Goal: Task Accomplishment & Management: Manage account settings

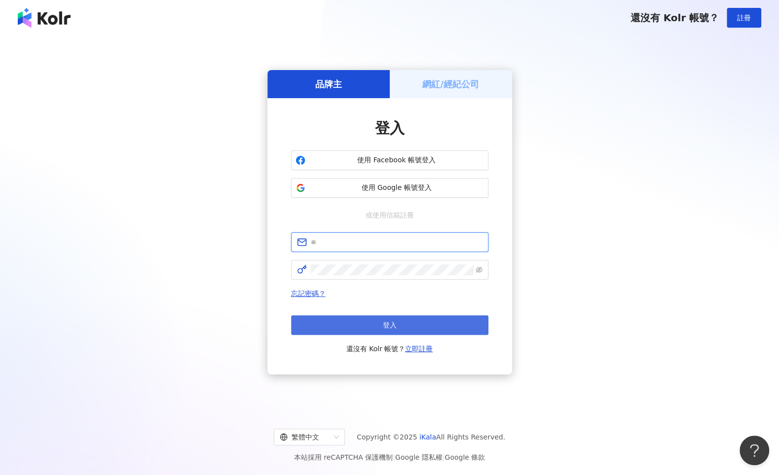
type input "**********"
click at [407, 327] on button "登入" at bounding box center [389, 325] width 197 height 20
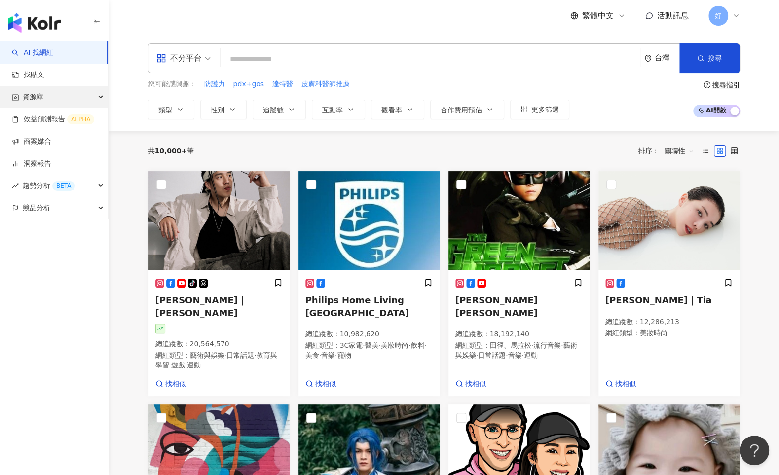
click at [97, 97] on div "資源庫" at bounding box center [54, 97] width 108 height 22
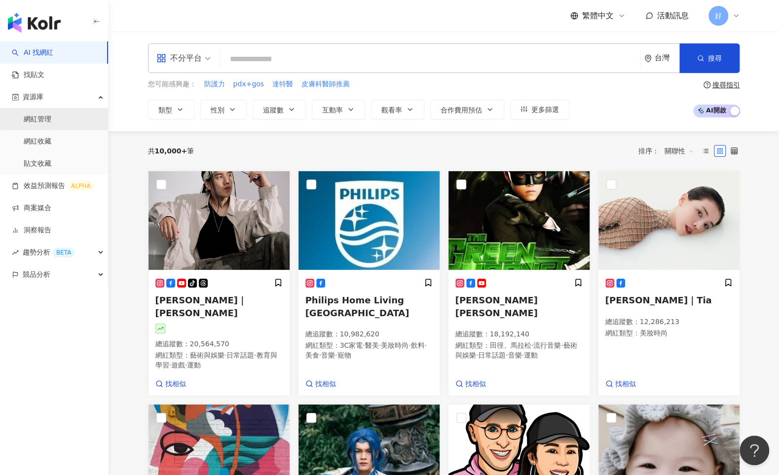
click at [51, 120] on link "網紅管理" at bounding box center [38, 119] width 28 height 10
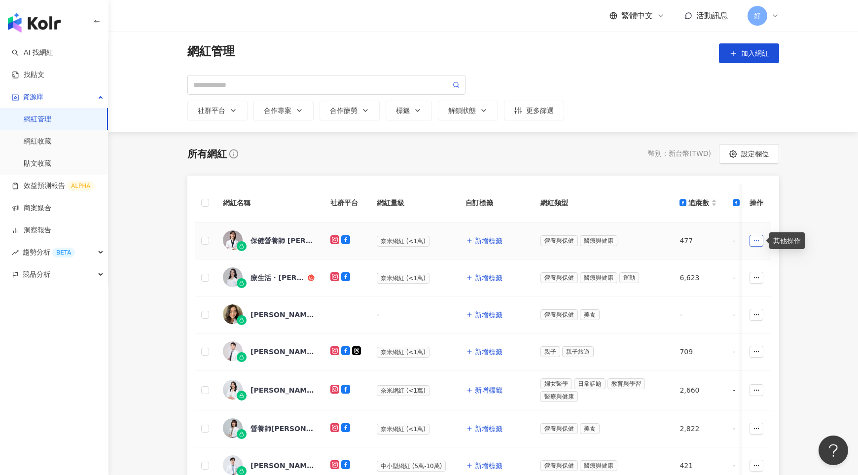
click at [757, 239] on icon "button" at bounding box center [756, 240] width 7 height 7
click at [778, 246] on div "所有網紅 幣別 ： 新台幣 ( TWD ) 設定欄位 網紅名稱 社群平台 網紅量級 自訂標籤 網紅類型 追蹤數 受眾主要性別 受眾主要年齡 追蹤數 K-Sco…" at bounding box center [483, 438] width 631 height 589
click at [270, 242] on div "保健營養師 [PERSON_NAME]" at bounding box center [283, 241] width 64 height 10
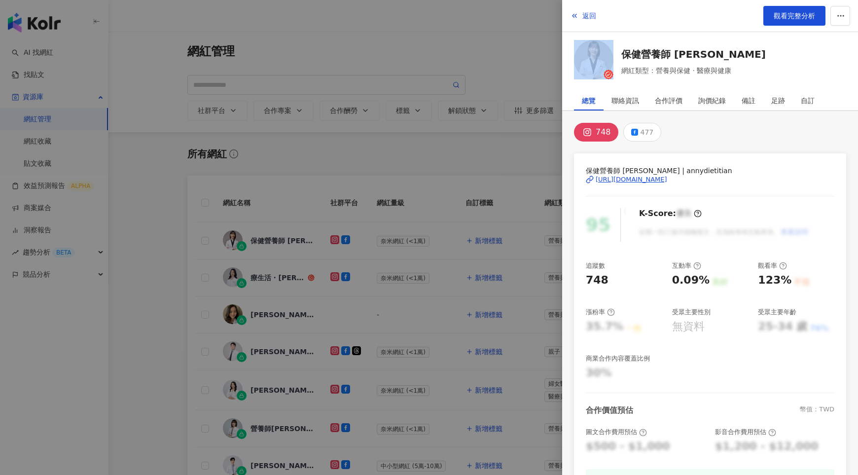
click at [270, 242] on div at bounding box center [429, 237] width 858 height 475
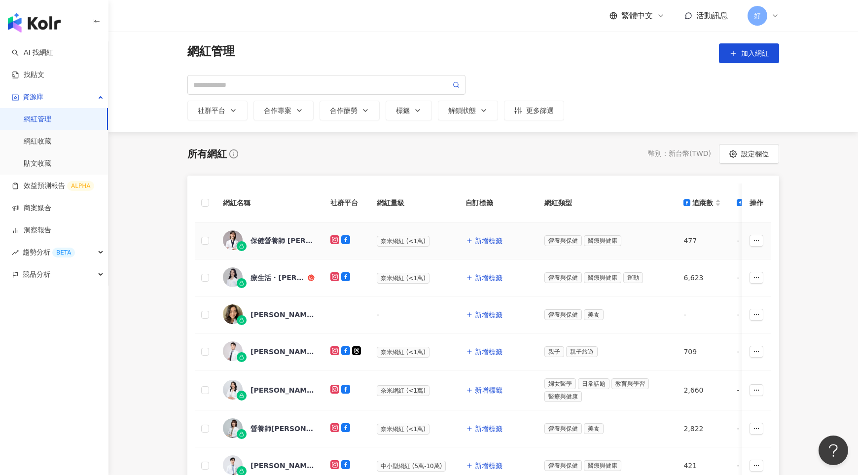
click at [270, 242] on div "保健營養師 [PERSON_NAME]" at bounding box center [283, 241] width 64 height 10
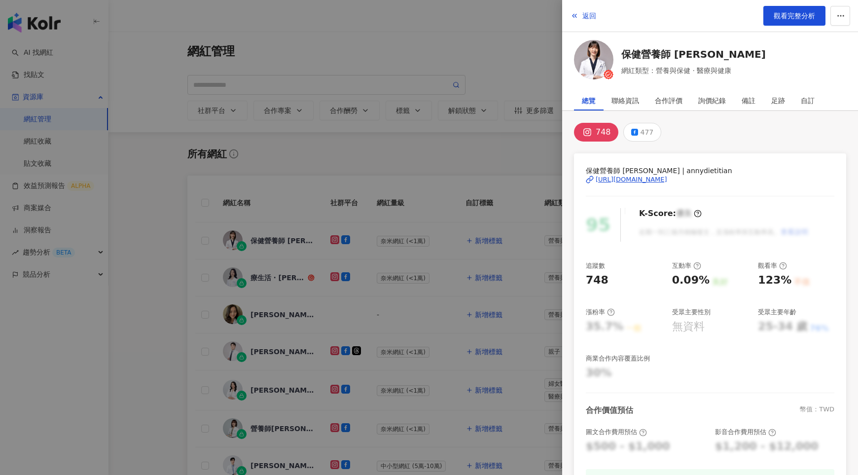
click at [440, 107] on div at bounding box center [429, 237] width 858 height 475
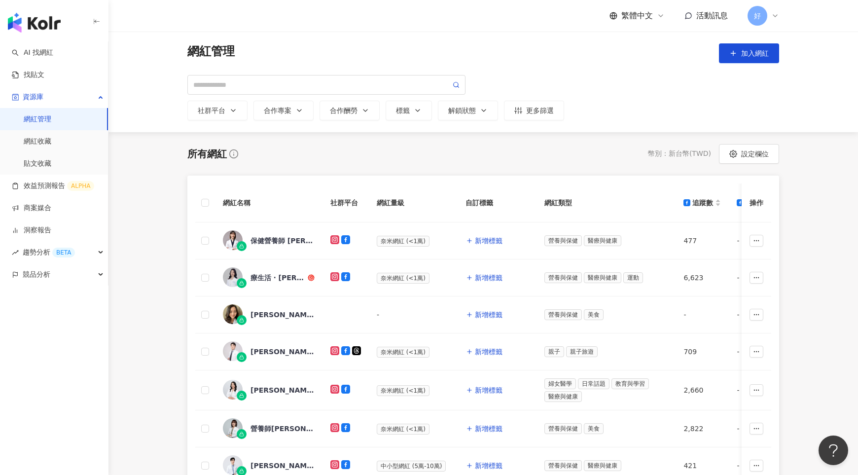
click at [762, 20] on span "好" at bounding box center [758, 16] width 20 height 20
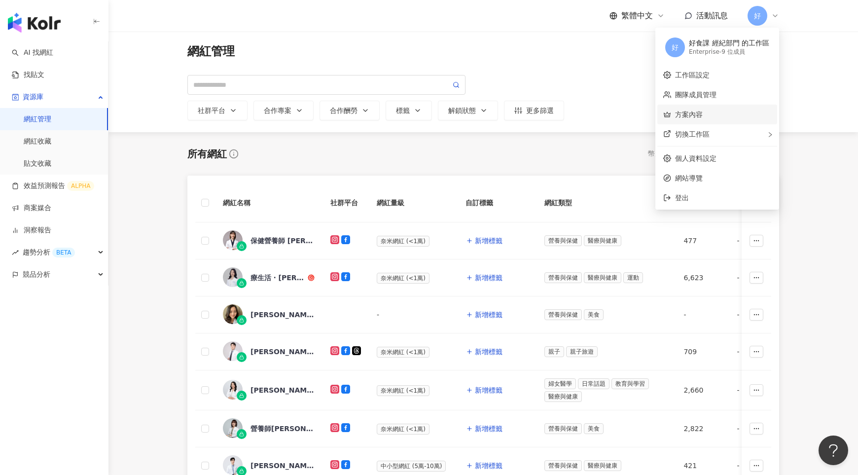
click at [681, 110] on link "方案內容" at bounding box center [689, 114] width 28 height 8
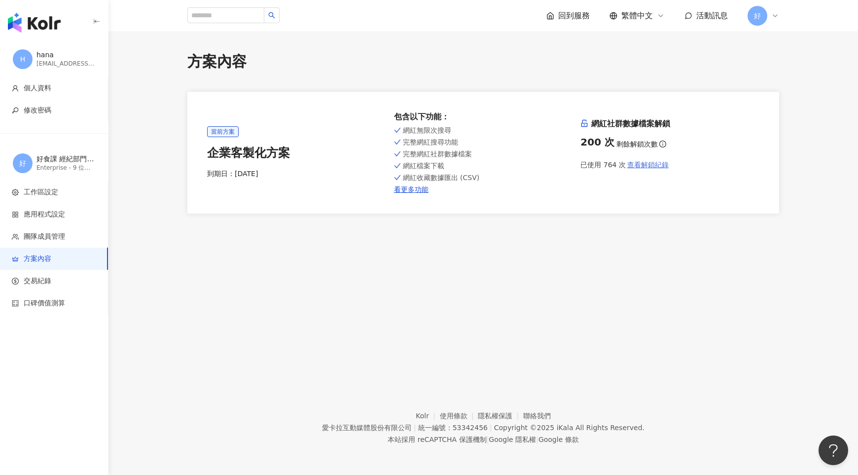
click at [639, 161] on span "查看解鎖紀錄" at bounding box center [647, 165] width 41 height 8
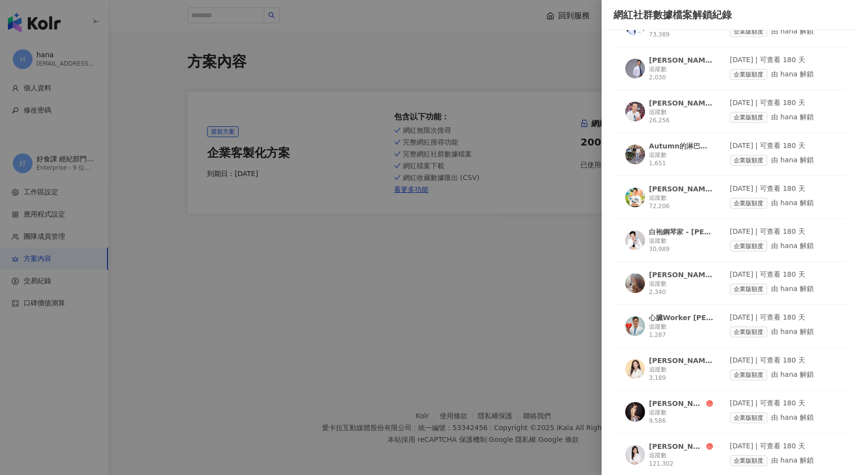
scroll to position [356, 0]
click at [411, 285] on div at bounding box center [429, 237] width 858 height 475
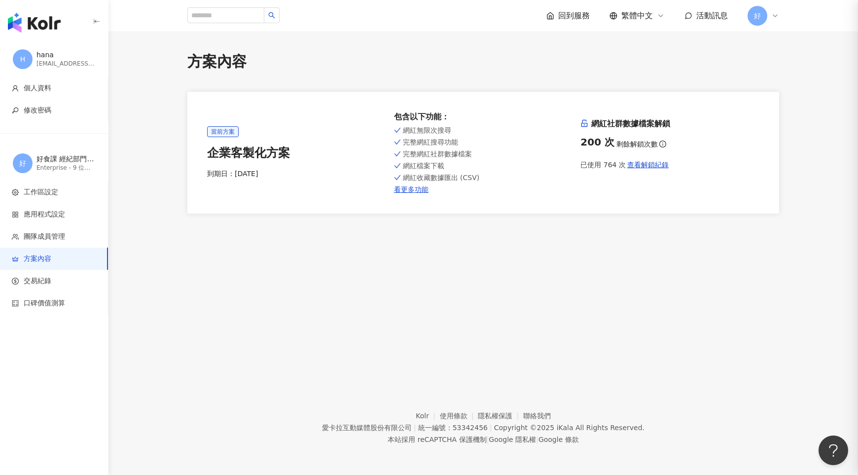
click at [345, 283] on div "方案內容 當前方案 企業客製化方案 到期日： [DATE] 包含以下功能 ： 網紅無限次搜尋 完整網紅搜尋功能 完整網紅社群數據檔案 網紅檔案下載 網紅收藏數…" at bounding box center [484, 199] width 750 height 334
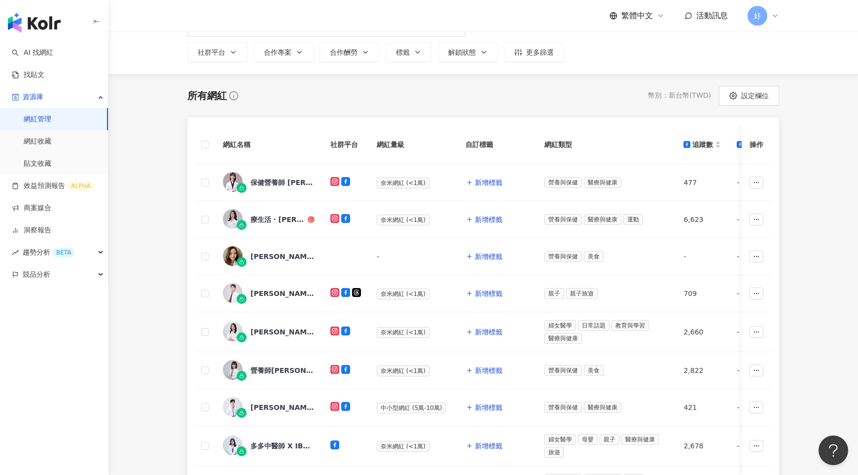
scroll to position [71, 0]
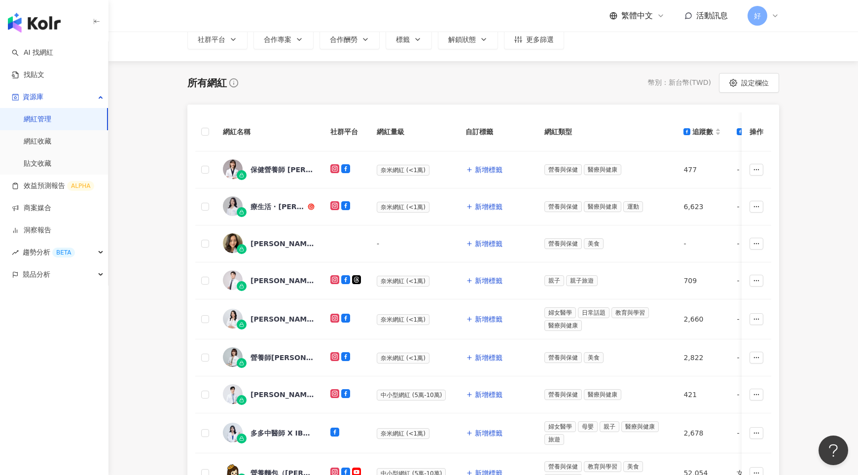
click at [277, 208] on div "療生活 ‧ [PERSON_NAME]醫師" at bounding box center [278, 207] width 55 height 10
click at [268, 208] on div "療生活 ‧ [PERSON_NAME]醫師" at bounding box center [278, 207] width 55 height 10
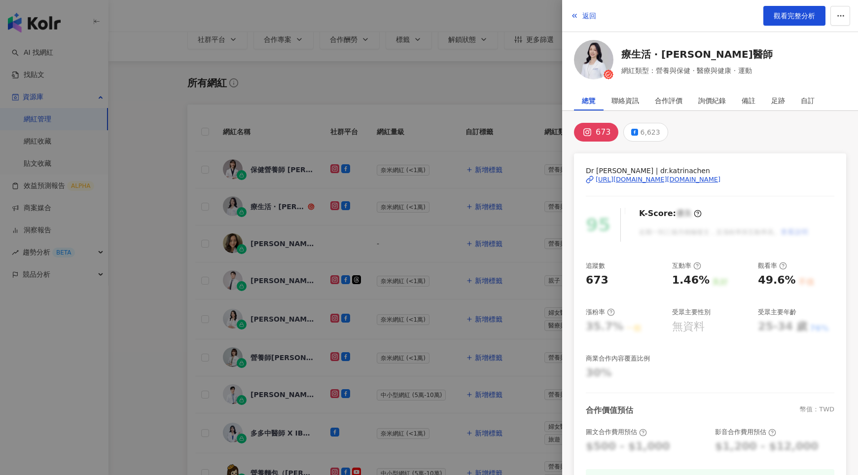
click at [266, 341] on div at bounding box center [429, 237] width 858 height 475
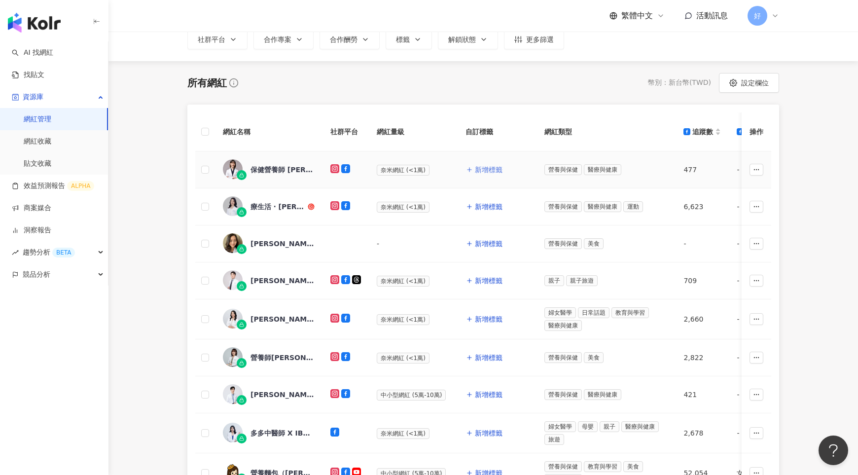
click at [483, 167] on span "新增標籤" at bounding box center [489, 170] width 28 height 8
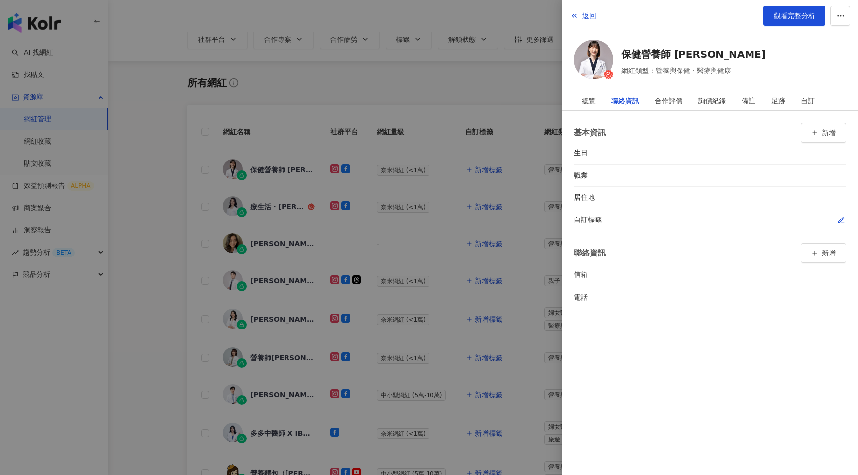
click at [844, 220] on icon "button" at bounding box center [842, 221] width 8 height 8
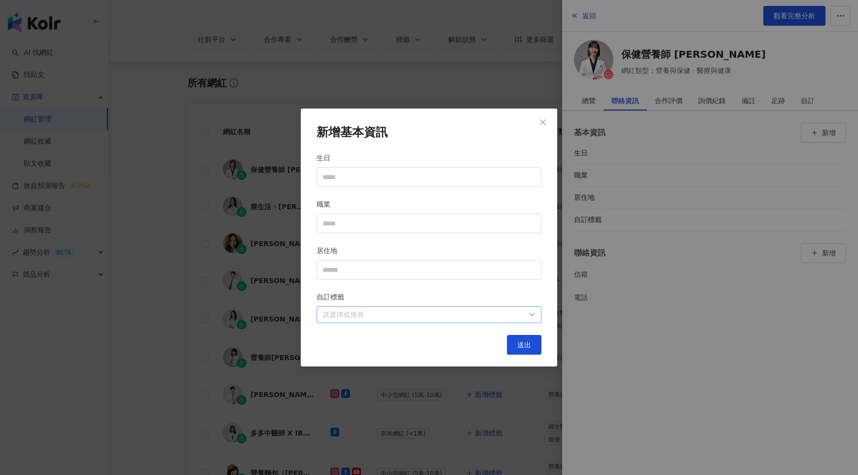
click at [433, 317] on div at bounding box center [424, 314] width 211 height 7
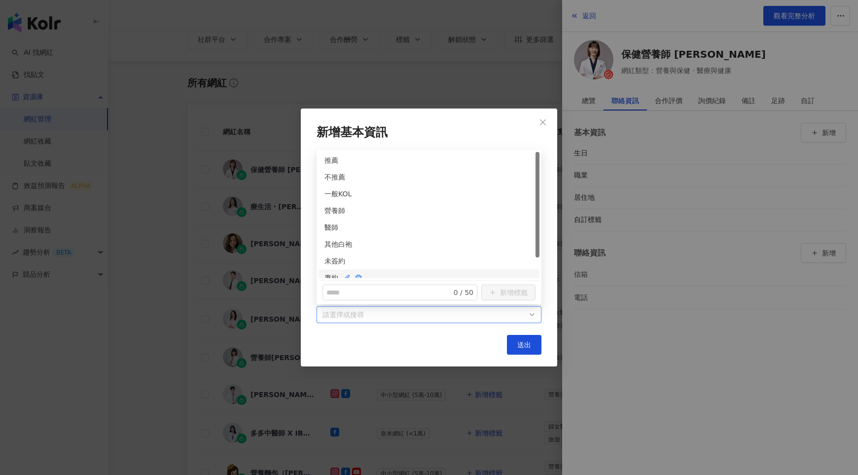
click at [329, 274] on div "專約" at bounding box center [429, 277] width 209 height 11
click at [332, 210] on div "營養師" at bounding box center [429, 210] width 209 height 11
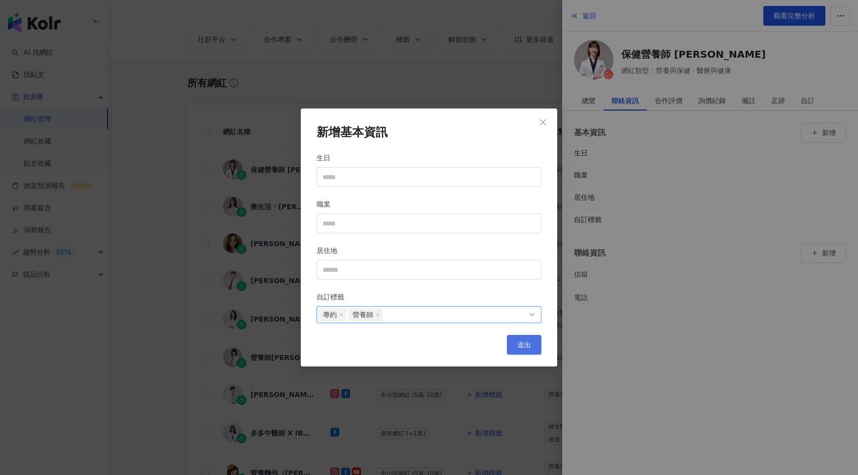
click at [528, 345] on span "送出" at bounding box center [524, 345] width 14 height 8
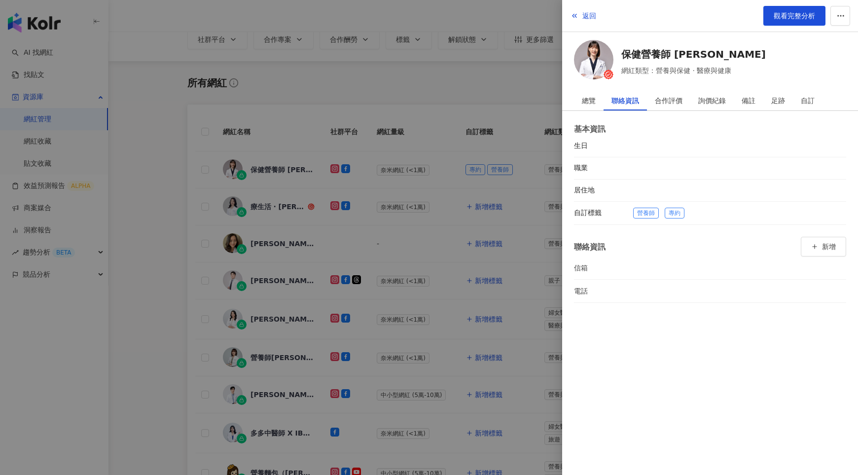
click at [502, 217] on div at bounding box center [429, 237] width 858 height 475
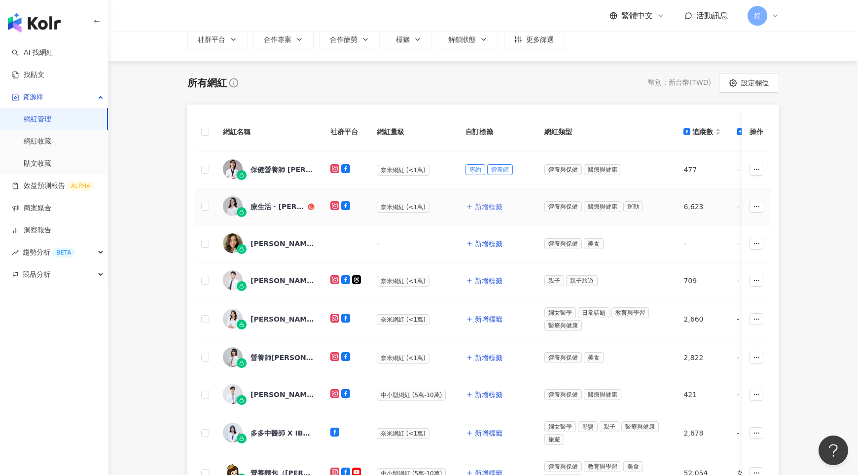
click at [482, 204] on span "新增標籤" at bounding box center [489, 207] width 28 height 8
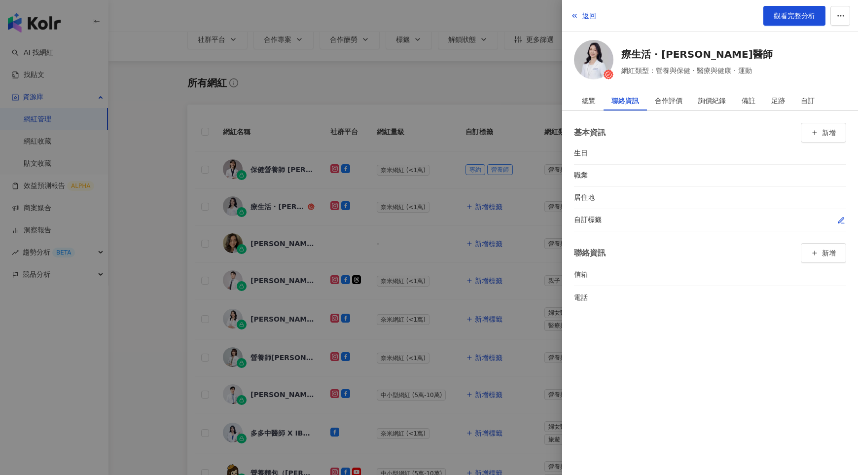
click at [841, 218] on icon "button" at bounding box center [842, 221] width 8 height 8
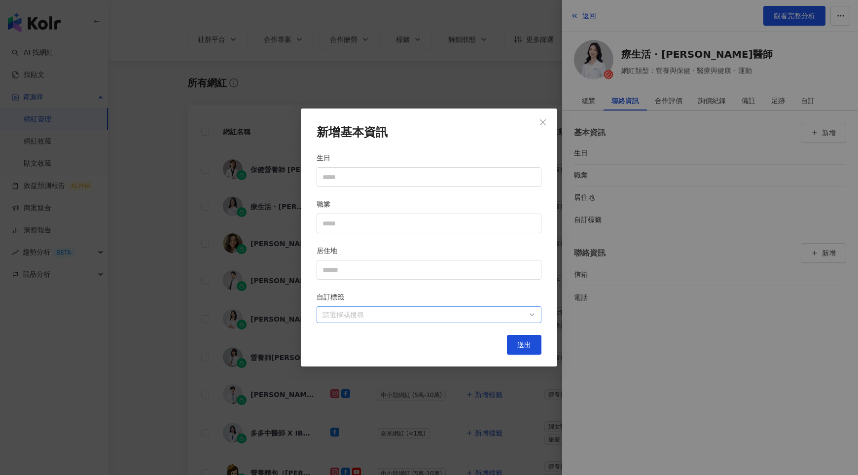
click at [361, 313] on div at bounding box center [424, 314] width 211 height 7
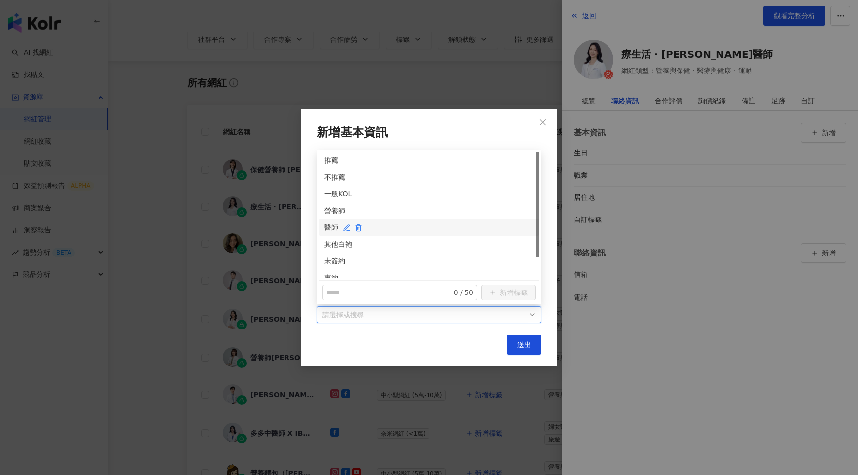
click at [329, 224] on div "醫師" at bounding box center [429, 227] width 209 height 11
click at [330, 271] on div "專約" at bounding box center [429, 277] width 221 height 17
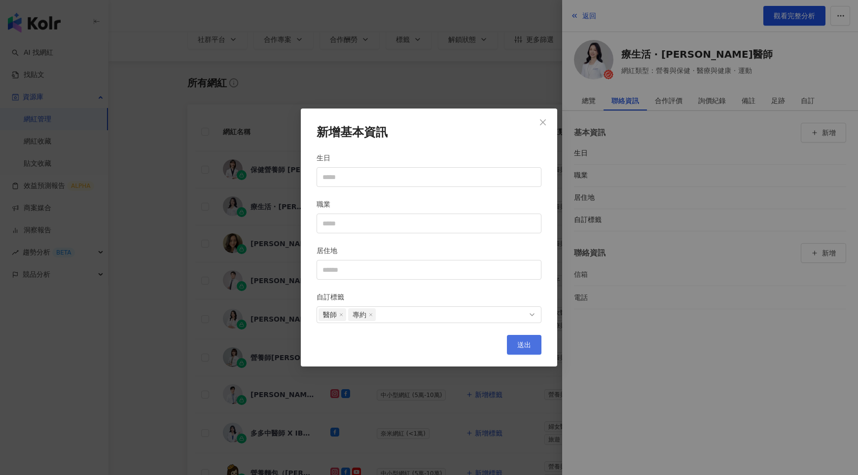
click at [525, 344] on span "送出" at bounding box center [524, 345] width 14 height 8
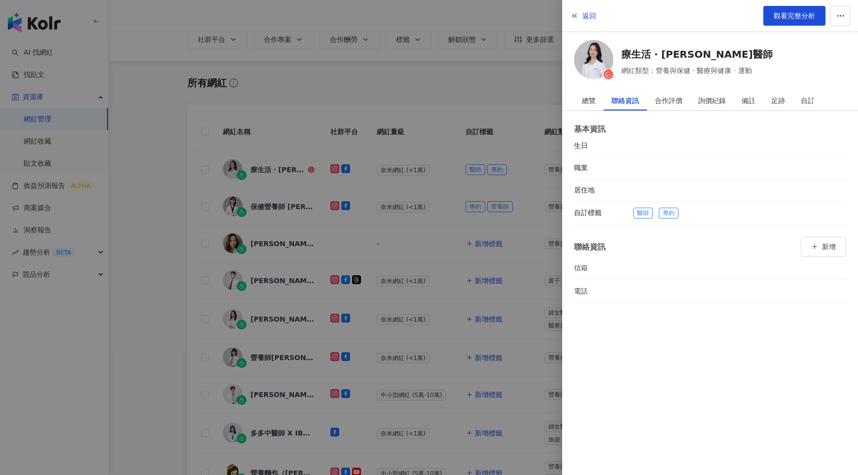
click at [499, 230] on div at bounding box center [429, 237] width 858 height 475
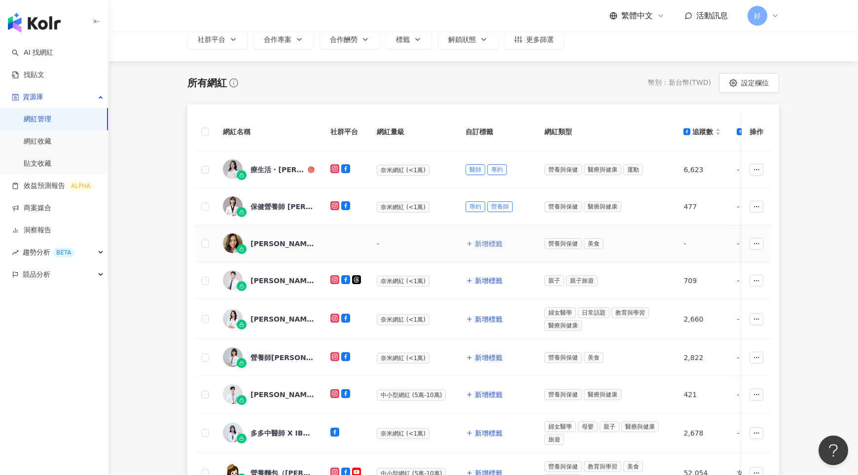
click at [488, 243] on span "新增標籤" at bounding box center [489, 244] width 28 height 8
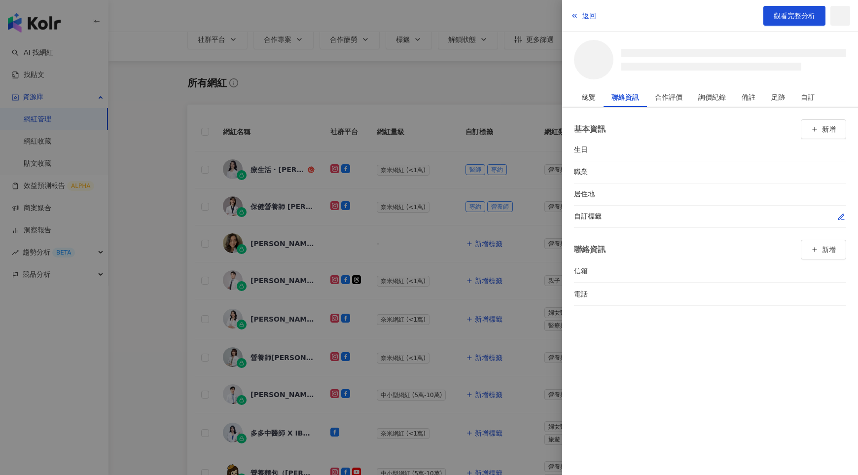
click at [833, 217] on div at bounding box center [739, 217] width 213 height 10
click at [842, 217] on icon "button" at bounding box center [842, 217] width 8 height 8
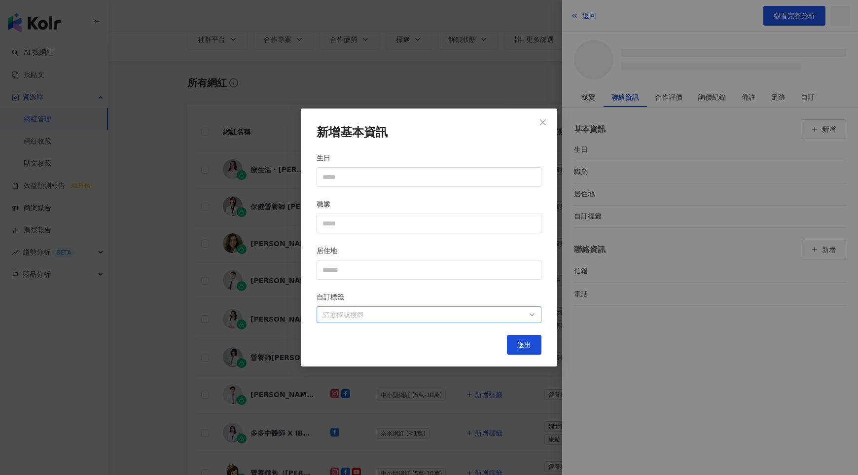
click at [420, 316] on div at bounding box center [424, 314] width 211 height 7
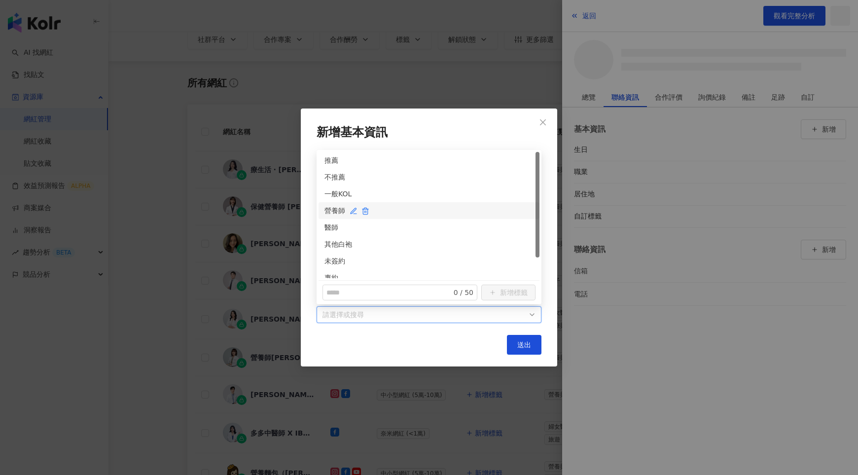
click at [332, 211] on div "營養師" at bounding box center [429, 210] width 209 height 11
click at [332, 272] on div "專約" at bounding box center [429, 277] width 221 height 17
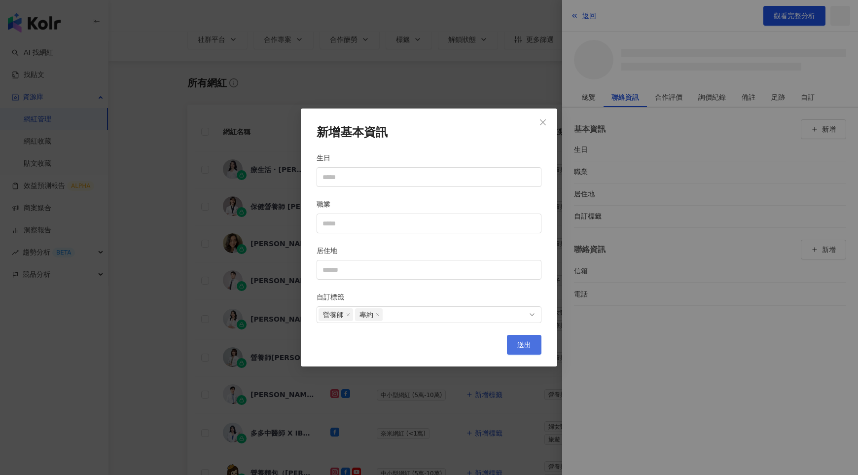
click at [525, 345] on span "送出" at bounding box center [524, 345] width 14 height 8
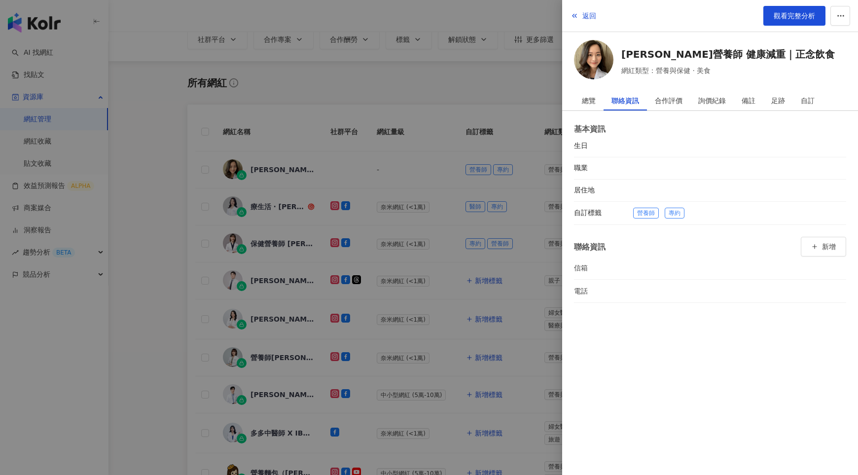
click at [473, 304] on div at bounding box center [429, 237] width 858 height 475
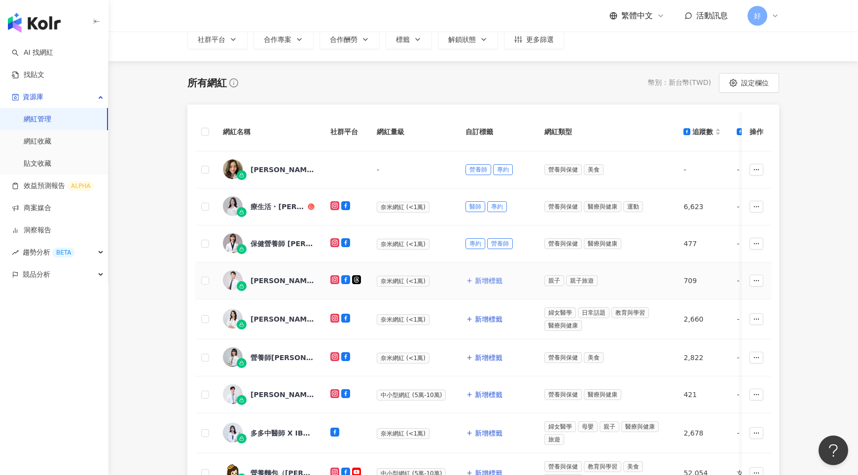
click at [488, 281] on span "新增標籤" at bounding box center [489, 281] width 28 height 8
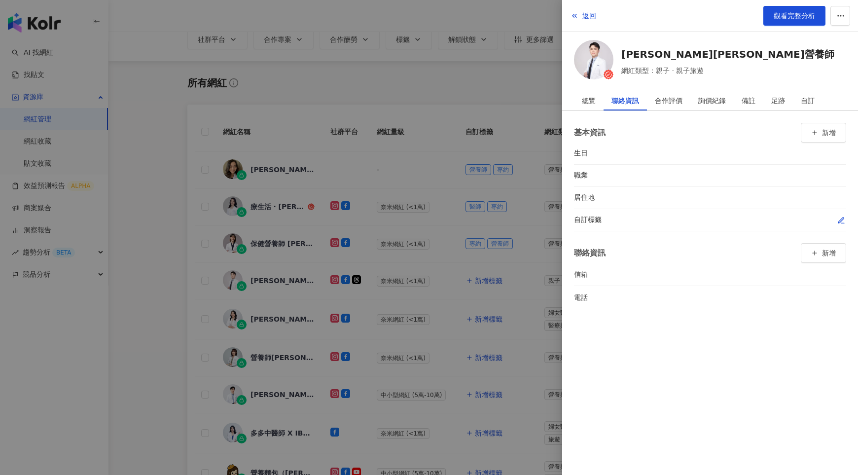
click at [838, 219] on icon "button" at bounding box center [842, 221] width 8 height 8
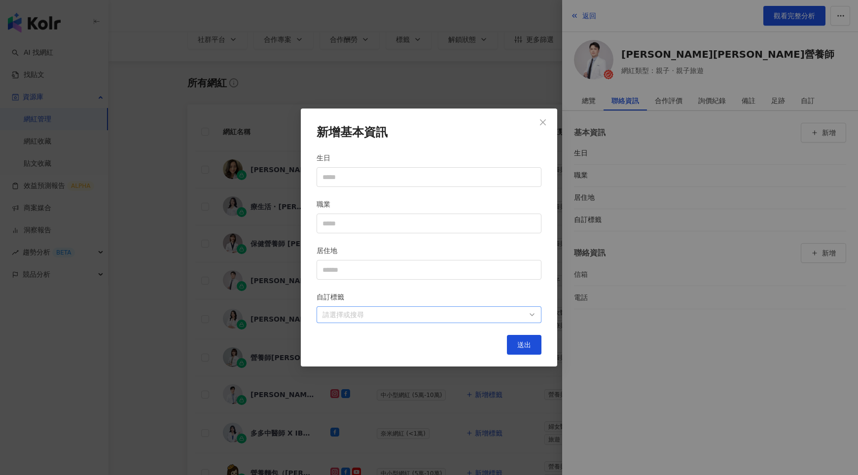
click at [519, 306] on div "請選擇或搜尋" at bounding box center [429, 314] width 225 height 17
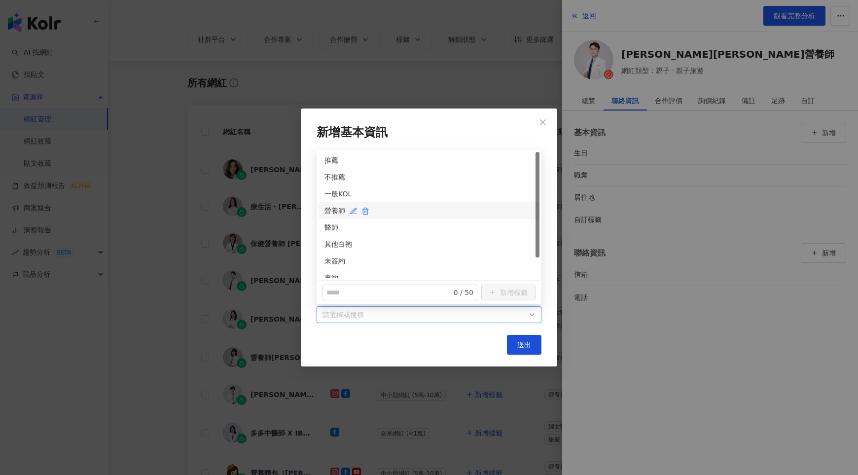
click at [330, 211] on div "營養師" at bounding box center [429, 210] width 209 height 11
click at [331, 270] on div "專約" at bounding box center [429, 277] width 221 height 17
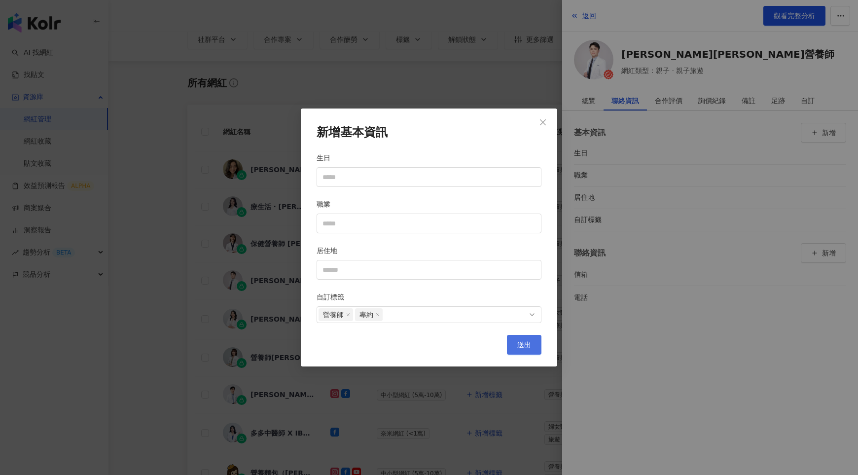
click at [517, 343] on span "送出" at bounding box center [524, 345] width 14 height 8
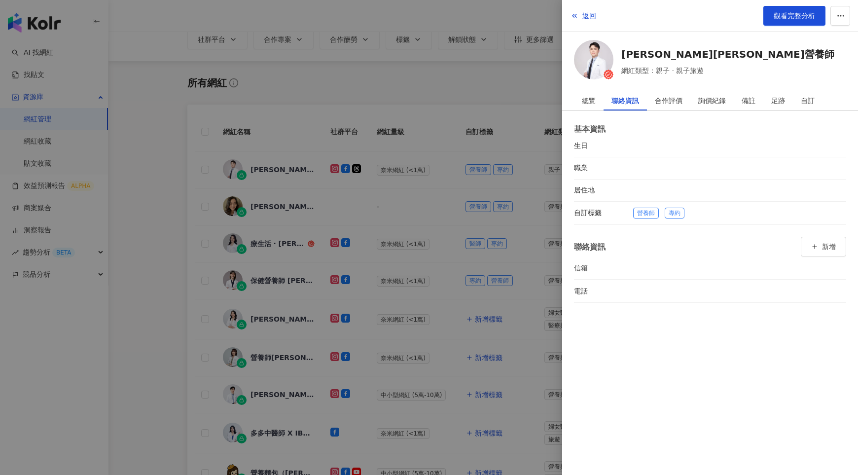
click at [470, 305] on div at bounding box center [429, 237] width 858 height 475
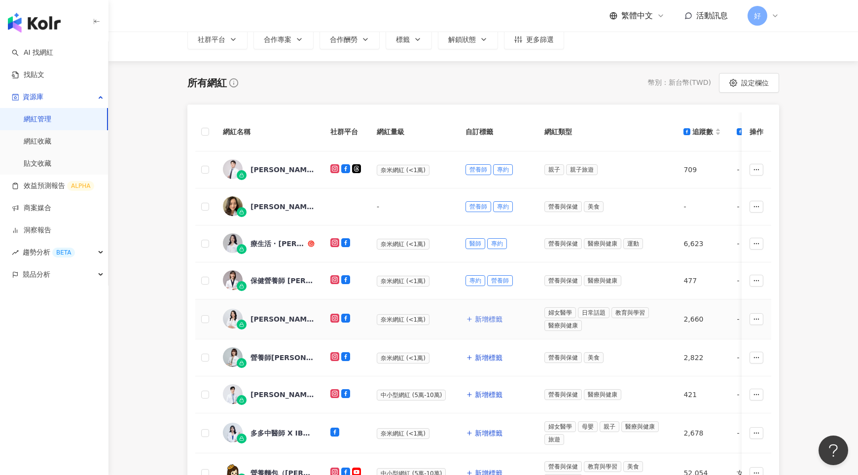
click at [487, 319] on span "新增標籤" at bounding box center [489, 319] width 28 height 8
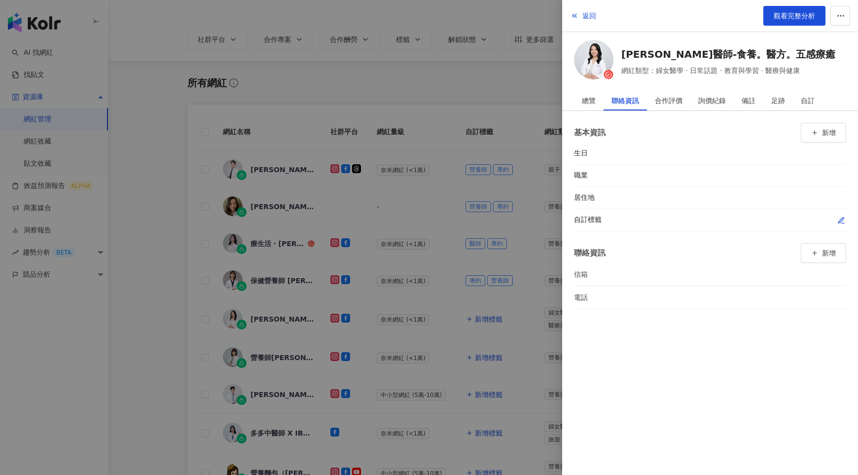
click at [840, 217] on icon "button" at bounding box center [842, 221] width 8 height 8
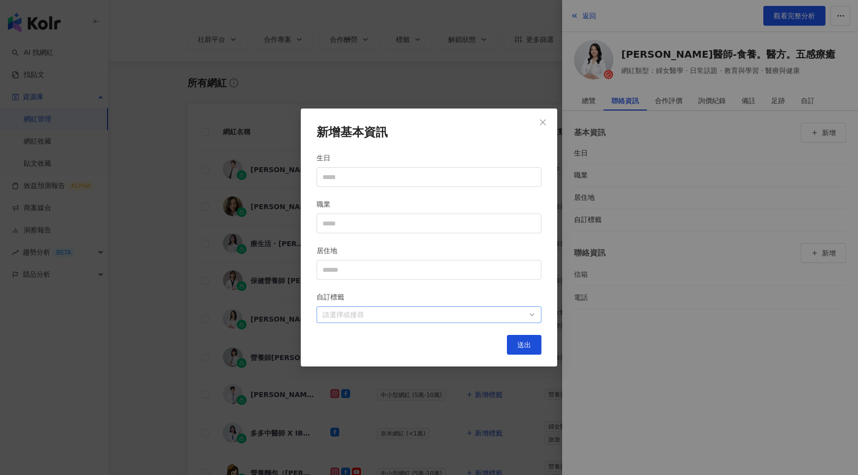
click at [516, 313] on div at bounding box center [424, 314] width 211 height 7
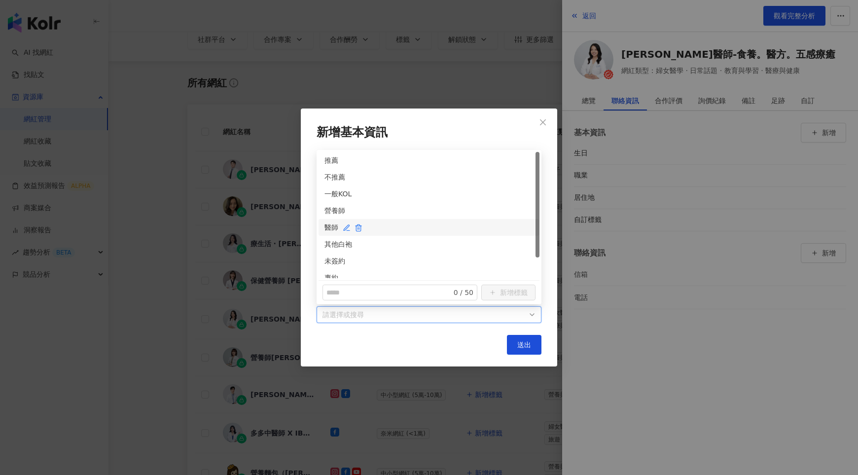
click at [329, 224] on div "醫師" at bounding box center [429, 227] width 209 height 11
click at [331, 270] on div "專約" at bounding box center [429, 277] width 221 height 17
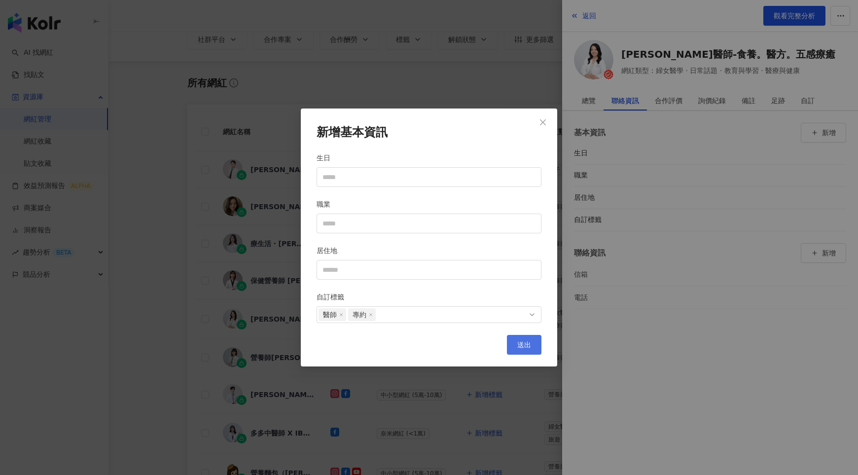
click at [527, 345] on span "送出" at bounding box center [524, 345] width 14 height 8
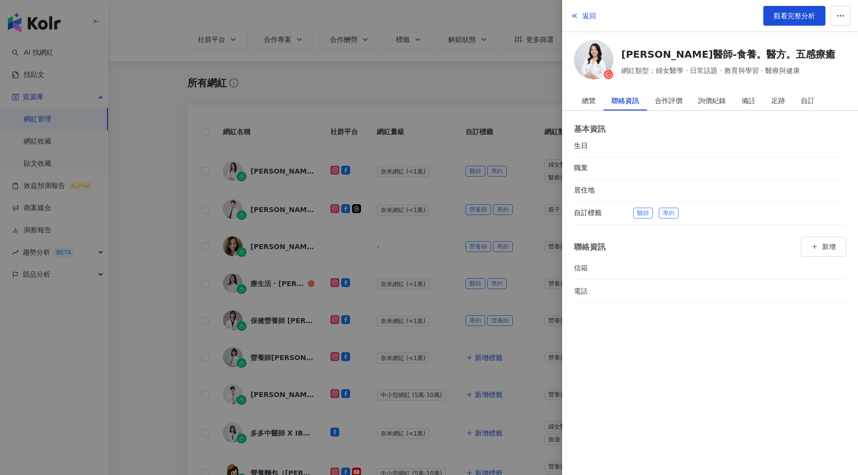
click at [487, 337] on div at bounding box center [429, 237] width 858 height 475
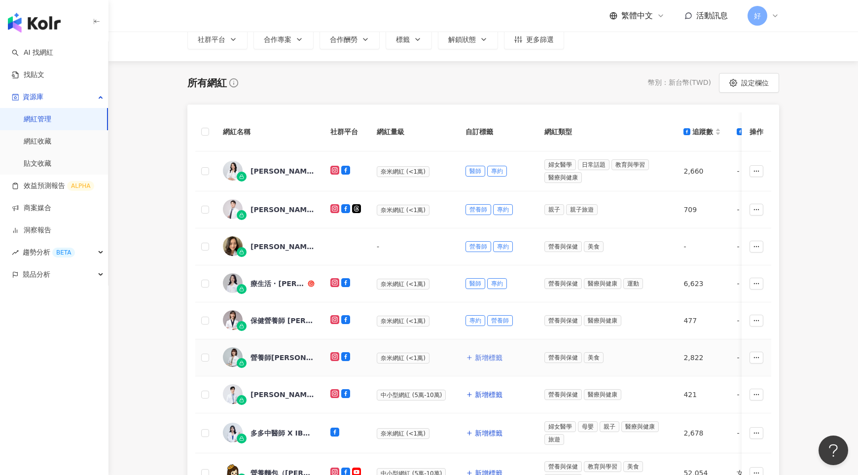
click at [485, 356] on span "新增標籤" at bounding box center [489, 358] width 28 height 8
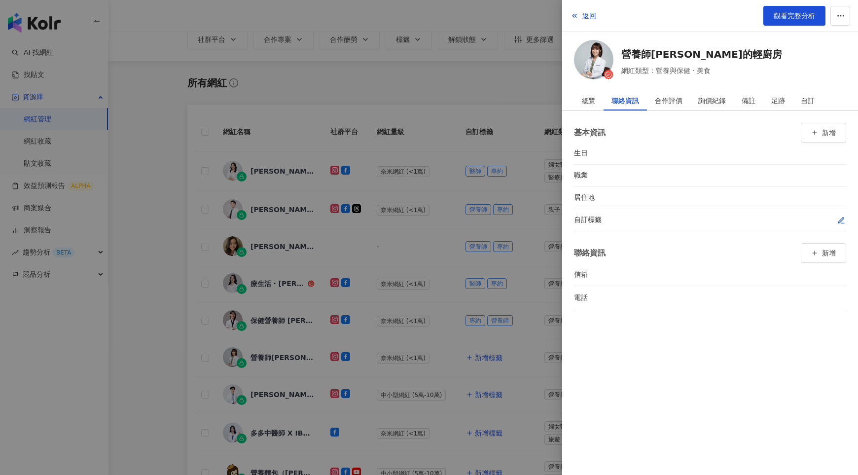
click at [842, 217] on icon "button" at bounding box center [842, 221] width 8 height 8
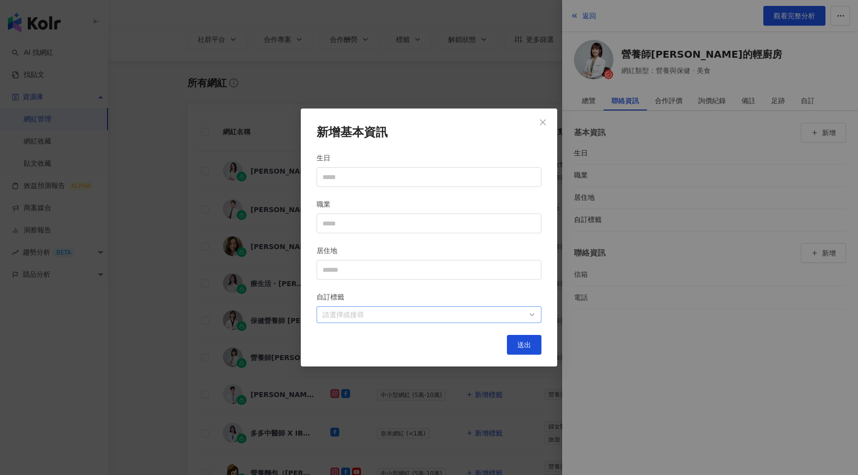
click at [407, 316] on div at bounding box center [424, 314] width 211 height 7
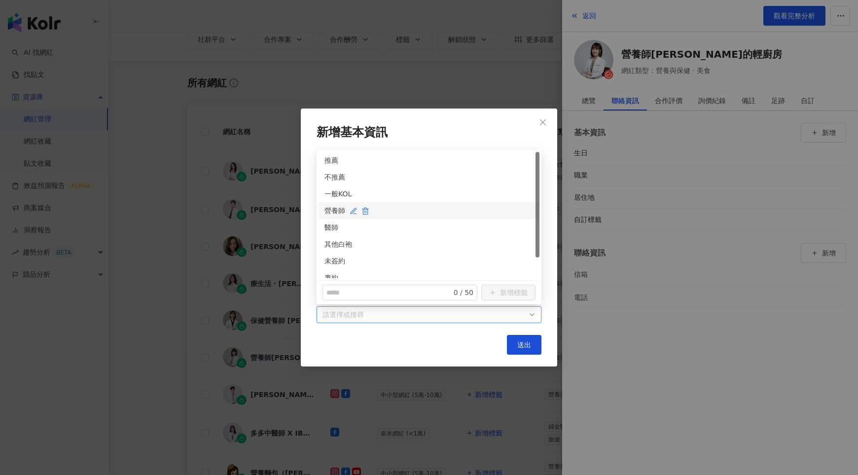
click at [334, 210] on div "營養師" at bounding box center [429, 210] width 209 height 11
click at [333, 273] on div "專約" at bounding box center [429, 277] width 209 height 11
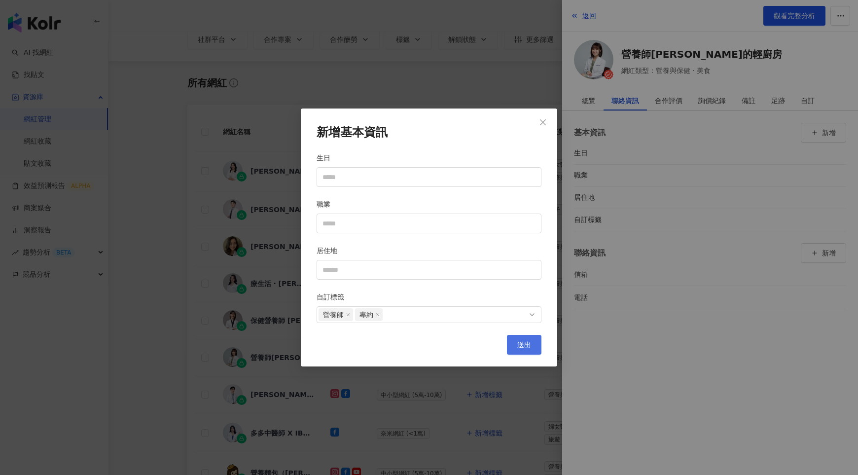
click at [516, 341] on button "送出" at bounding box center [524, 345] width 35 height 20
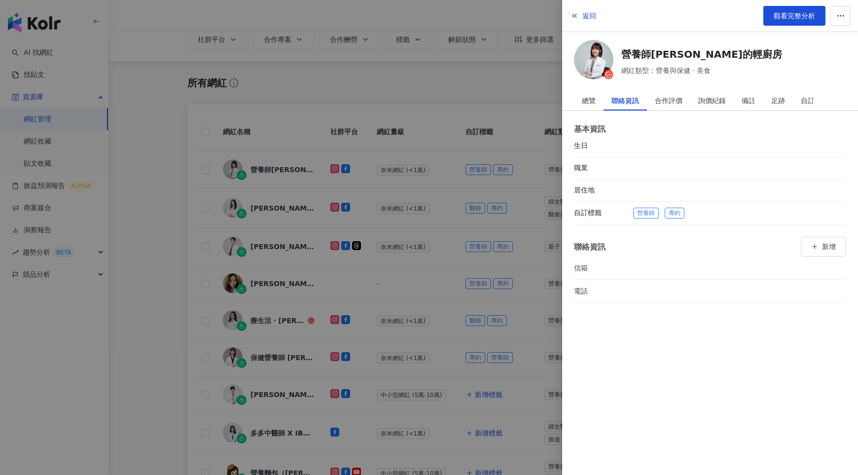
click at [474, 339] on div at bounding box center [429, 237] width 858 height 475
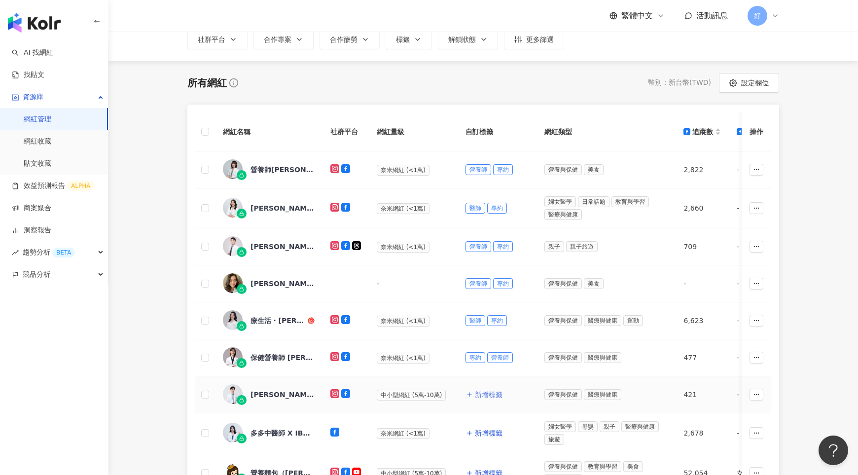
click at [485, 391] on span "新增標籤" at bounding box center [489, 395] width 28 height 8
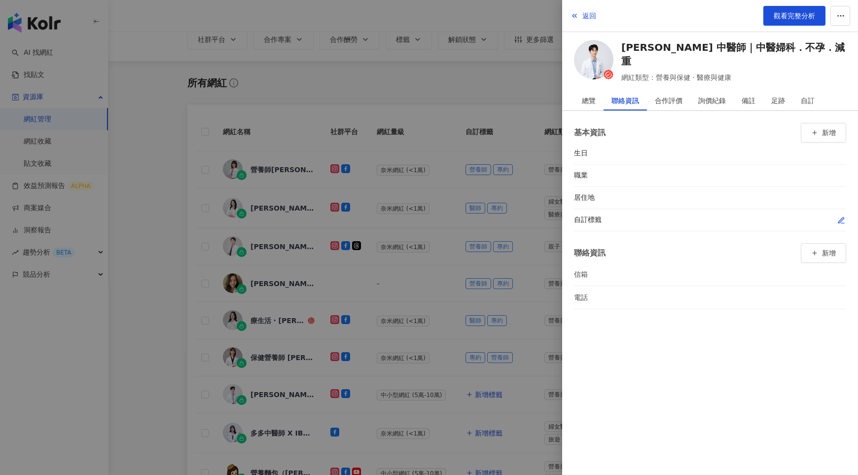
click at [838, 219] on icon "button" at bounding box center [842, 221] width 8 height 8
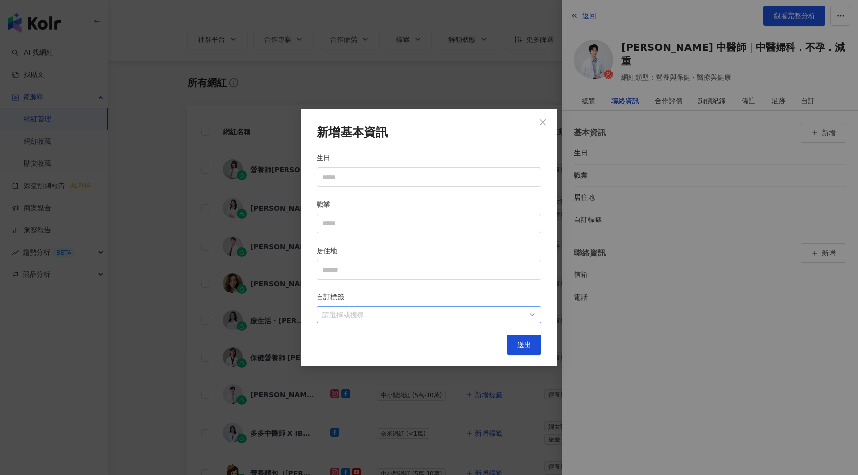
click at [524, 311] on div at bounding box center [424, 314] width 211 height 7
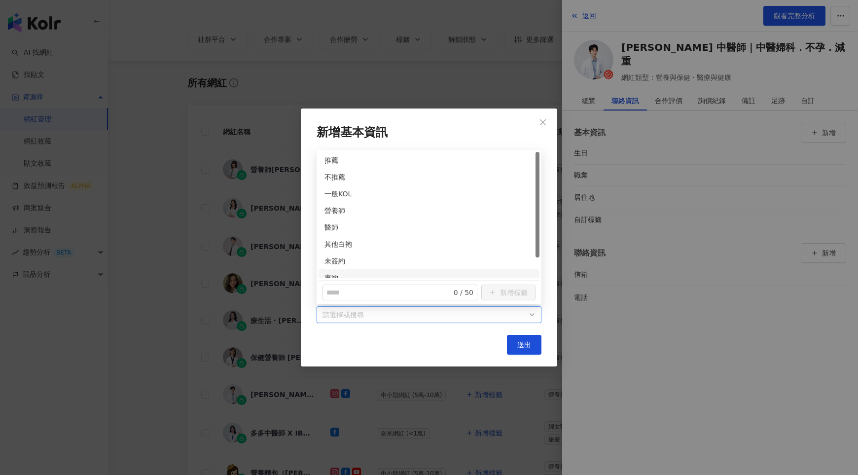
click at [332, 272] on div "專約" at bounding box center [429, 277] width 209 height 11
click at [333, 224] on div "醫師" at bounding box center [429, 227] width 209 height 11
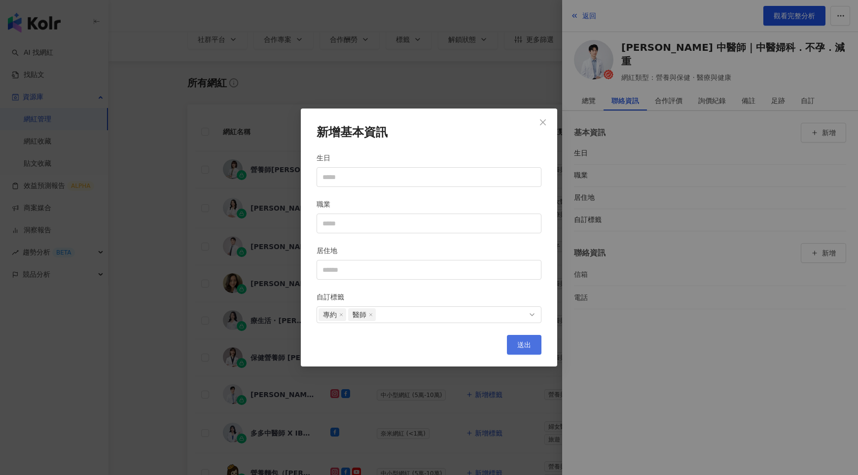
click at [517, 343] on button "送出" at bounding box center [524, 345] width 35 height 20
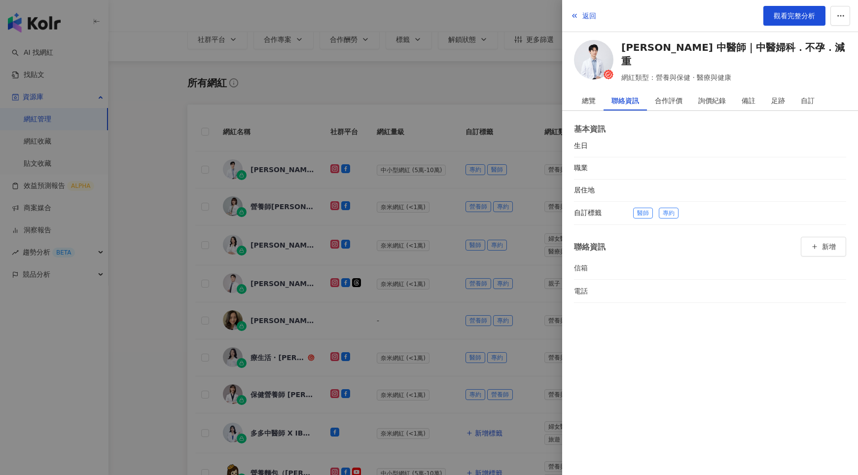
click at [498, 343] on div at bounding box center [429, 237] width 858 height 475
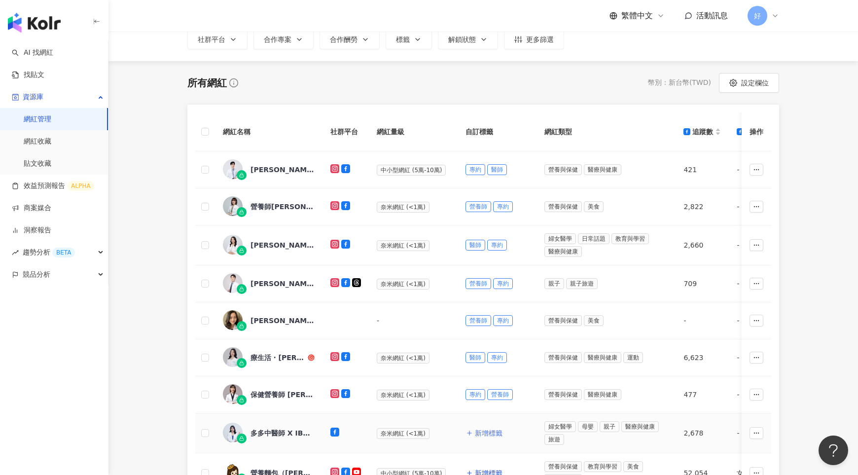
click at [481, 429] on span "新增標籤" at bounding box center [489, 433] width 28 height 8
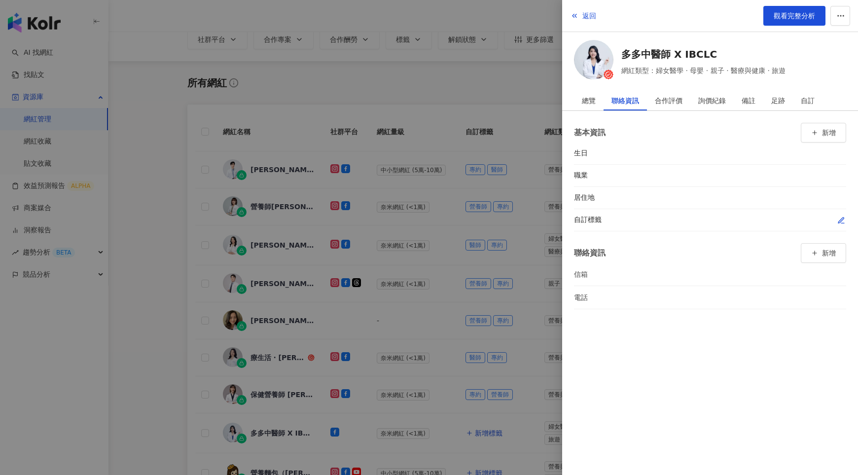
click at [838, 220] on icon "button" at bounding box center [842, 221] width 8 height 8
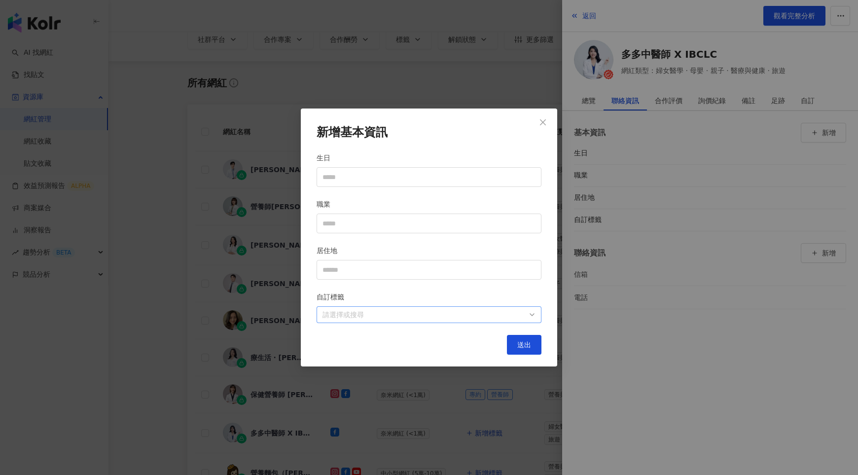
click at [475, 315] on div at bounding box center [424, 314] width 211 height 7
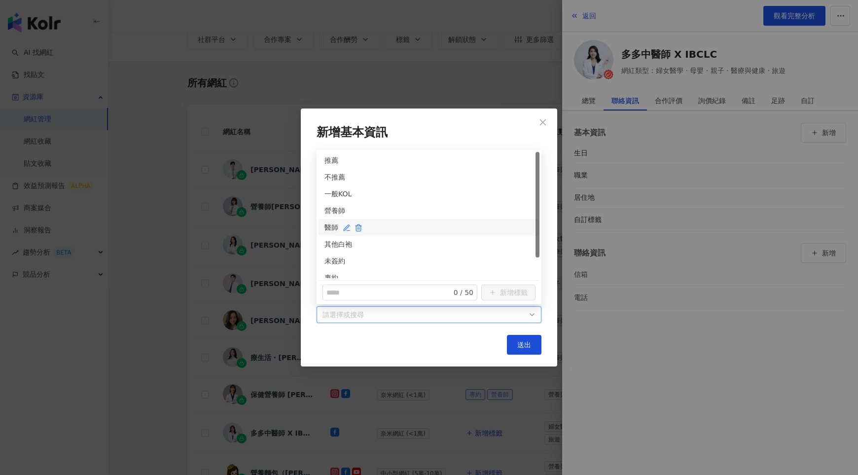
click at [328, 225] on div "醫師" at bounding box center [429, 227] width 209 height 11
click at [332, 272] on div "專約" at bounding box center [429, 277] width 209 height 11
click at [527, 348] on span "送出" at bounding box center [524, 345] width 14 height 8
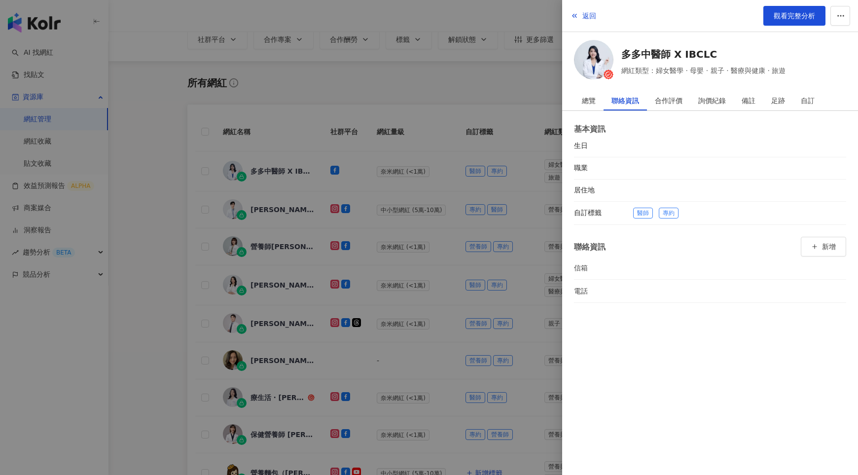
click at [481, 356] on div at bounding box center [429, 237] width 858 height 475
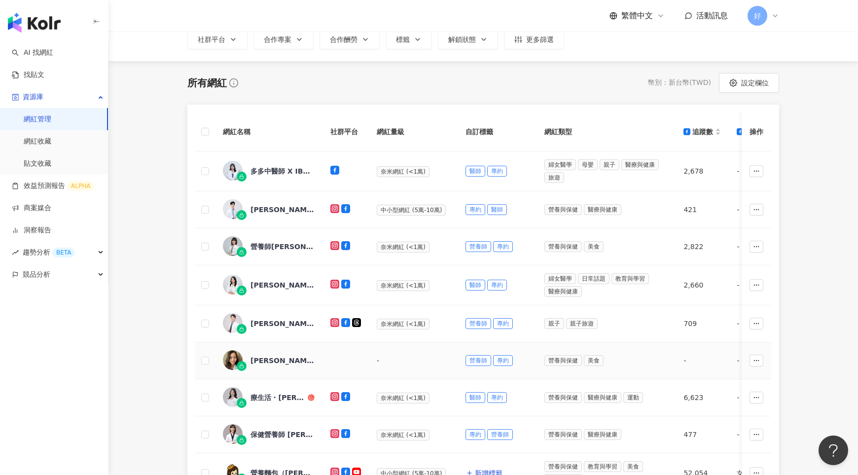
scroll to position [121, 0]
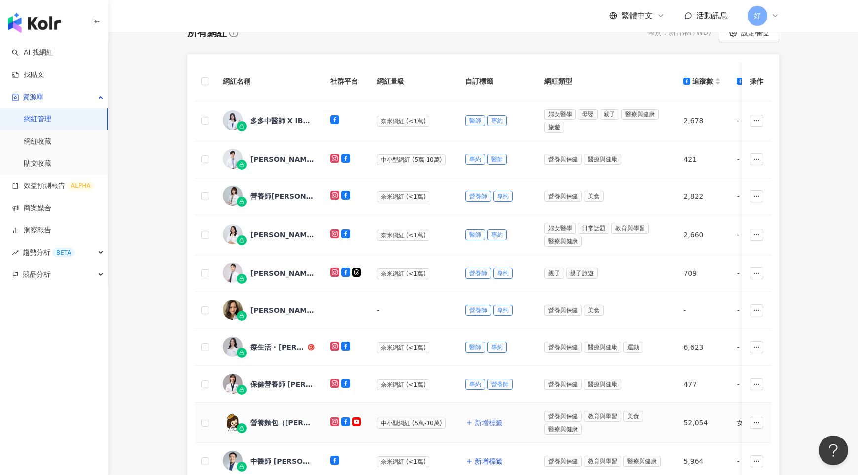
click at [483, 419] on span "新增標籤" at bounding box center [489, 423] width 28 height 8
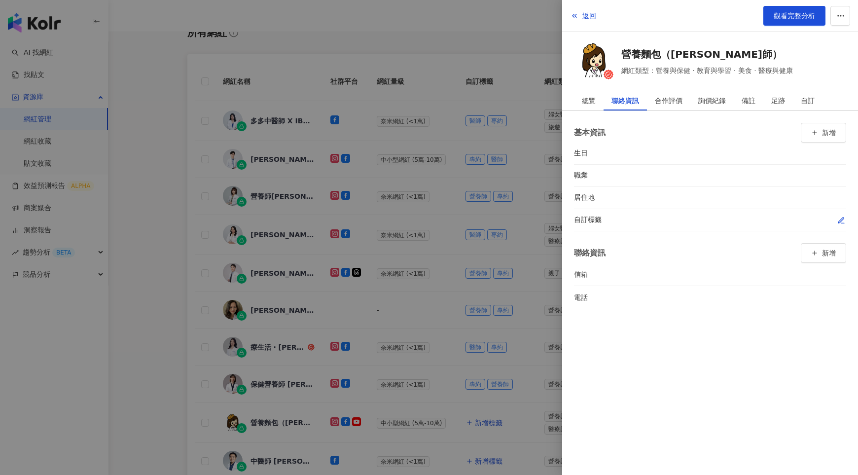
click at [835, 220] on div at bounding box center [739, 220] width 213 height 10
click at [838, 219] on icon "button" at bounding box center [842, 221] width 8 height 8
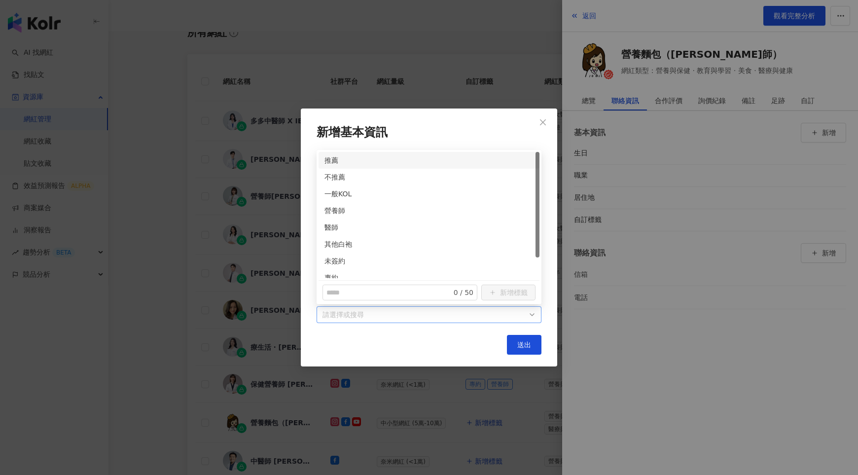
click at [512, 311] on div at bounding box center [424, 314] width 211 height 7
click at [327, 212] on div "營養師" at bounding box center [429, 210] width 209 height 11
click at [330, 272] on div "專約" at bounding box center [429, 277] width 209 height 11
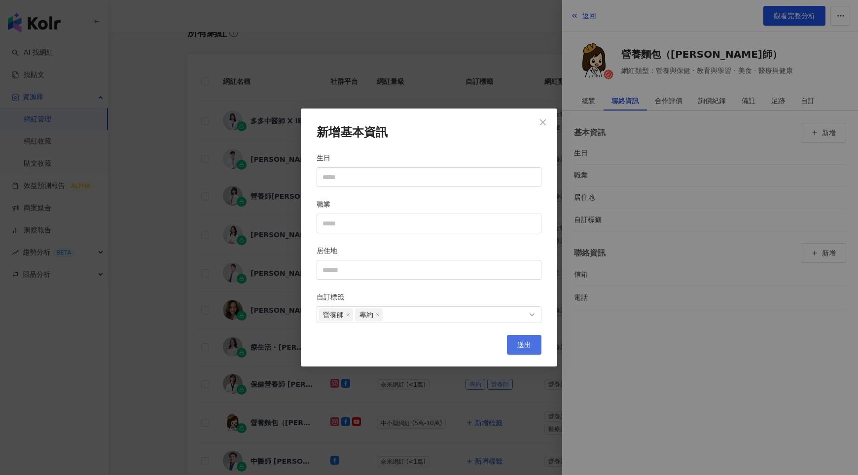
click at [521, 342] on span "送出" at bounding box center [524, 345] width 14 height 8
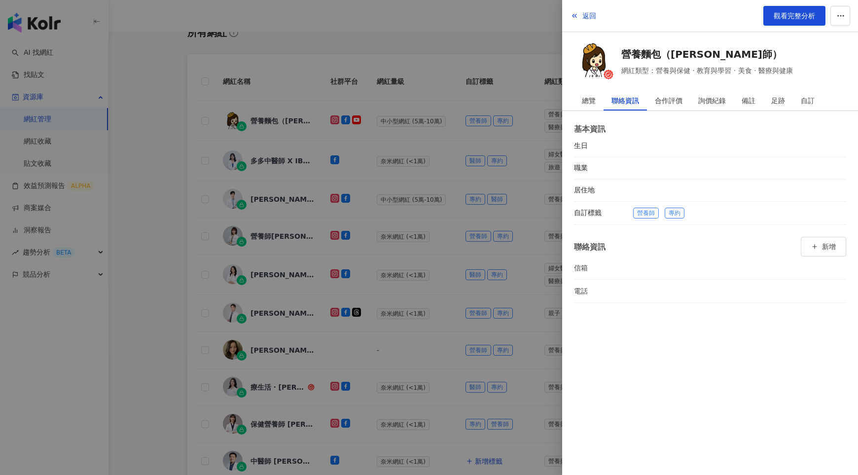
click at [494, 391] on div at bounding box center [429, 237] width 858 height 475
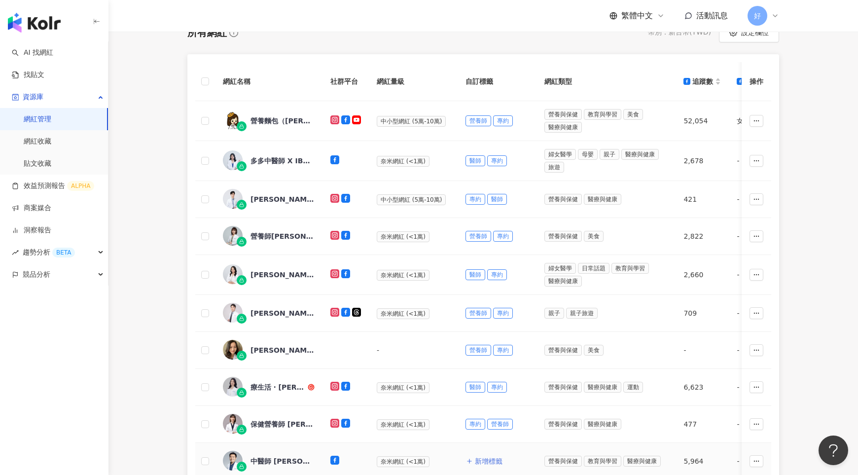
click at [483, 457] on span "新增標籤" at bounding box center [489, 461] width 28 height 8
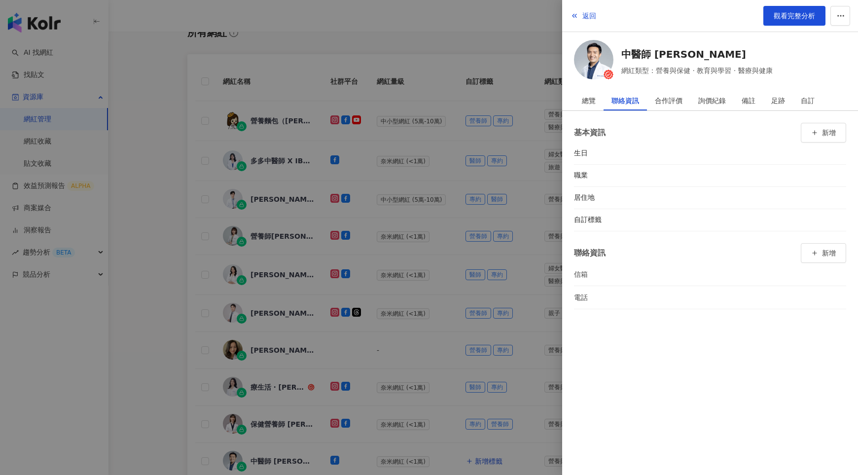
click at [372, 424] on div at bounding box center [429, 237] width 858 height 475
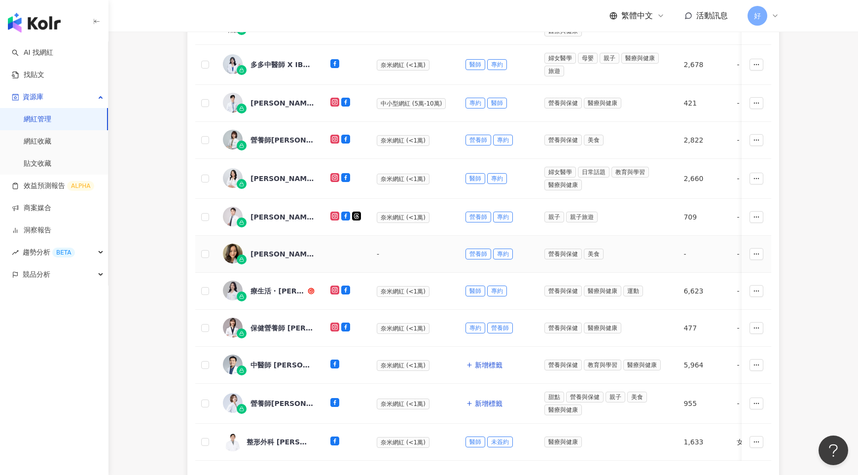
scroll to position [300, 0]
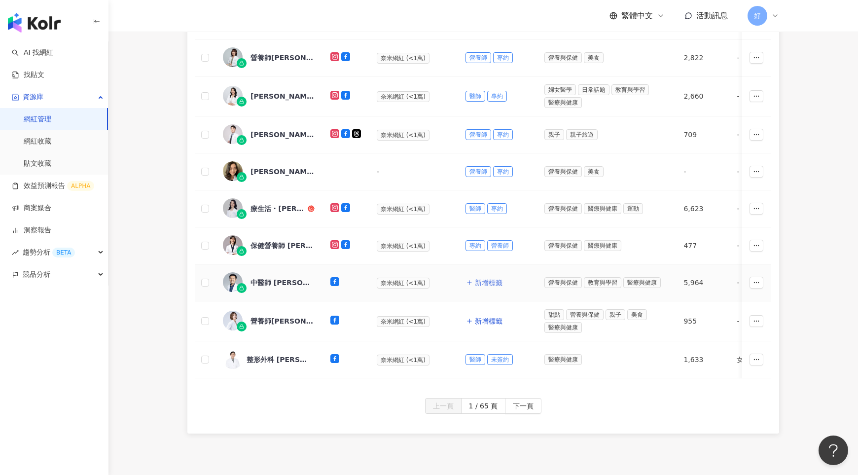
click at [478, 279] on span "新增標籤" at bounding box center [489, 283] width 28 height 8
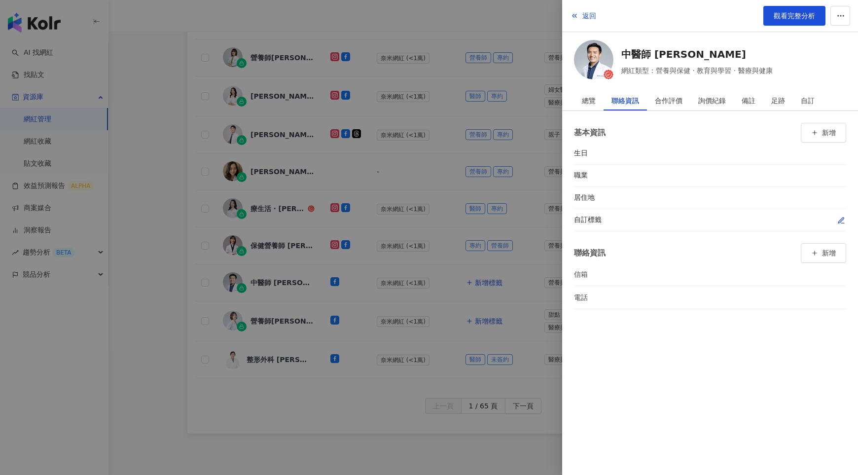
click at [840, 220] on icon "button" at bounding box center [842, 221] width 8 height 8
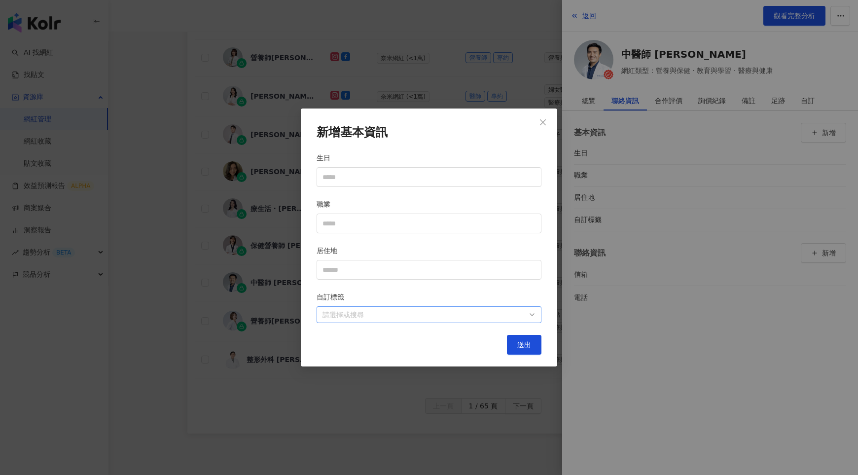
click at [444, 322] on div "請選擇或搜尋" at bounding box center [429, 314] width 225 height 17
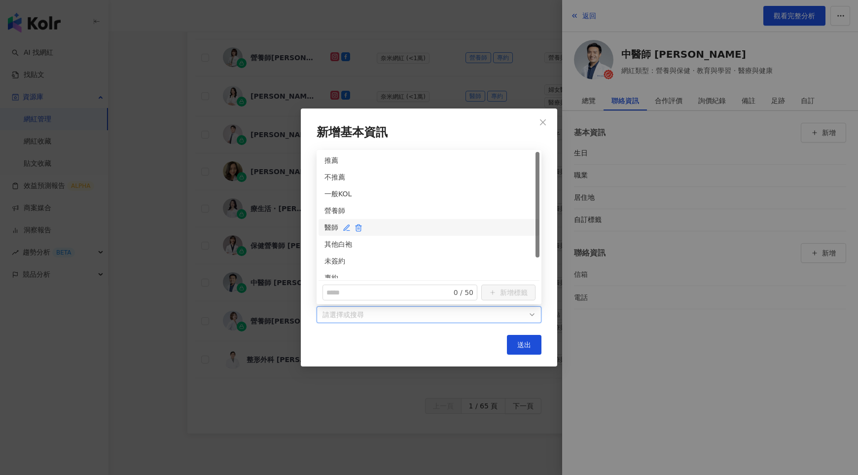
click at [330, 231] on div "醫師" at bounding box center [429, 227] width 209 height 11
click at [328, 273] on div "專約" at bounding box center [429, 277] width 209 height 11
click at [530, 346] on span "送出" at bounding box center [524, 345] width 14 height 8
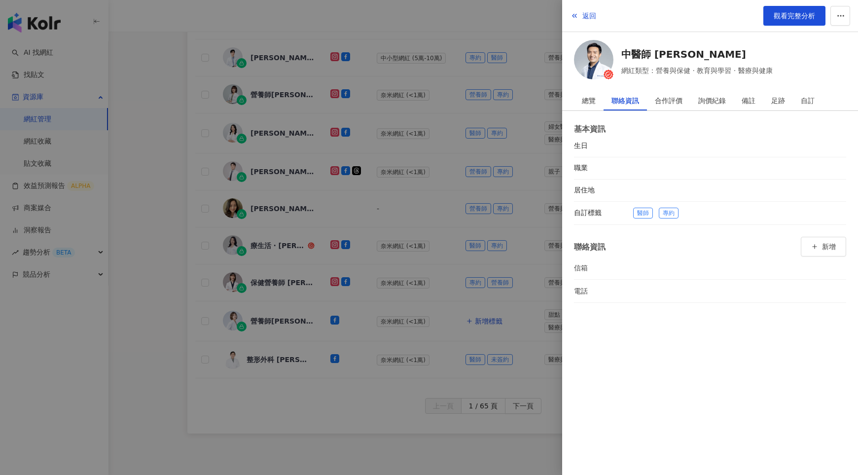
click at [480, 324] on div at bounding box center [429, 237] width 858 height 475
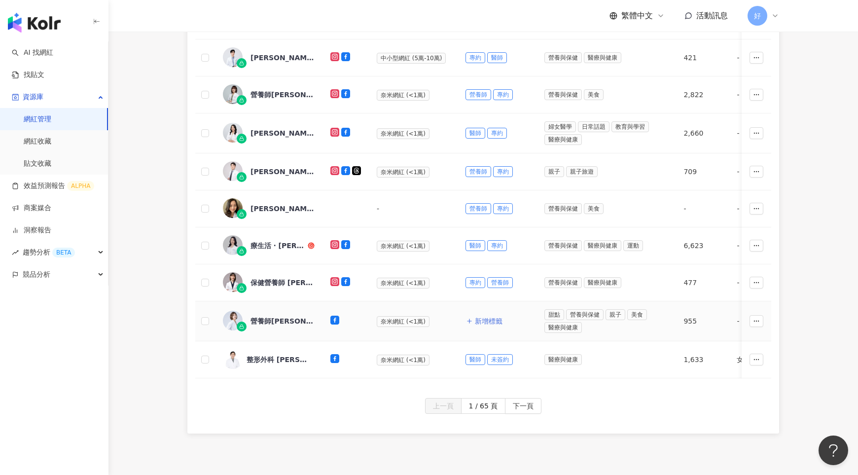
click at [480, 318] on span "新增標籤" at bounding box center [489, 321] width 28 height 8
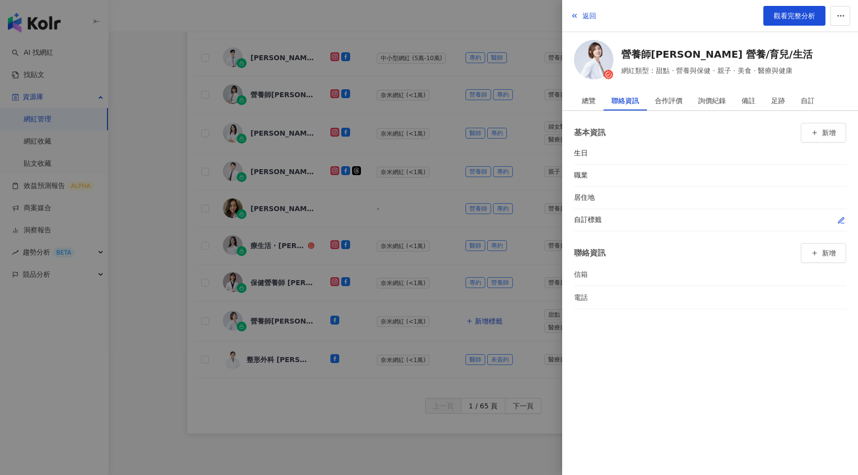
click at [835, 220] on div at bounding box center [739, 220] width 213 height 10
click at [839, 219] on icon "button" at bounding box center [842, 221] width 8 height 8
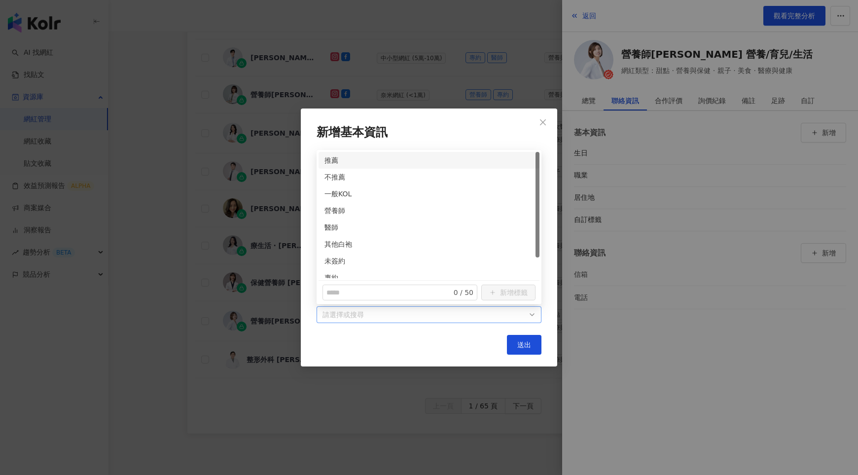
click at [508, 314] on div at bounding box center [424, 314] width 211 height 7
click at [330, 211] on div "營養師" at bounding box center [429, 210] width 209 height 11
click at [327, 275] on div "專約" at bounding box center [429, 277] width 209 height 11
click at [517, 342] on span "送出" at bounding box center [524, 345] width 14 height 8
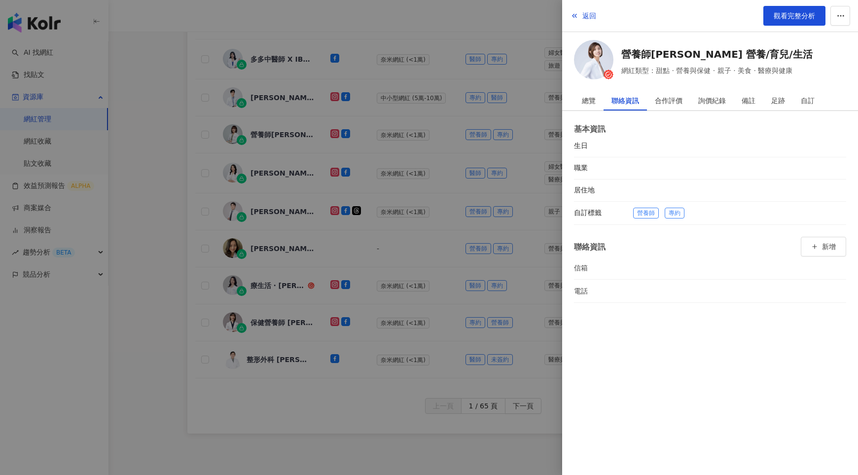
click at [517, 342] on div at bounding box center [429, 237] width 858 height 475
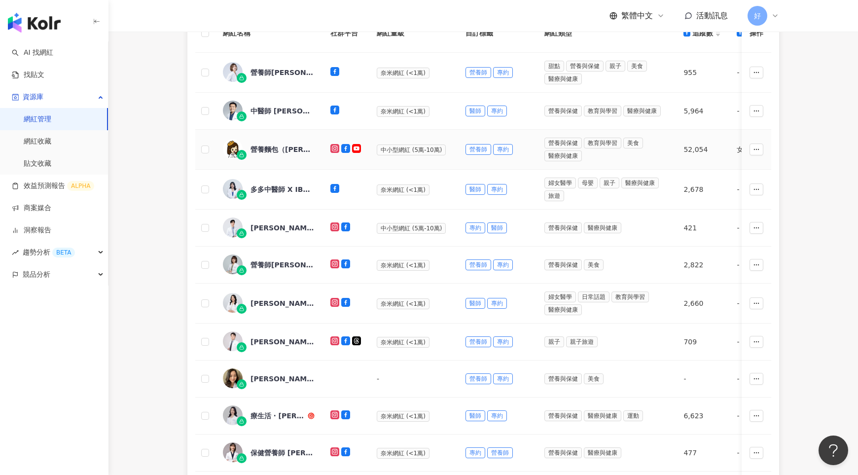
scroll to position [363, 0]
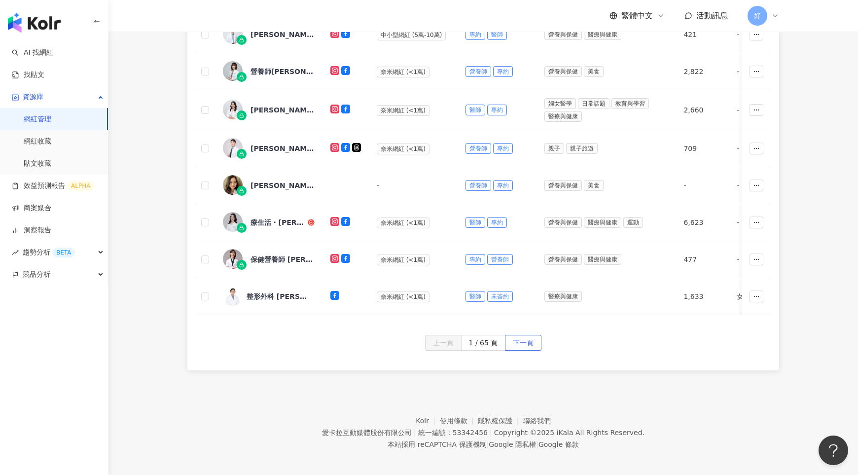
click at [526, 339] on span "下一頁" at bounding box center [523, 343] width 21 height 16
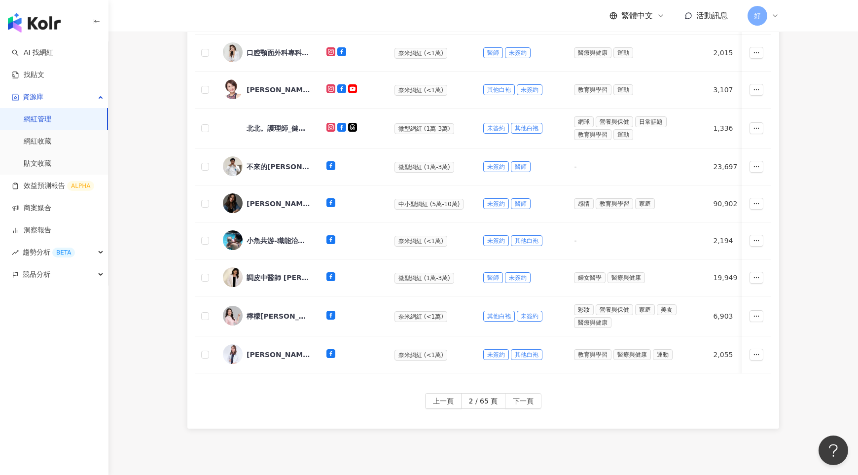
scroll to position [304, 0]
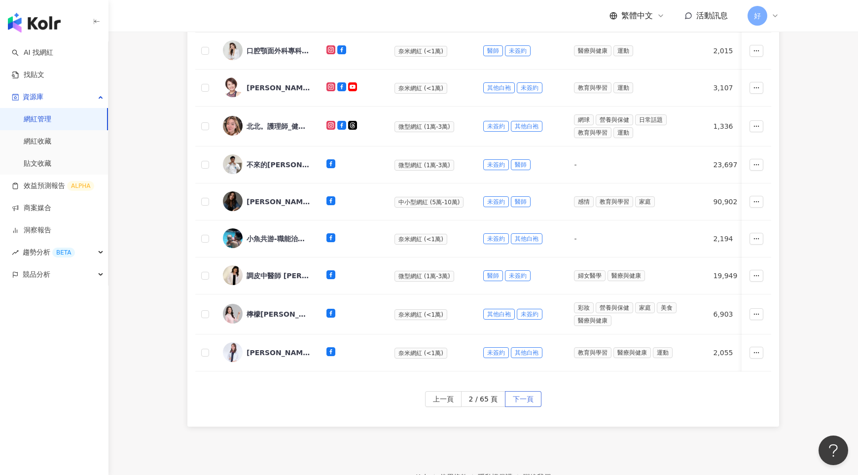
click at [521, 393] on span "下一頁" at bounding box center [523, 400] width 21 height 16
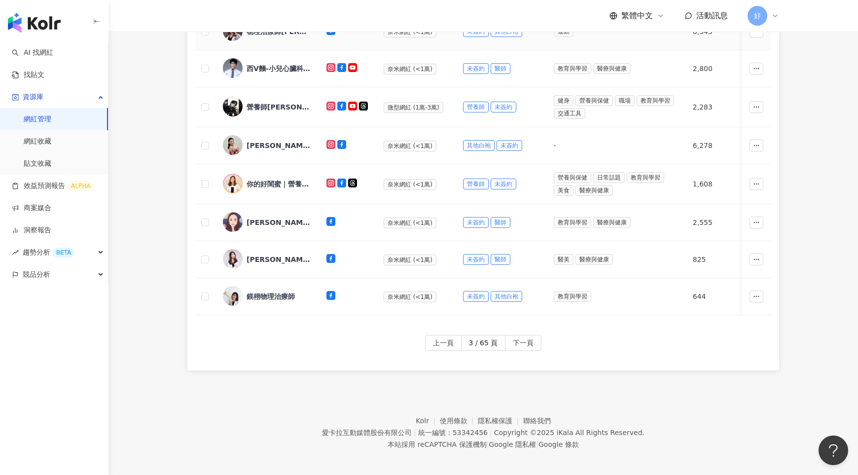
scroll to position [361, 0]
click at [527, 338] on span "下一頁" at bounding box center [523, 342] width 21 height 16
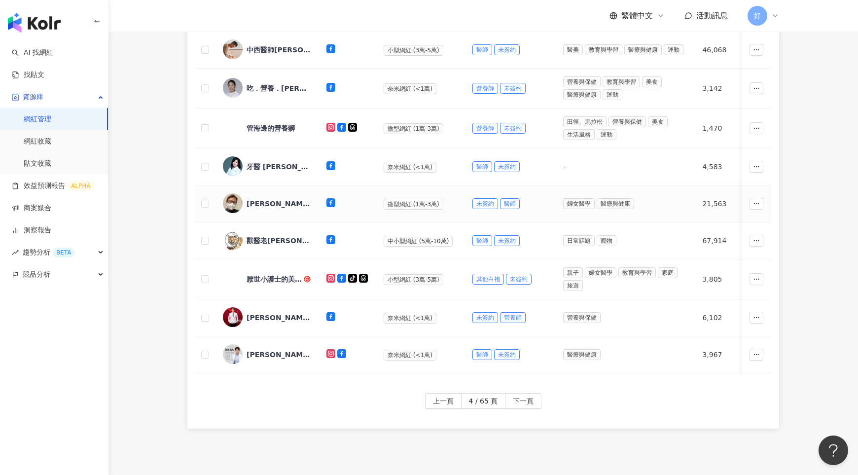
scroll to position [363, 0]
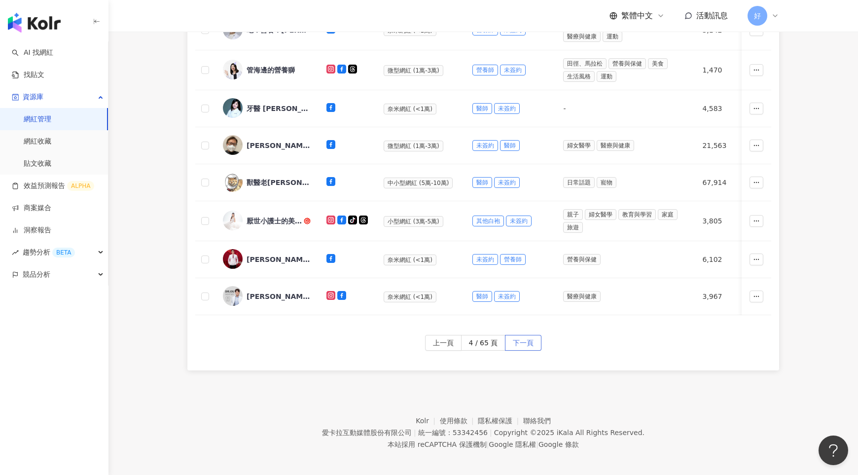
click at [522, 339] on span "下一頁" at bounding box center [523, 343] width 21 height 16
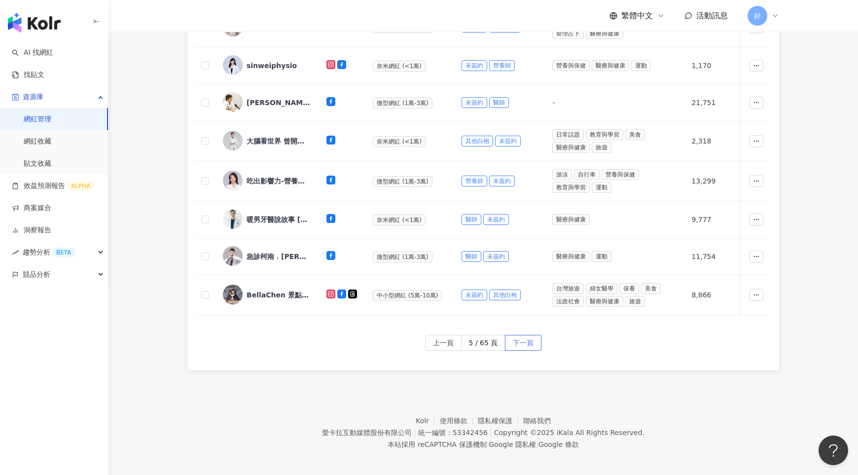
click at [523, 336] on span "下一頁" at bounding box center [523, 343] width 21 height 16
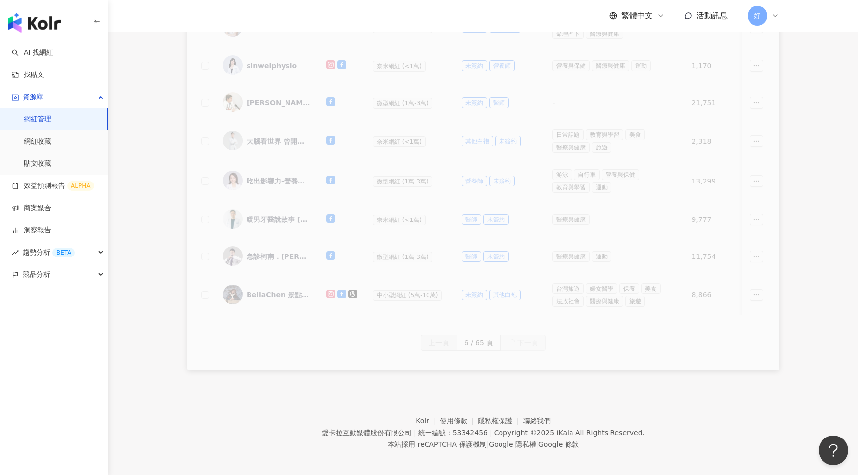
scroll to position [359, 0]
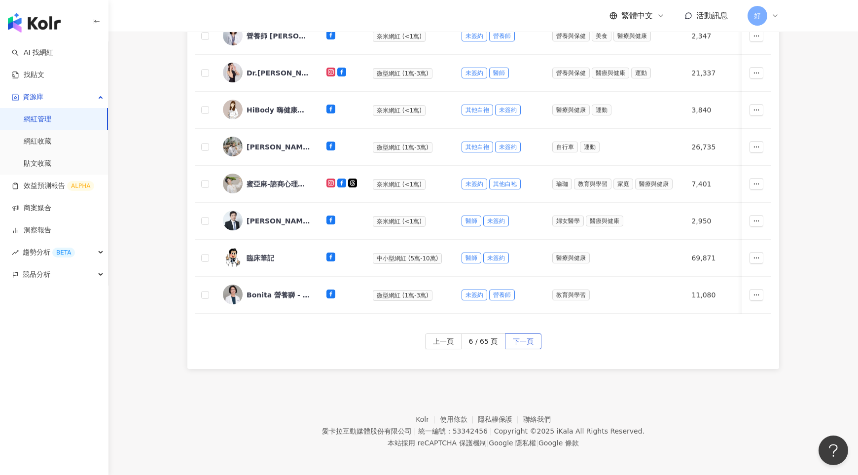
click at [523, 337] on span "下一頁" at bounding box center [523, 342] width 21 height 16
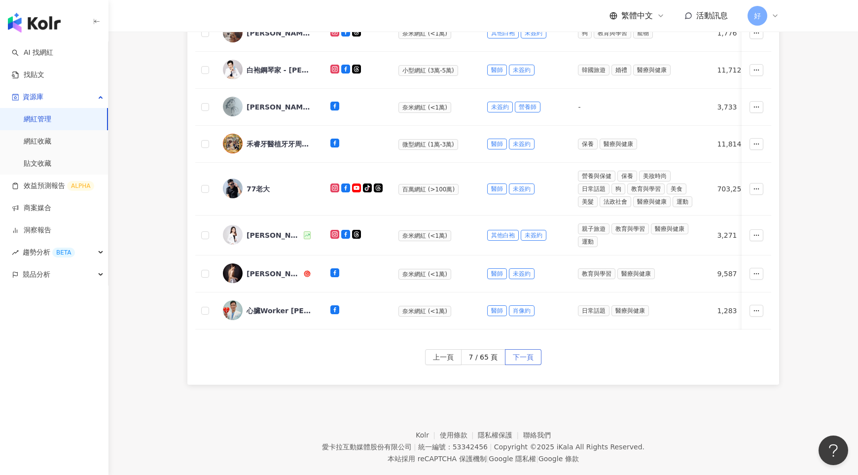
click at [525, 350] on span "下一頁" at bounding box center [523, 358] width 21 height 16
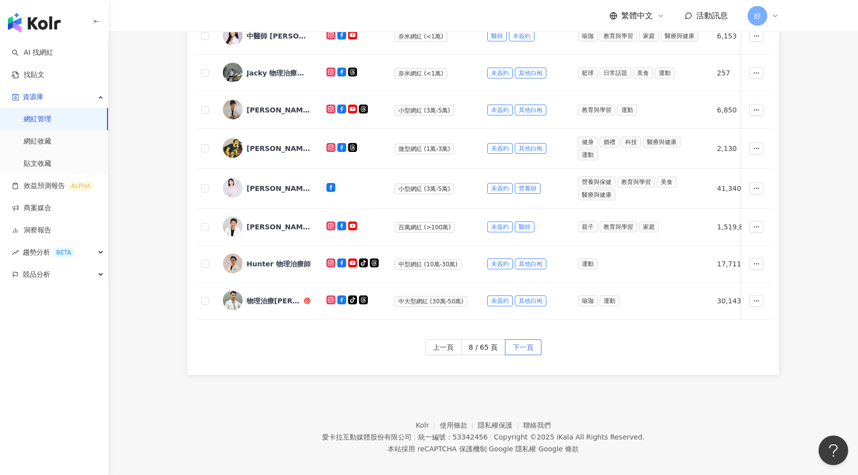
click at [525, 346] on span "下一頁" at bounding box center [523, 348] width 21 height 16
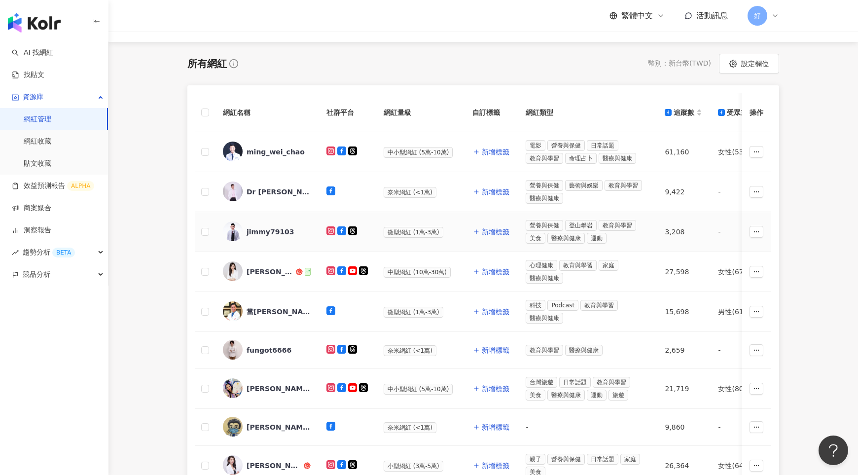
scroll to position [0, 0]
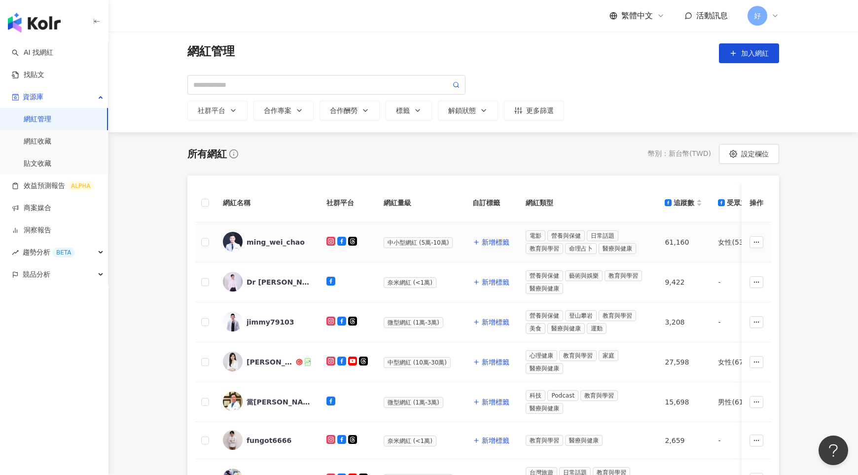
click at [283, 247] on div "ming_wei_chao" at bounding box center [267, 242] width 88 height 21
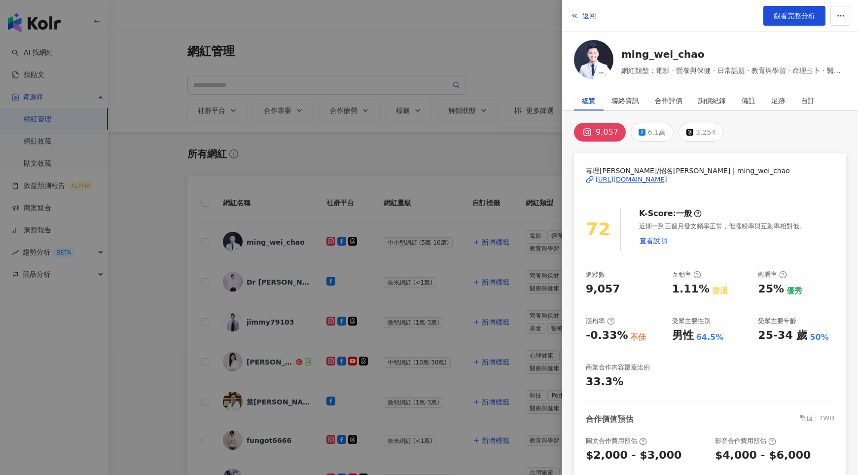
click at [443, 260] on div at bounding box center [429, 237] width 858 height 475
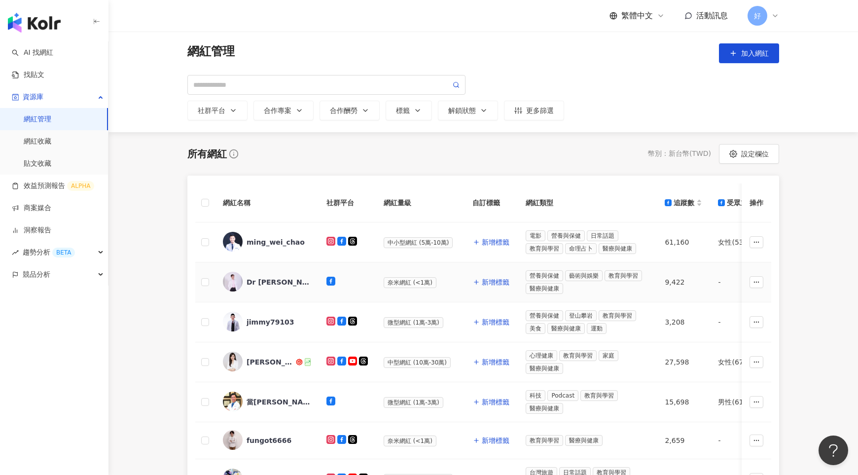
click at [265, 284] on div "Dr [PERSON_NAME]的營養資訊粉絲團" at bounding box center [279, 282] width 64 height 10
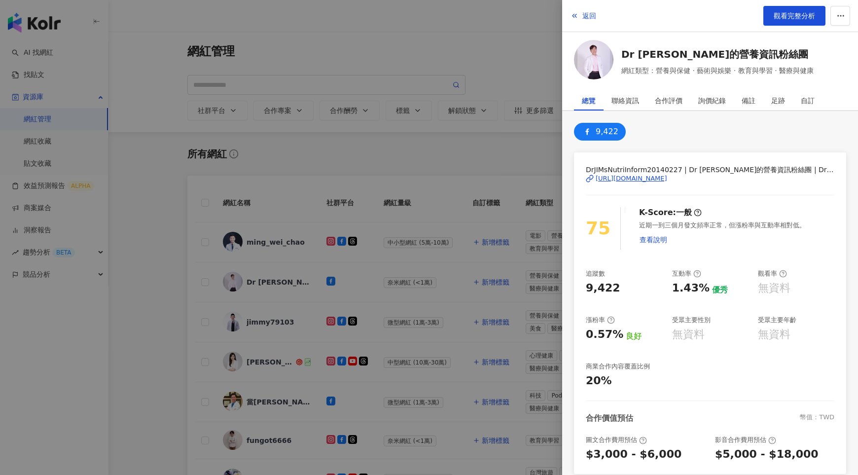
click at [625, 175] on div "[URL][DOMAIN_NAME]" at bounding box center [632, 178] width 72 height 9
click at [415, 277] on div at bounding box center [429, 237] width 858 height 475
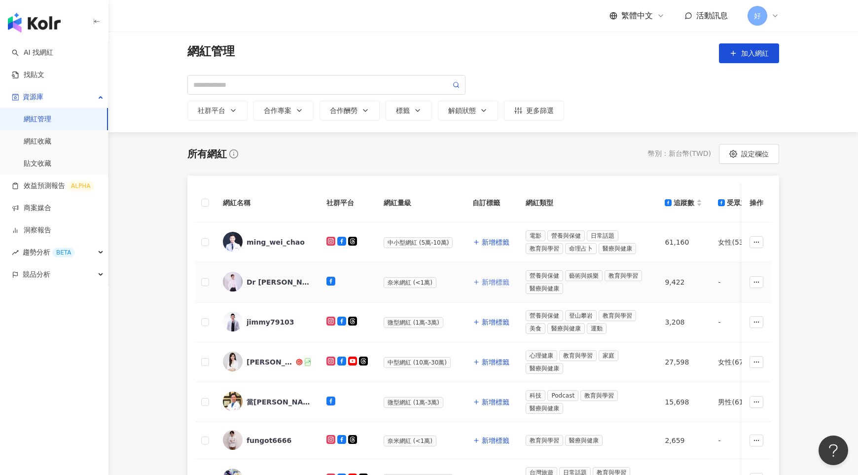
click at [490, 280] on span "新增標籤" at bounding box center [496, 282] width 28 height 8
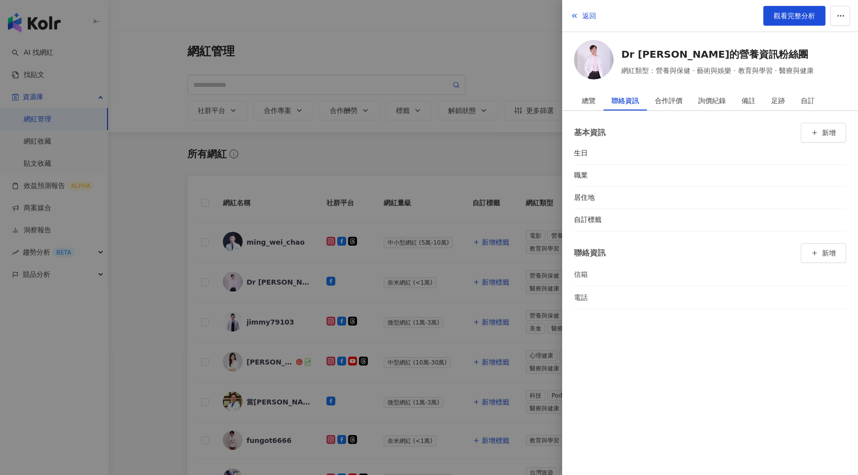
click at [847, 219] on div "基本資訊 新增 生日 職業 居住地 自訂標籤 聯絡資訊 新增 信箱 電話" at bounding box center [710, 216] width 296 height 210
click at [837, 220] on button "button" at bounding box center [842, 220] width 10 height 10
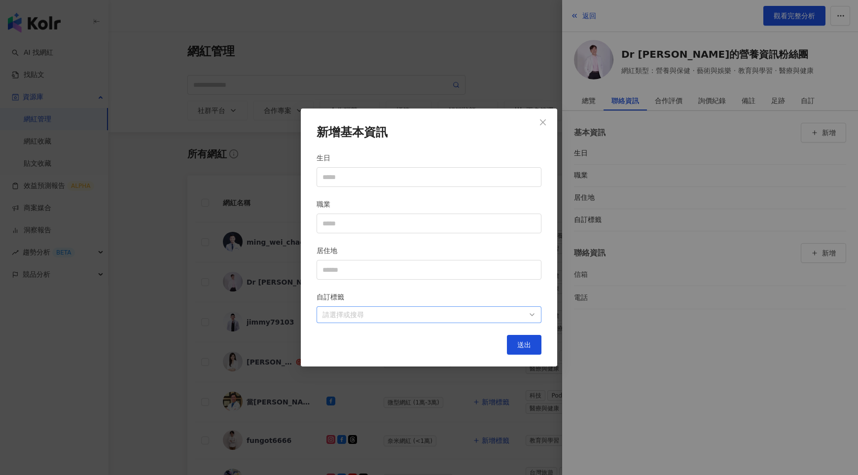
click at [415, 307] on div "請選擇或搜尋" at bounding box center [429, 314] width 225 height 17
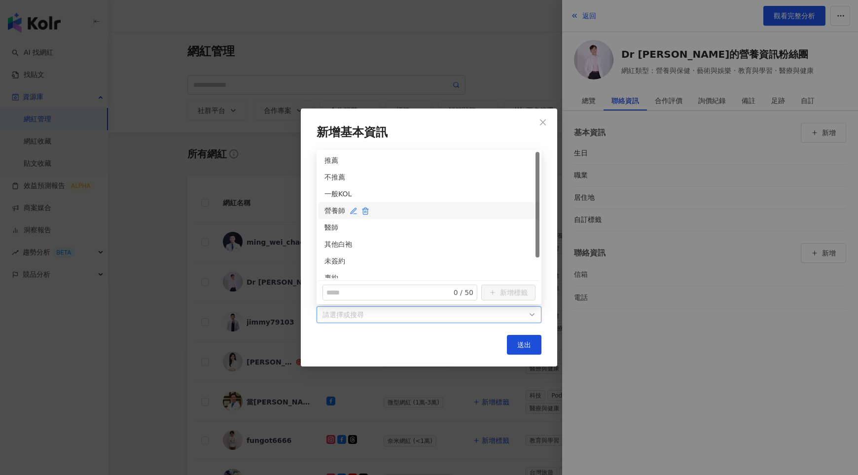
click at [326, 205] on div "營養師" at bounding box center [429, 210] width 209 height 11
click at [330, 262] on div "未簽約" at bounding box center [429, 261] width 209 height 11
click at [523, 347] on span "送出" at bounding box center [524, 345] width 14 height 8
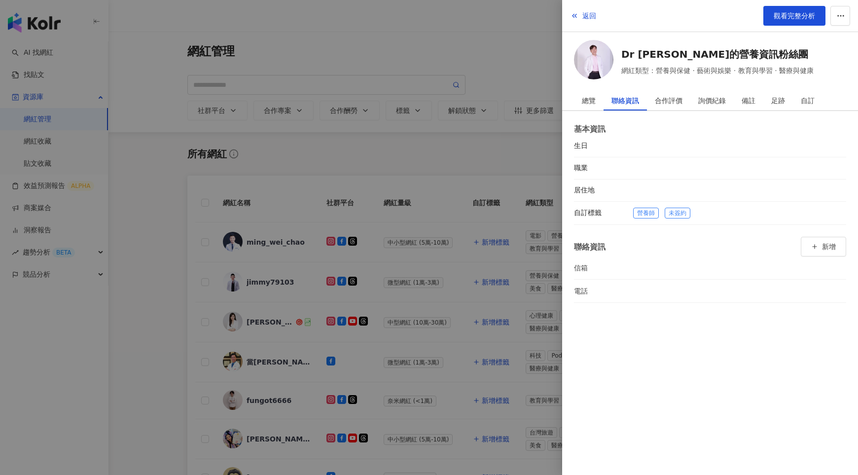
click at [460, 285] on div at bounding box center [429, 237] width 858 height 475
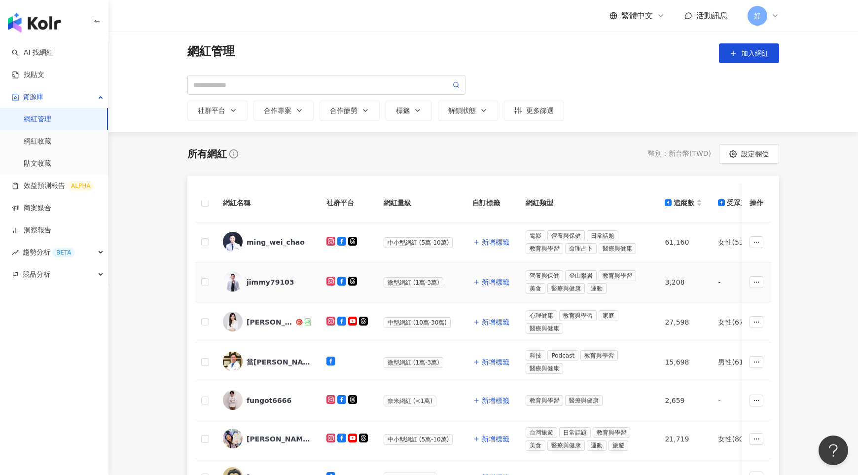
click at [278, 285] on div "jimmy79103" at bounding box center [271, 282] width 48 height 10
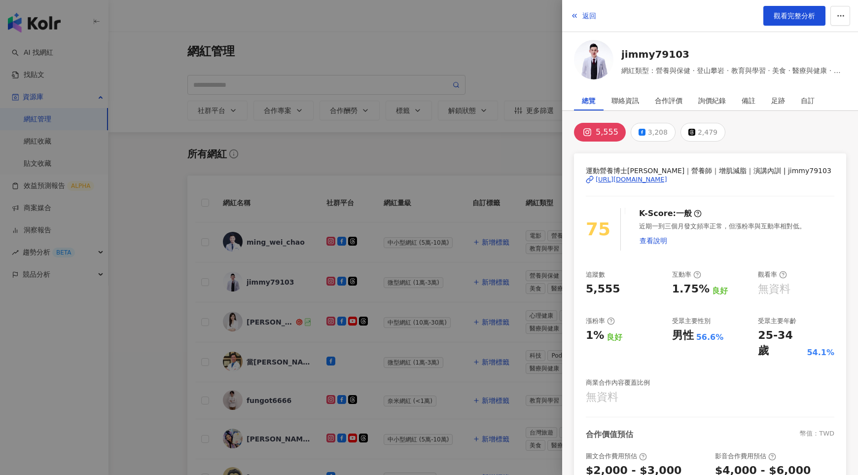
click at [437, 290] on div at bounding box center [429, 237] width 858 height 475
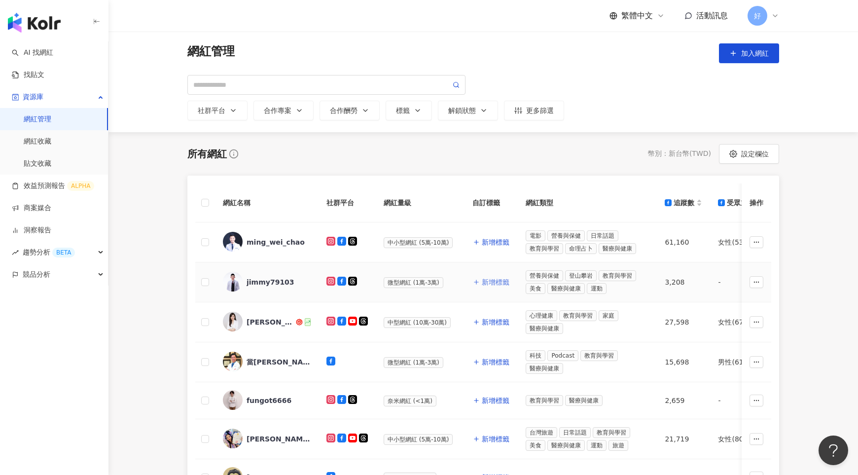
click at [503, 276] on button "新增標籤" at bounding box center [491, 282] width 37 height 20
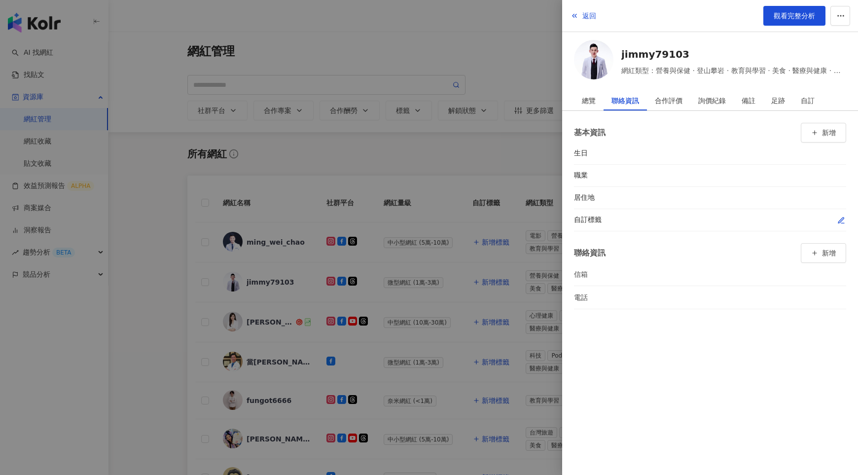
click at [841, 218] on icon "button" at bounding box center [841, 220] width 5 height 5
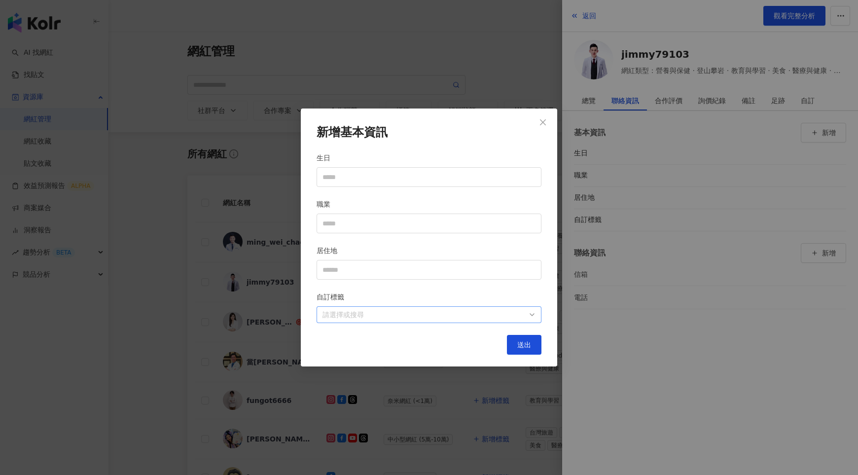
click at [511, 314] on div at bounding box center [424, 314] width 211 height 7
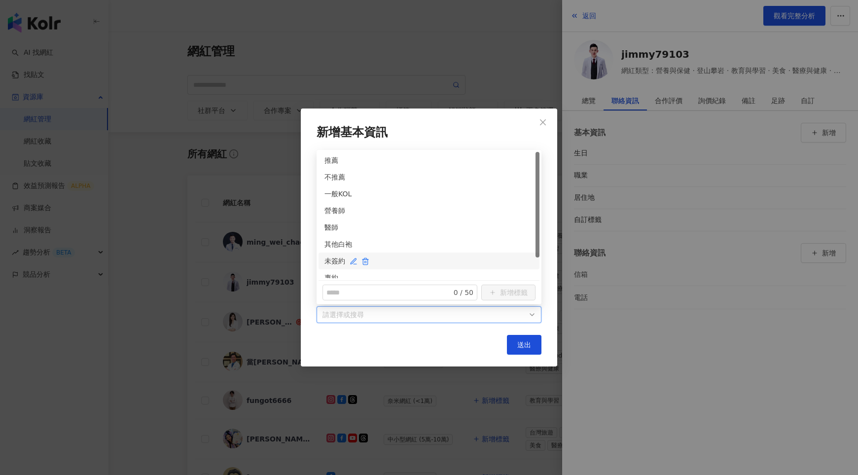
drag, startPoint x: 329, startPoint y: 272, endPoint x: 333, endPoint y: 262, distance: 11.1
click at [333, 262] on div "推薦 不推薦 一般KOL 營養師 醫師 其他白袍 未簽約 專約 肖像約" at bounding box center [429, 227] width 221 height 151
click at [333, 262] on div "未簽約" at bounding box center [429, 261] width 209 height 11
click at [330, 211] on div "營養師" at bounding box center [429, 210] width 209 height 11
click at [526, 339] on button "送出" at bounding box center [524, 345] width 35 height 20
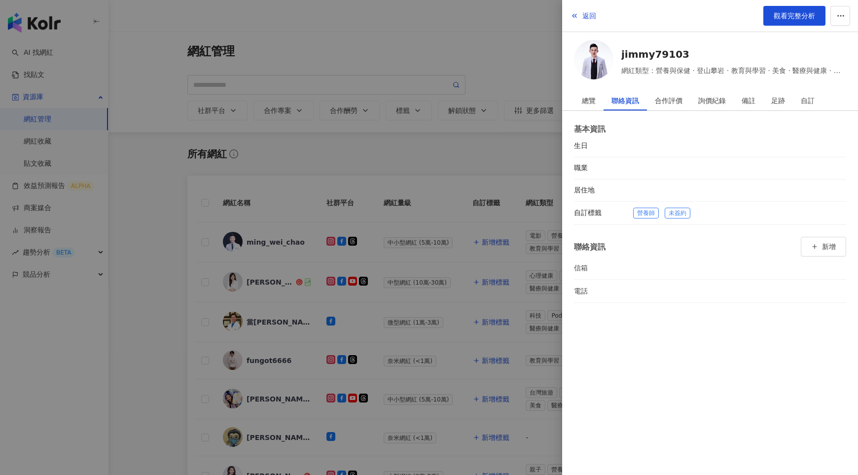
click at [465, 260] on div at bounding box center [429, 237] width 858 height 475
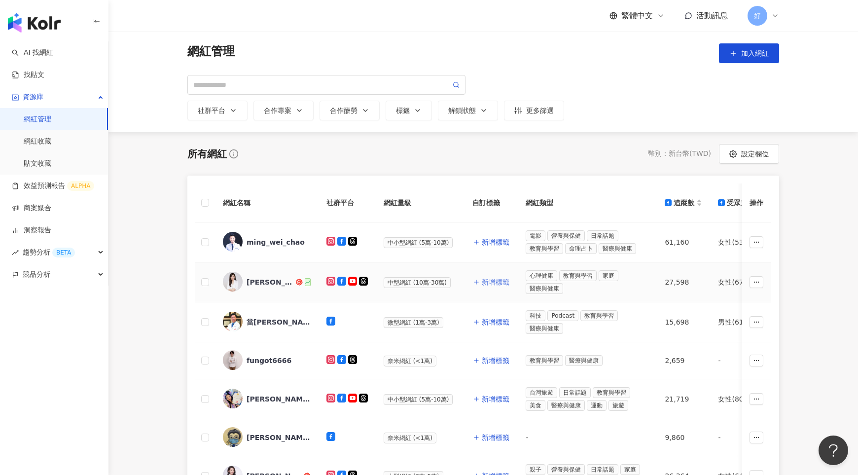
click at [489, 280] on span "新增標籤" at bounding box center [496, 282] width 28 height 8
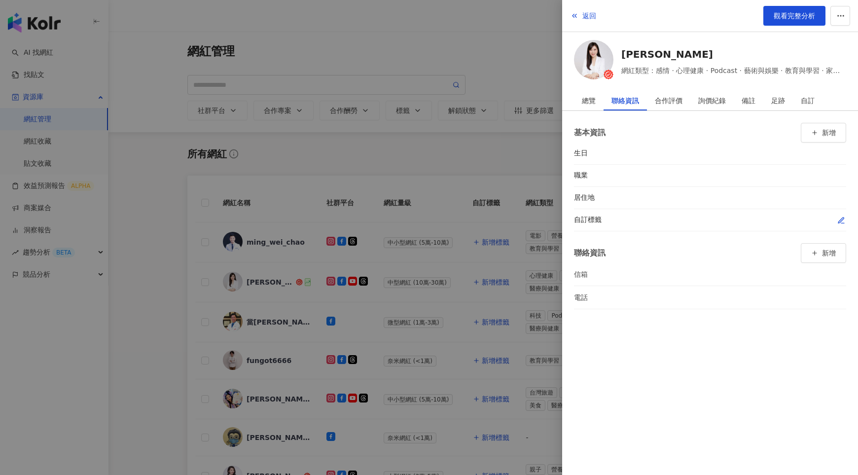
click at [835, 221] on div at bounding box center [739, 220] width 213 height 10
click at [842, 218] on icon "button" at bounding box center [841, 220] width 5 height 5
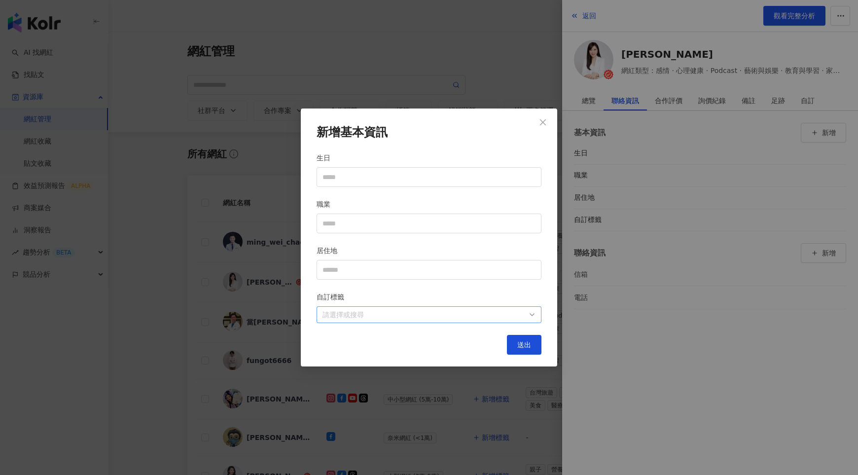
click at [458, 312] on div at bounding box center [424, 314] width 211 height 7
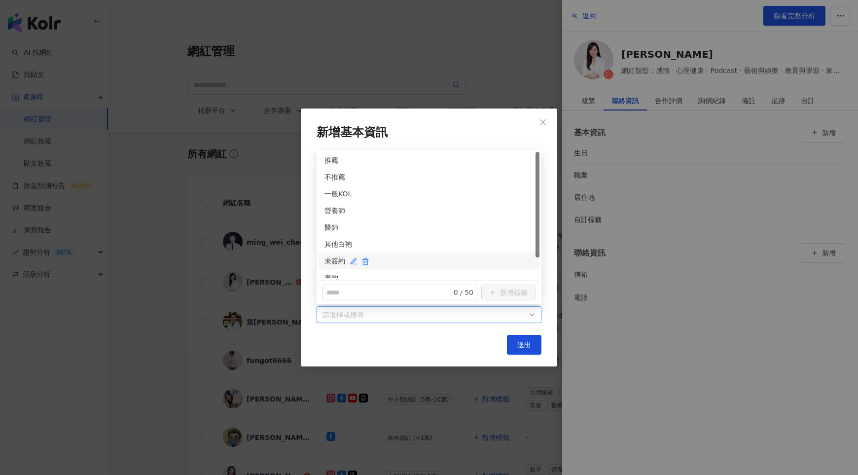
click at [332, 261] on div "未簽約" at bounding box center [429, 261] width 209 height 11
click at [331, 244] on div "其他白袍" at bounding box center [429, 244] width 209 height 11
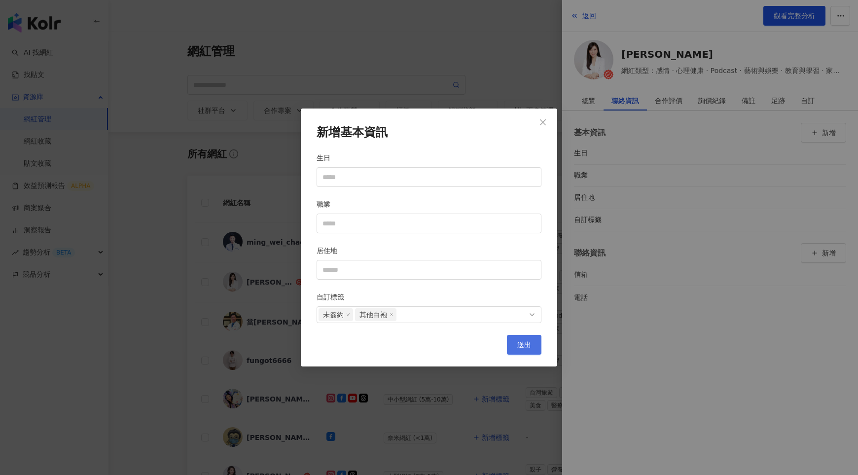
click at [530, 343] on span "送出" at bounding box center [524, 345] width 14 height 8
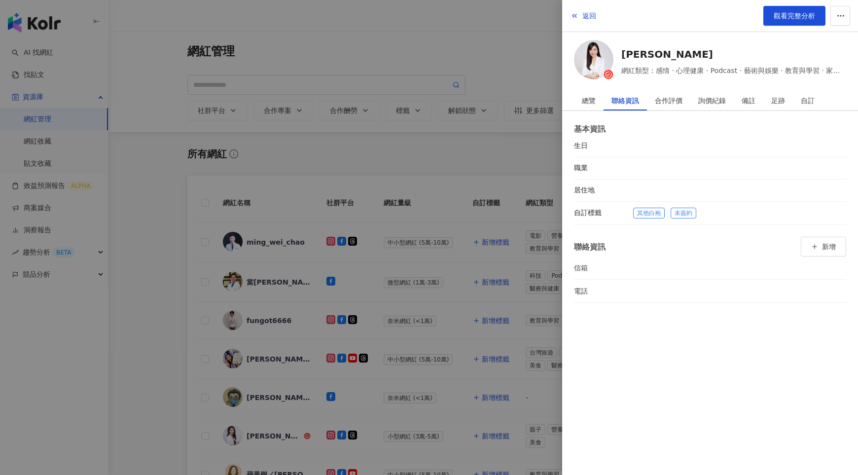
click at [442, 286] on div at bounding box center [429, 237] width 858 height 475
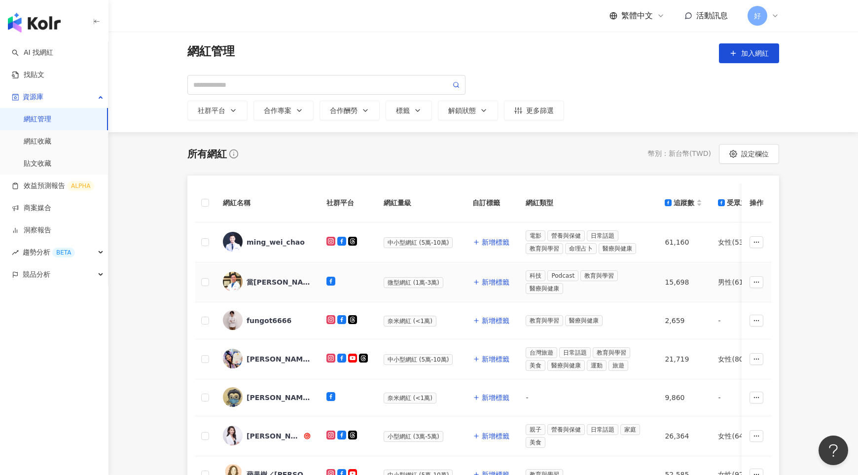
click at [282, 279] on div "當[PERSON_NAME]上史丹佛" at bounding box center [279, 282] width 64 height 10
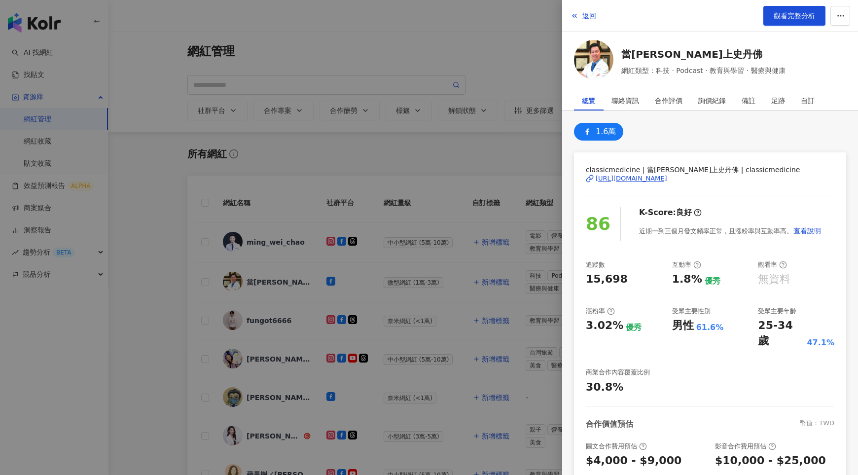
click at [667, 179] on div "[URL][DOMAIN_NAME]" at bounding box center [632, 178] width 72 height 9
click at [406, 293] on div at bounding box center [429, 237] width 858 height 475
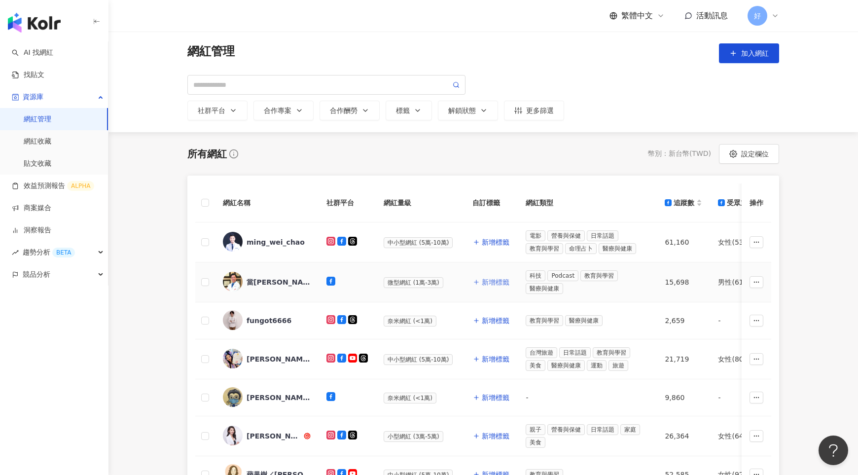
click at [495, 280] on span "新增標籤" at bounding box center [496, 282] width 28 height 8
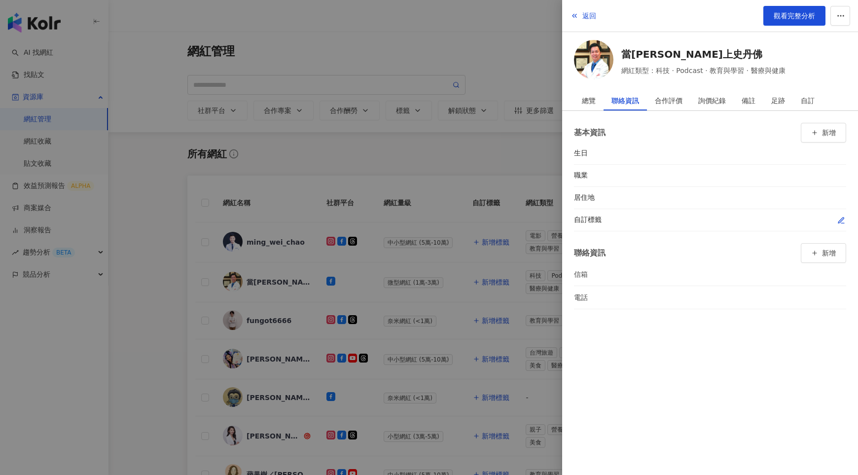
click at [841, 222] on icon "button" at bounding box center [842, 221] width 8 height 8
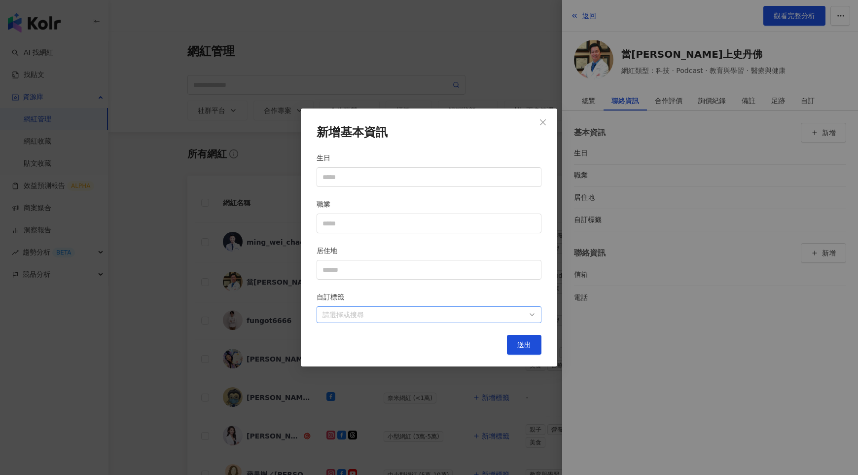
click at [423, 320] on div "請選擇或搜尋" at bounding box center [429, 314] width 225 height 17
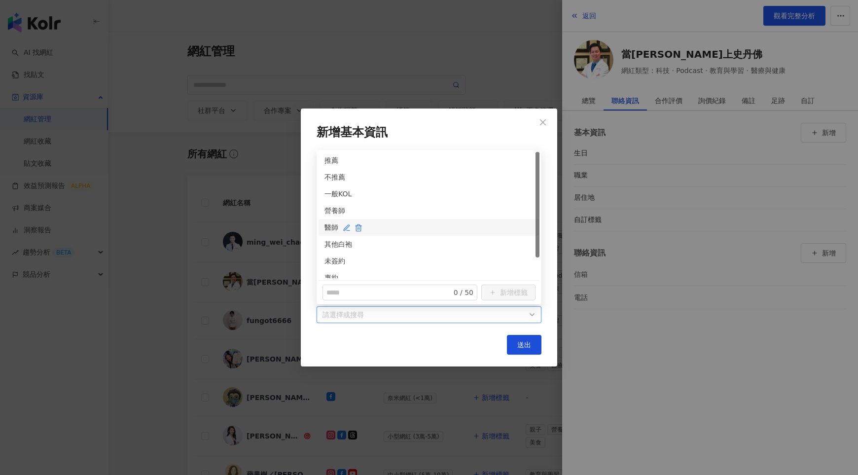
click at [330, 229] on div "醫師" at bounding box center [429, 227] width 209 height 11
click at [330, 259] on div "未簽約" at bounding box center [429, 261] width 209 height 11
click at [513, 345] on button "送出" at bounding box center [524, 345] width 35 height 20
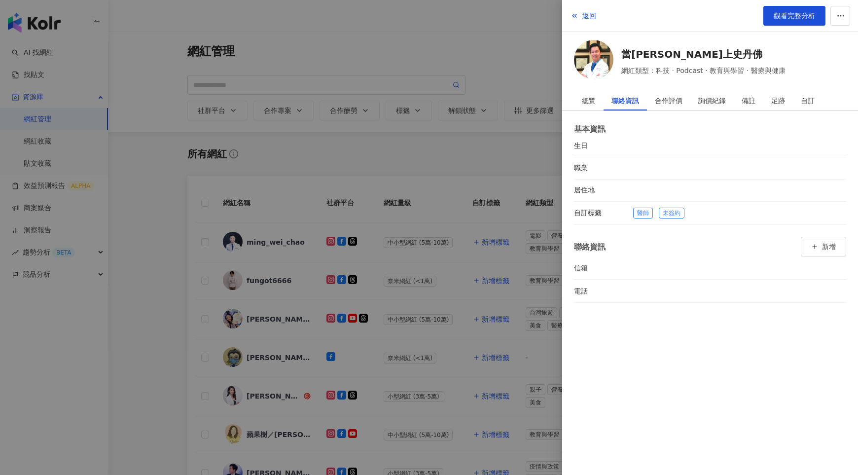
click at [456, 289] on div at bounding box center [429, 237] width 858 height 475
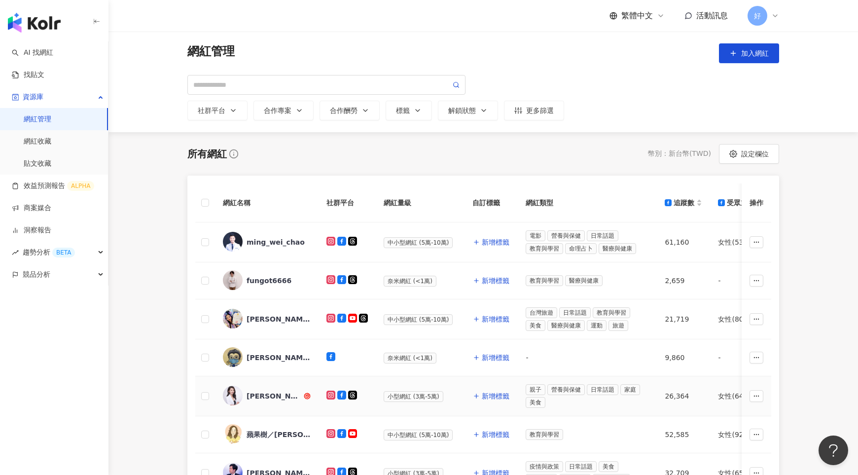
click at [256, 394] on div "[PERSON_NAME]" at bounding box center [274, 396] width 55 height 10
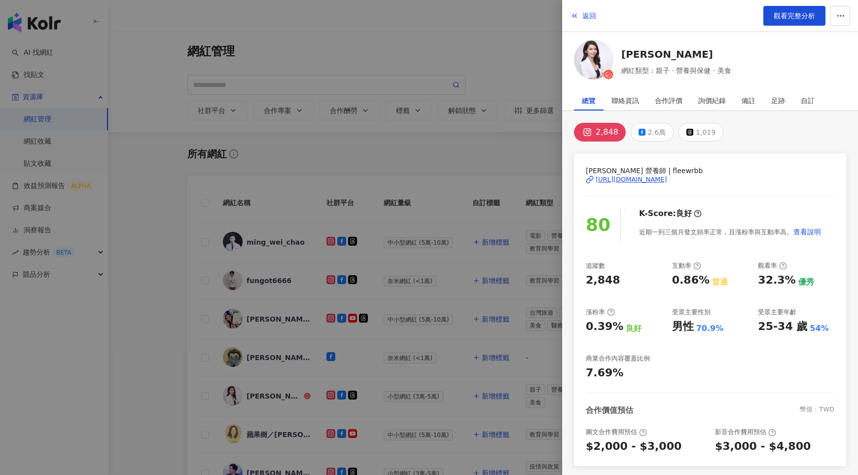
click at [393, 381] on div at bounding box center [429, 237] width 858 height 475
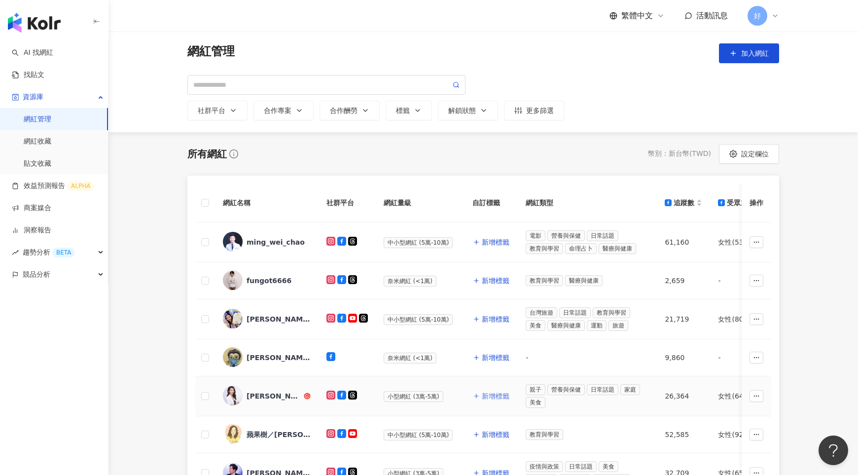
click at [497, 393] on span "新增標籤" at bounding box center [496, 396] width 28 height 8
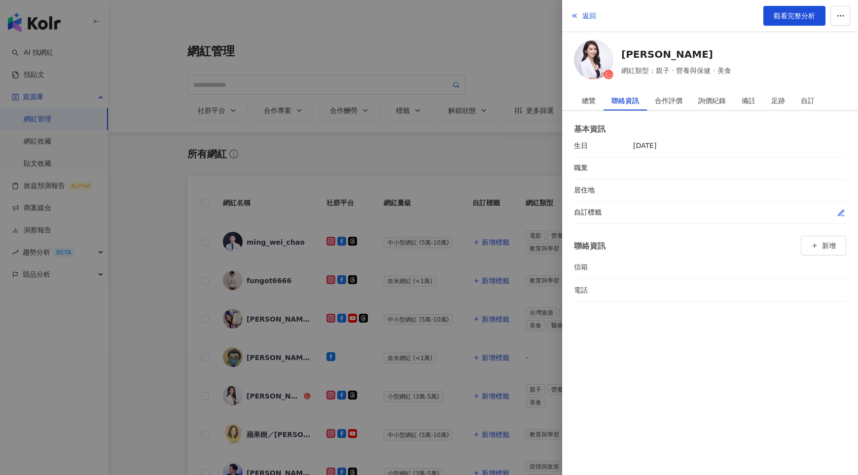
click at [831, 212] on div at bounding box center [739, 213] width 213 height 10
click at [836, 212] on div at bounding box center [739, 213] width 213 height 10
click at [844, 212] on icon "button" at bounding box center [842, 213] width 8 height 8
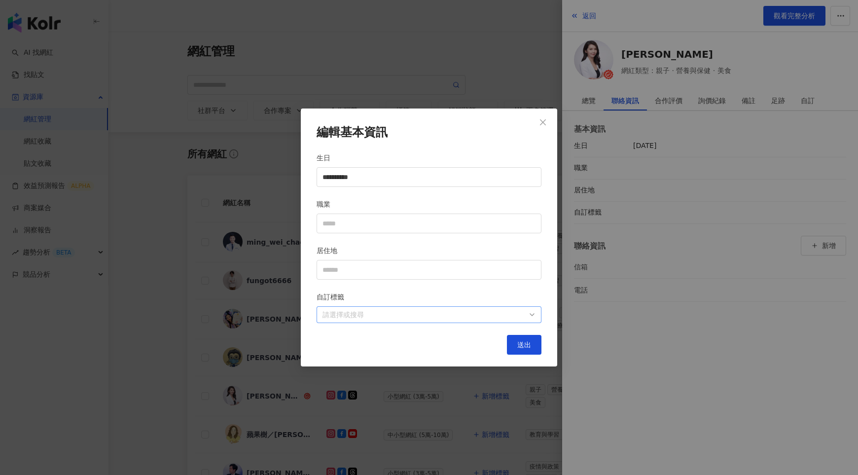
click at [441, 307] on div "請選擇或搜尋" at bounding box center [429, 314] width 225 height 17
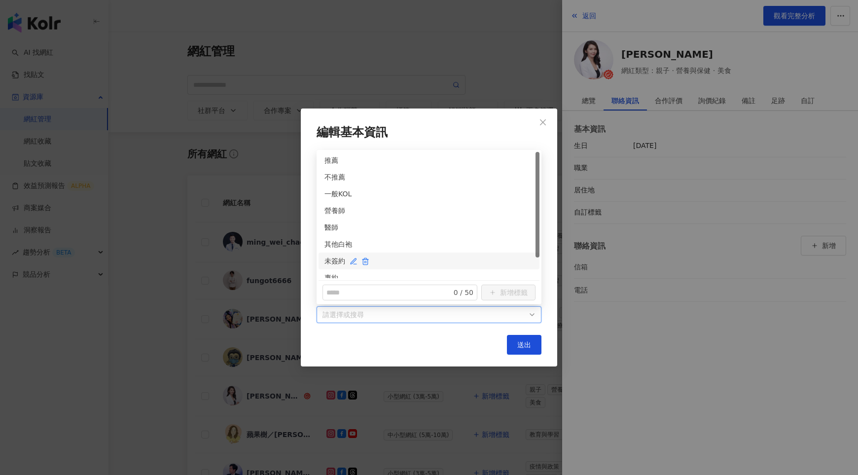
click at [329, 259] on div "未簽約" at bounding box center [429, 261] width 209 height 11
click at [330, 211] on div "營養師" at bounding box center [429, 210] width 209 height 11
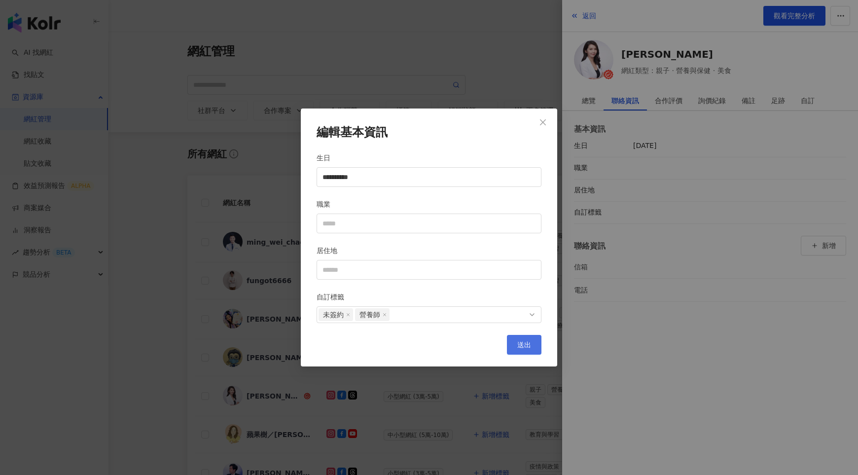
click at [539, 345] on button "送出" at bounding box center [524, 345] width 35 height 20
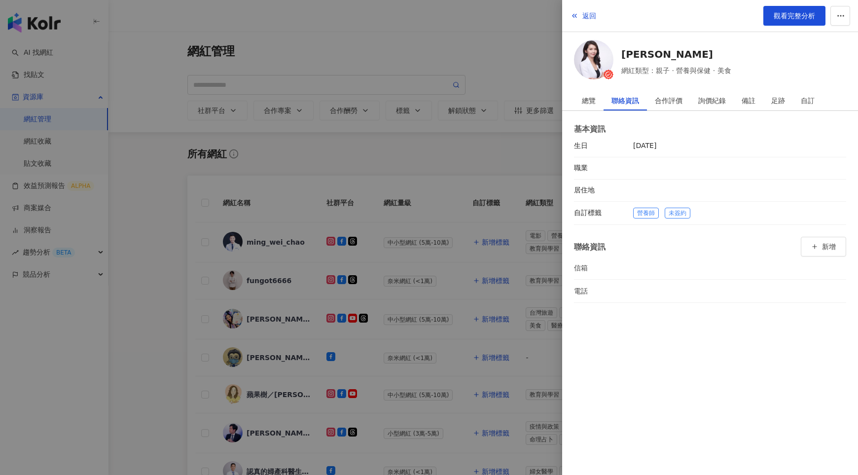
click at [455, 370] on div at bounding box center [429, 237] width 858 height 475
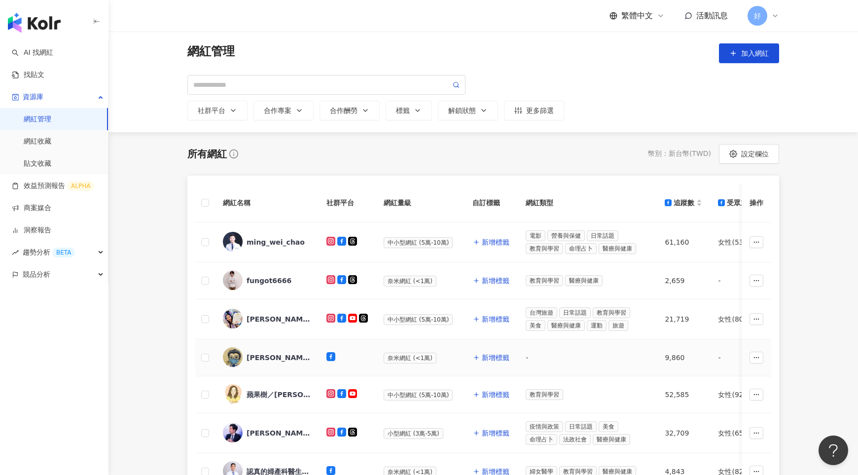
click at [285, 357] on div "[PERSON_NAME]- [PERSON_NAME]中醫師" at bounding box center [279, 358] width 64 height 10
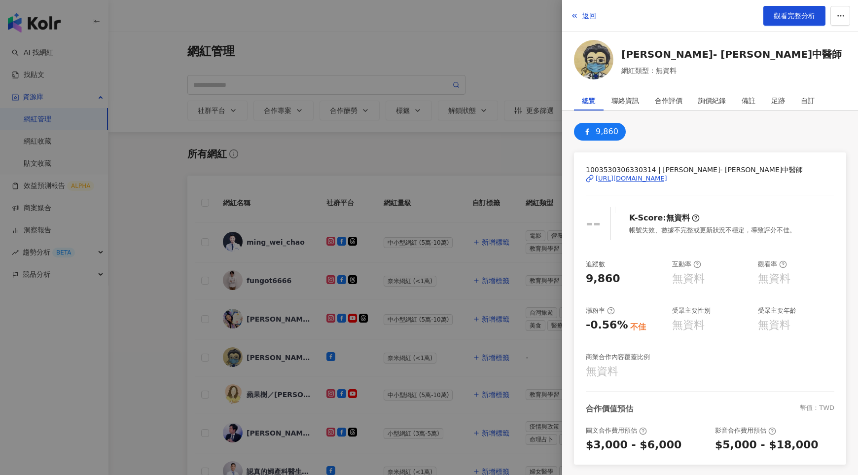
click at [337, 344] on div at bounding box center [429, 237] width 858 height 475
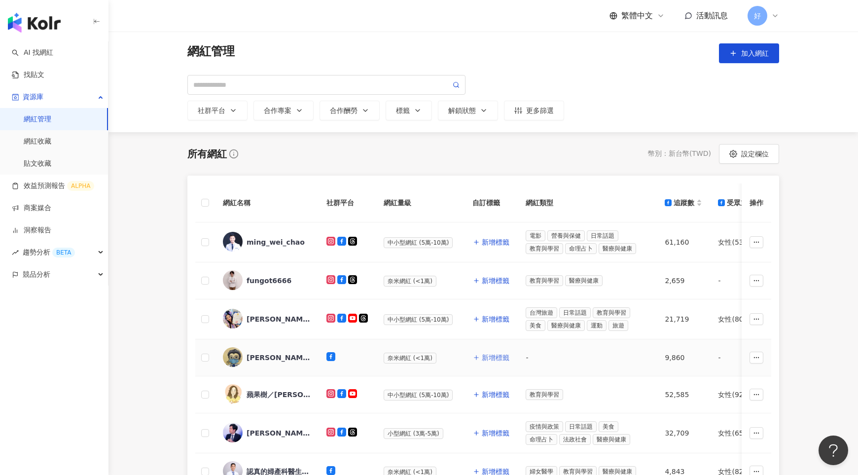
click at [490, 354] on span "新增標籤" at bounding box center [496, 358] width 28 height 8
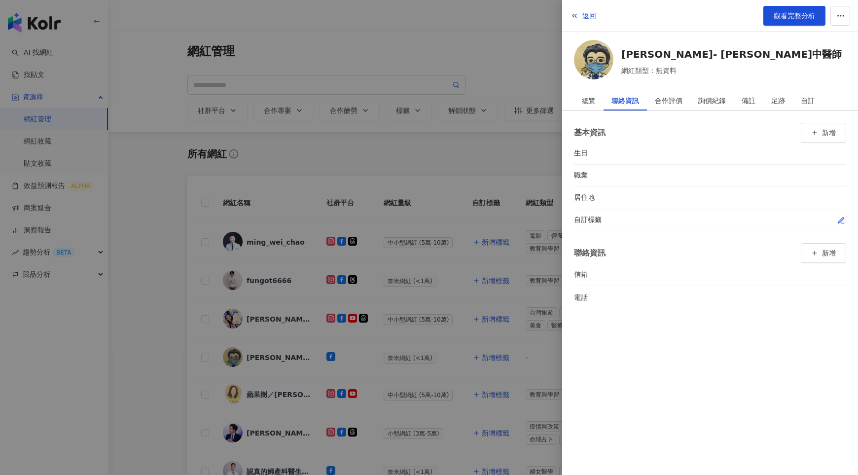
click at [839, 220] on icon "button" at bounding box center [842, 221] width 8 height 8
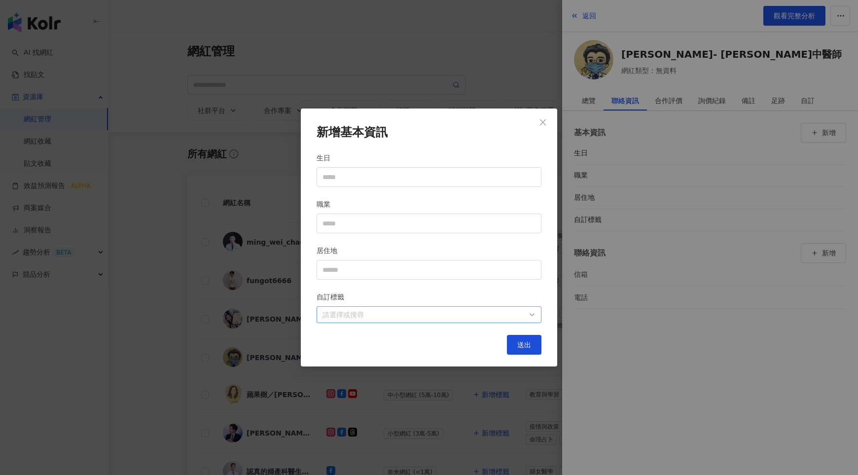
click at [507, 317] on div at bounding box center [424, 314] width 211 height 7
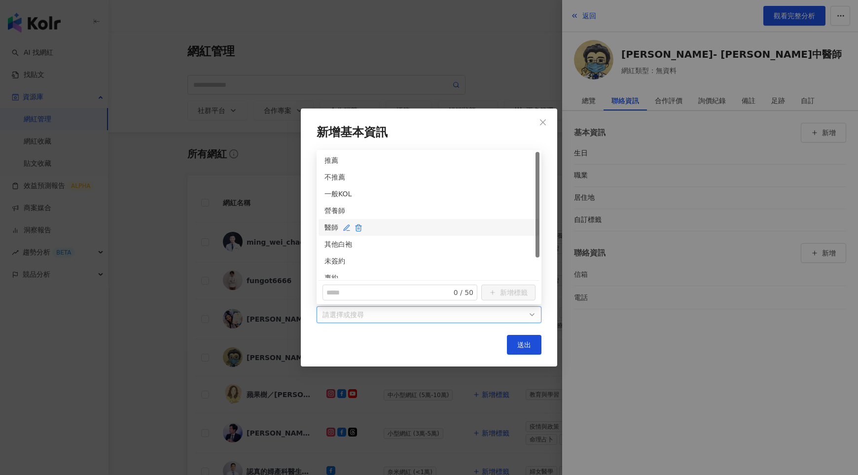
click at [330, 230] on div "醫師" at bounding box center [429, 227] width 209 height 11
click at [330, 258] on div "未簽約" at bounding box center [429, 261] width 209 height 11
click at [521, 341] on span "送出" at bounding box center [524, 345] width 14 height 8
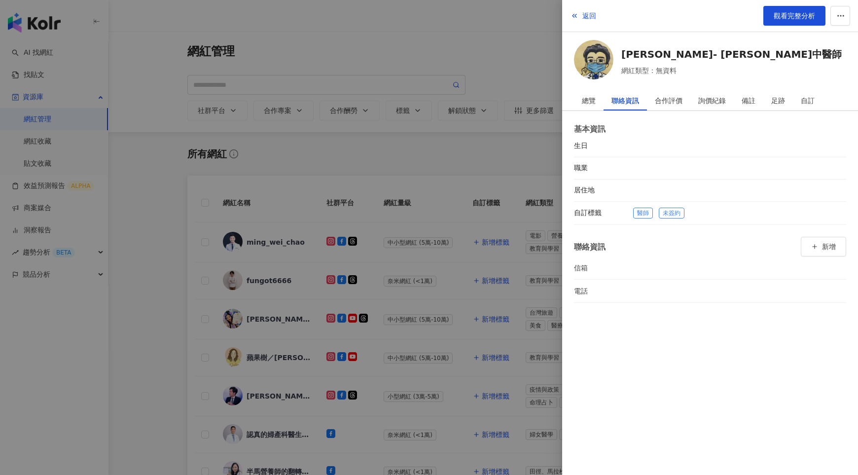
click at [480, 356] on div at bounding box center [429, 237] width 858 height 475
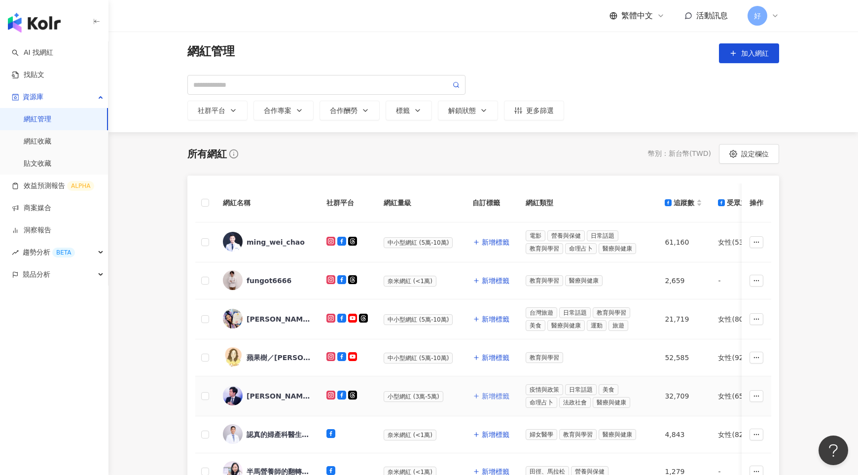
click at [503, 392] on span "新增標籤" at bounding box center [496, 396] width 28 height 8
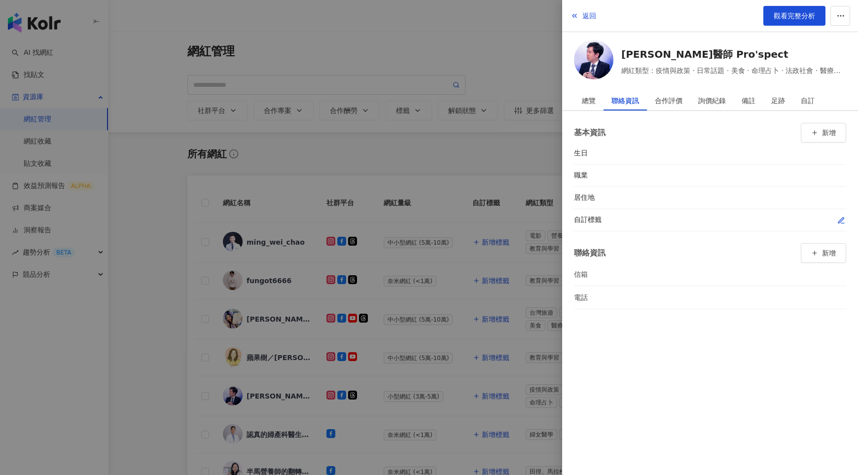
click at [842, 219] on icon "button" at bounding box center [842, 221] width 8 height 8
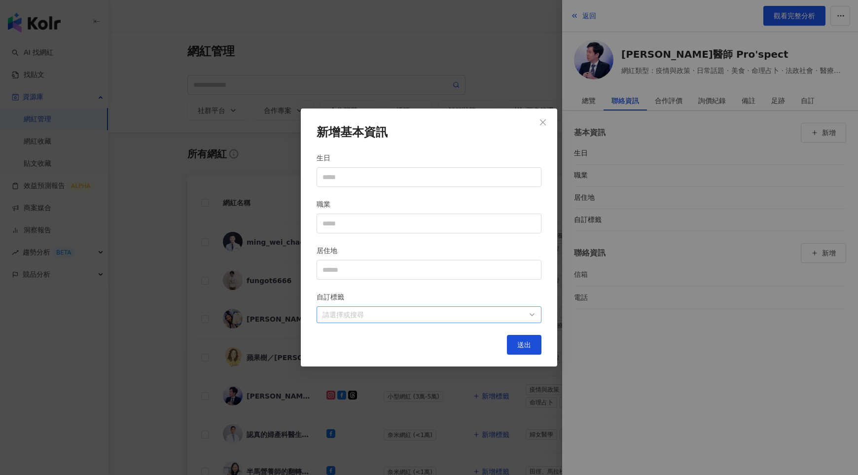
click at [504, 315] on div at bounding box center [424, 314] width 211 height 7
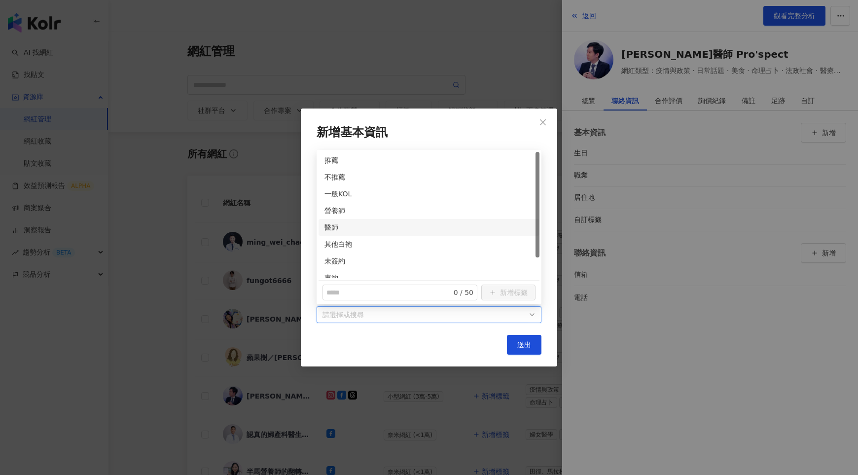
click at [324, 230] on div "醫師" at bounding box center [429, 227] width 221 height 17
click at [332, 260] on div "未簽約" at bounding box center [429, 261] width 209 height 11
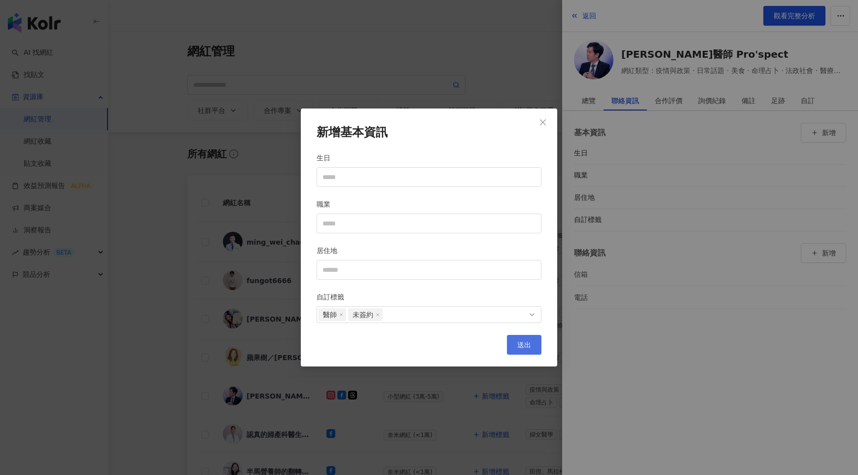
click at [518, 338] on button "送出" at bounding box center [524, 345] width 35 height 20
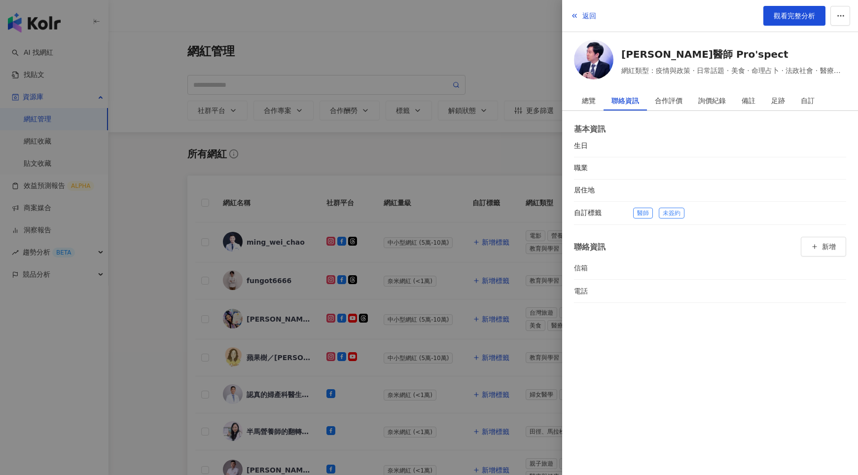
click at [483, 410] on div at bounding box center [429, 237] width 858 height 475
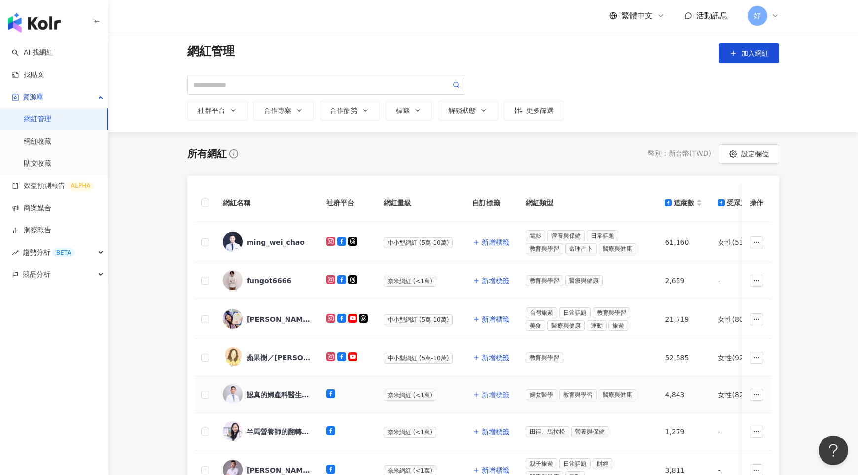
click at [487, 391] on span "新增標籤" at bounding box center [496, 395] width 28 height 8
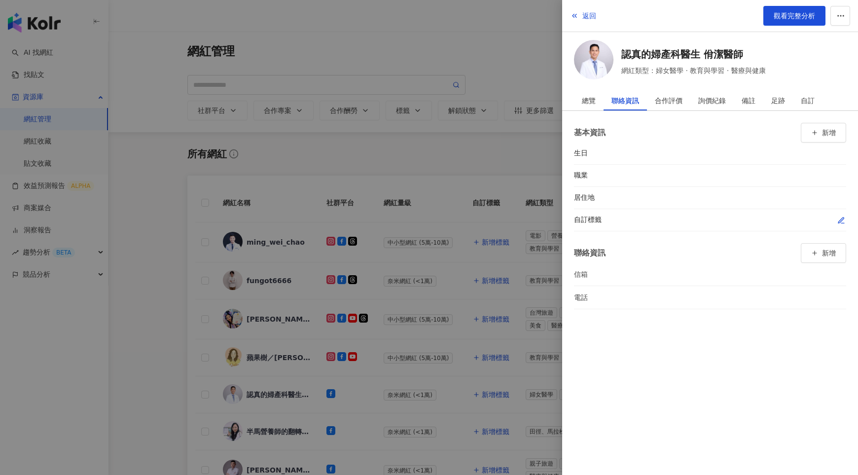
click at [839, 219] on icon "button" at bounding box center [842, 221] width 8 height 8
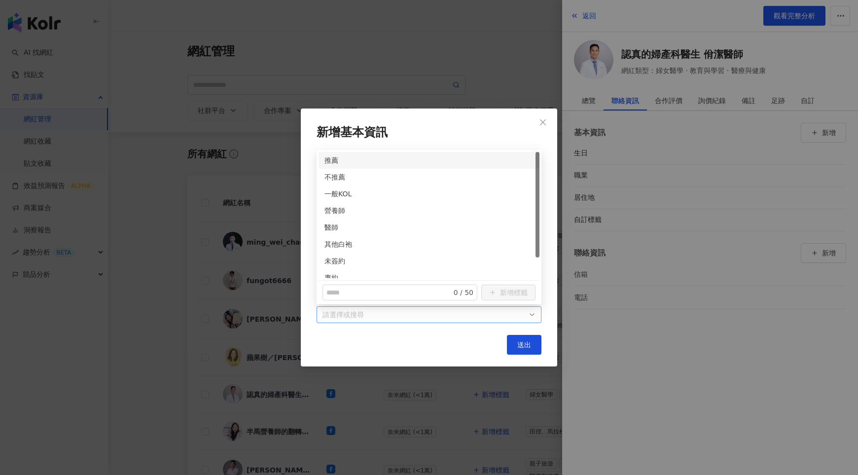
click at [535, 311] on div "請選擇或搜尋" at bounding box center [429, 314] width 225 height 17
click at [336, 257] on div "未簽約" at bounding box center [429, 261] width 209 height 11
click at [330, 229] on div "醫師" at bounding box center [429, 227] width 209 height 11
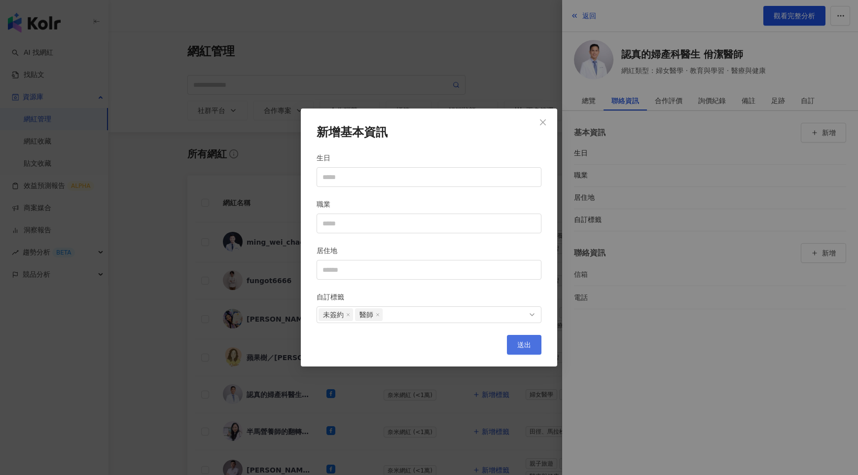
click at [529, 335] on div "送出" at bounding box center [429, 345] width 225 height 20
click at [528, 344] on span "送出" at bounding box center [524, 345] width 14 height 8
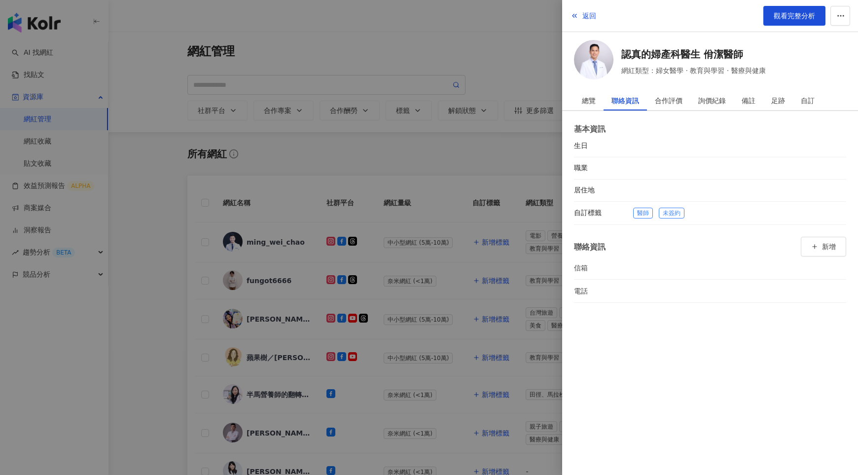
click at [513, 357] on div at bounding box center [429, 237] width 858 height 475
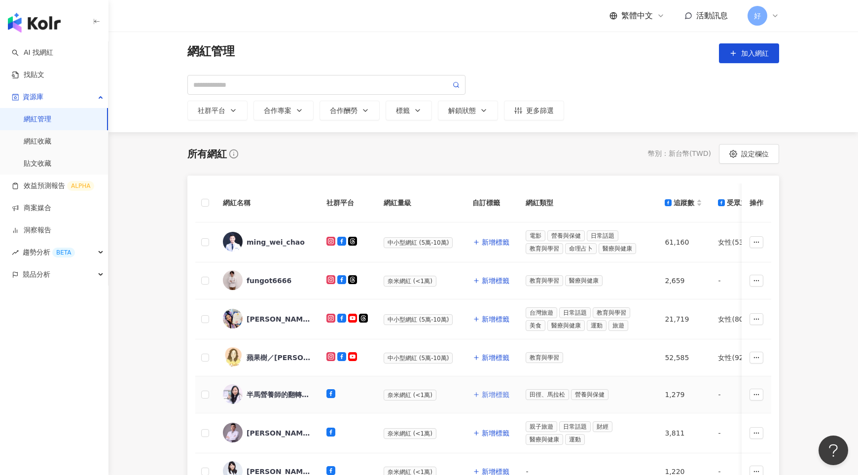
click at [490, 391] on span "新增標籤" at bounding box center [496, 395] width 28 height 8
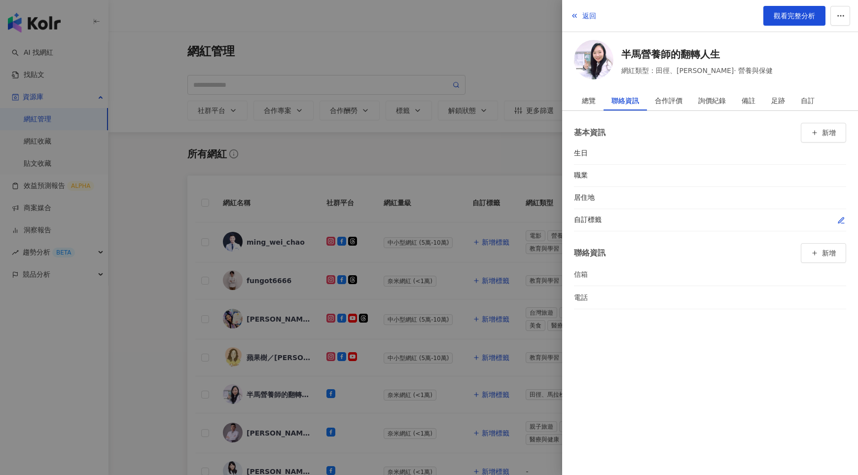
click at [840, 219] on icon "button" at bounding box center [842, 221] width 8 height 8
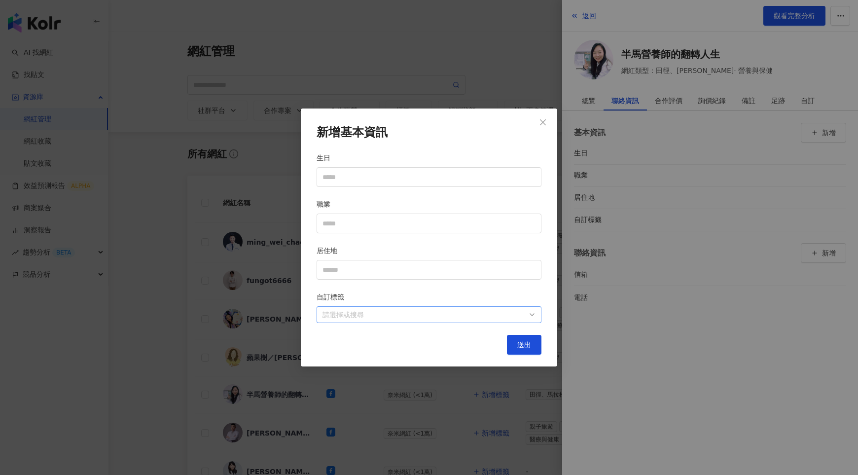
click at [525, 308] on div "請選擇或搜尋" at bounding box center [429, 314] width 225 height 17
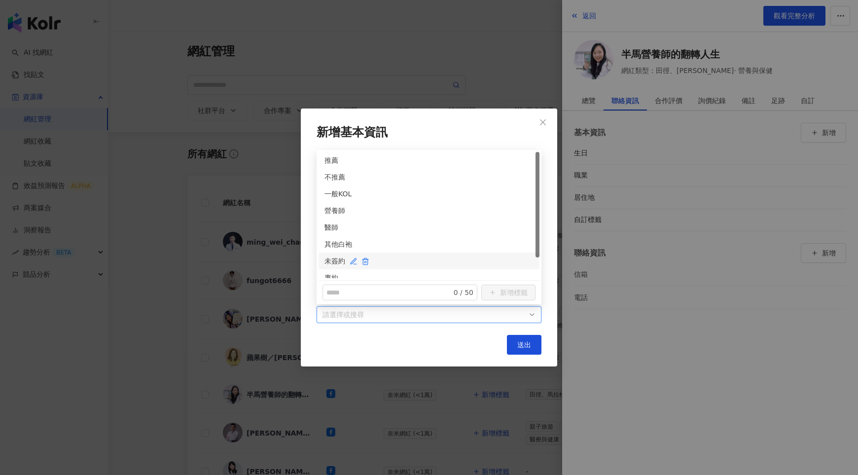
click at [330, 263] on div "未簽約" at bounding box center [429, 261] width 209 height 11
click at [332, 206] on div "營養師" at bounding box center [429, 210] width 209 height 11
click at [518, 341] on span "送出" at bounding box center [524, 345] width 14 height 8
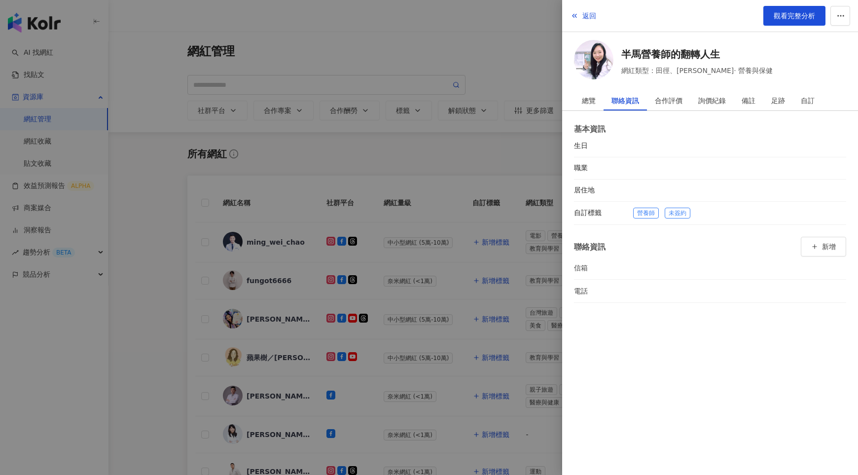
click at [482, 372] on div at bounding box center [429, 237] width 858 height 475
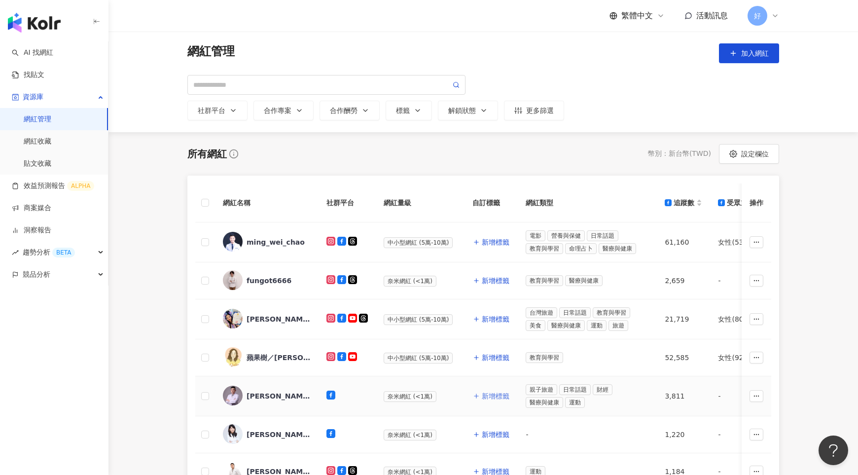
click at [492, 394] on span "新增標籤" at bounding box center [496, 396] width 28 height 8
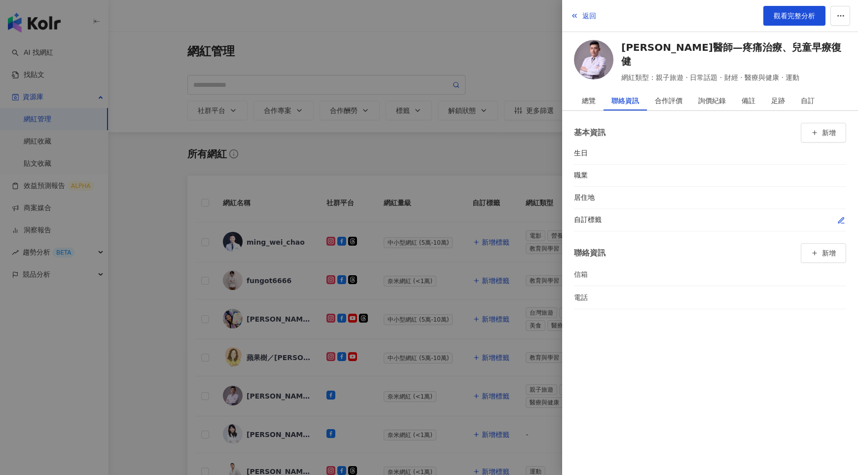
click at [839, 223] on button "button" at bounding box center [842, 220] width 10 height 10
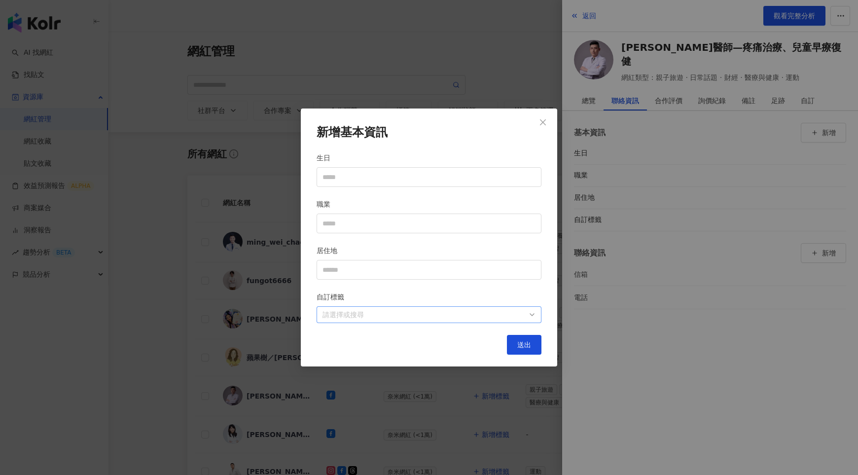
click at [530, 313] on div "請選擇或搜尋" at bounding box center [429, 314] width 225 height 17
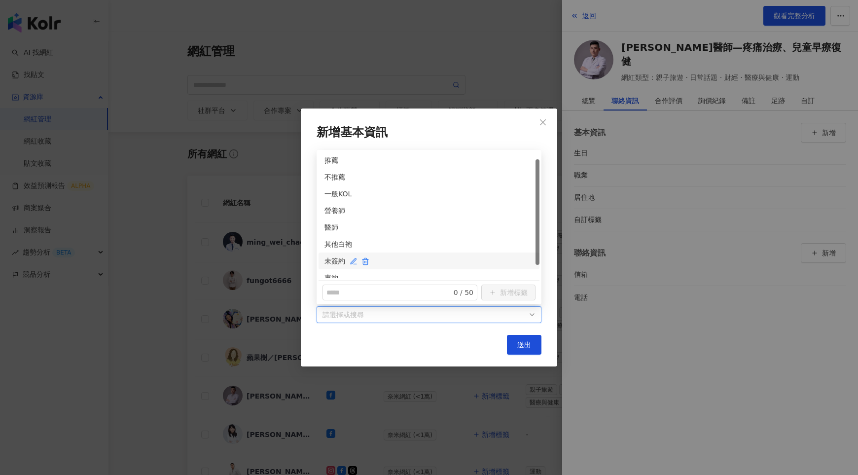
scroll to position [25, 0]
click at [336, 269] on div "肖像約" at bounding box center [429, 269] width 209 height 11
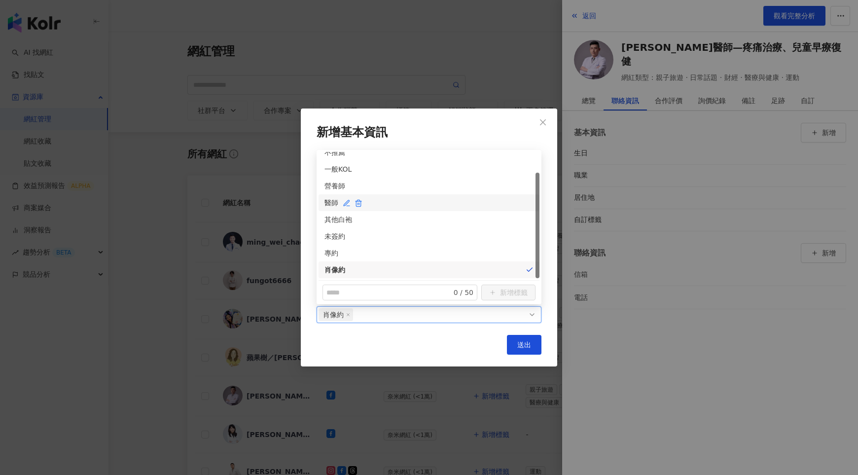
click at [338, 202] on div "醫師" at bounding box center [429, 202] width 209 height 11
click at [529, 344] on span "送出" at bounding box center [524, 345] width 14 height 8
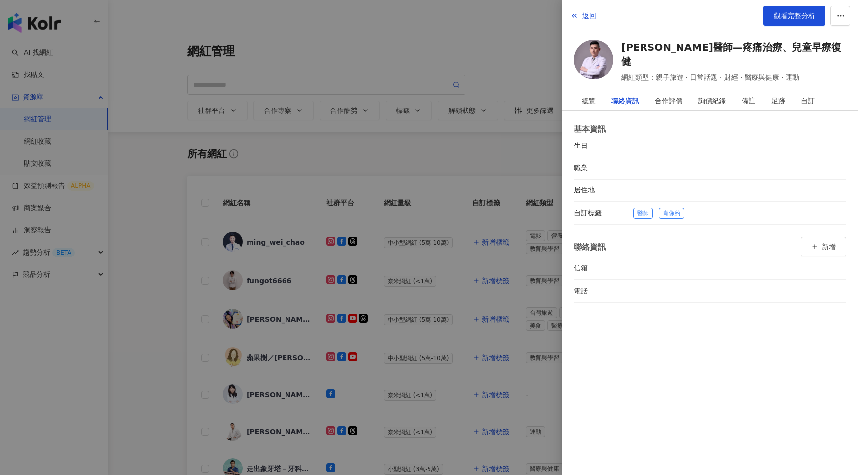
click at [497, 340] on div at bounding box center [429, 237] width 858 height 475
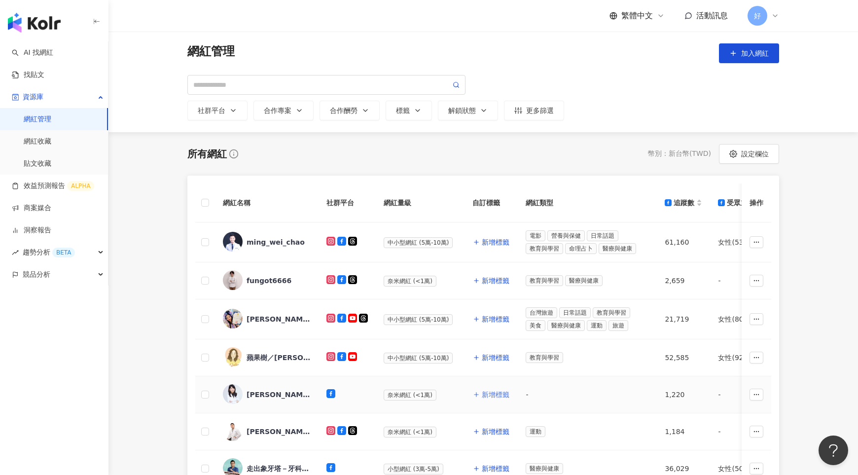
click at [489, 392] on span "新增標籤" at bounding box center [496, 395] width 28 height 8
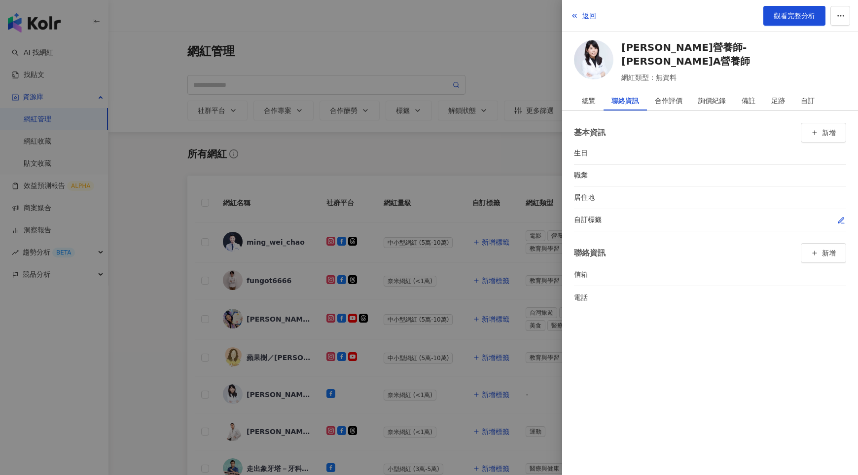
click at [839, 220] on icon "button" at bounding box center [841, 220] width 5 height 5
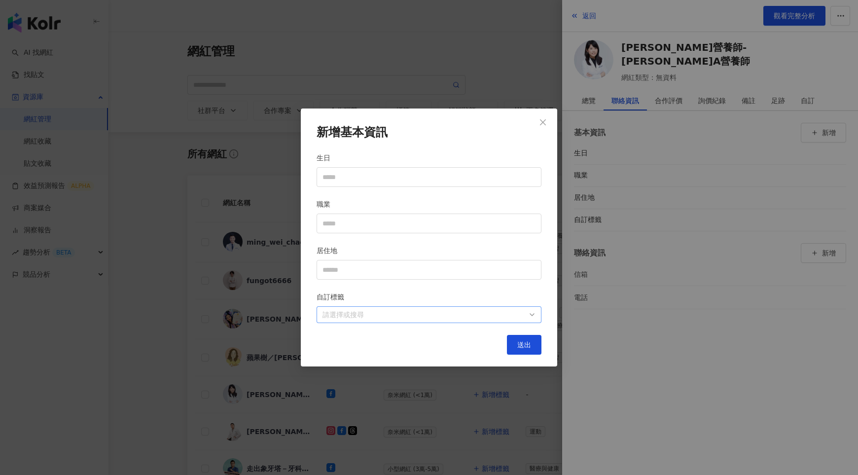
click at [515, 311] on div at bounding box center [424, 314] width 211 height 7
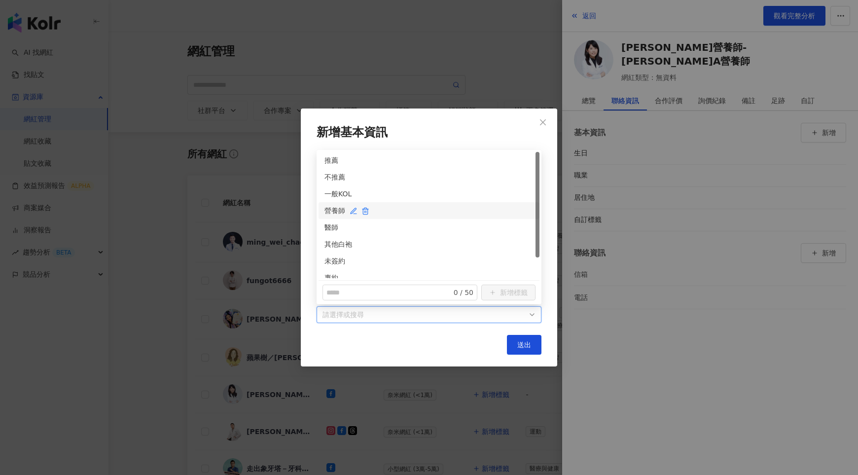
click at [329, 213] on div "營養師" at bounding box center [429, 210] width 209 height 11
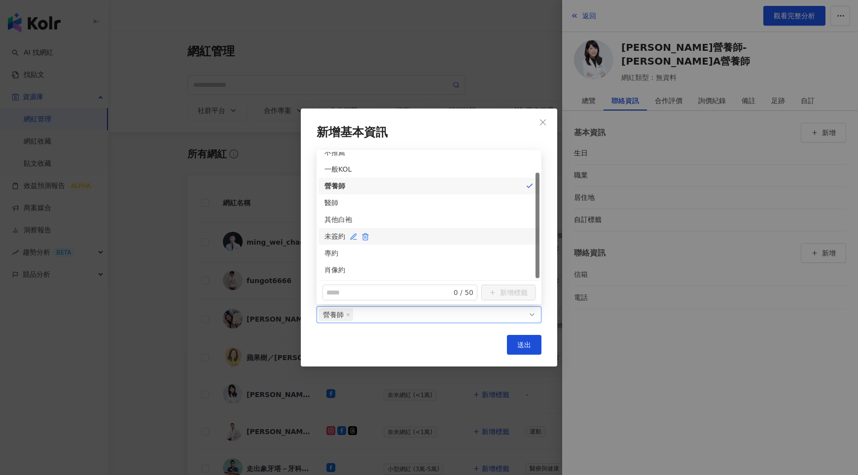
click at [329, 237] on div "未簽約" at bounding box center [429, 236] width 209 height 11
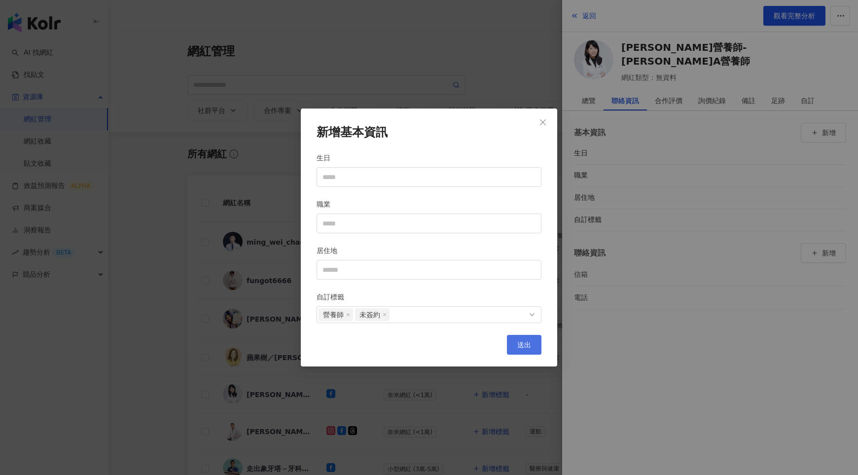
click at [520, 349] on button "送出" at bounding box center [524, 345] width 35 height 20
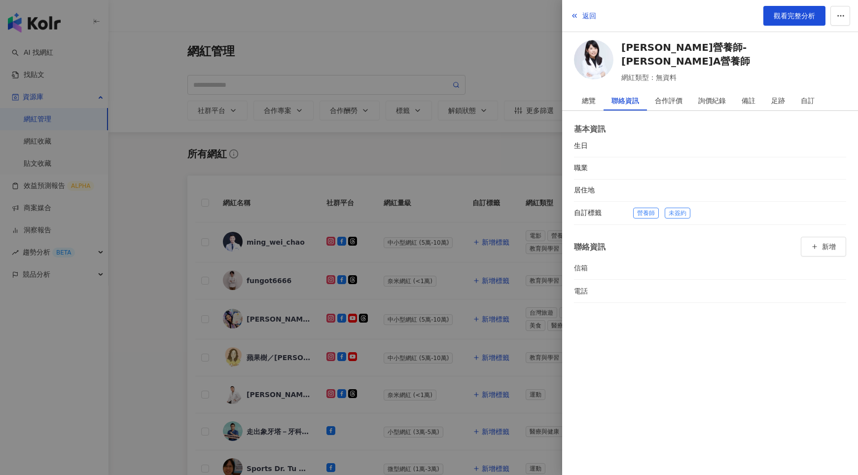
click at [439, 367] on div at bounding box center [429, 237] width 858 height 475
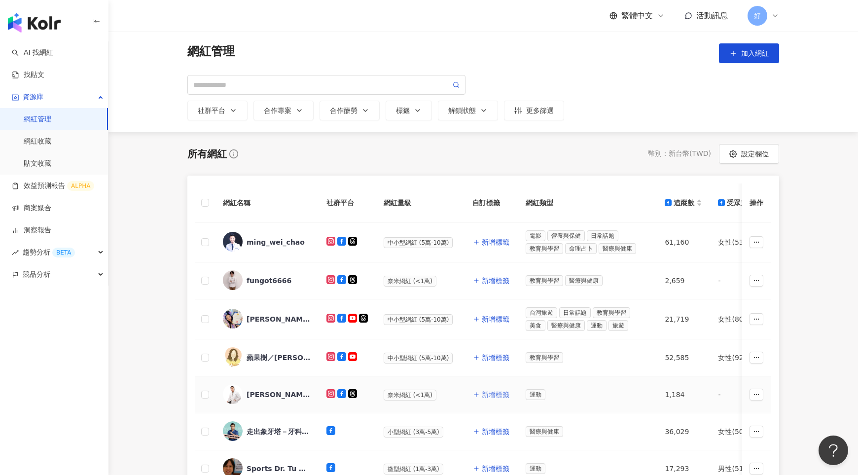
click at [491, 393] on span "新增標籤" at bounding box center [496, 395] width 28 height 8
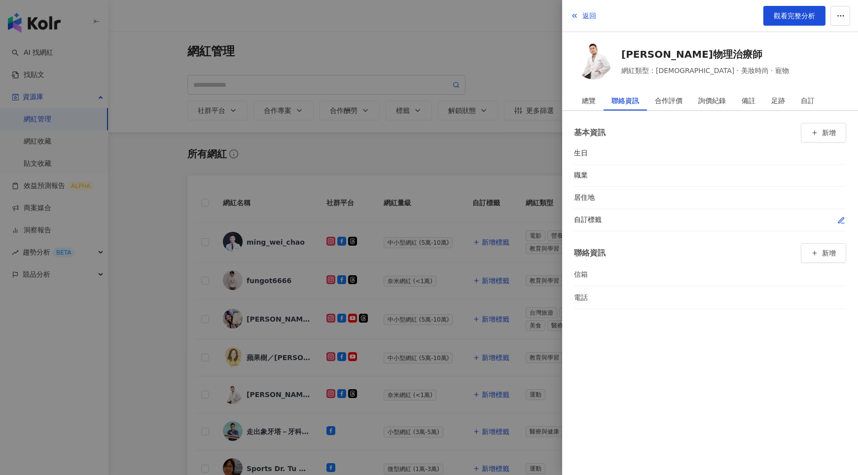
click at [841, 215] on span "button" at bounding box center [842, 220] width 8 height 10
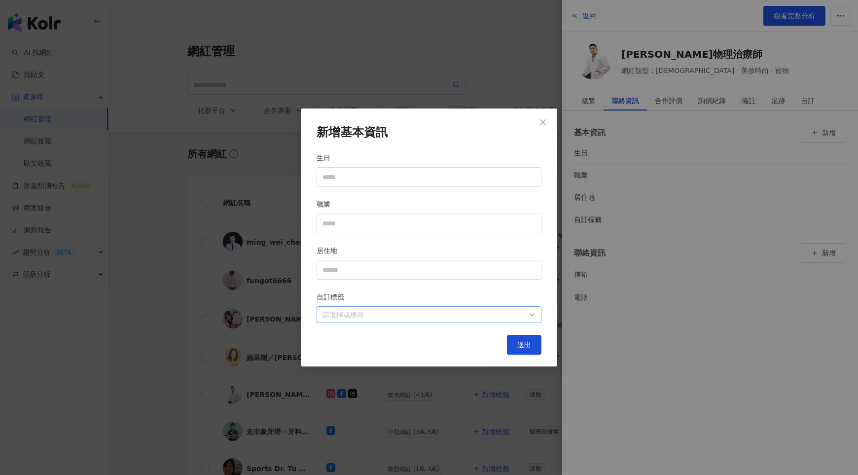
click at [519, 311] on div at bounding box center [424, 314] width 211 height 7
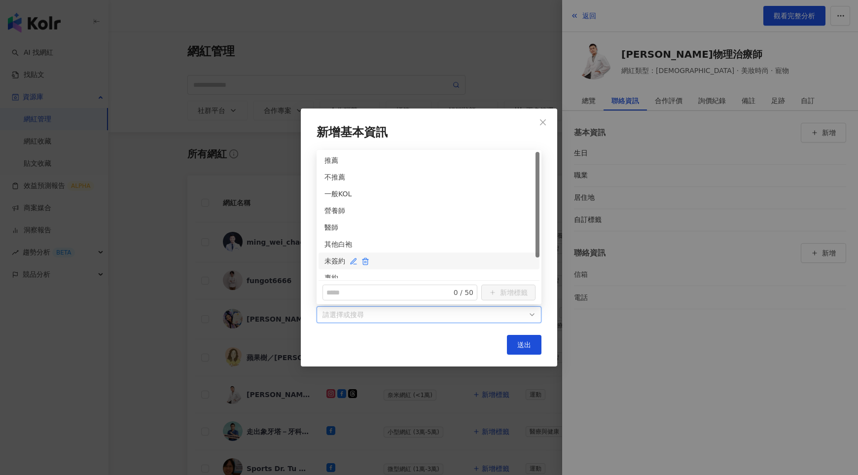
click at [331, 259] on div "未簽約" at bounding box center [429, 261] width 209 height 11
click at [331, 240] on div "其他白袍" at bounding box center [429, 244] width 209 height 11
click at [514, 338] on button "送出" at bounding box center [524, 345] width 35 height 20
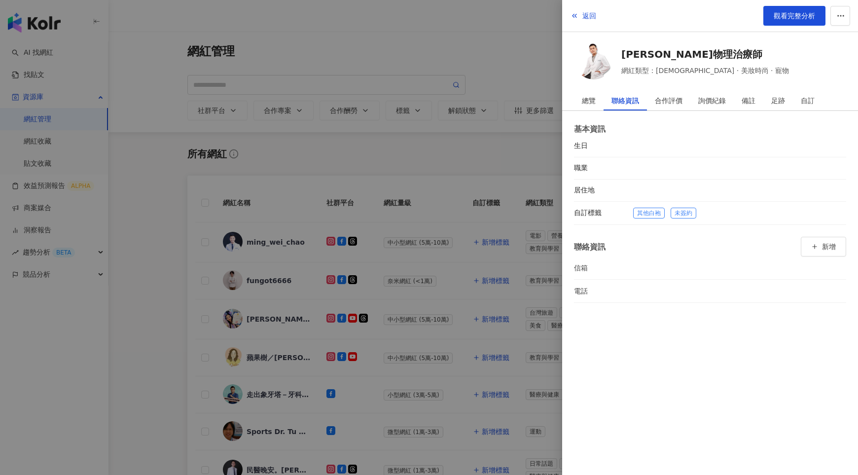
click at [460, 345] on div at bounding box center [429, 237] width 858 height 475
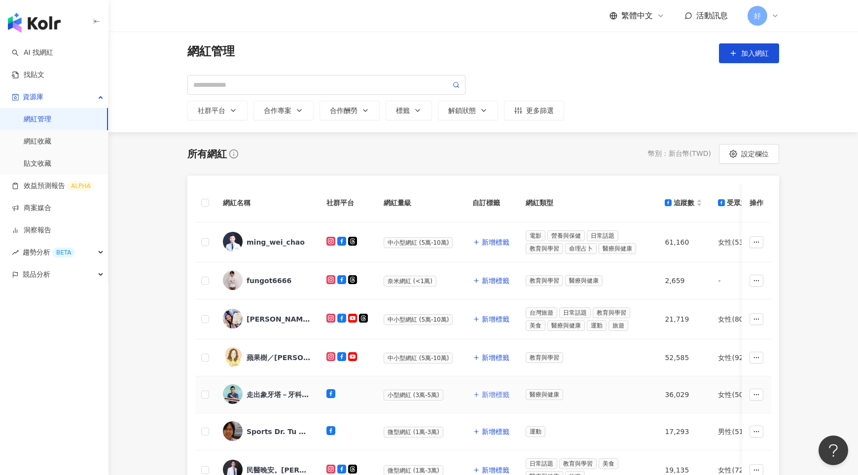
click at [491, 391] on span "新增標籤" at bounding box center [496, 395] width 28 height 8
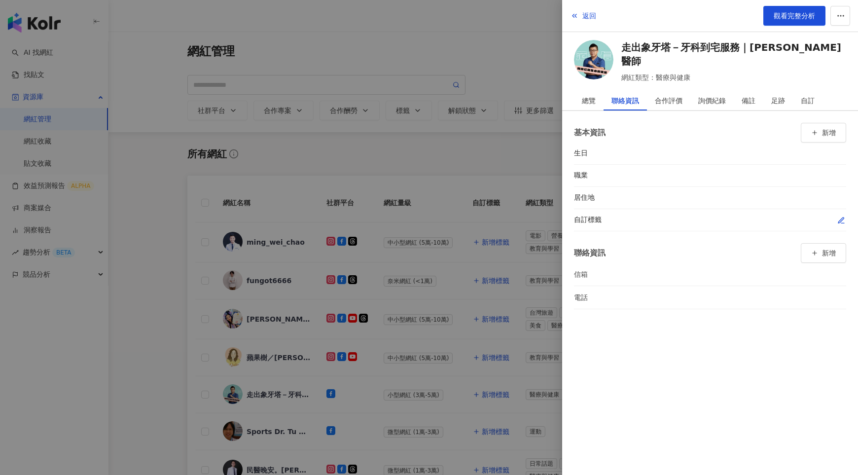
click at [843, 219] on icon "button" at bounding box center [842, 221] width 8 height 8
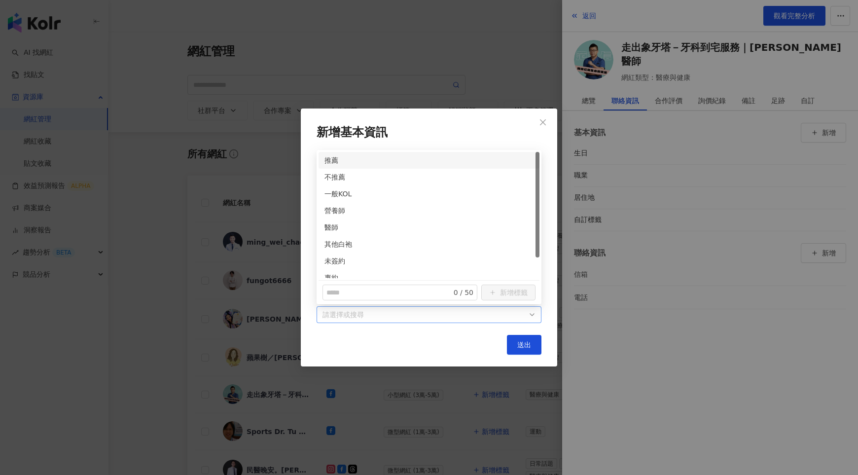
click at [510, 314] on div at bounding box center [424, 314] width 211 height 7
click at [336, 222] on div "醫師" at bounding box center [429, 227] width 209 height 11
click at [330, 234] on div "未簽約" at bounding box center [429, 236] width 209 height 11
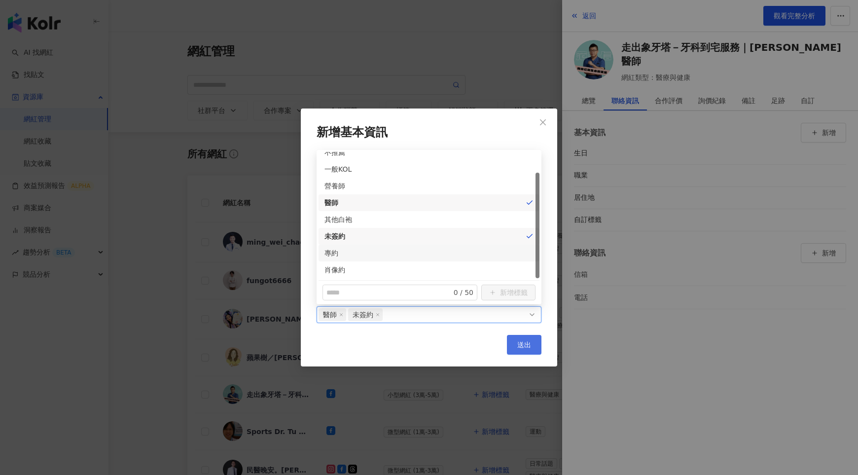
click at [523, 341] on span "送出" at bounding box center [524, 345] width 14 height 8
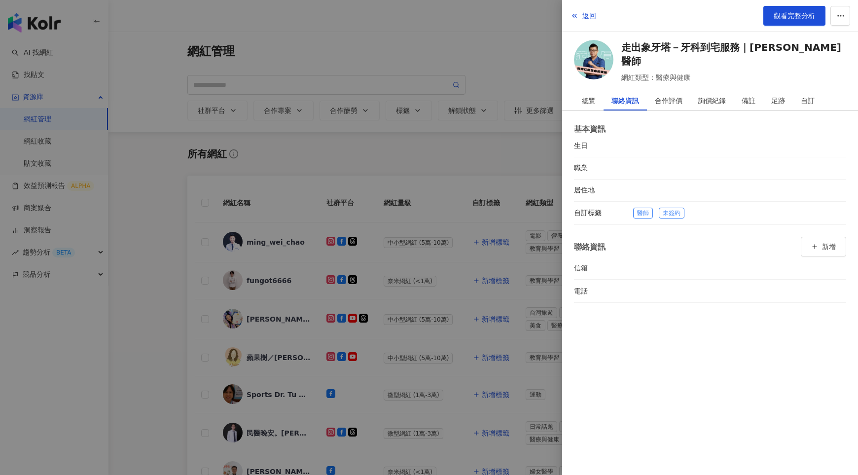
click at [469, 310] on div at bounding box center [429, 237] width 858 height 475
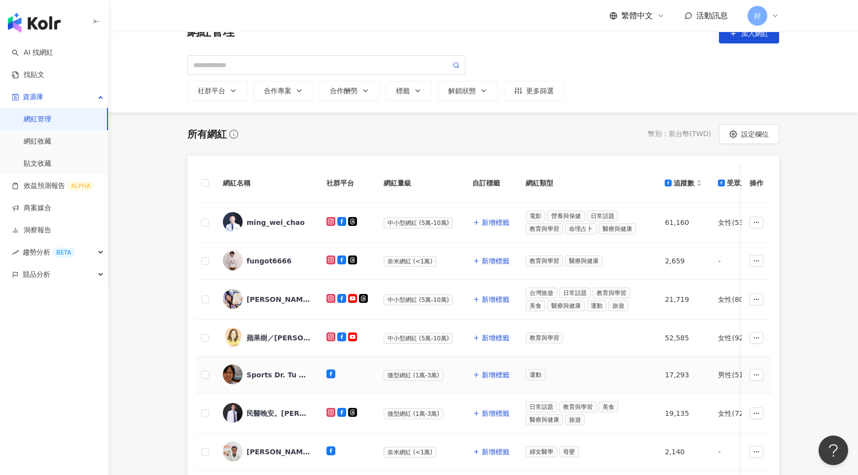
scroll to position [24, 0]
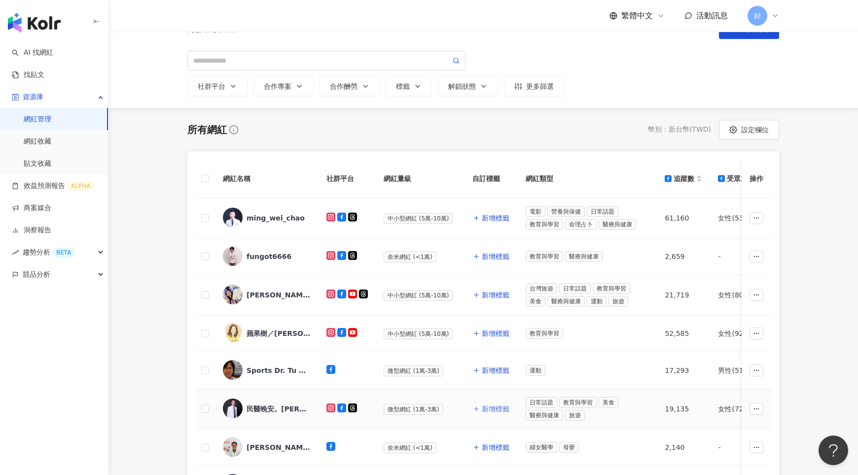
click at [499, 405] on span "新增標籤" at bounding box center [496, 409] width 28 height 8
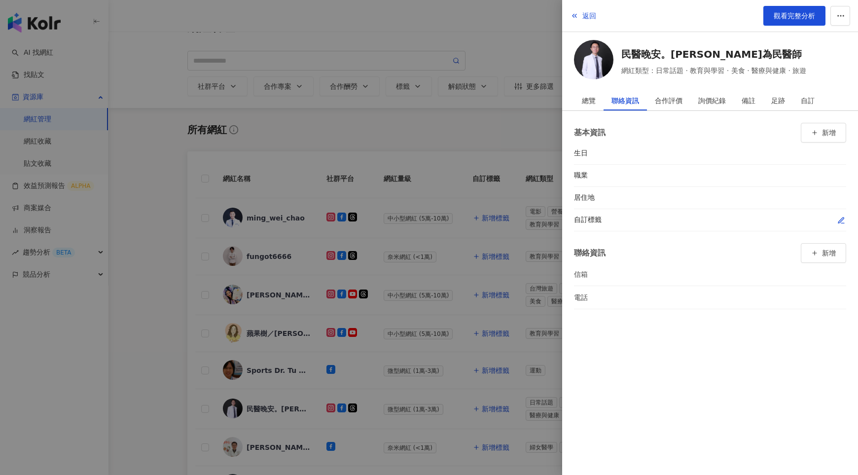
click at [838, 224] on div "自訂標籤" at bounding box center [710, 220] width 272 height 22
click at [841, 219] on icon "button" at bounding box center [842, 221] width 8 height 8
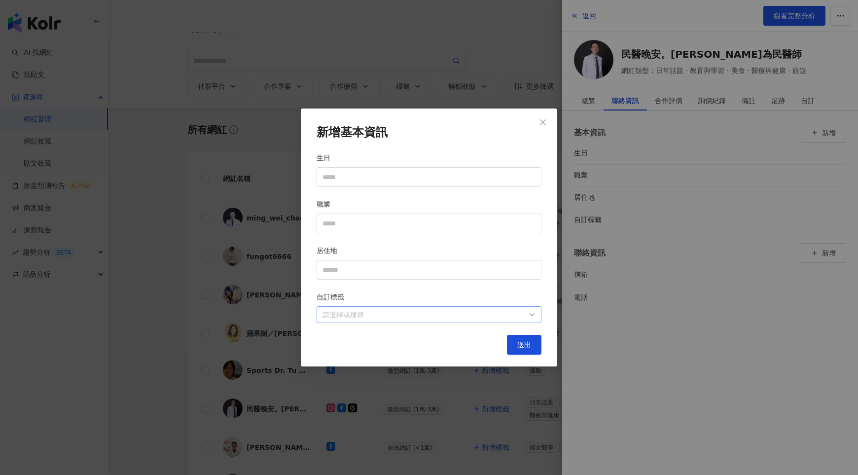
click at [522, 311] on div at bounding box center [424, 314] width 211 height 7
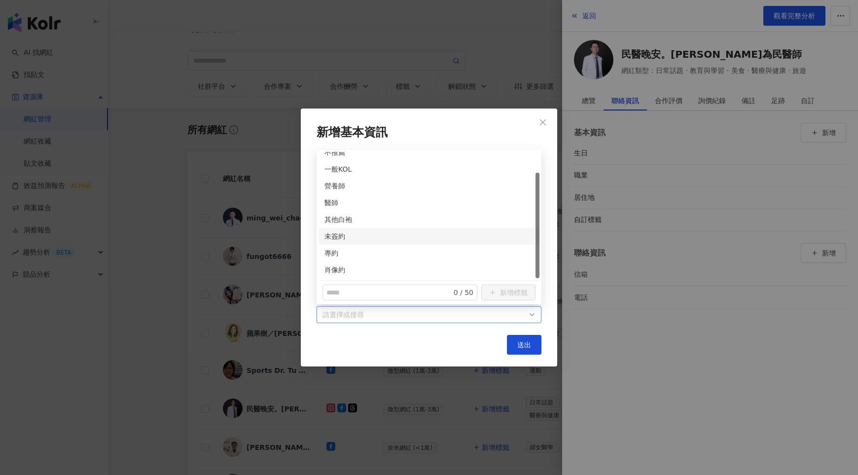
scroll to position [25, 0]
click at [326, 234] on div "未簽約" at bounding box center [429, 236] width 209 height 11
click at [331, 203] on div "醫師" at bounding box center [429, 202] width 209 height 11
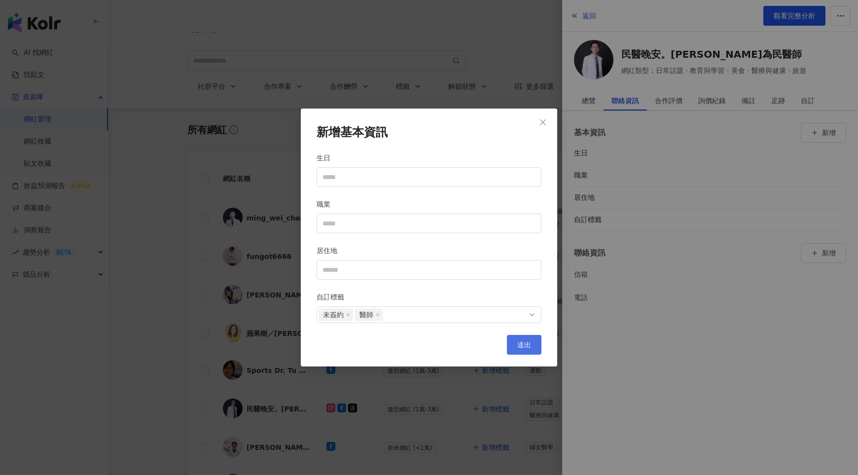
click at [521, 348] on button "送出" at bounding box center [524, 345] width 35 height 20
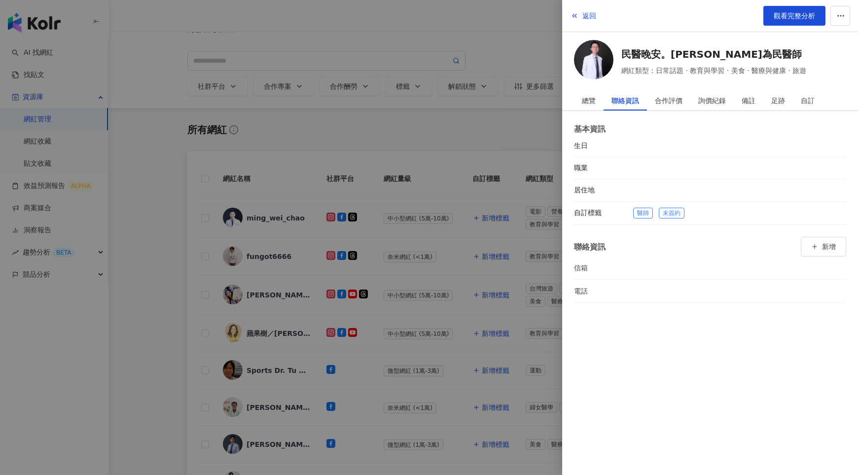
click at [453, 317] on div at bounding box center [429, 237] width 858 height 475
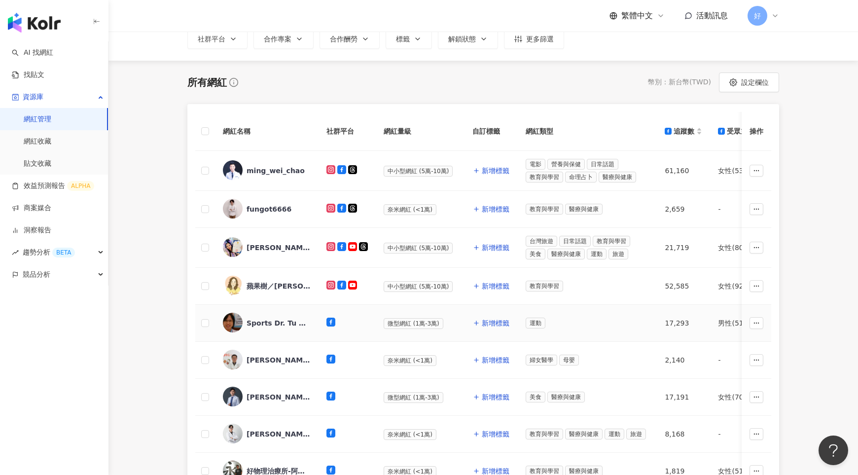
scroll to position [74, 0]
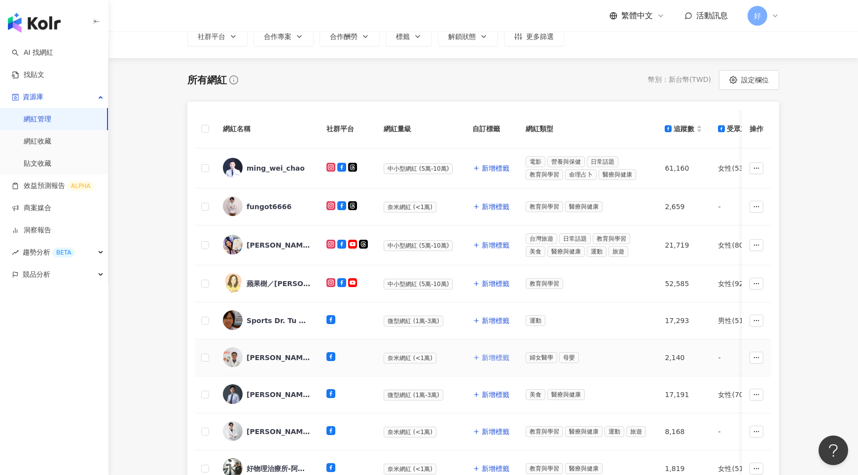
click at [494, 355] on span "新增標籤" at bounding box center [496, 358] width 28 height 8
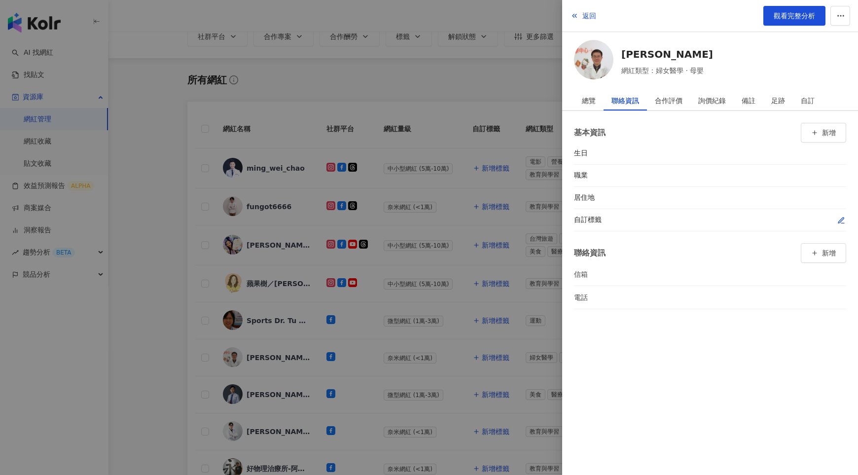
click at [838, 220] on icon "button" at bounding box center [842, 221] width 8 height 8
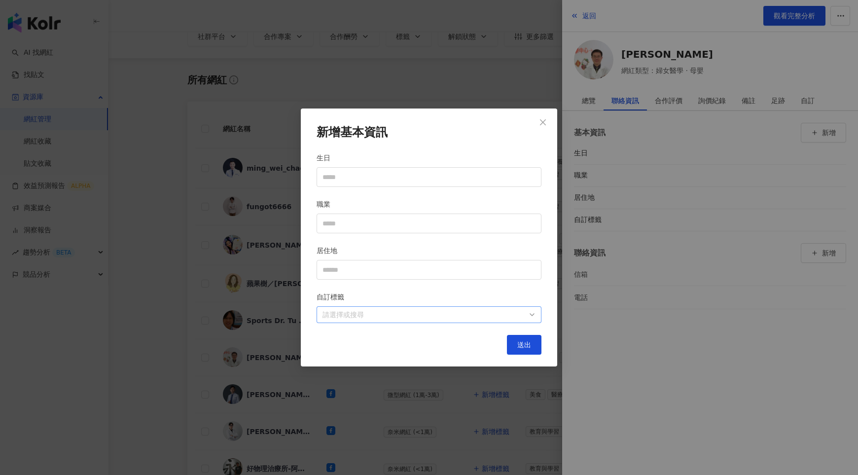
click at [509, 319] on div at bounding box center [424, 314] width 211 height 7
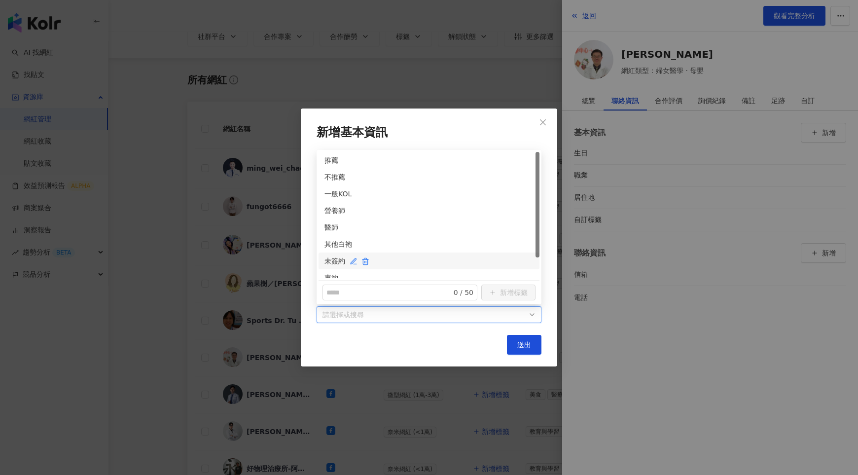
click at [335, 263] on div "未簽約" at bounding box center [429, 261] width 209 height 11
click at [328, 227] on div "醫師" at bounding box center [429, 227] width 209 height 11
click at [527, 342] on span "送出" at bounding box center [524, 345] width 14 height 8
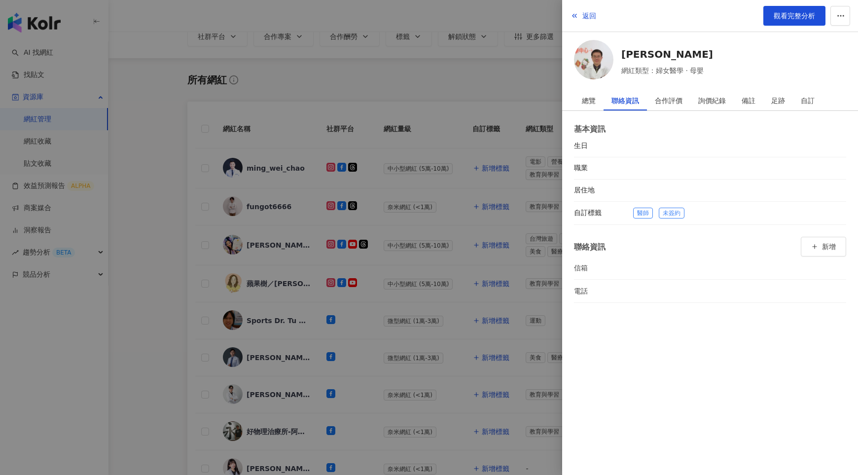
click at [457, 373] on div at bounding box center [429, 237] width 858 height 475
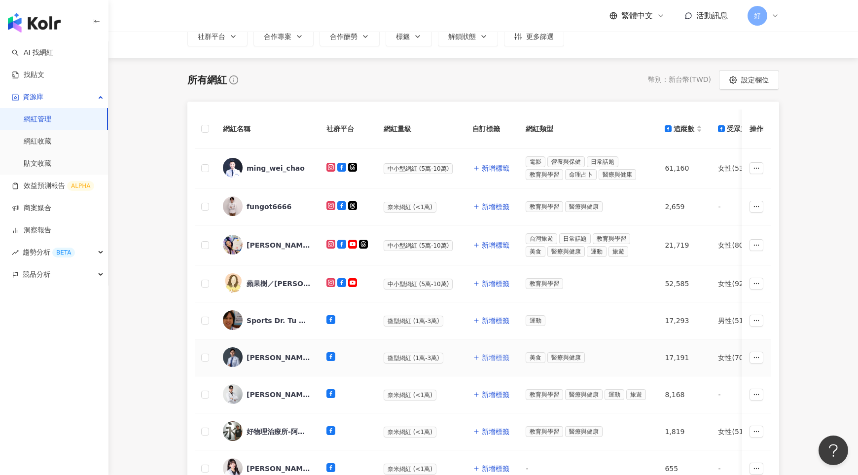
click at [489, 356] on span "新增標籤" at bounding box center [496, 358] width 28 height 8
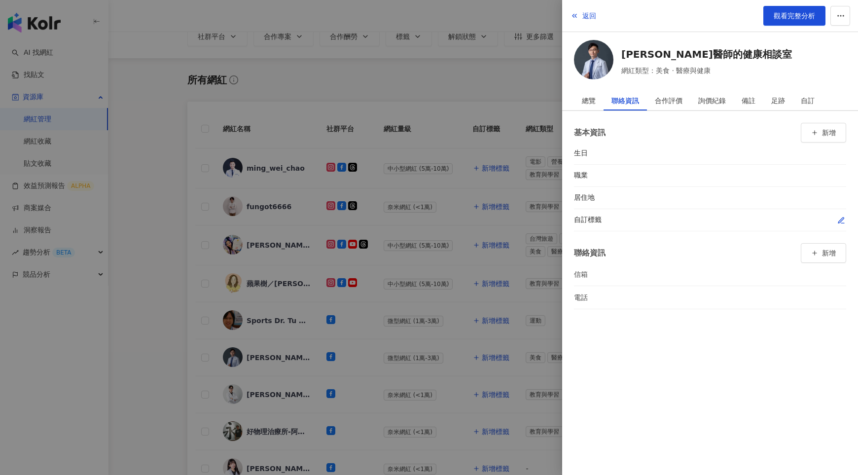
click at [839, 221] on icon "button" at bounding box center [842, 221] width 8 height 8
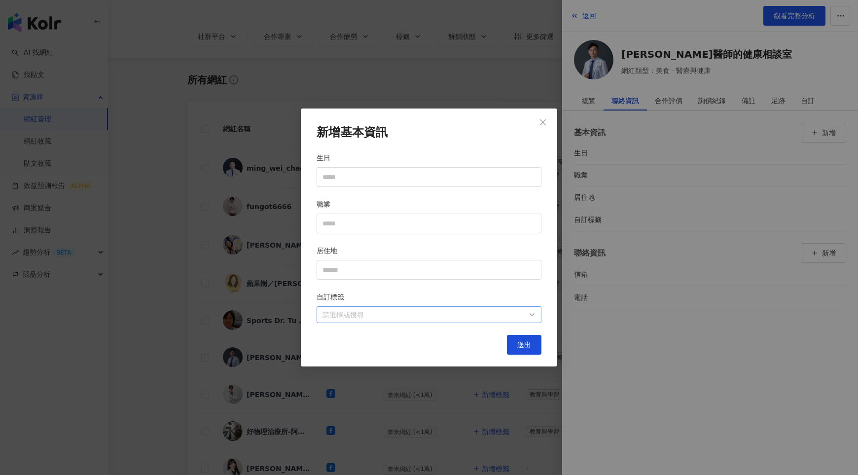
click at [507, 318] on div at bounding box center [424, 314] width 211 height 7
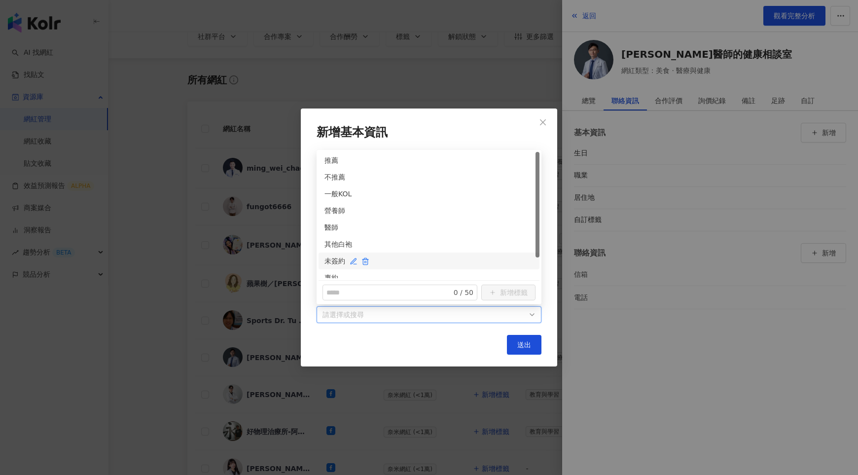
click at [330, 262] on div "未簽約" at bounding box center [429, 261] width 209 height 11
click at [330, 230] on div "醫師" at bounding box center [429, 227] width 209 height 11
click at [530, 345] on span "送出" at bounding box center [524, 345] width 14 height 8
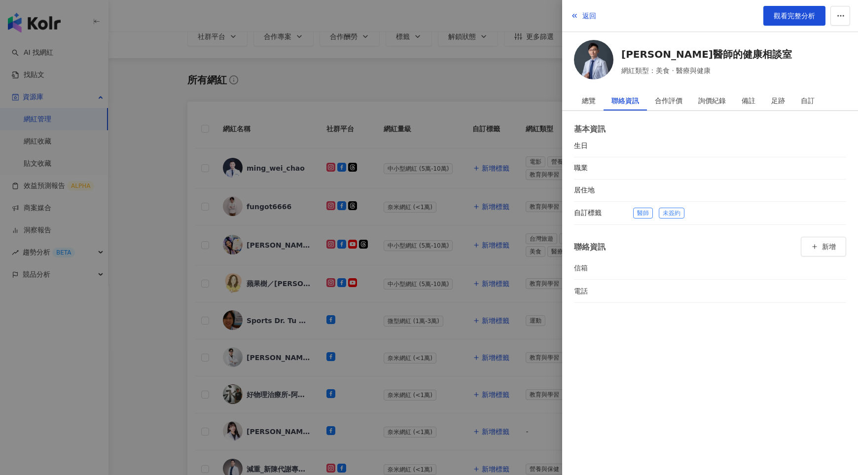
click at [436, 400] on div at bounding box center [429, 237] width 858 height 475
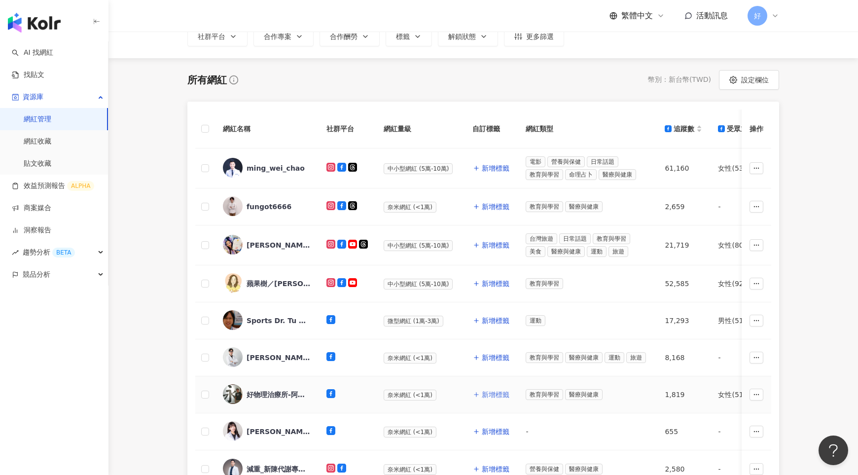
click at [489, 391] on span "新增標籤" at bounding box center [496, 395] width 28 height 8
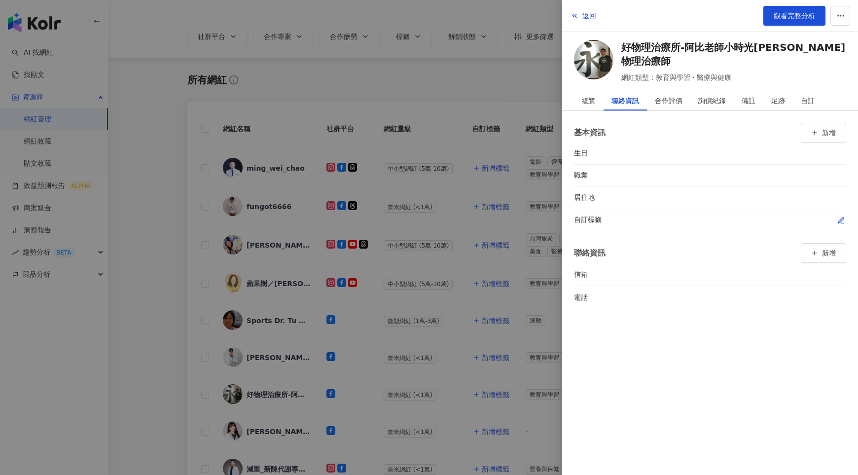
click at [842, 220] on icon "button" at bounding box center [842, 221] width 8 height 8
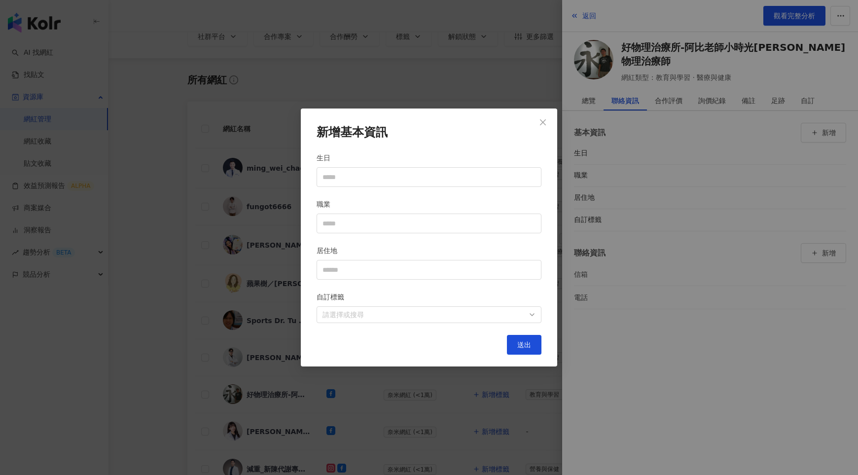
click at [444, 325] on div "新增基本資訊 生日 職業 居住地 自訂標籤 請選擇或搜尋 送出" at bounding box center [429, 238] width 256 height 258
click at [450, 318] on div at bounding box center [424, 314] width 211 height 7
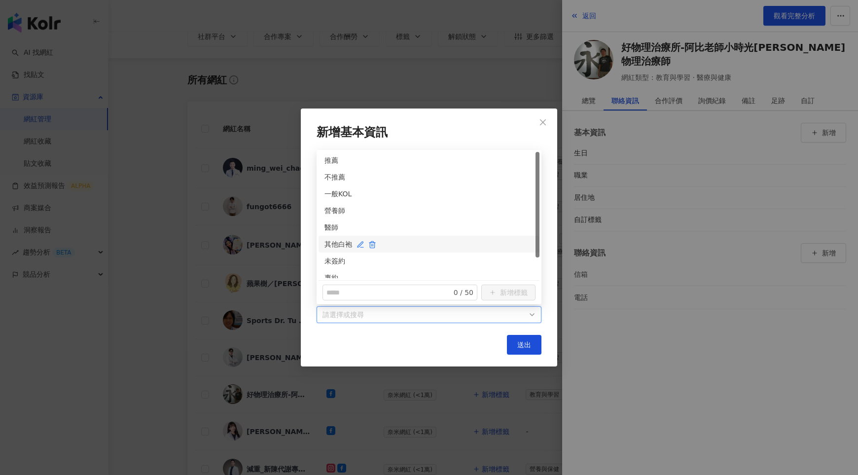
click at [332, 242] on div "其他白袍" at bounding box center [429, 244] width 209 height 11
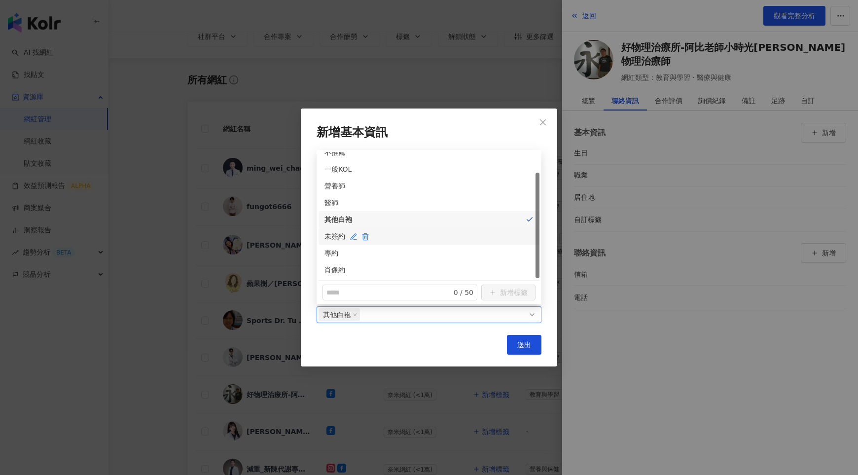
click at [335, 237] on div "未簽約" at bounding box center [429, 236] width 209 height 11
click at [512, 343] on button "送出" at bounding box center [524, 345] width 35 height 20
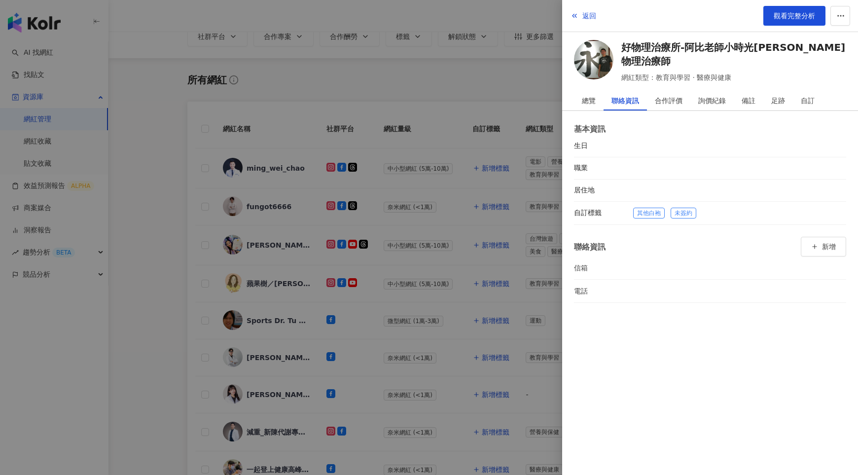
click at [435, 358] on div at bounding box center [429, 237] width 858 height 475
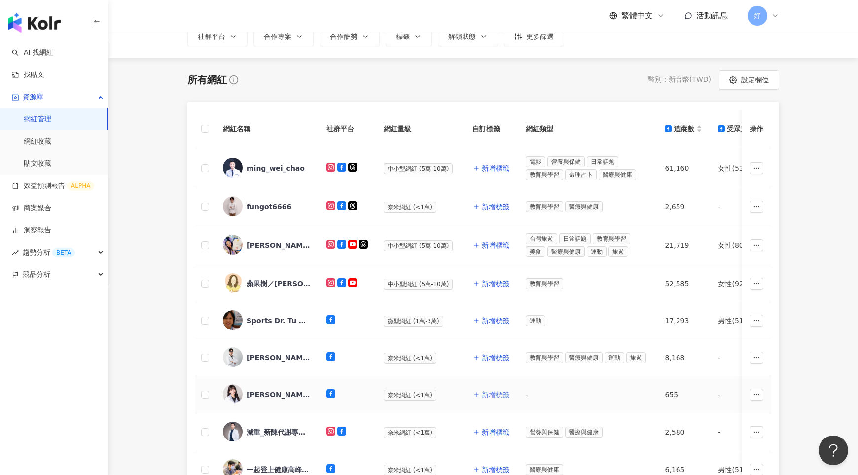
click at [487, 387] on button "新增標籤" at bounding box center [491, 395] width 37 height 20
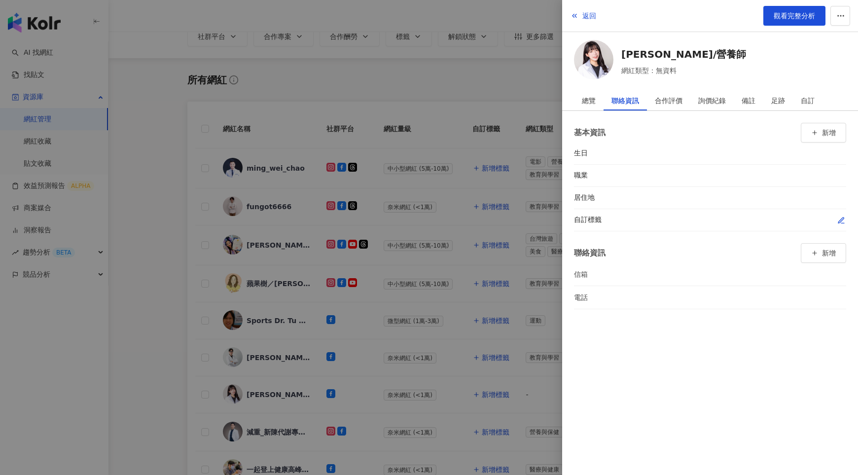
click at [836, 217] on div at bounding box center [739, 220] width 213 height 10
click at [839, 217] on icon "button" at bounding box center [842, 221] width 8 height 8
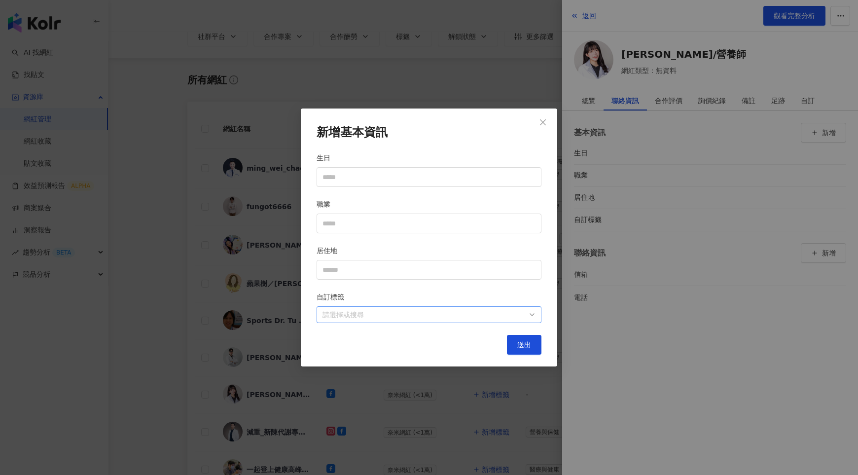
click at [506, 313] on div at bounding box center [424, 314] width 211 height 7
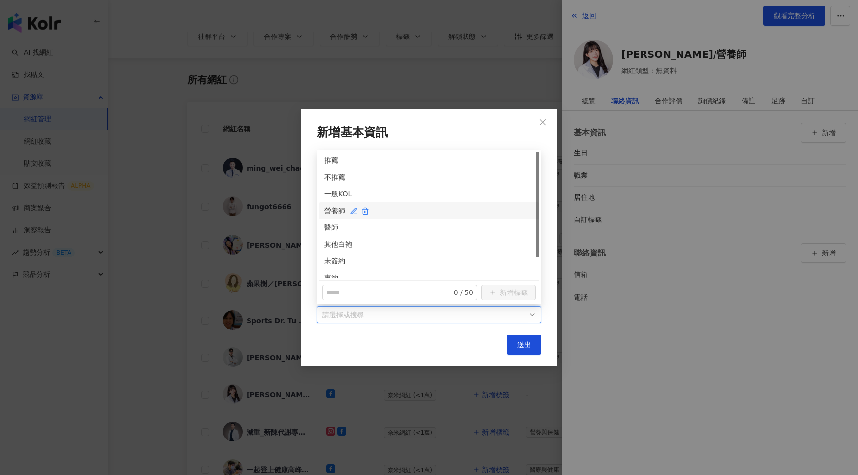
click at [332, 213] on div "營養師" at bounding box center [429, 210] width 209 height 11
click at [332, 258] on div "未簽約" at bounding box center [429, 261] width 209 height 11
click at [523, 341] on span "送出" at bounding box center [524, 345] width 14 height 8
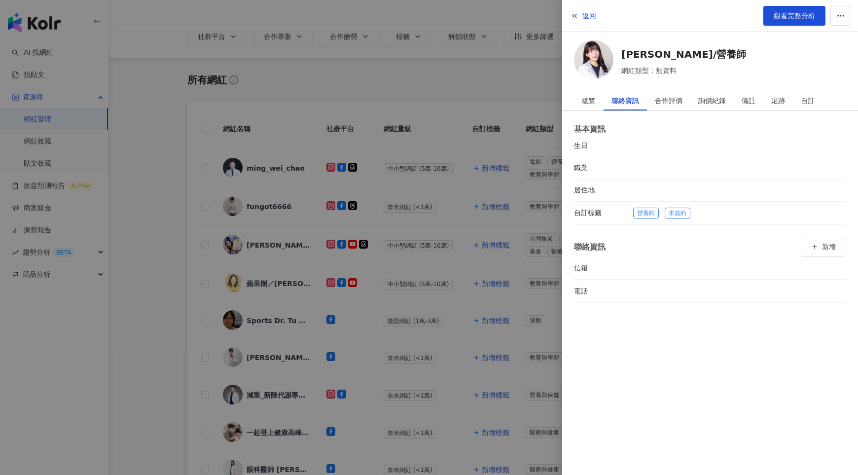
click at [481, 393] on div at bounding box center [429, 237] width 858 height 475
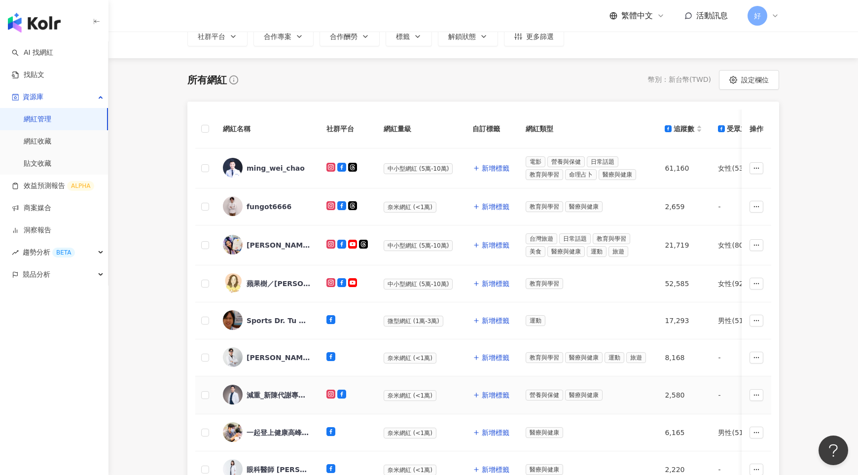
click at [491, 393] on span "新增標籤" at bounding box center [496, 395] width 28 height 8
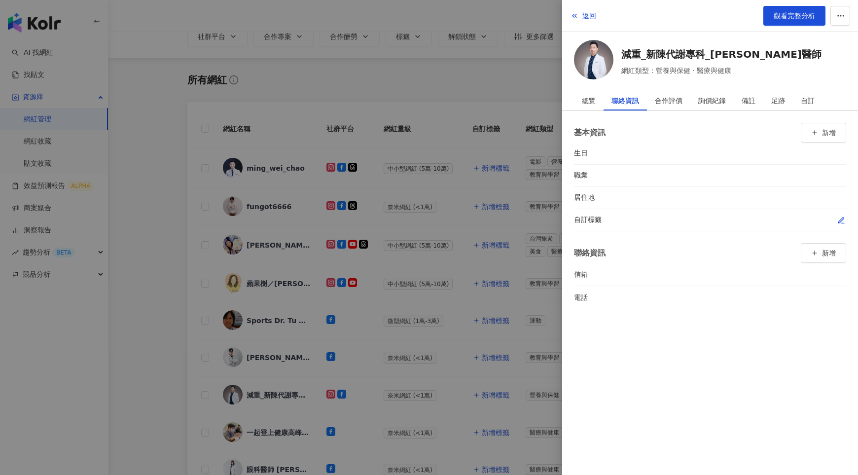
click at [839, 218] on icon "button" at bounding box center [842, 221] width 8 height 8
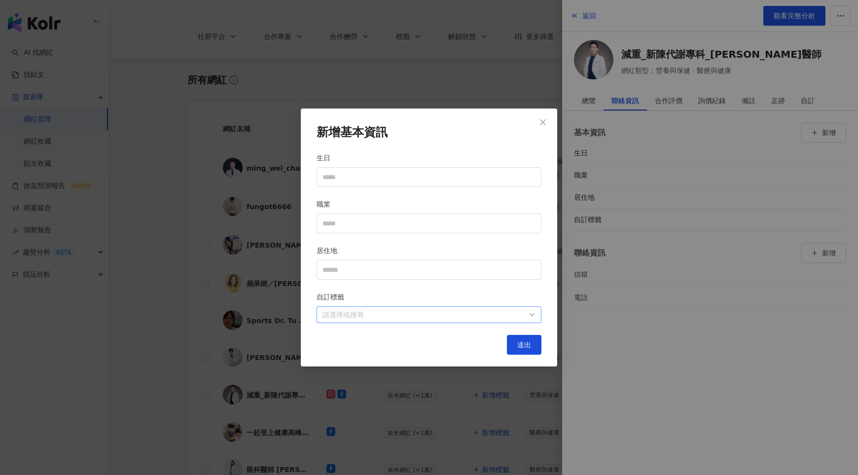
click at [508, 315] on div at bounding box center [424, 314] width 211 height 7
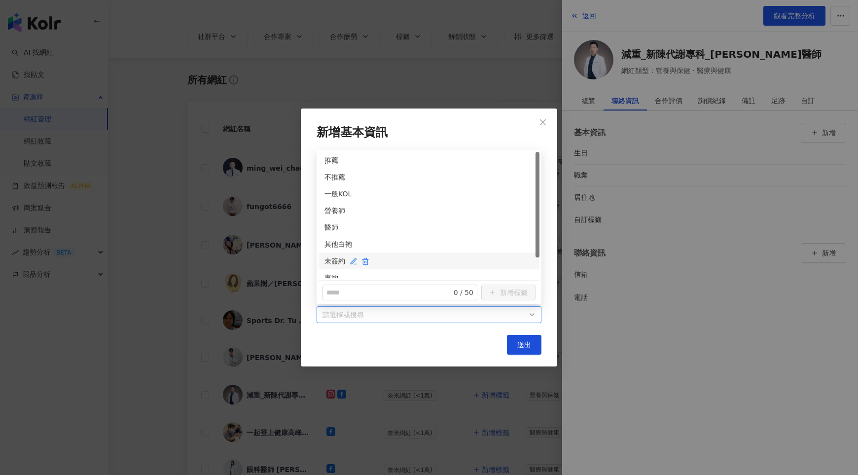
click at [333, 256] on div "未簽約" at bounding box center [429, 261] width 209 height 11
click at [330, 221] on div "醫師" at bounding box center [429, 227] width 221 height 17
click at [520, 345] on span "送出" at bounding box center [524, 345] width 14 height 8
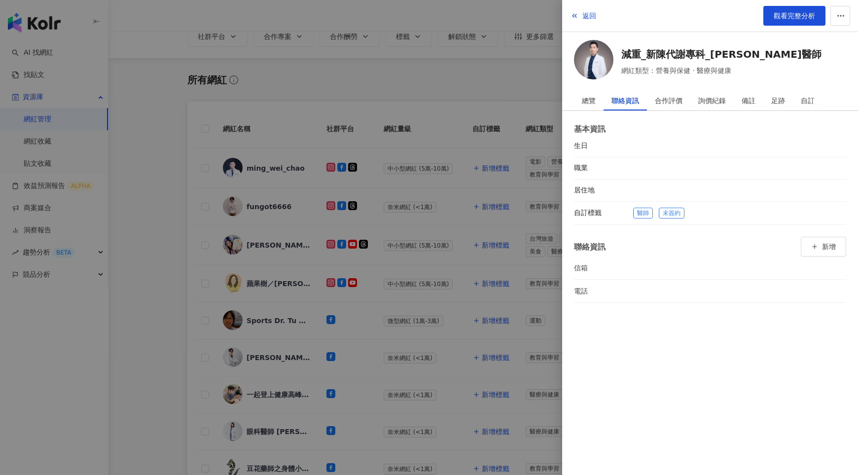
click at [451, 382] on div at bounding box center [429, 237] width 858 height 475
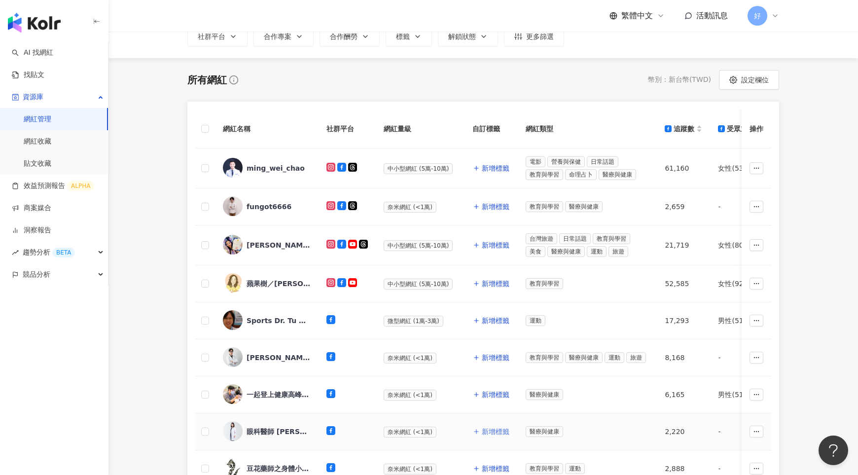
click at [485, 428] on span "新增標籤" at bounding box center [496, 432] width 28 height 8
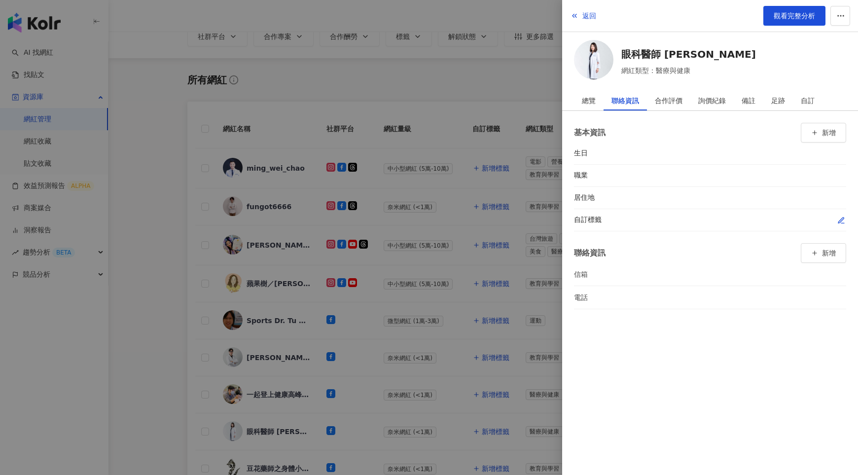
click at [839, 220] on icon "button" at bounding box center [841, 220] width 5 height 5
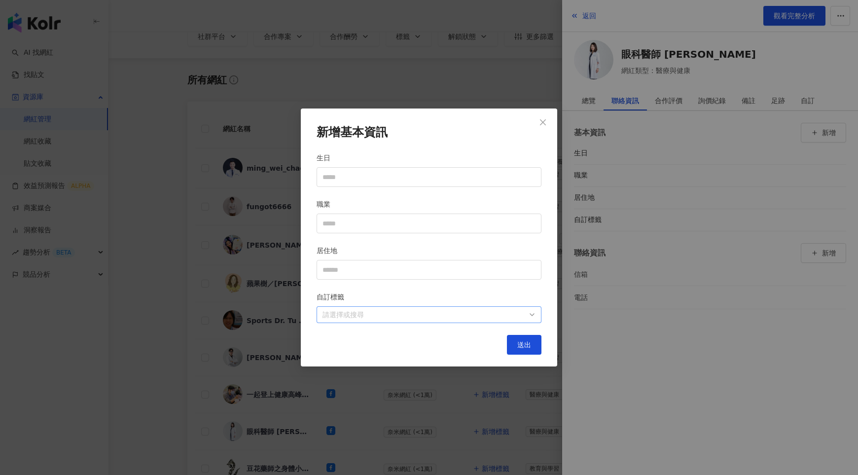
click at [501, 313] on div at bounding box center [424, 314] width 211 height 7
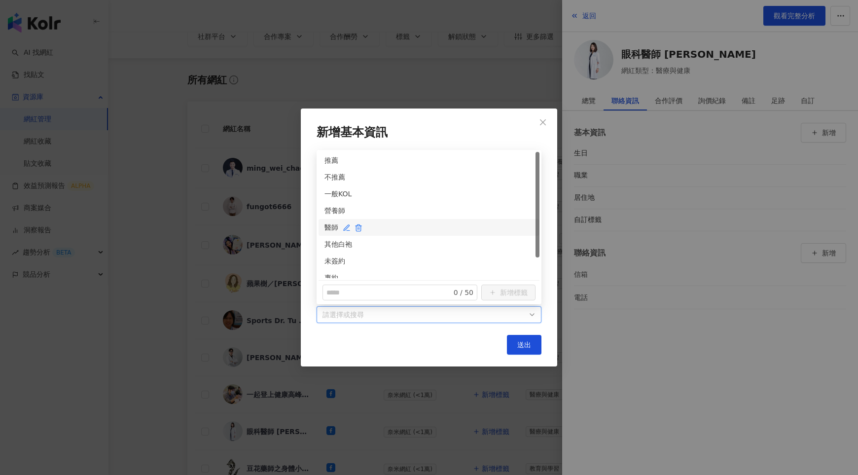
click at [331, 223] on div "醫師" at bounding box center [429, 227] width 209 height 11
click at [331, 258] on div "未簽約" at bounding box center [429, 261] width 209 height 11
click at [513, 342] on button "送出" at bounding box center [524, 345] width 35 height 20
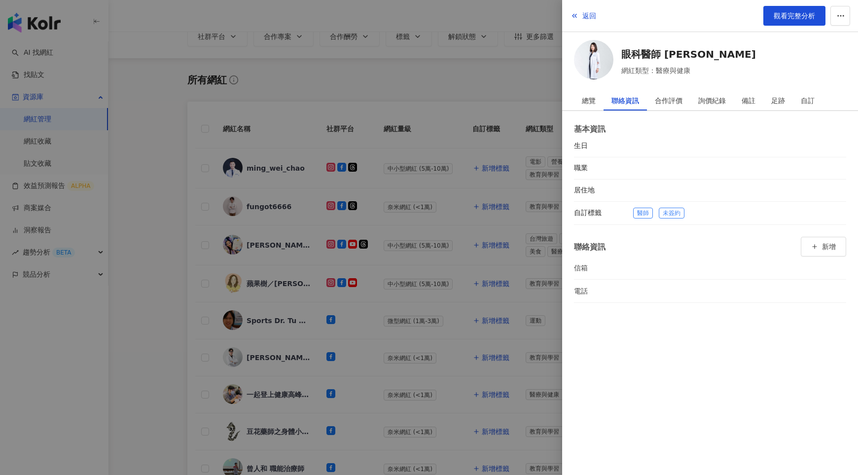
click at [505, 424] on div at bounding box center [429, 237] width 858 height 475
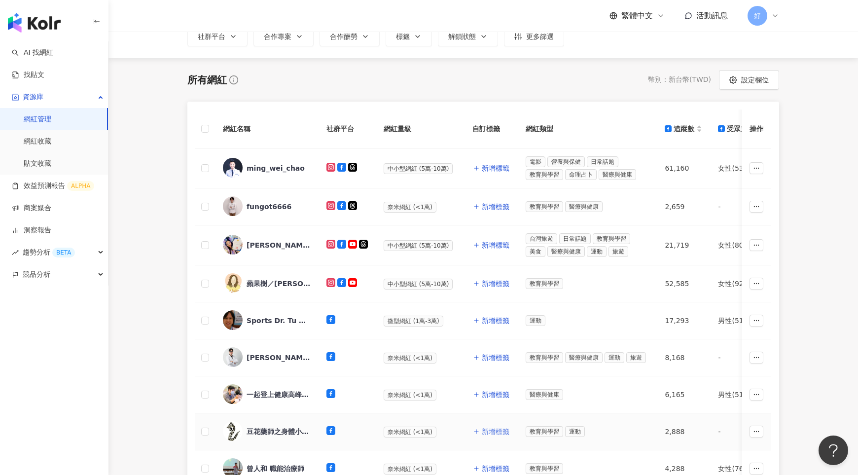
click at [484, 429] on span "新增標籤" at bounding box center [496, 432] width 28 height 8
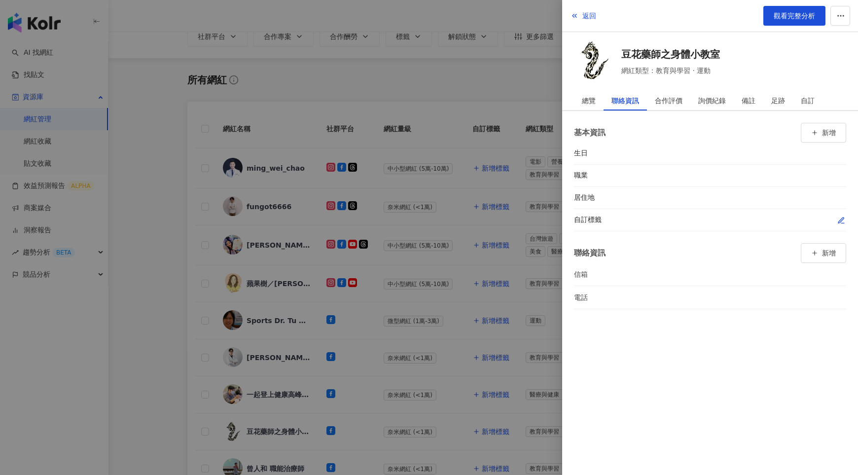
click at [836, 216] on div at bounding box center [739, 220] width 213 height 10
click at [840, 218] on icon "button" at bounding box center [842, 221] width 8 height 8
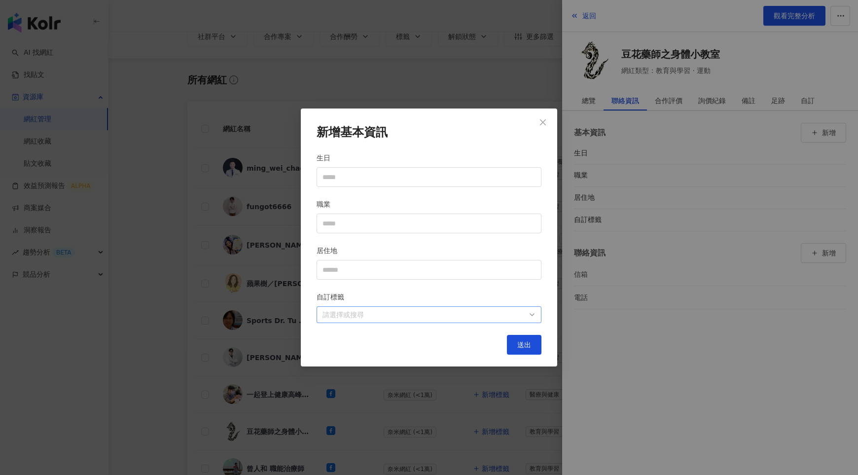
click at [510, 314] on div at bounding box center [424, 314] width 211 height 7
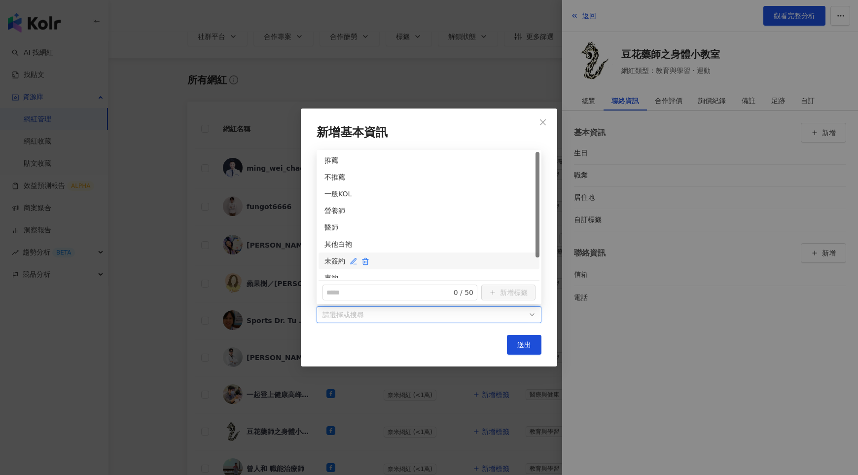
click at [327, 265] on div "未簽約" at bounding box center [429, 261] width 209 height 11
click at [329, 247] on div "其他白袍" at bounding box center [429, 244] width 209 height 11
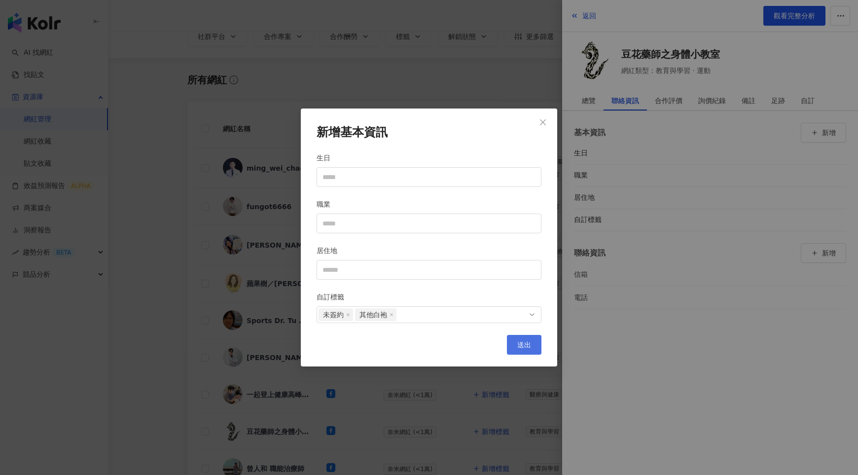
click at [525, 343] on span "送出" at bounding box center [524, 345] width 14 height 8
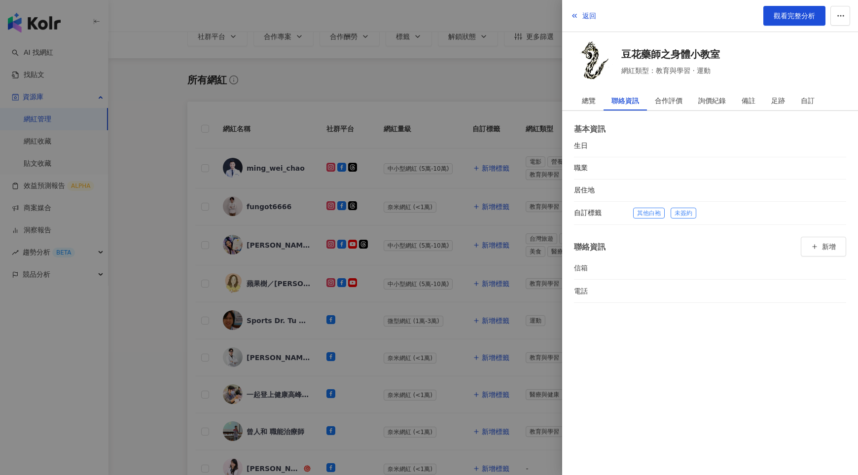
click at [451, 361] on div at bounding box center [429, 237] width 858 height 475
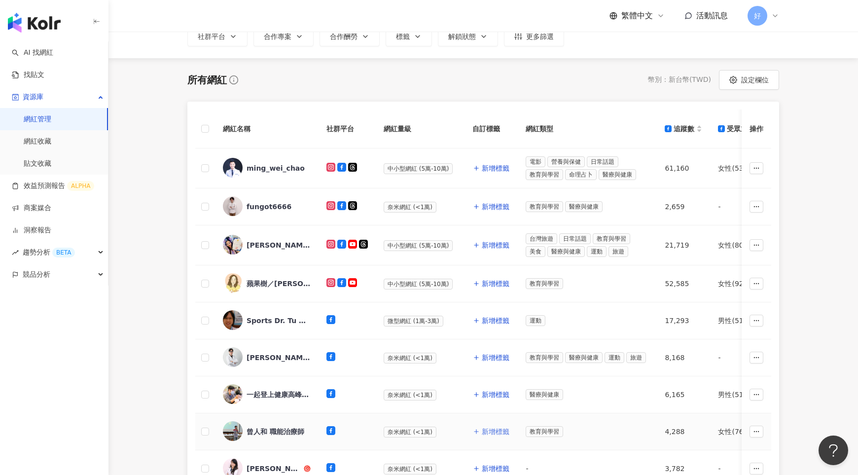
click at [495, 429] on span "新增標籤" at bounding box center [496, 432] width 28 height 8
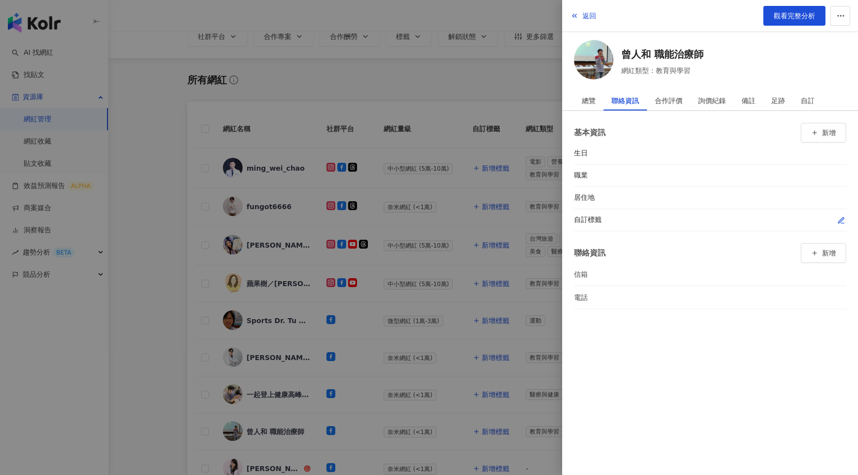
click at [842, 218] on icon "button" at bounding box center [841, 220] width 5 height 5
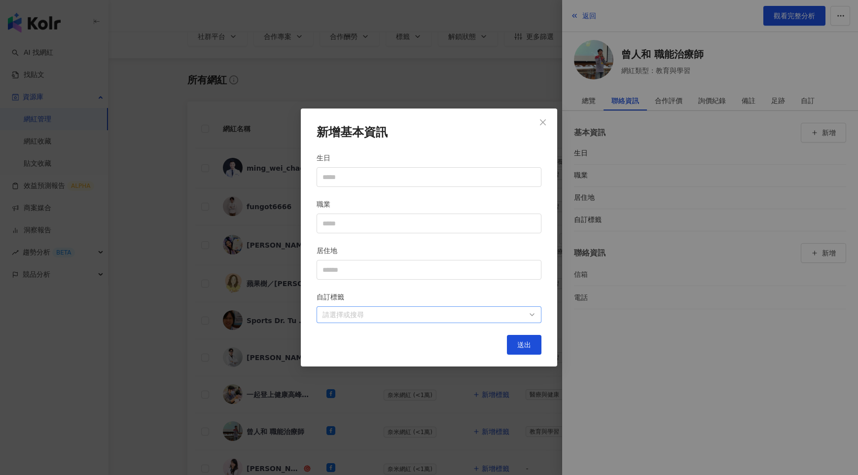
click at [514, 313] on div at bounding box center [424, 314] width 211 height 7
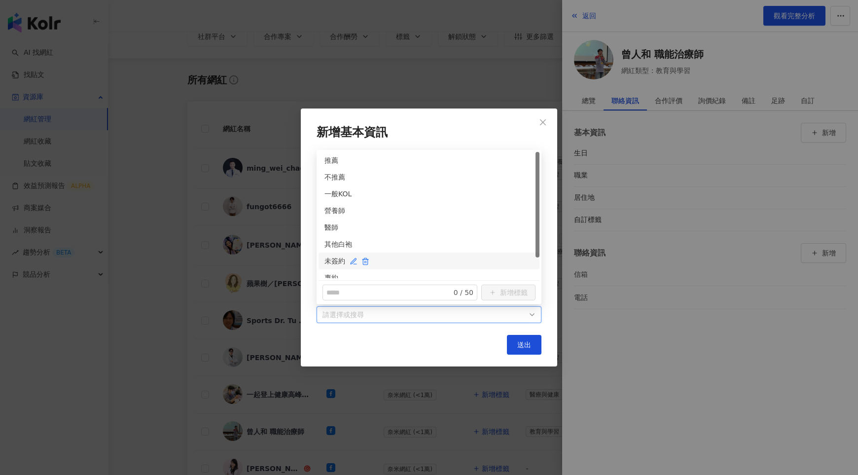
click at [329, 257] on div "未簽約" at bounding box center [429, 261] width 209 height 11
click at [331, 243] on div "其他白袍" at bounding box center [429, 244] width 209 height 11
click at [529, 342] on span "送出" at bounding box center [524, 345] width 14 height 8
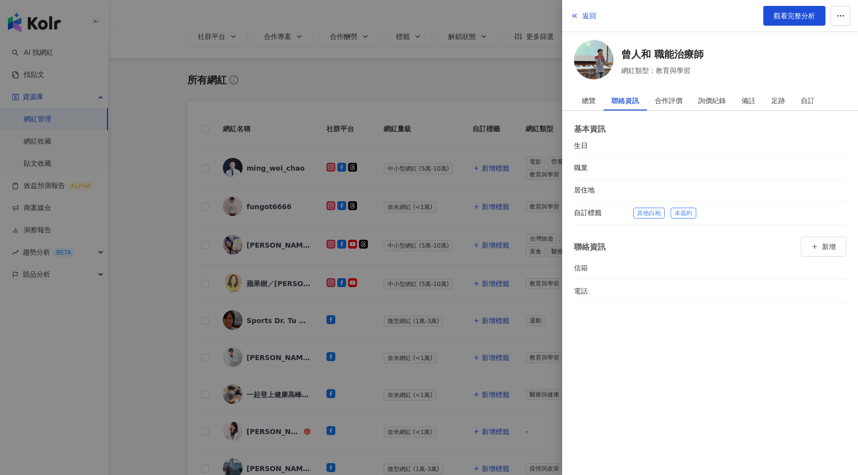
click at [510, 355] on div at bounding box center [429, 237] width 858 height 475
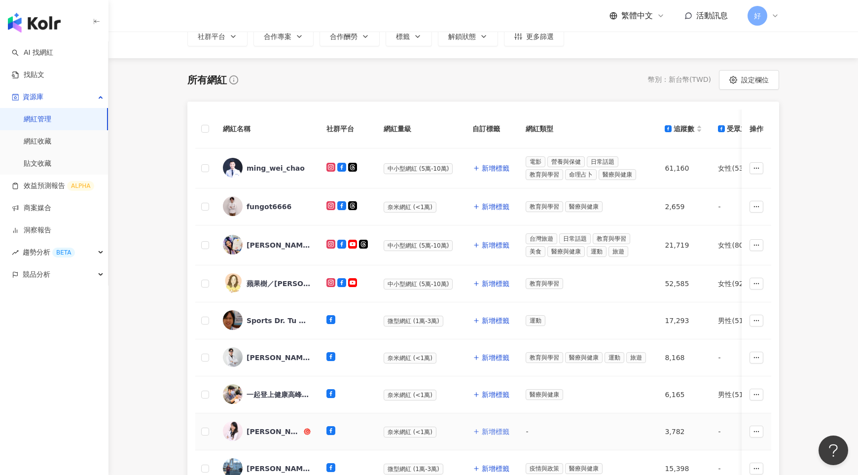
click at [482, 428] on span "新增標籤" at bounding box center [496, 432] width 28 height 8
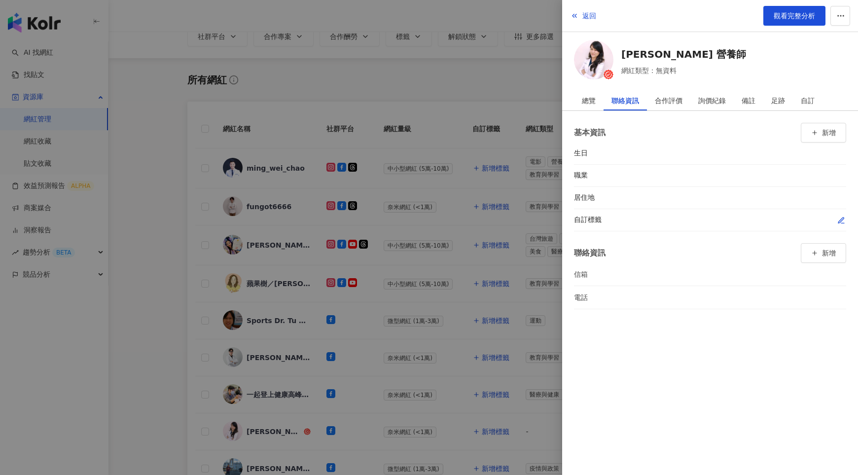
click at [842, 220] on icon "button" at bounding box center [842, 221] width 8 height 8
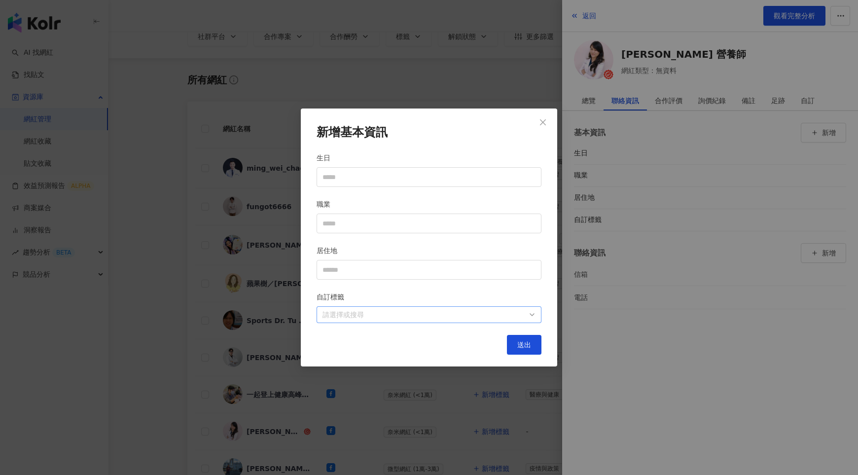
click at [516, 319] on div at bounding box center [424, 314] width 211 height 7
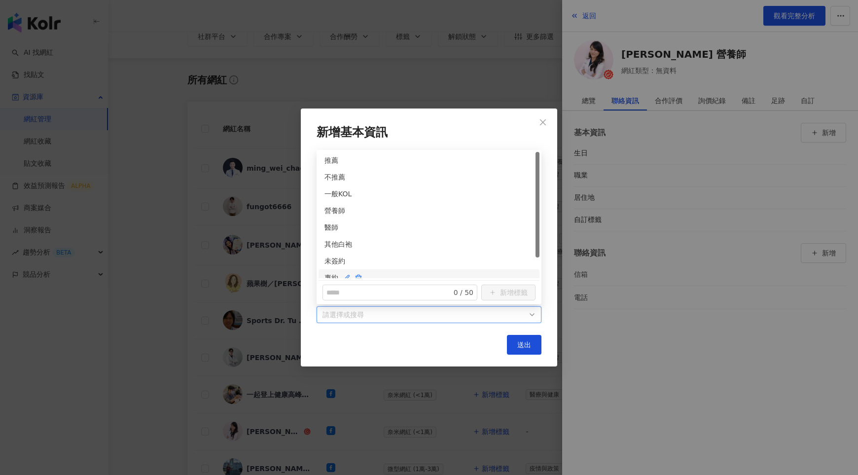
click at [329, 274] on div "專約" at bounding box center [429, 277] width 209 height 11
click at [334, 211] on div "營養師" at bounding box center [429, 210] width 209 height 11
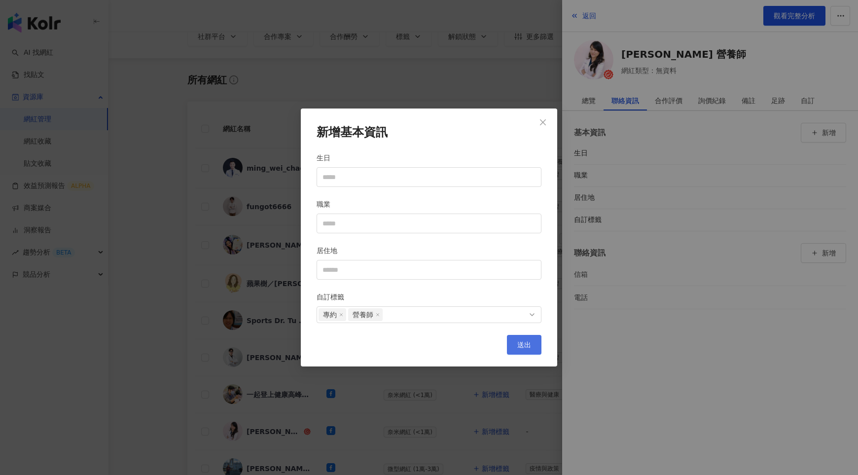
click at [525, 347] on span "送出" at bounding box center [524, 345] width 14 height 8
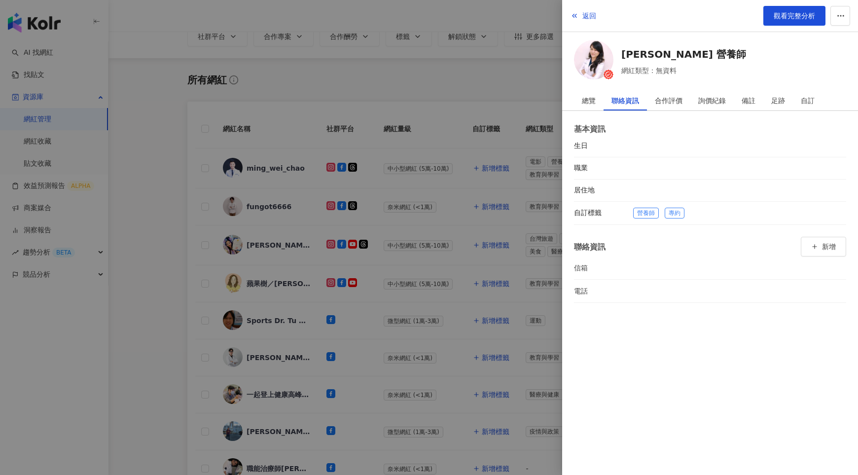
click at [460, 380] on div at bounding box center [429, 237] width 858 height 475
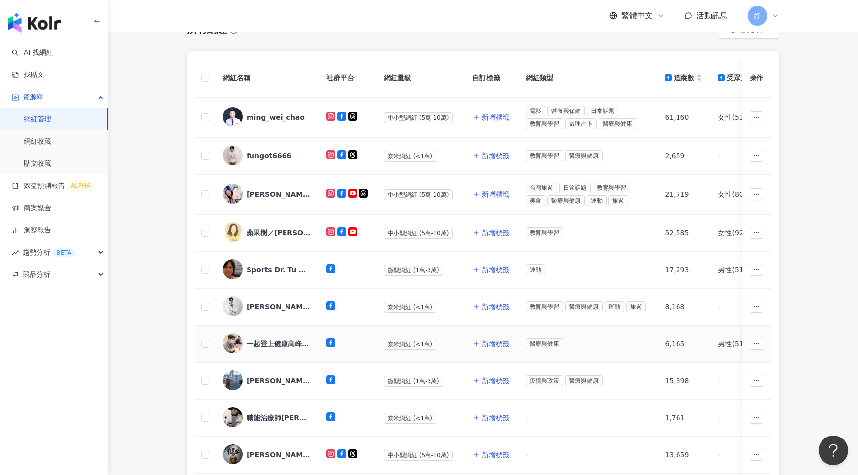
scroll to position [125, 0]
click at [484, 413] on span "新增標籤" at bounding box center [496, 417] width 28 height 8
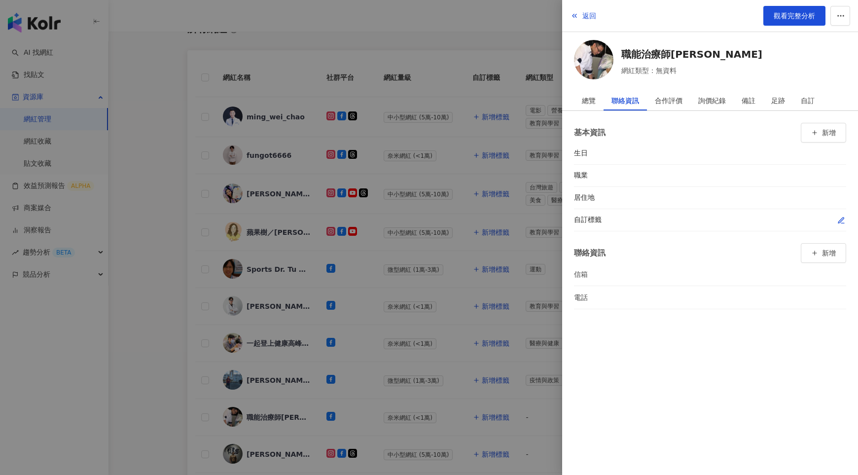
click at [839, 217] on icon "button" at bounding box center [842, 221] width 8 height 8
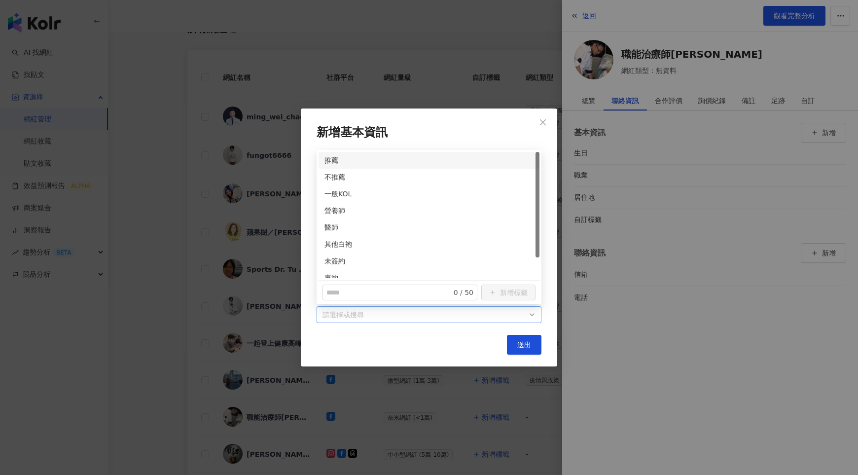
click at [507, 311] on div at bounding box center [424, 314] width 211 height 7
click at [333, 241] on div "其他白袍" at bounding box center [429, 244] width 209 height 11
click at [333, 256] on div "未簽約" at bounding box center [429, 261] width 209 height 11
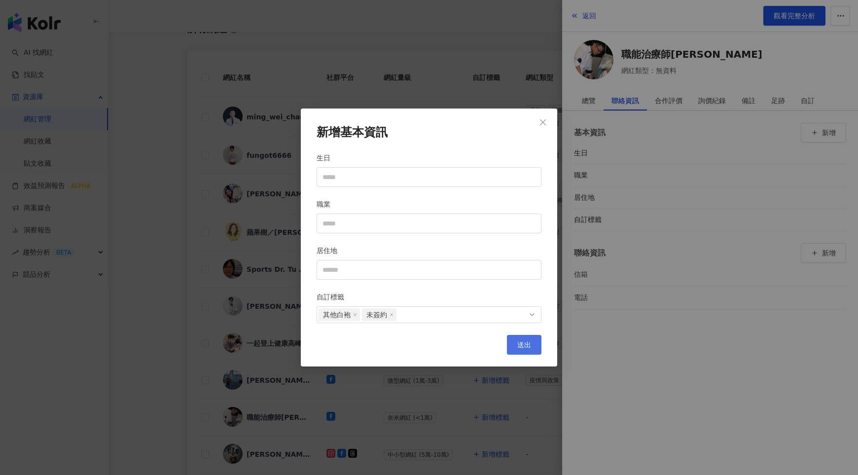
click at [528, 337] on button "送出" at bounding box center [524, 345] width 35 height 20
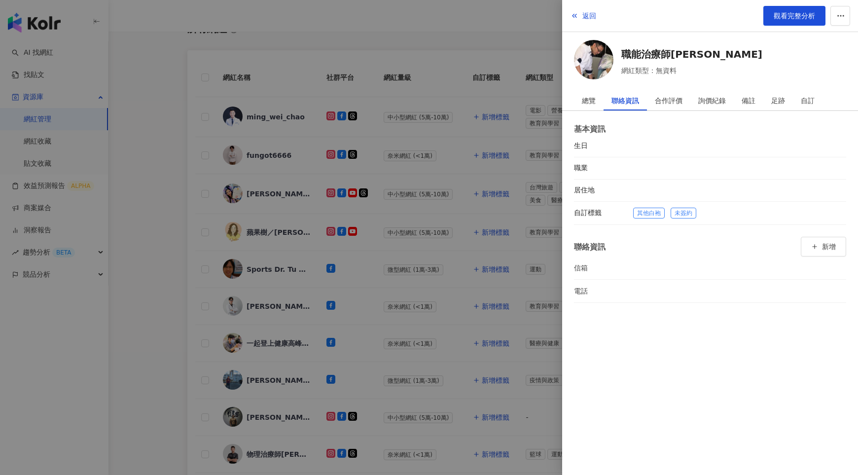
click at [463, 392] on div at bounding box center [429, 237] width 858 height 475
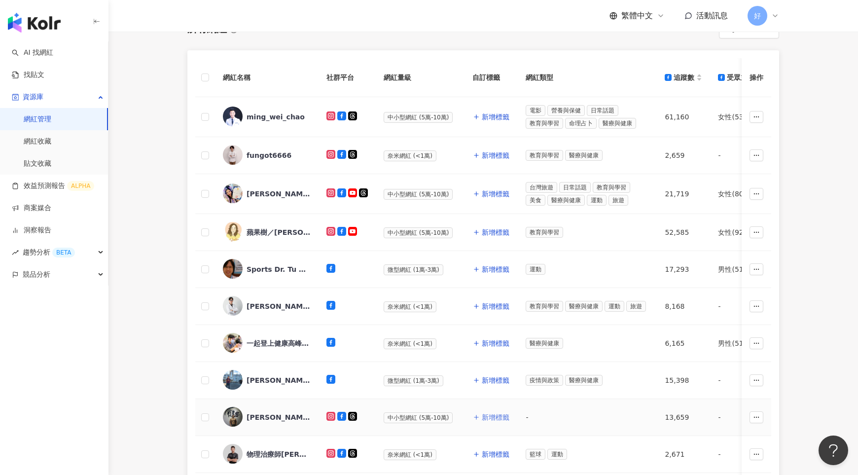
click at [491, 413] on span "新增標籤" at bounding box center [496, 417] width 28 height 8
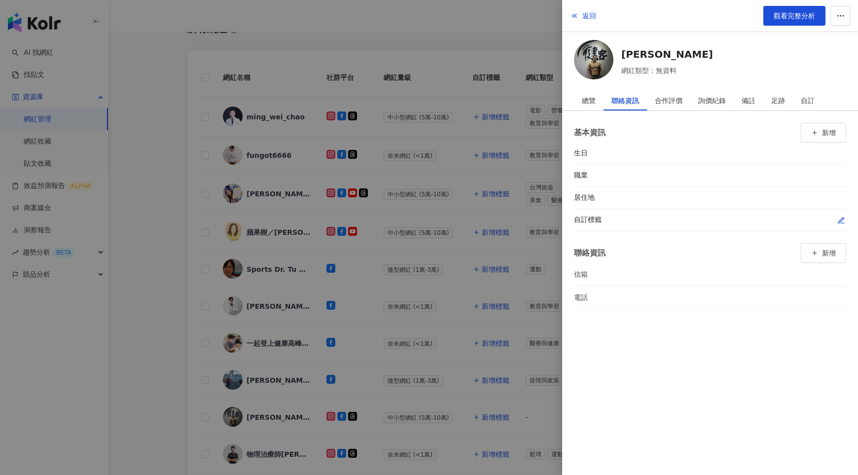
click at [839, 217] on icon "button" at bounding box center [842, 221] width 8 height 8
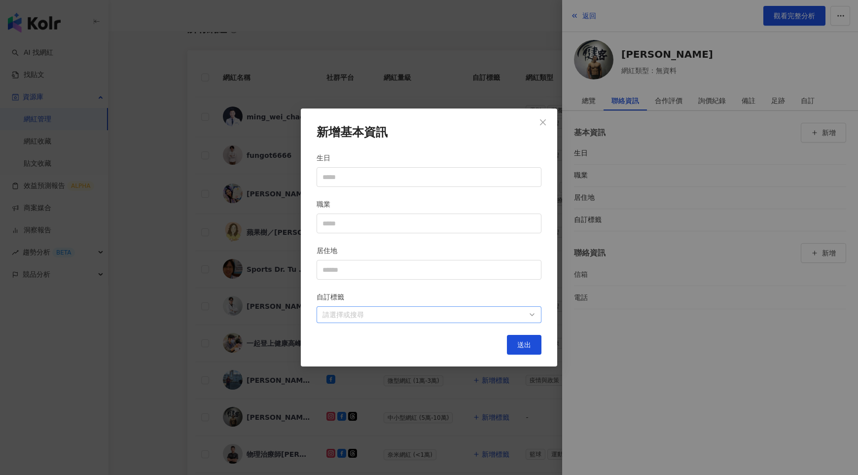
click at [505, 311] on div at bounding box center [424, 314] width 211 height 7
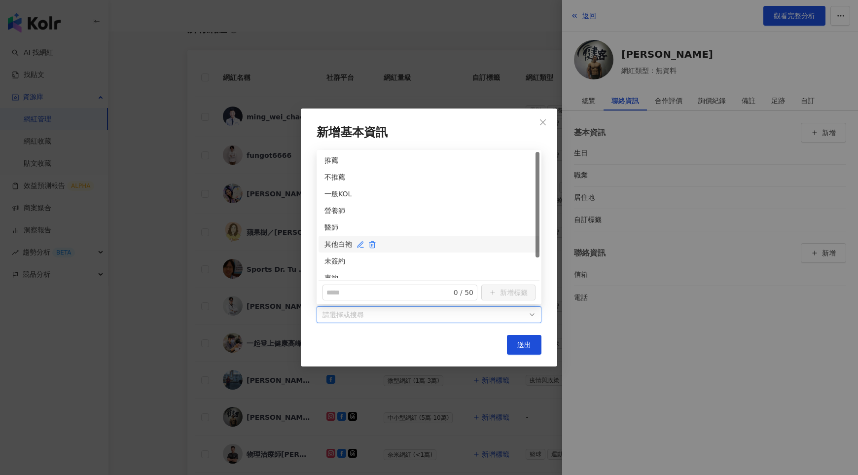
click at [326, 241] on div "其他白袍" at bounding box center [429, 244] width 209 height 11
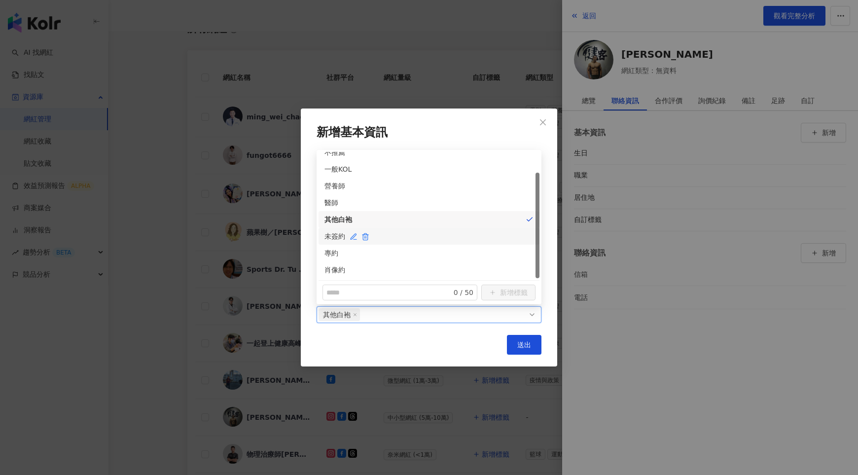
click at [335, 236] on div "未簽約" at bounding box center [429, 236] width 209 height 11
click at [518, 342] on span "送出" at bounding box center [524, 345] width 14 height 8
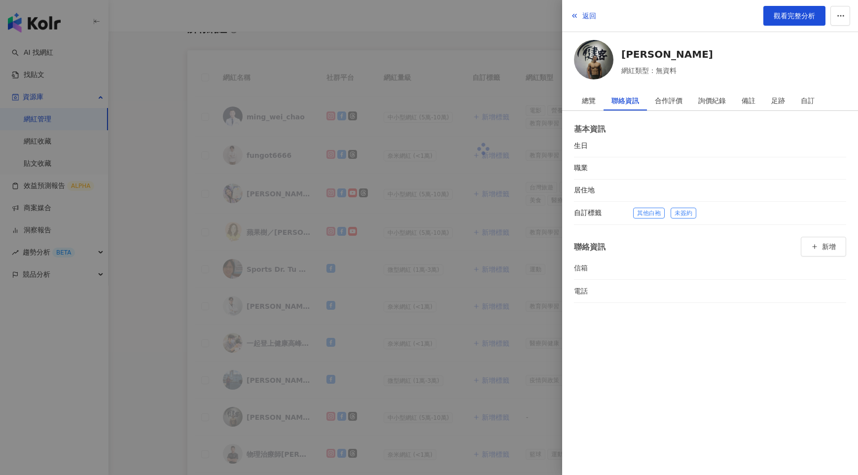
click at [475, 360] on div at bounding box center [429, 237] width 858 height 475
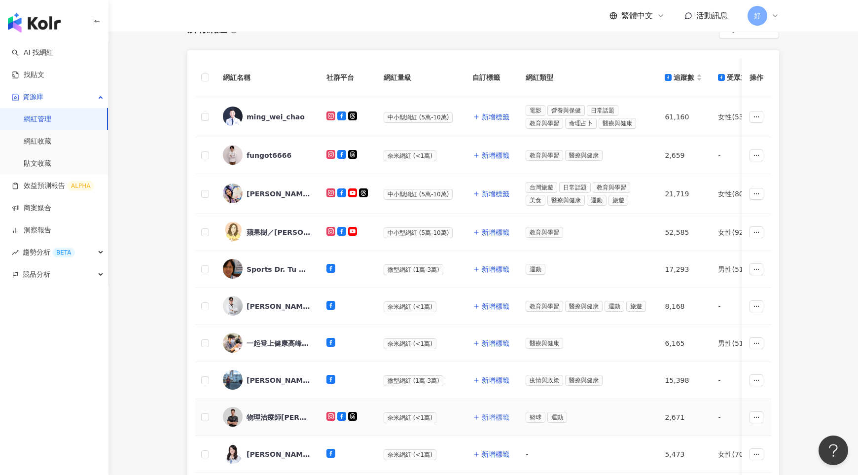
click at [486, 414] on span "新增標籤" at bounding box center [496, 417] width 28 height 8
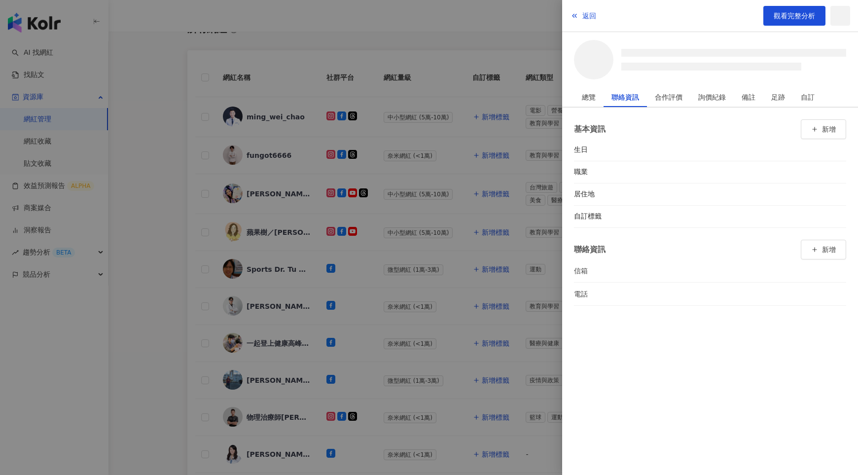
click at [847, 217] on div "基本資訊 新增 生日 職業 居住地 自訂標籤 聯絡資訊 新增 信箱 電話" at bounding box center [710, 213] width 296 height 210
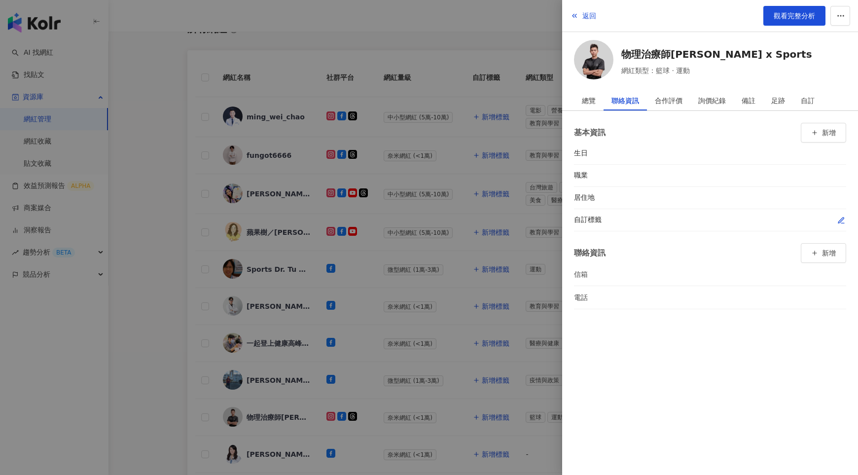
click at [842, 217] on icon "button" at bounding box center [842, 221] width 8 height 8
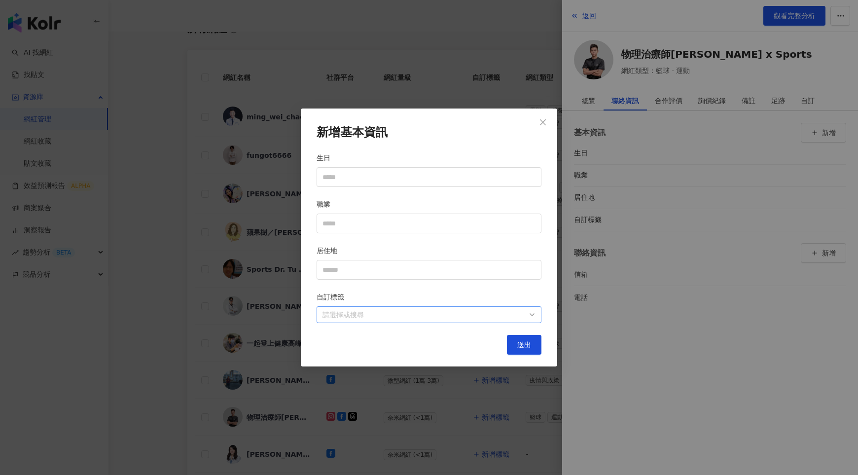
click at [522, 311] on div at bounding box center [424, 314] width 211 height 7
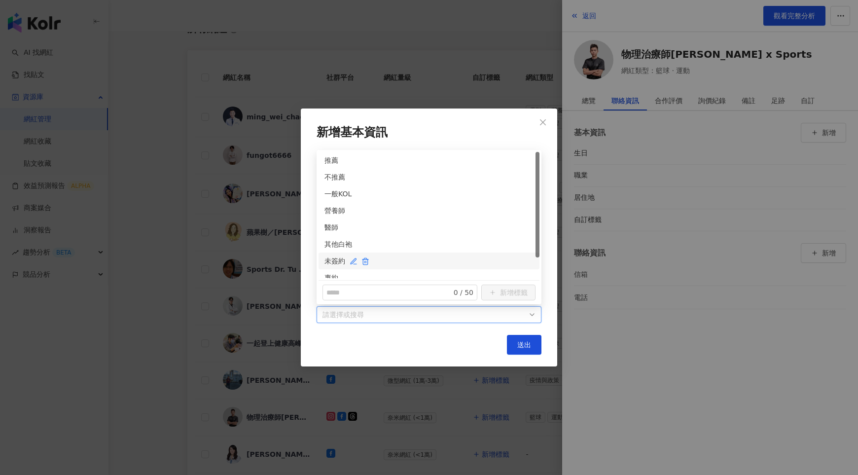
click at [340, 259] on div "未簽約" at bounding box center [429, 261] width 209 height 11
click at [340, 247] on div "其他白袍" at bounding box center [429, 244] width 209 height 11
click at [531, 349] on button "送出" at bounding box center [524, 345] width 35 height 20
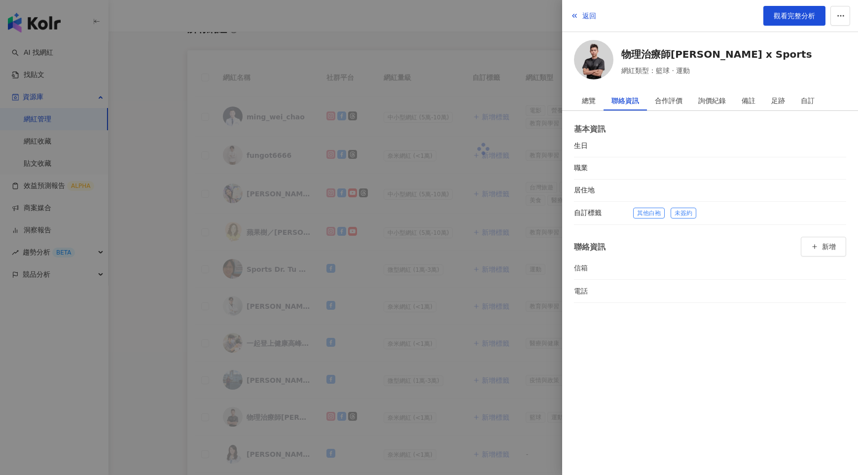
click at [456, 320] on div at bounding box center [429, 237] width 858 height 475
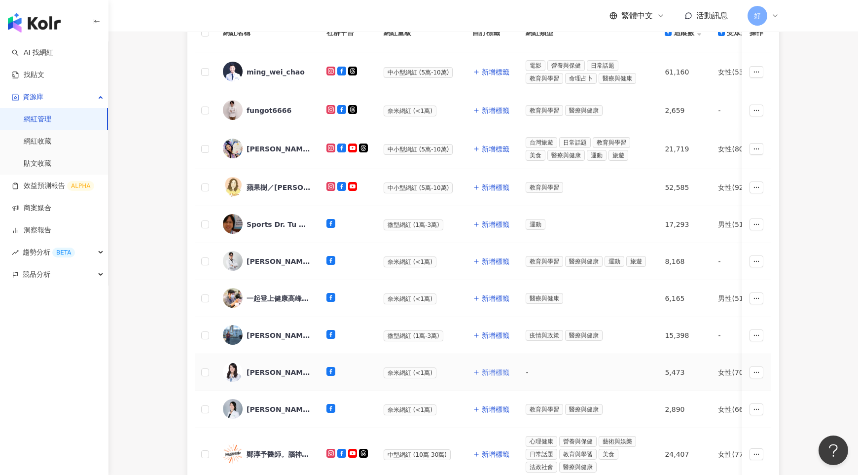
scroll to position [172, 0]
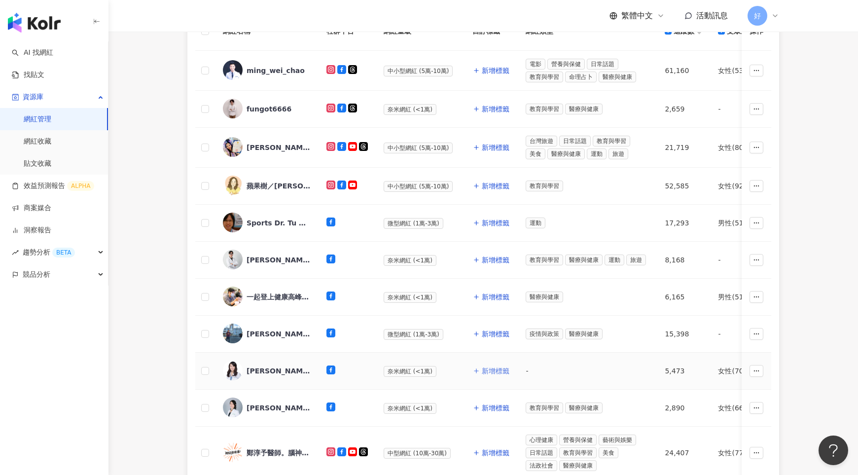
click at [496, 367] on span "新增標籤" at bounding box center [496, 371] width 28 height 8
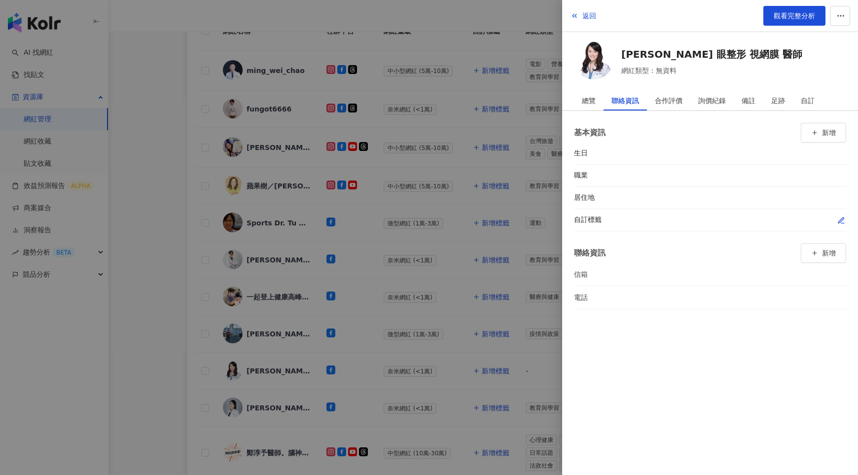
click at [841, 218] on icon "button" at bounding box center [841, 220] width 5 height 5
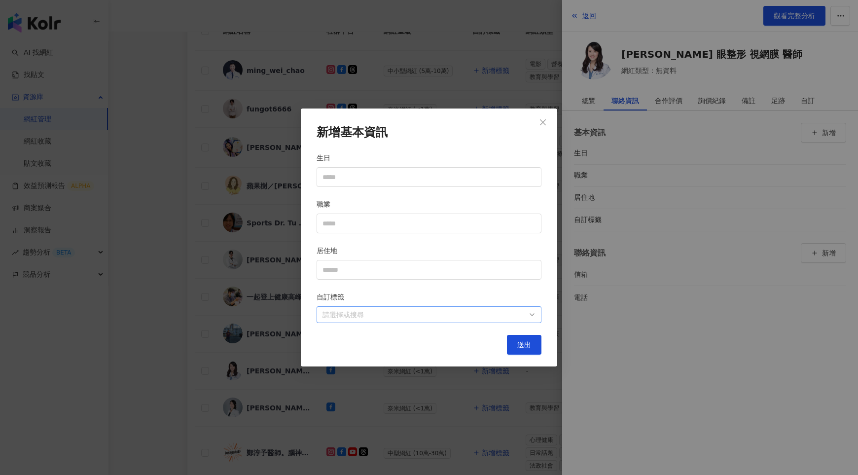
click at [508, 312] on div at bounding box center [424, 314] width 211 height 7
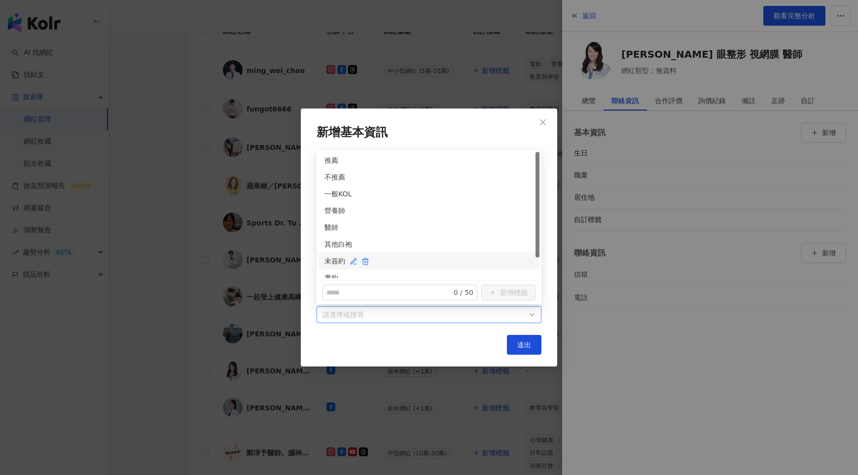
click at [331, 261] on div "未簽約" at bounding box center [429, 261] width 209 height 11
click at [330, 225] on div "醫師" at bounding box center [429, 227] width 209 height 11
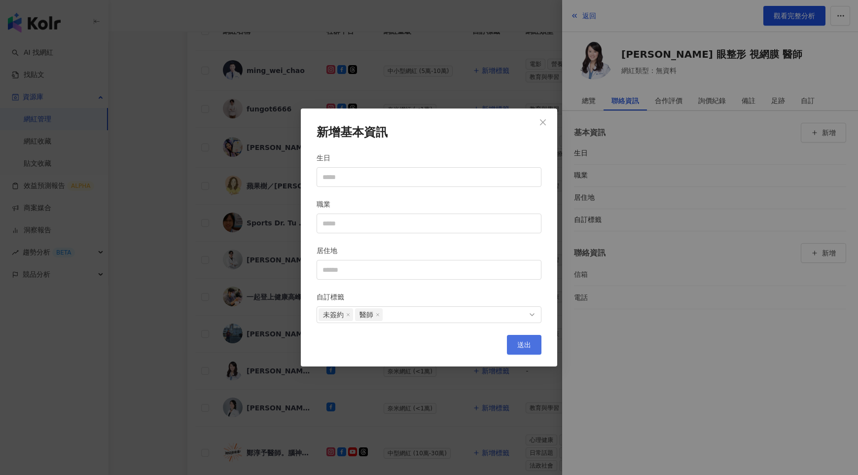
click at [531, 336] on button "送出" at bounding box center [524, 345] width 35 height 20
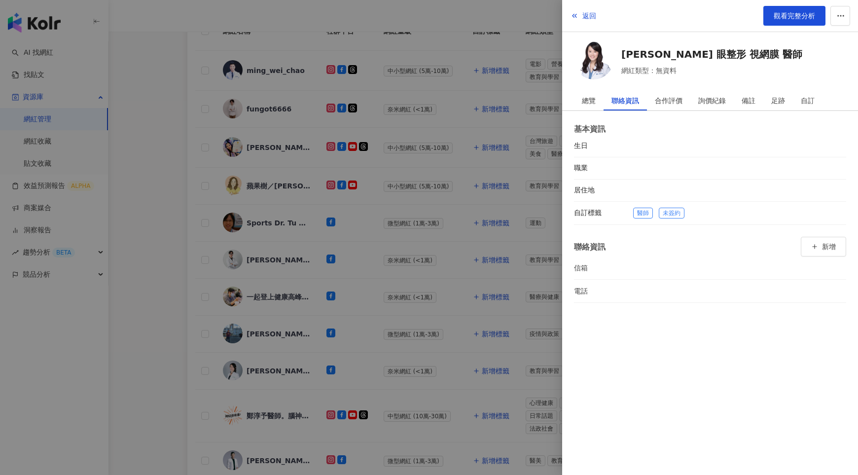
click at [484, 361] on div at bounding box center [429, 237] width 858 height 475
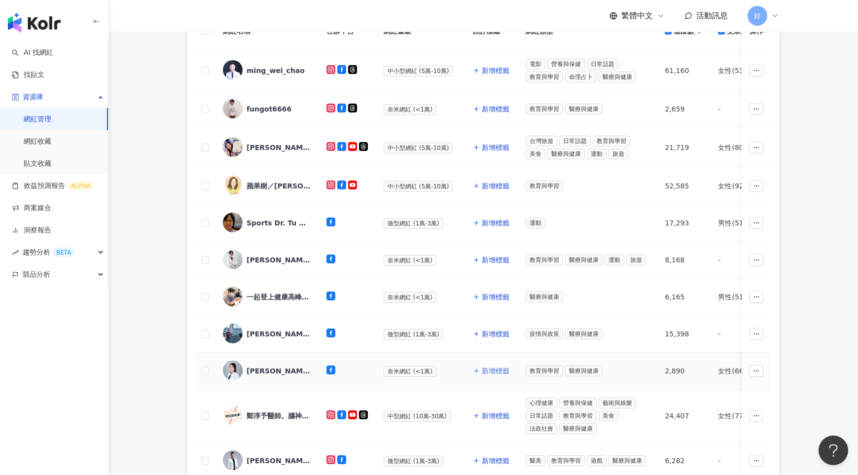
click at [487, 368] on span "新增標籤" at bounding box center [496, 371] width 28 height 8
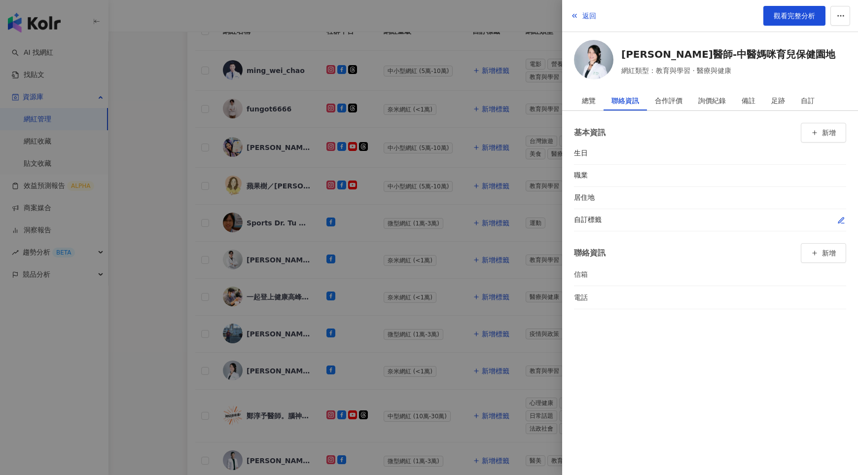
click at [840, 223] on span "button" at bounding box center [842, 220] width 8 height 10
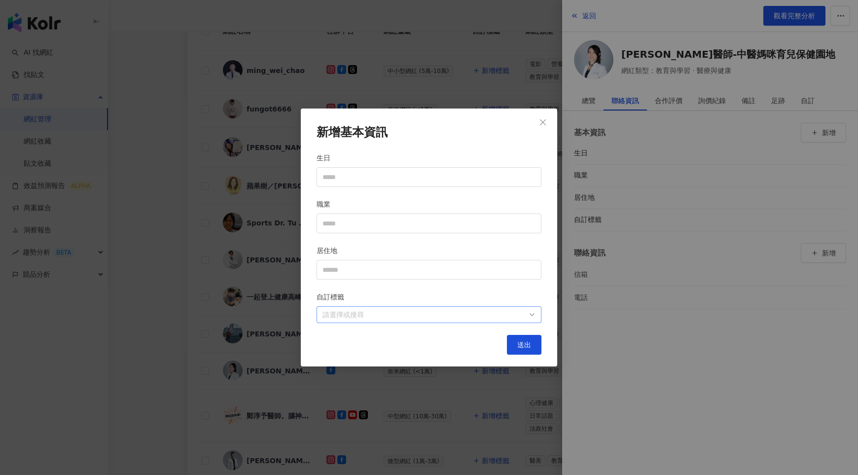
click at [466, 311] on div at bounding box center [424, 314] width 211 height 7
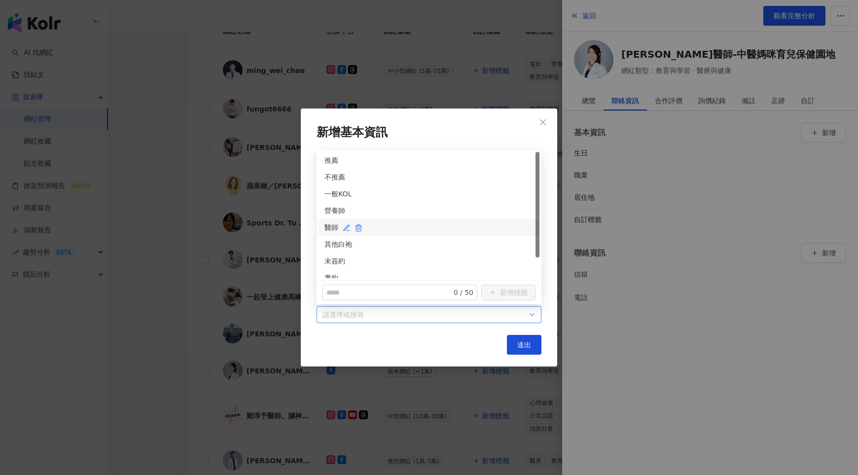
click at [331, 230] on div "醫師" at bounding box center [429, 227] width 209 height 11
click at [331, 257] on div "未簽約" at bounding box center [429, 261] width 209 height 11
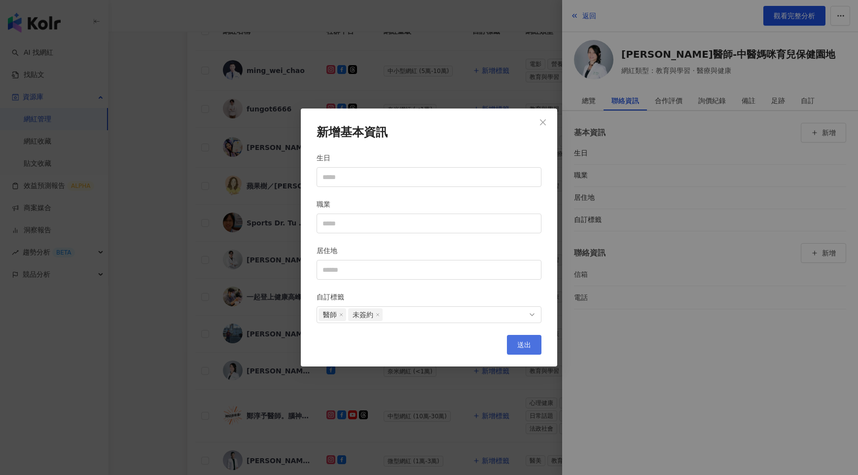
click at [517, 346] on button "送出" at bounding box center [524, 345] width 35 height 20
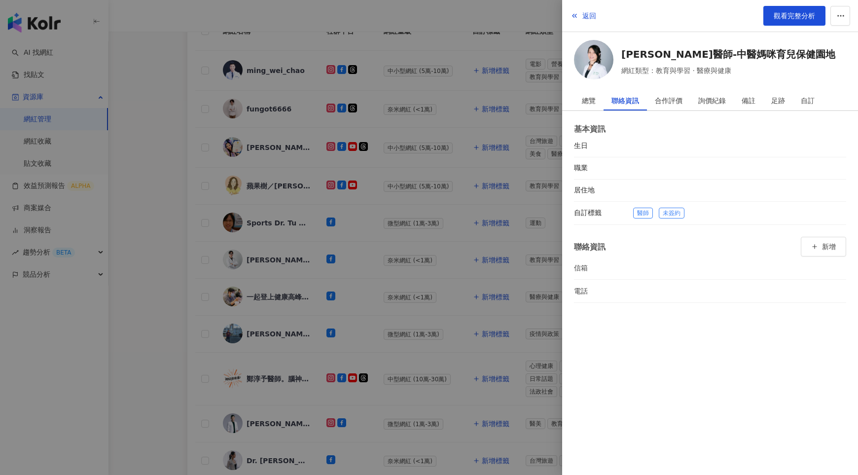
click at [426, 398] on div at bounding box center [429, 237] width 858 height 475
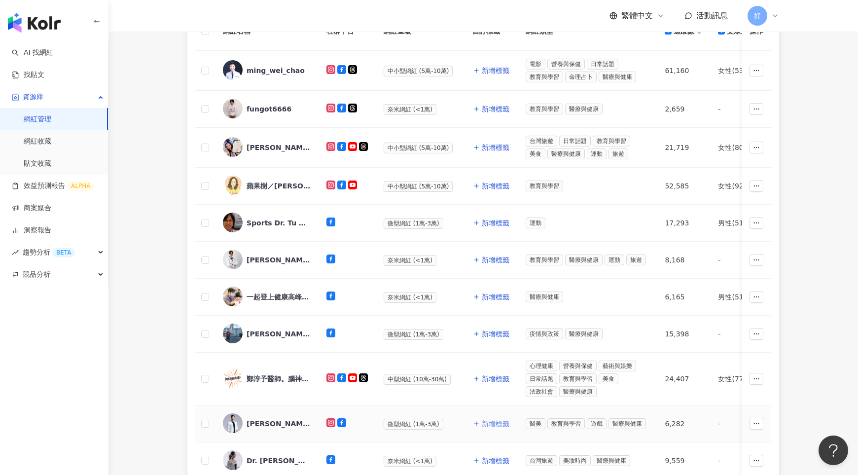
click at [491, 420] on span "新增標籤" at bounding box center [496, 424] width 28 height 8
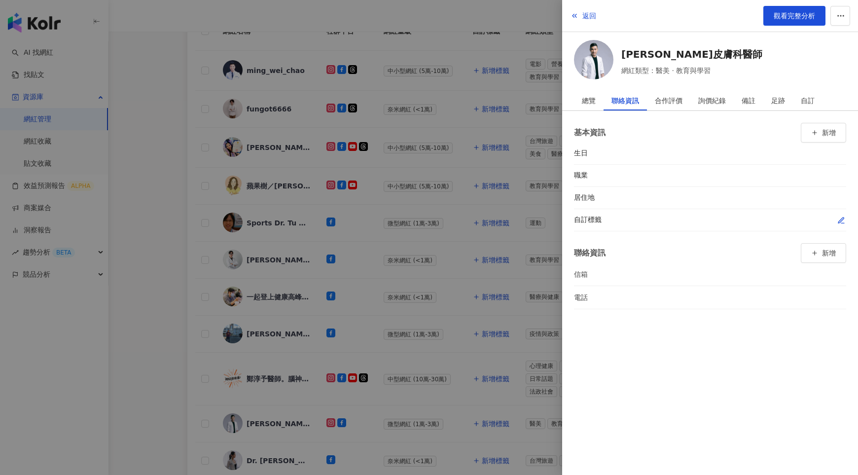
click at [839, 219] on icon "button" at bounding box center [842, 221] width 8 height 8
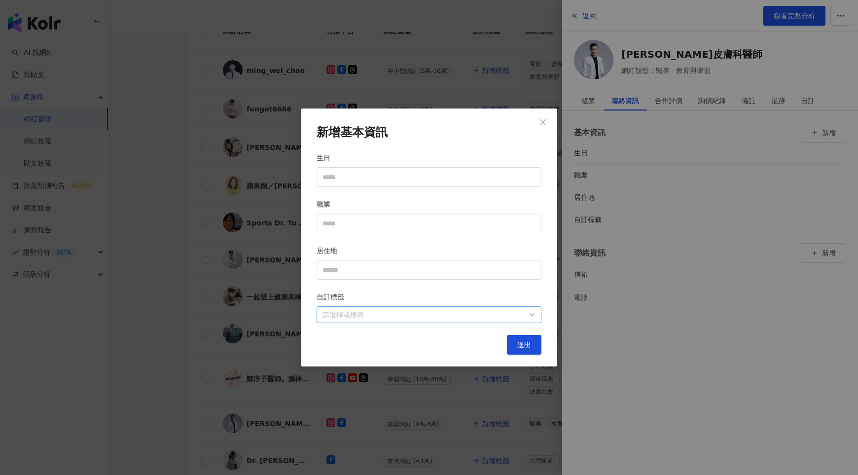
click at [495, 317] on div at bounding box center [424, 314] width 211 height 7
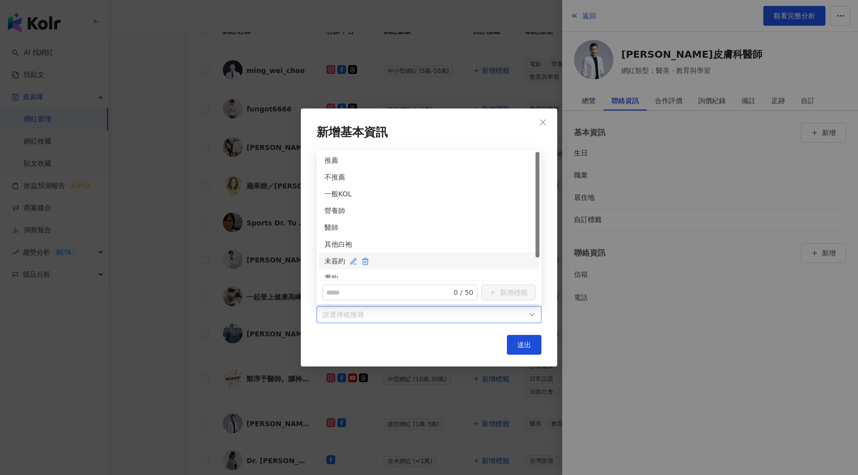
click at [333, 259] on div "未簽約" at bounding box center [429, 261] width 209 height 11
click at [332, 227] on div "醫師" at bounding box center [429, 227] width 209 height 11
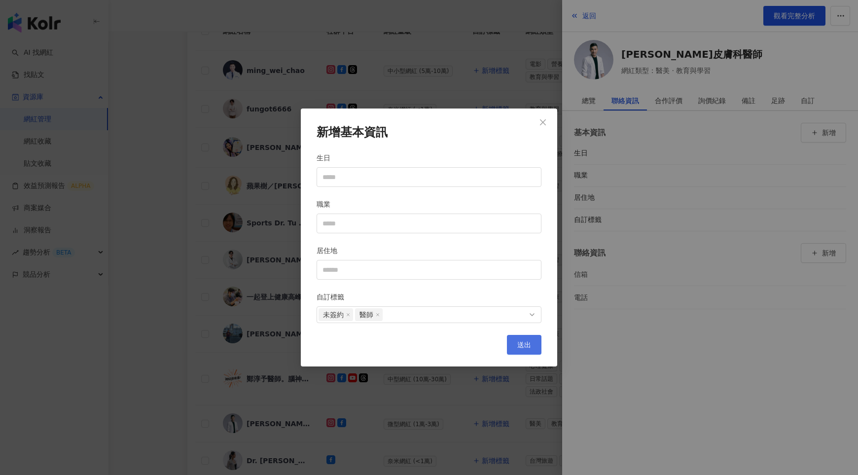
click at [529, 347] on span "送出" at bounding box center [524, 345] width 14 height 8
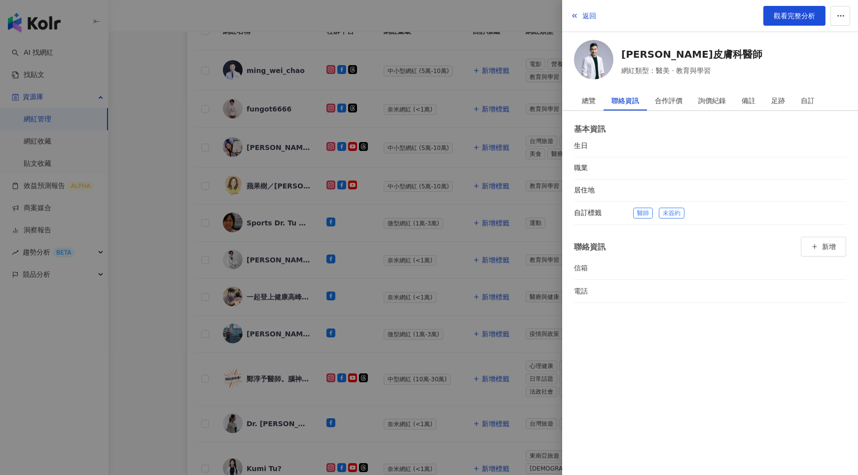
click at [476, 362] on div at bounding box center [429, 237] width 858 height 475
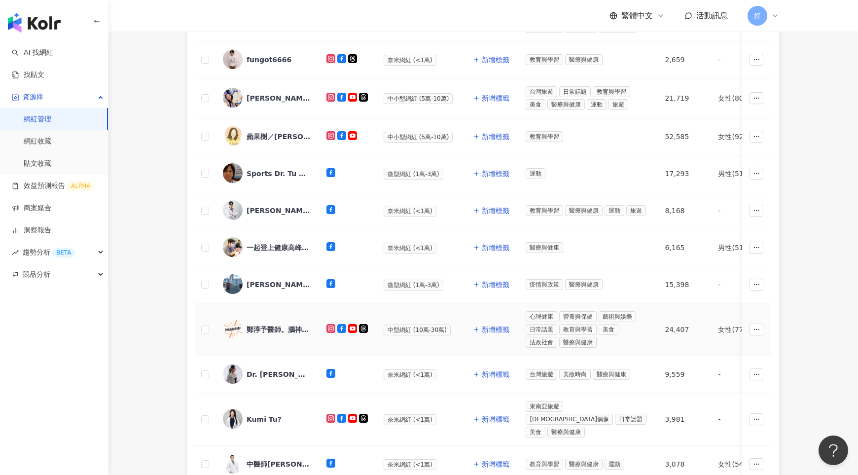
scroll to position [223, 0]
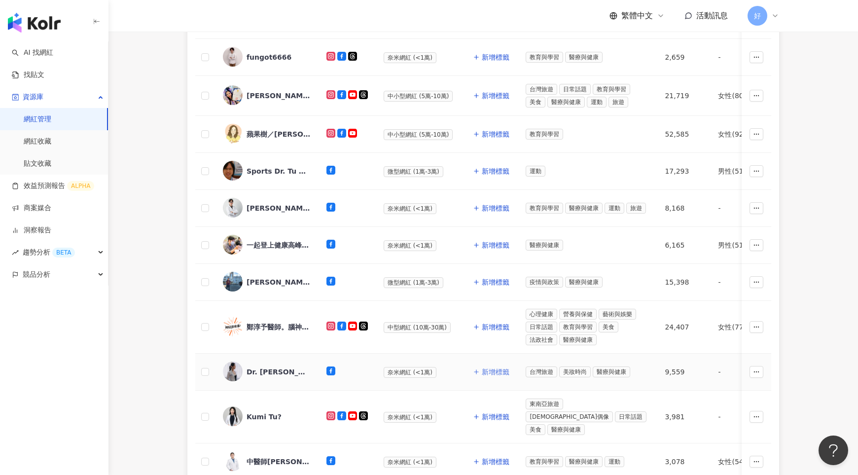
click at [496, 368] on span "新增標籤" at bounding box center [496, 372] width 28 height 8
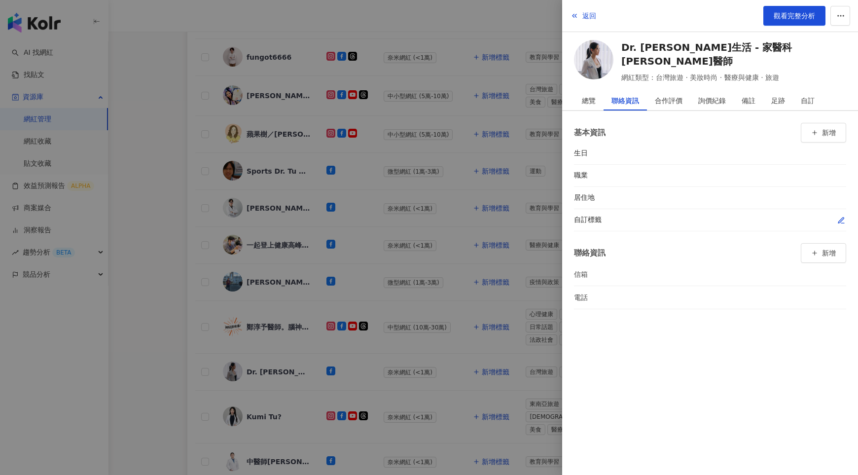
click at [840, 220] on icon "button" at bounding box center [842, 221] width 8 height 8
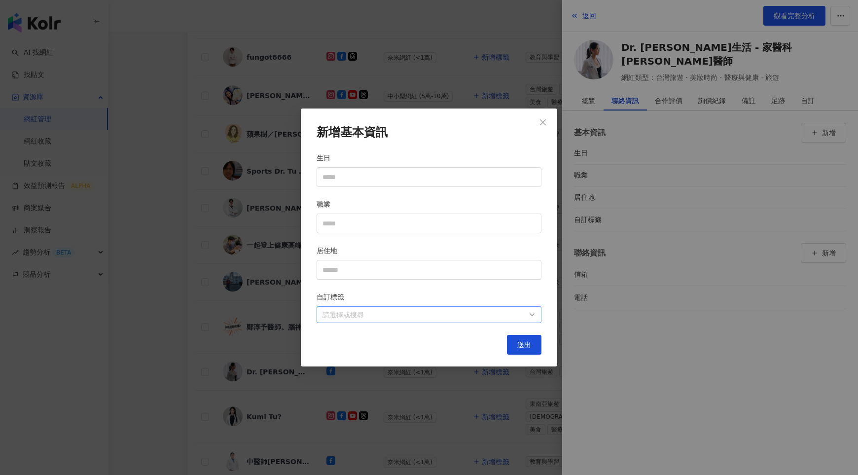
click at [511, 320] on div "請選擇或搜尋" at bounding box center [429, 314] width 225 height 17
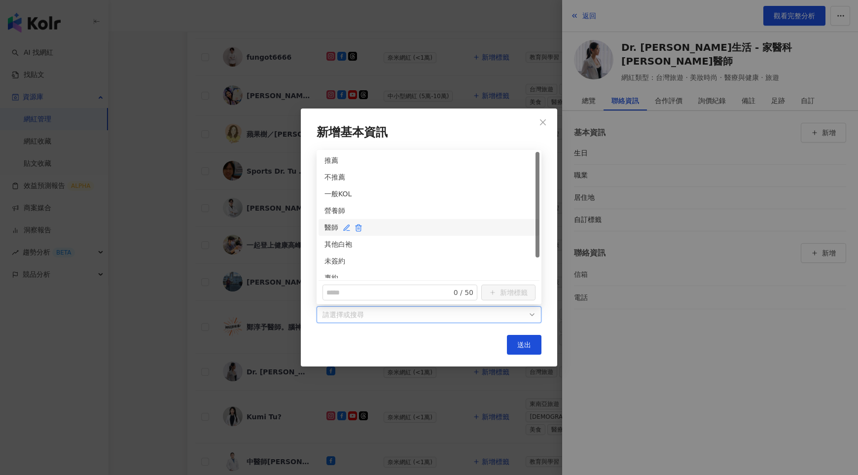
click at [330, 225] on div "醫師" at bounding box center [429, 227] width 209 height 11
click at [332, 260] on div "未簽約" at bounding box center [429, 261] width 209 height 11
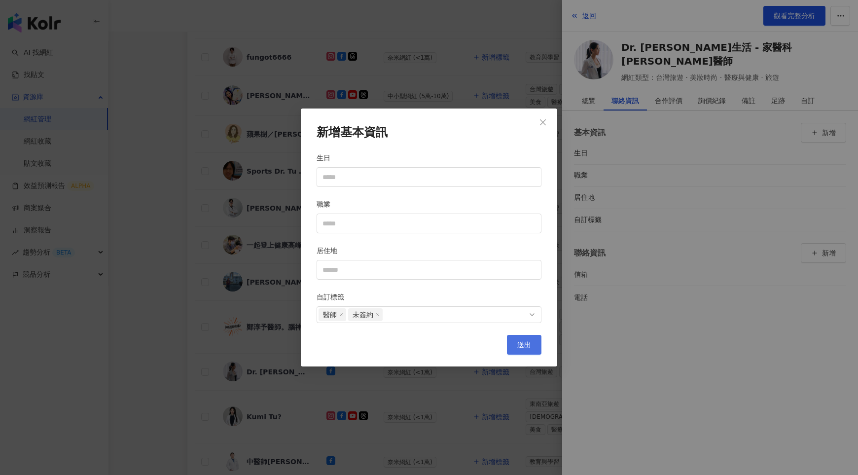
click at [516, 341] on button "送出" at bounding box center [524, 345] width 35 height 20
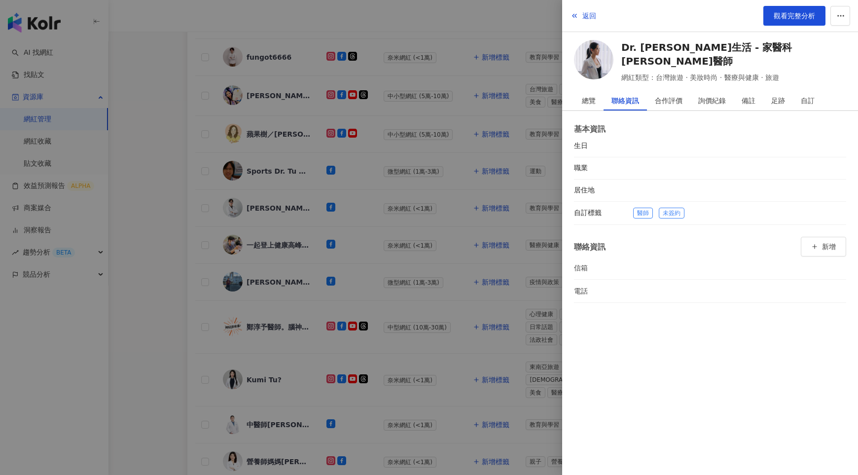
click at [477, 308] on div at bounding box center [429, 237] width 858 height 475
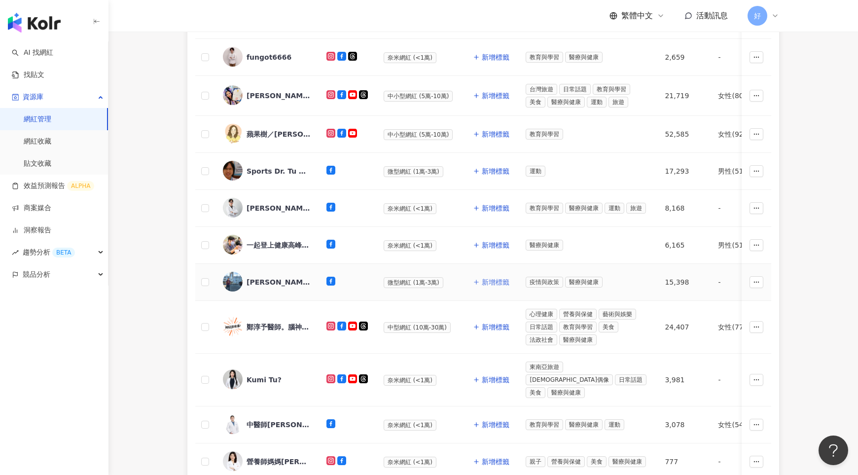
click at [490, 279] on span "新增標籤" at bounding box center [496, 282] width 28 height 8
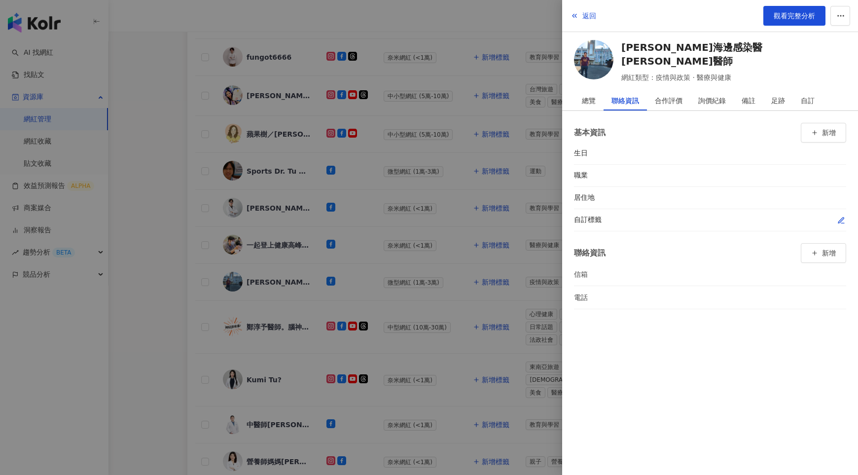
click at [841, 215] on span "button" at bounding box center [842, 220] width 8 height 10
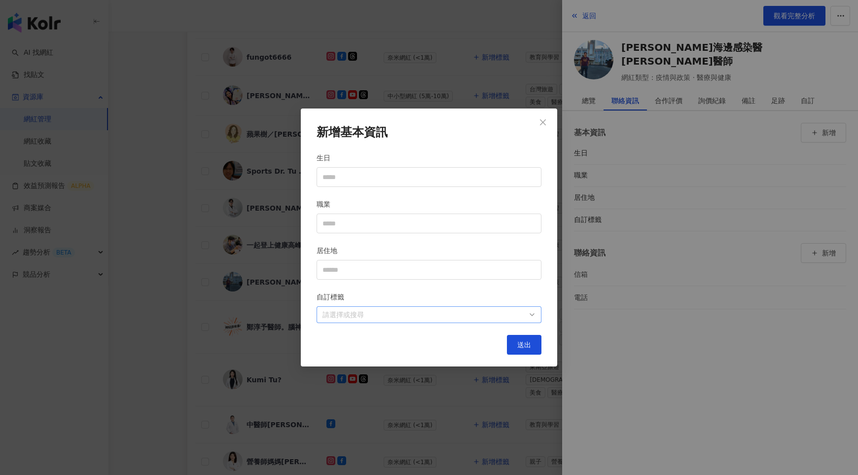
click at [497, 314] on div at bounding box center [424, 314] width 211 height 7
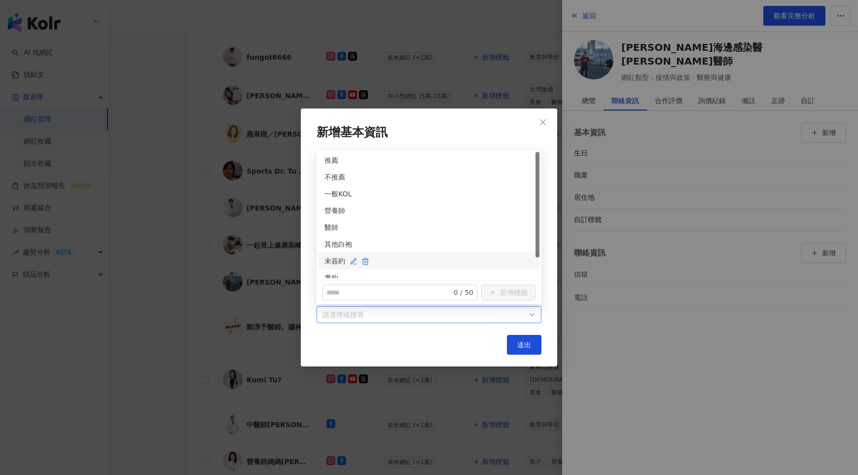
click at [330, 256] on div "未簽約" at bounding box center [429, 261] width 209 height 11
click at [330, 222] on div "醫師" at bounding box center [429, 227] width 209 height 11
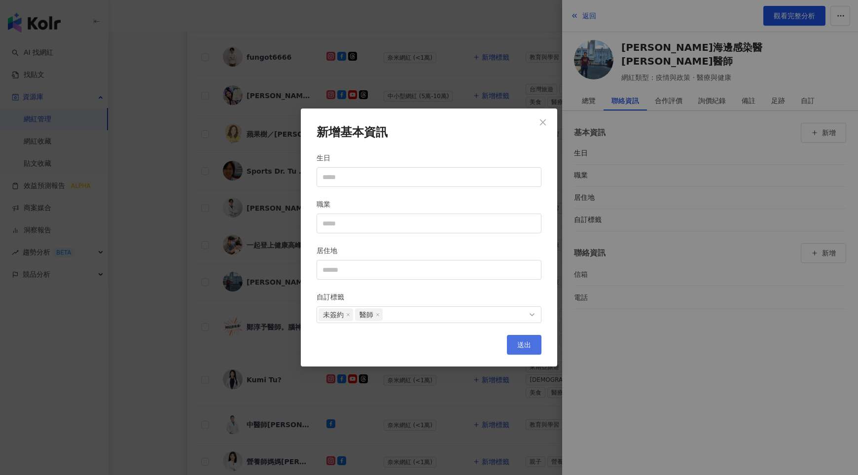
click at [528, 341] on span "送出" at bounding box center [524, 345] width 14 height 8
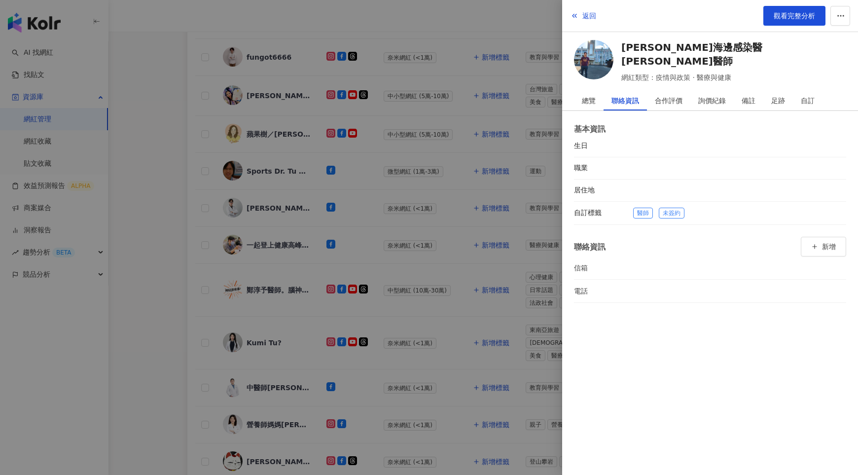
click at [499, 332] on div at bounding box center [429, 237] width 858 height 475
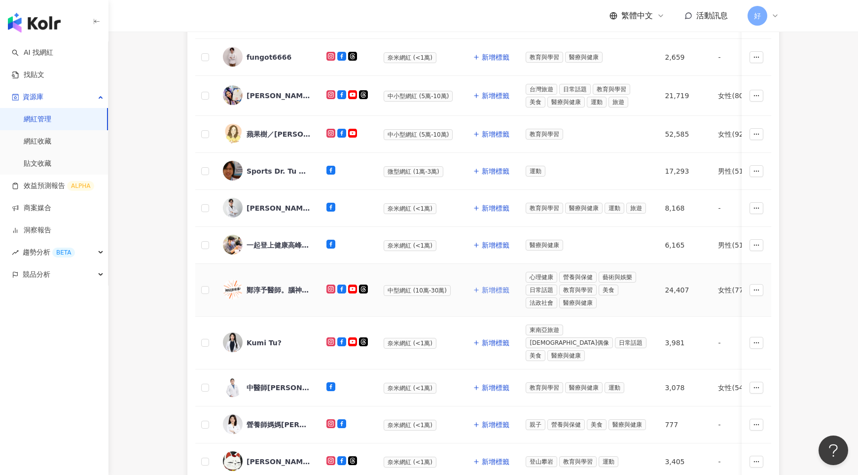
click at [498, 286] on span "新增標籤" at bounding box center [496, 290] width 28 height 8
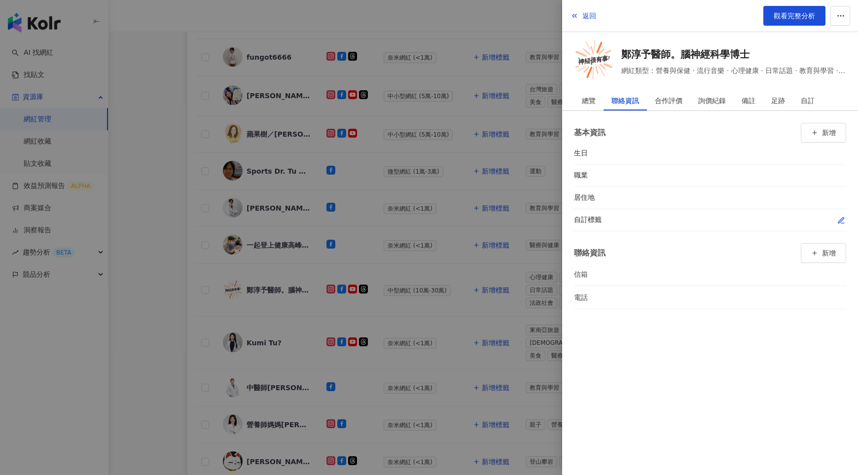
click at [841, 219] on icon "button" at bounding box center [842, 221] width 8 height 8
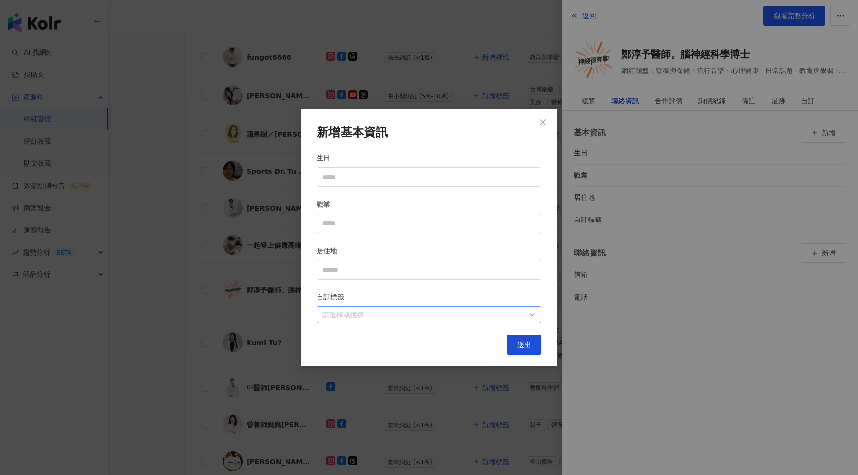
click at [507, 313] on div at bounding box center [424, 314] width 211 height 7
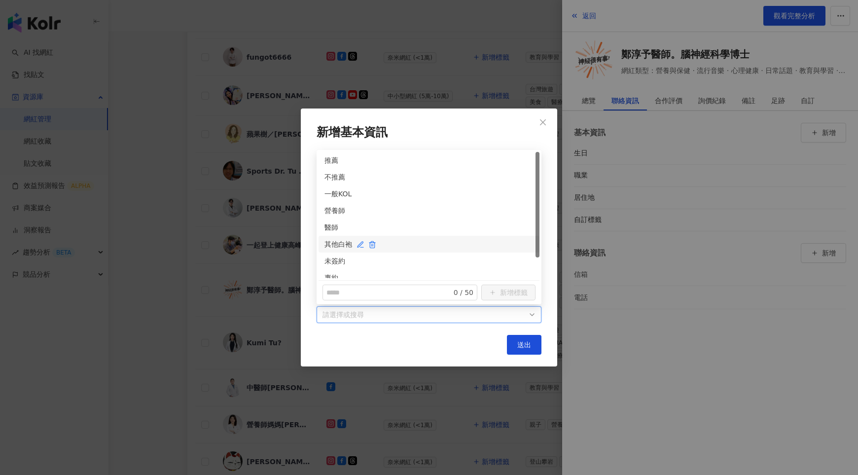
click at [338, 247] on div "其他白袍" at bounding box center [429, 244] width 209 height 11
click at [338, 246] on div "其他白袍" at bounding box center [425, 244] width 201 height 11
click at [337, 258] on div "未簽約" at bounding box center [429, 261] width 209 height 11
click at [334, 227] on div "醫師" at bounding box center [429, 227] width 209 height 11
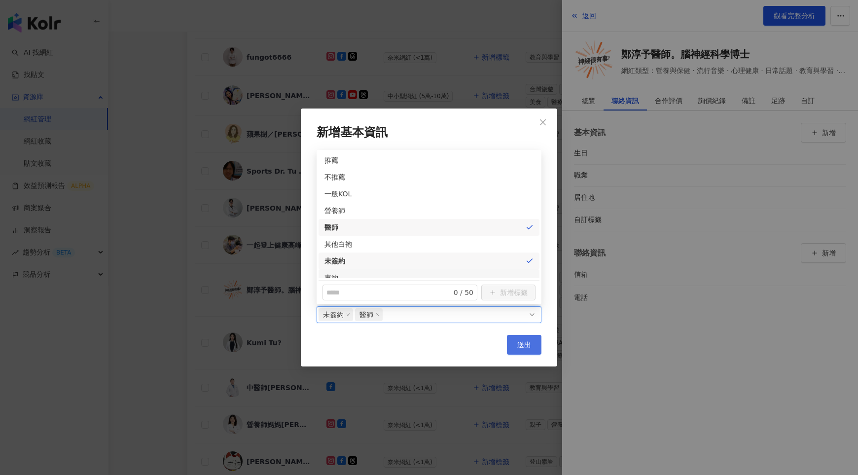
click at [523, 343] on span "送出" at bounding box center [524, 345] width 14 height 8
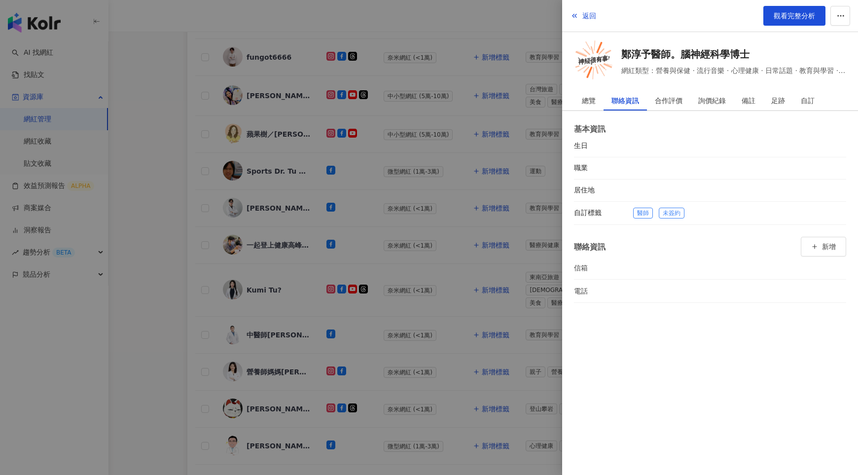
click at [485, 372] on div at bounding box center [429, 237] width 858 height 475
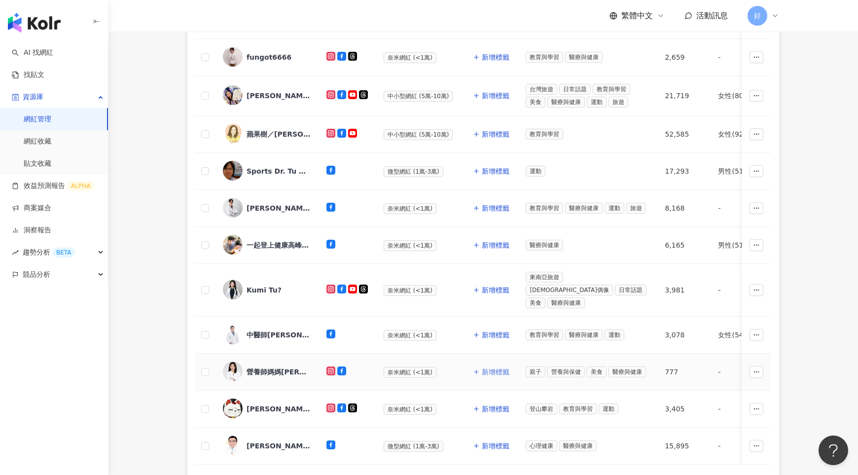
click at [485, 362] on button "新增標籤" at bounding box center [491, 372] width 37 height 20
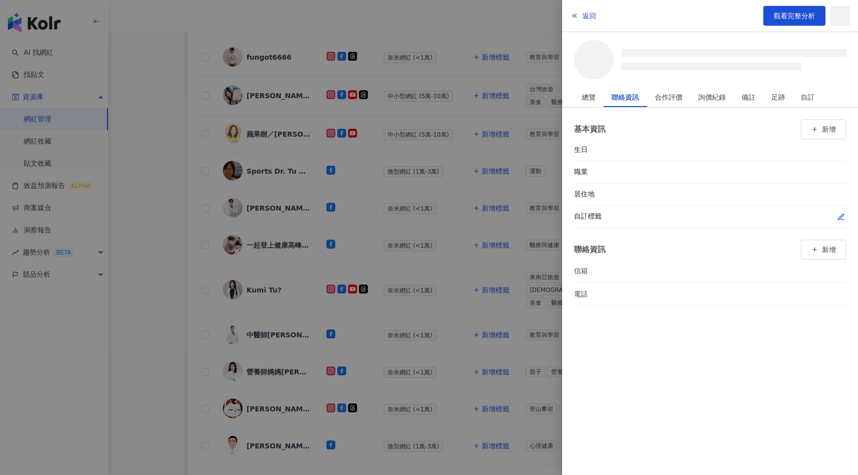
click at [840, 220] on span "button" at bounding box center [842, 217] width 8 height 10
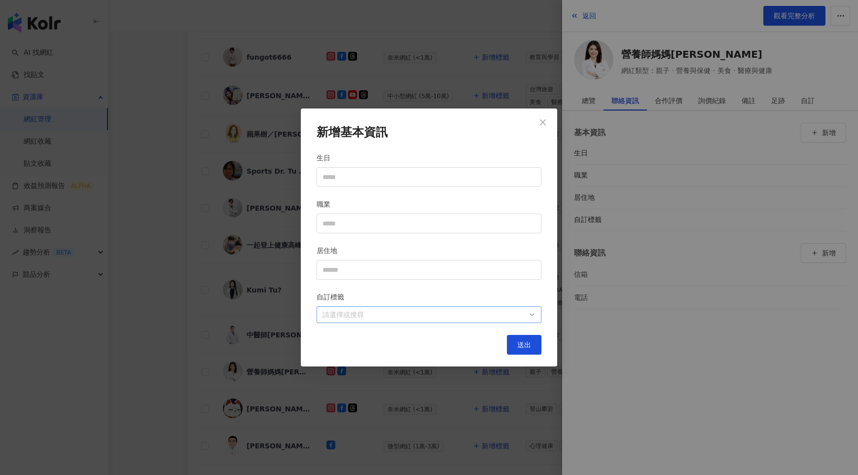
click at [515, 306] on div "請選擇或搜尋" at bounding box center [429, 314] width 225 height 17
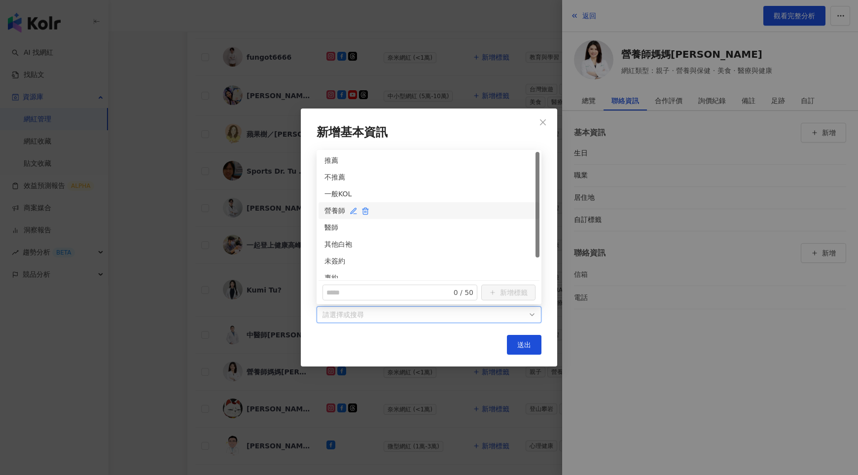
click at [335, 214] on div "營養師" at bounding box center [429, 210] width 209 height 11
click at [334, 258] on div "未簽約" at bounding box center [429, 261] width 209 height 11
click at [521, 350] on button "送出" at bounding box center [524, 345] width 35 height 20
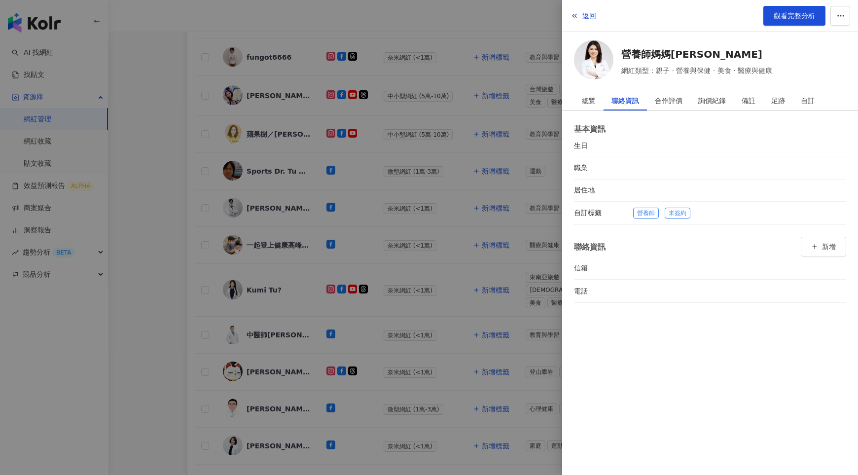
click at [483, 352] on div at bounding box center [429, 237] width 858 height 475
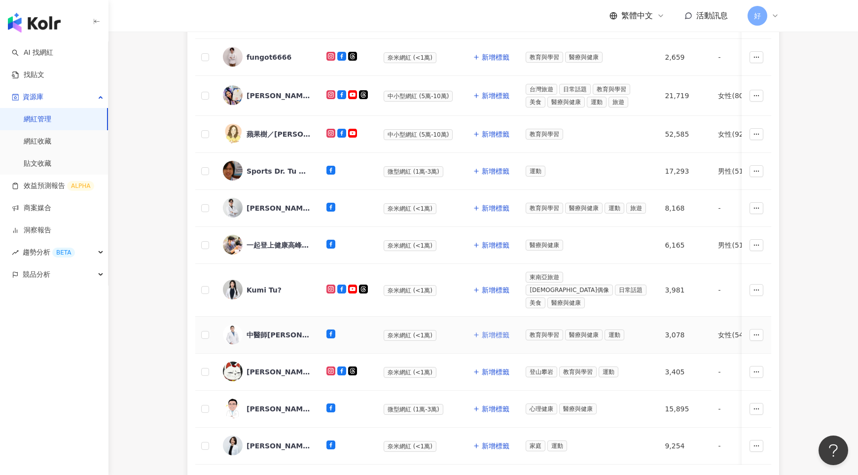
click at [495, 331] on span "新增標籤" at bounding box center [496, 335] width 28 height 8
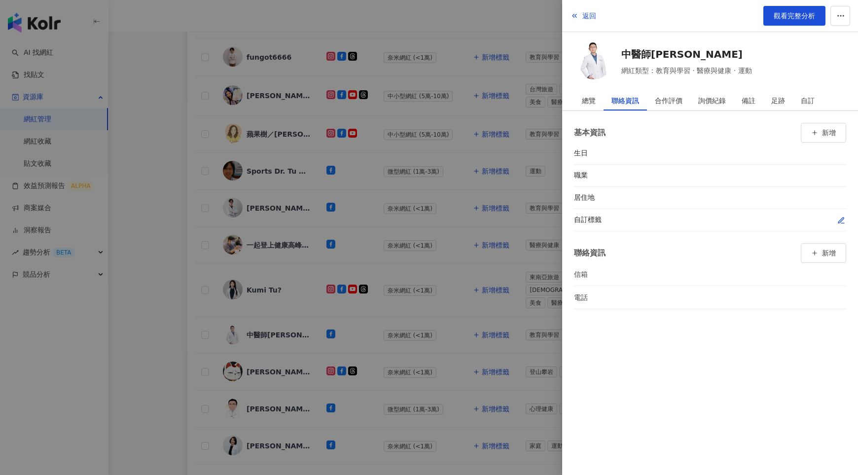
click at [839, 218] on icon "button" at bounding box center [842, 221] width 8 height 8
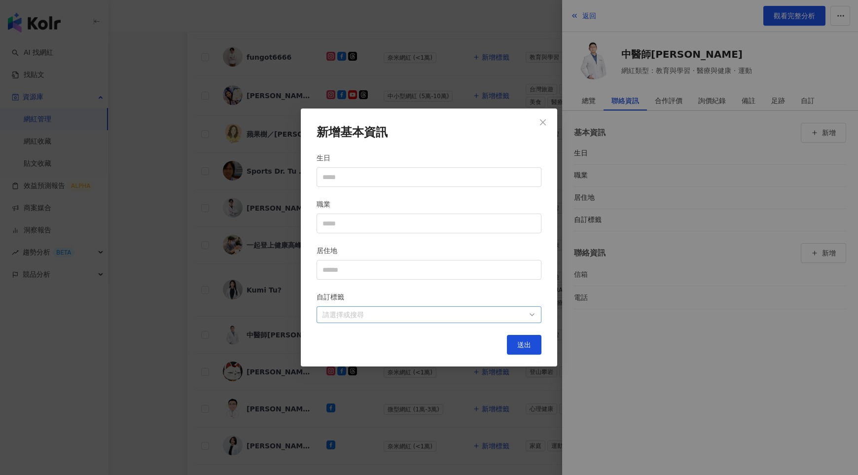
click at [523, 311] on div at bounding box center [424, 314] width 211 height 7
click at [332, 226] on div "醫師" at bounding box center [429, 227] width 209 height 11
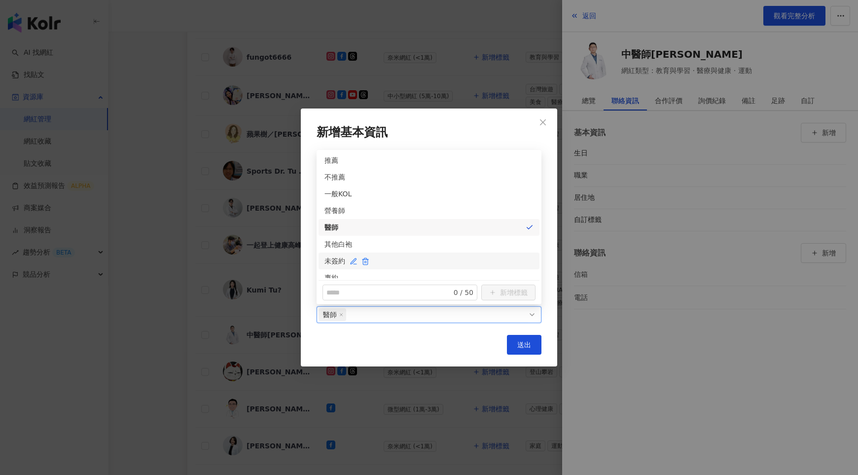
click at [334, 259] on div "未簽約" at bounding box center [429, 261] width 209 height 11
click at [519, 341] on span "送出" at bounding box center [524, 345] width 14 height 8
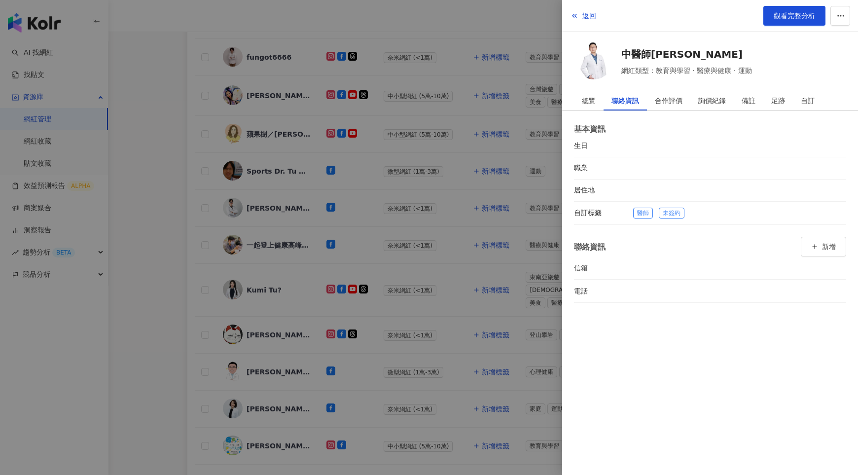
click at [437, 318] on div at bounding box center [429, 237] width 858 height 475
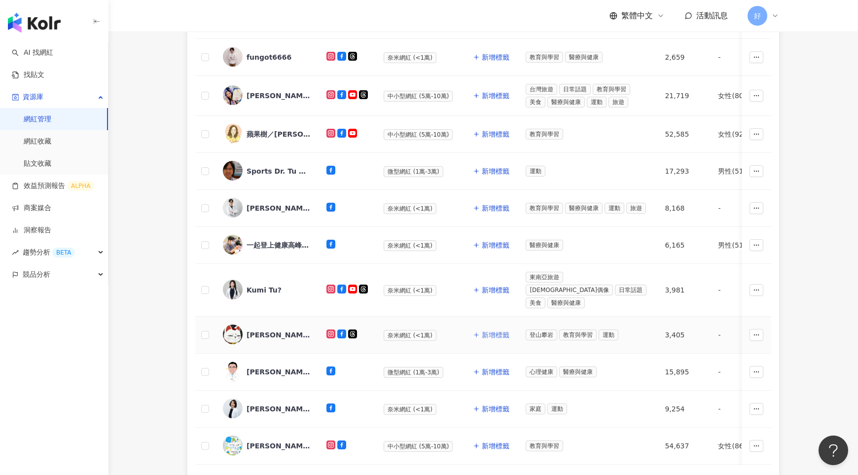
click at [496, 331] on span "新增標籤" at bounding box center [496, 335] width 28 height 8
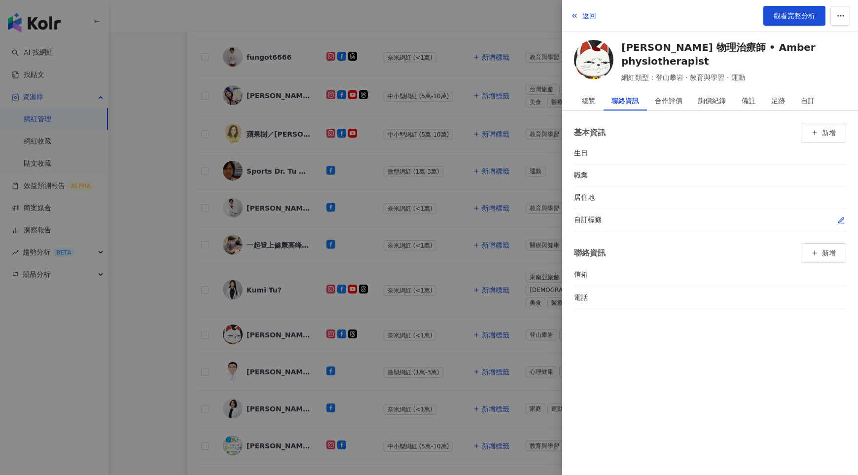
click at [841, 217] on icon "button" at bounding box center [842, 221] width 8 height 8
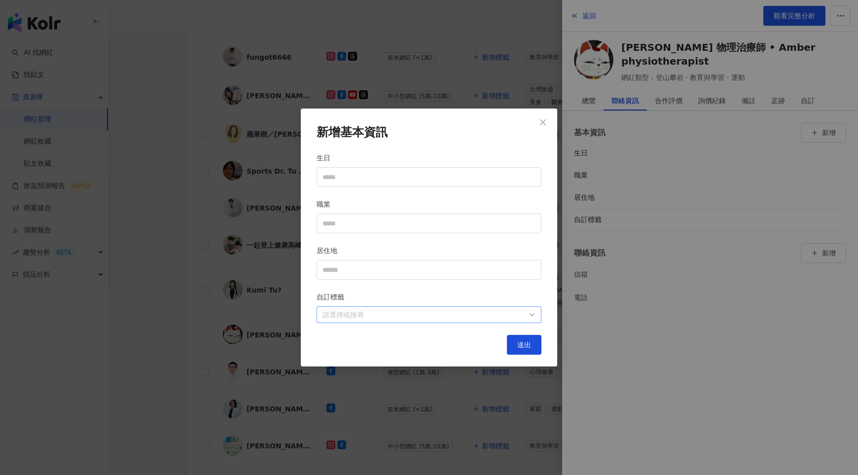
click at [511, 311] on div at bounding box center [424, 314] width 211 height 7
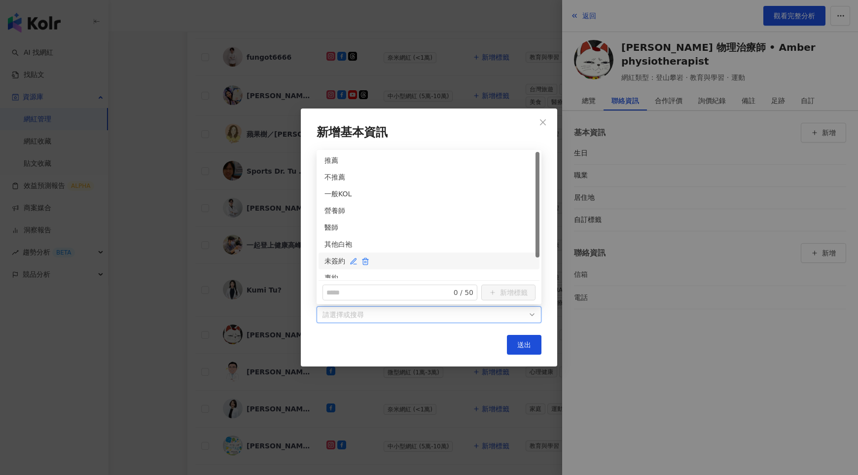
click at [333, 260] on div "未簽約" at bounding box center [429, 261] width 209 height 11
click at [333, 247] on div "其他白袍" at bounding box center [429, 244] width 209 height 11
click at [533, 344] on button "送出" at bounding box center [524, 345] width 35 height 20
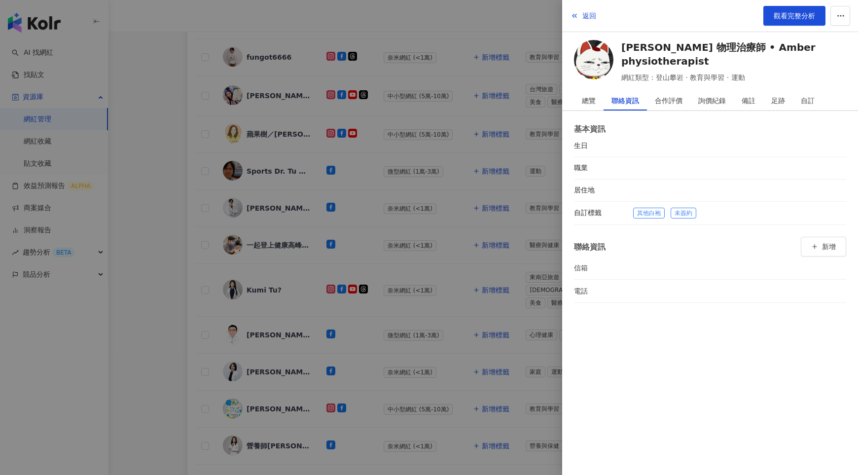
click at [497, 354] on div at bounding box center [429, 237] width 858 height 475
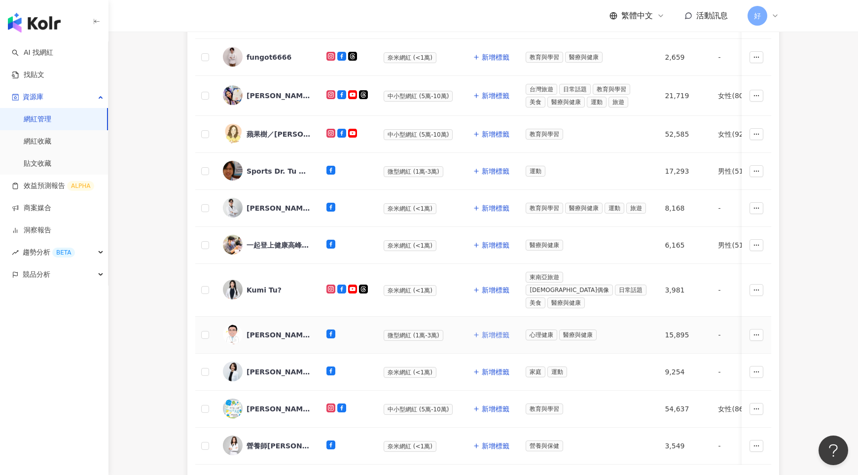
click at [489, 331] on span "新增標籤" at bounding box center [496, 335] width 28 height 8
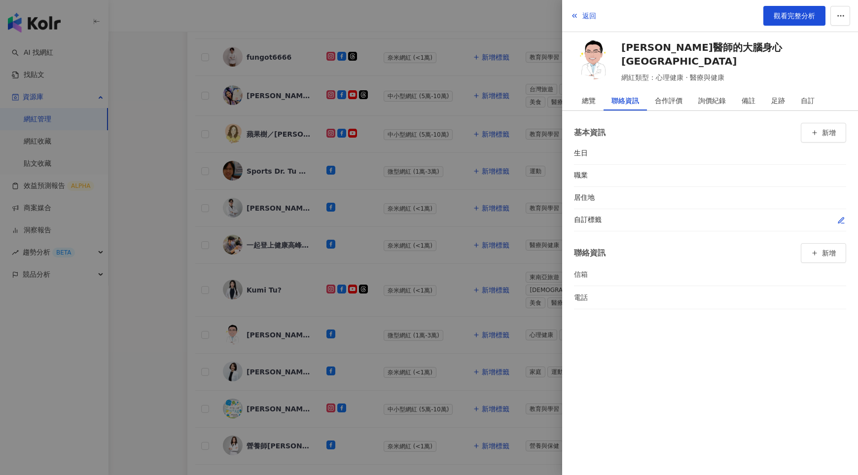
click at [836, 219] on div at bounding box center [739, 220] width 213 height 10
click at [840, 221] on icon "button" at bounding box center [841, 220] width 5 height 5
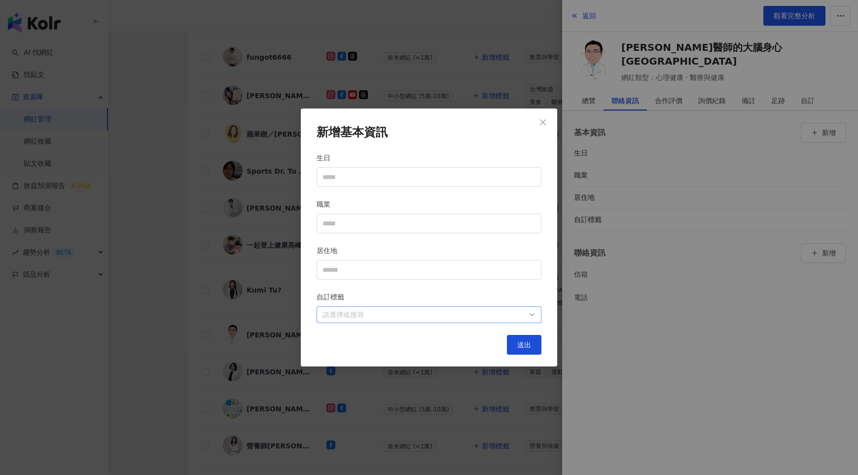
click at [497, 317] on div at bounding box center [424, 314] width 211 height 7
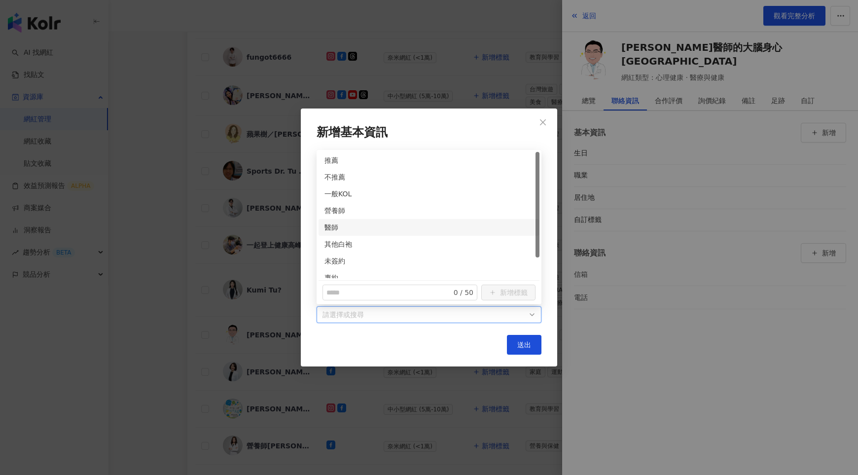
click at [330, 222] on div "醫師" at bounding box center [429, 227] width 209 height 11
click at [331, 256] on div "未簽約" at bounding box center [429, 261] width 209 height 11
click at [514, 342] on button "送出" at bounding box center [524, 345] width 35 height 20
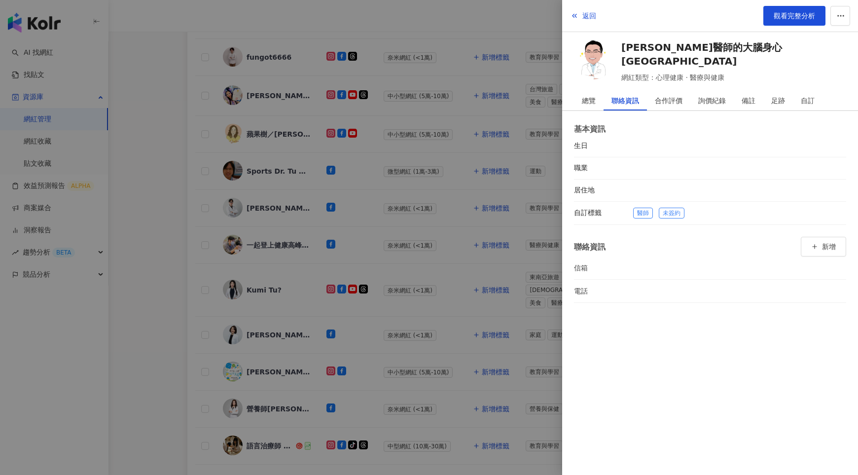
click at [484, 355] on div at bounding box center [429, 237] width 858 height 475
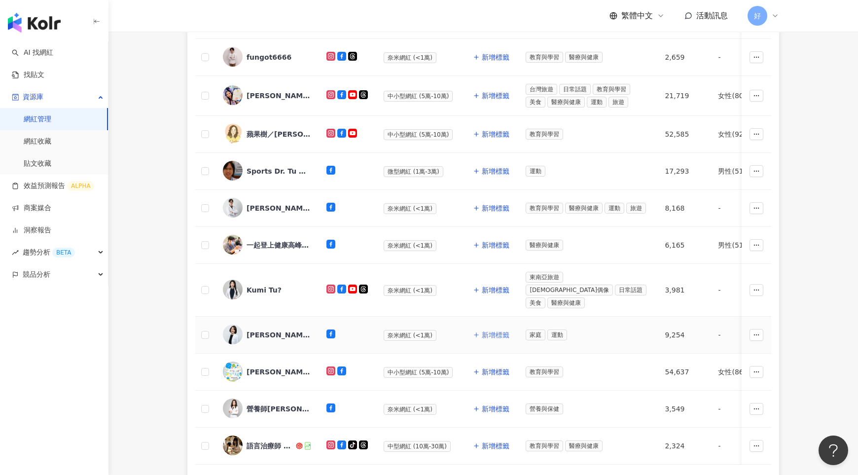
click at [485, 331] on span "新增標籤" at bounding box center [496, 335] width 28 height 8
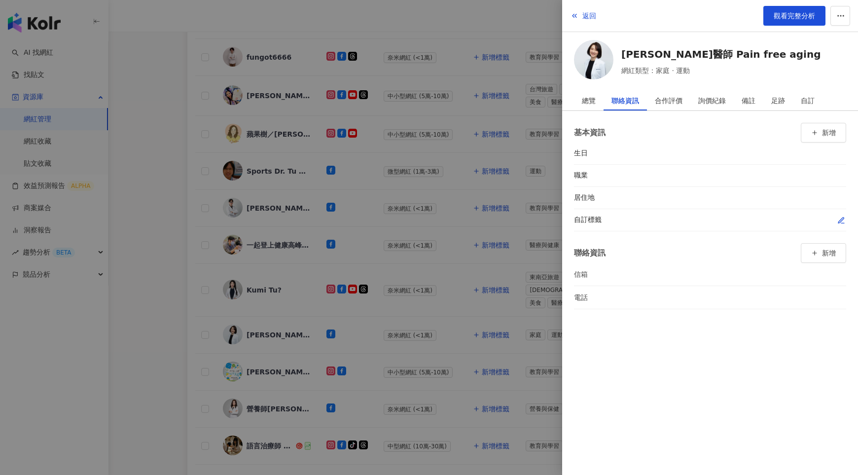
click at [837, 216] on button "button" at bounding box center [842, 220] width 10 height 10
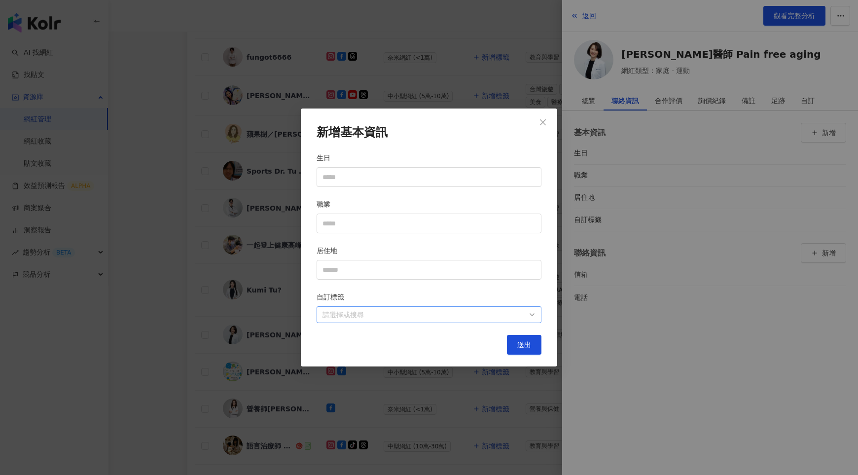
click at [507, 315] on div at bounding box center [424, 314] width 211 height 7
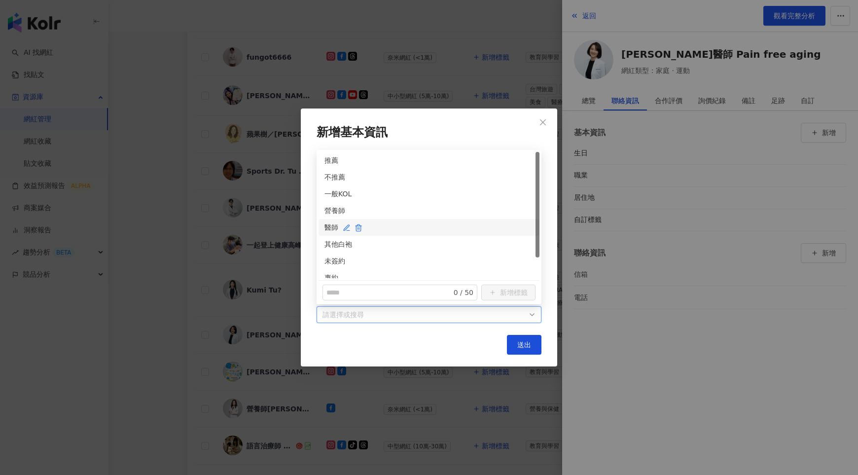
click at [330, 224] on div "醫師" at bounding box center [429, 227] width 209 height 11
click at [335, 264] on div "未簽約" at bounding box center [429, 261] width 209 height 11
click at [520, 342] on span "送出" at bounding box center [524, 345] width 14 height 8
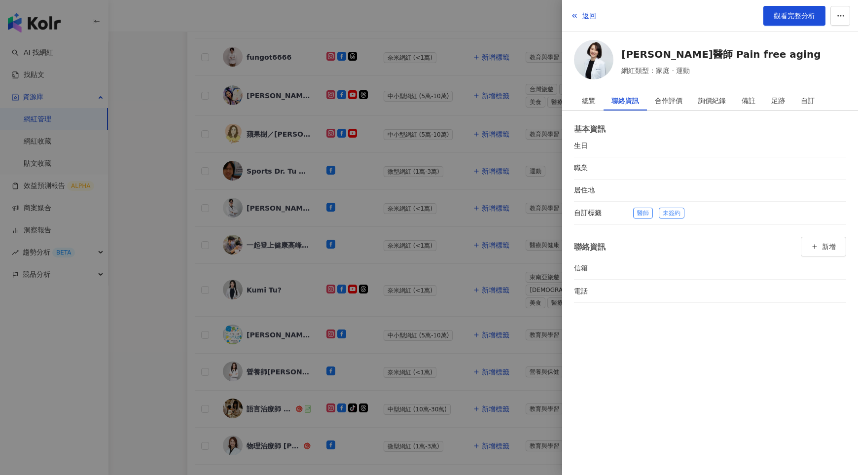
click at [462, 330] on div at bounding box center [429, 237] width 858 height 475
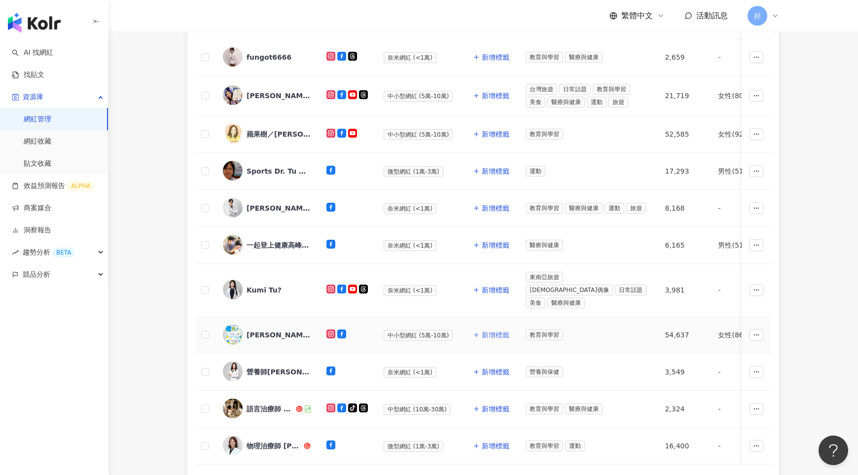
click at [490, 331] on span "新增標籤" at bounding box center [496, 335] width 28 height 8
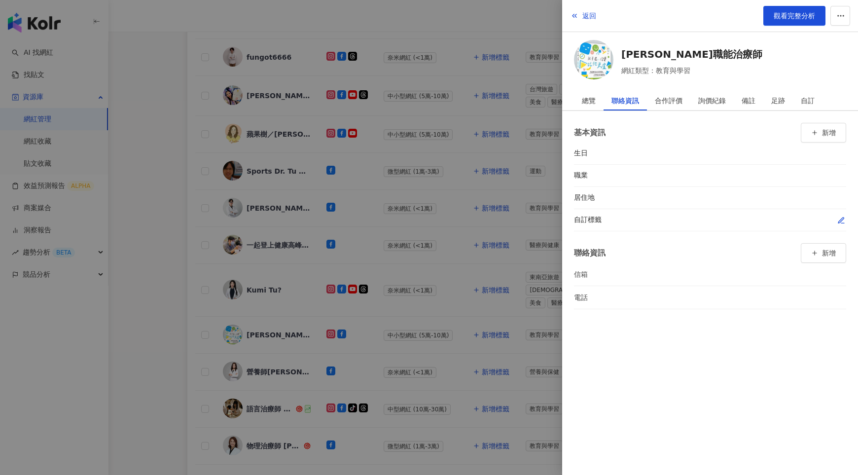
click at [839, 219] on icon "button" at bounding box center [842, 221] width 8 height 8
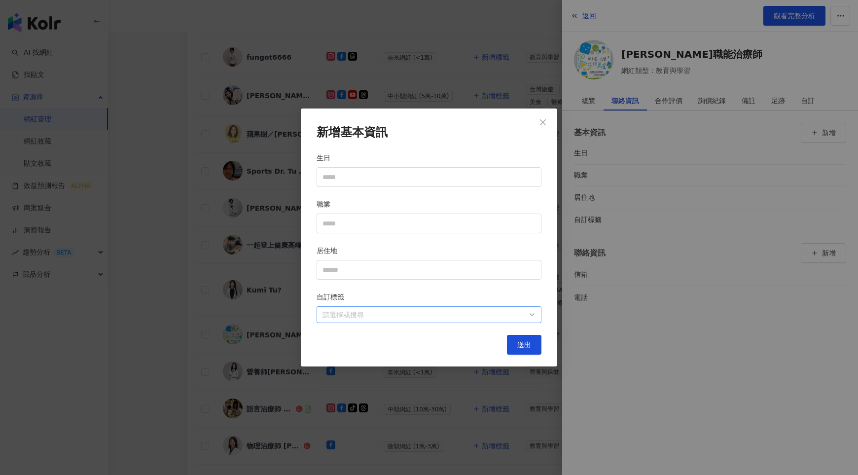
click at [525, 311] on div at bounding box center [424, 314] width 211 height 7
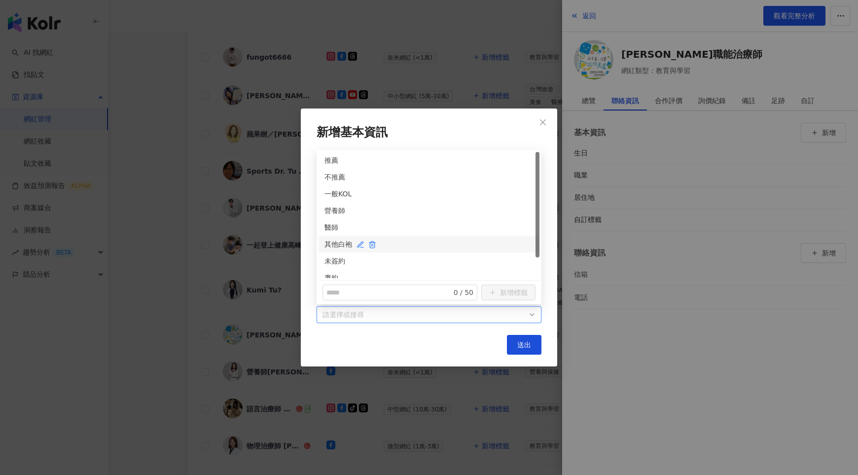
click at [334, 244] on div "其他白袍" at bounding box center [429, 244] width 209 height 11
click at [334, 257] on div "未簽約" at bounding box center [429, 261] width 209 height 11
click at [515, 341] on button "送出" at bounding box center [524, 345] width 35 height 20
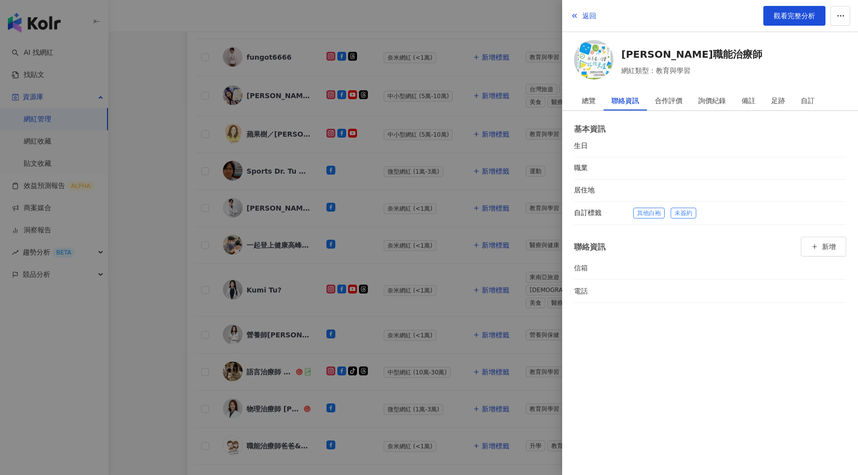
click at [495, 332] on div at bounding box center [429, 237] width 858 height 475
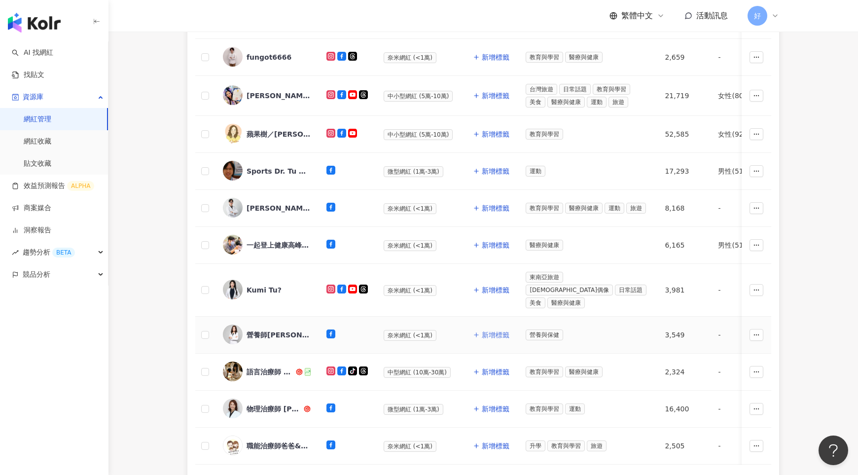
click at [486, 331] on span "新增標籤" at bounding box center [496, 335] width 28 height 8
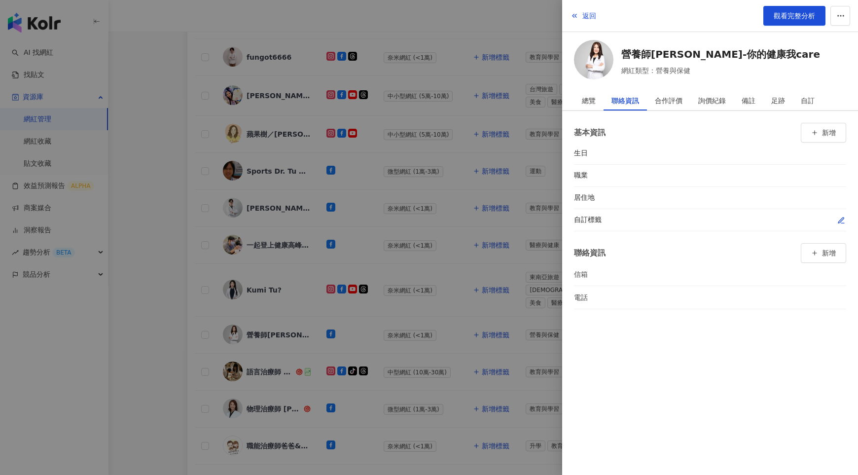
click at [840, 217] on icon "button" at bounding box center [842, 221] width 8 height 8
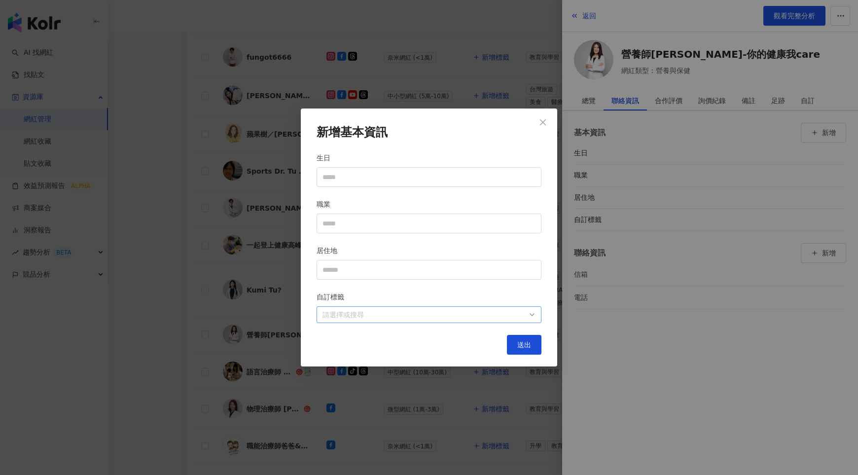
click at [489, 319] on div at bounding box center [424, 314] width 211 height 7
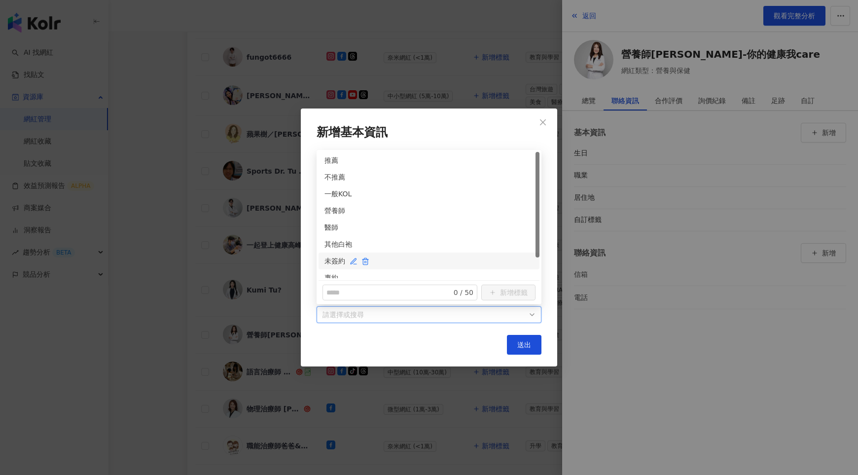
click at [330, 262] on div "未簽約" at bounding box center [429, 261] width 209 height 11
click at [332, 213] on div "營養師" at bounding box center [429, 210] width 209 height 11
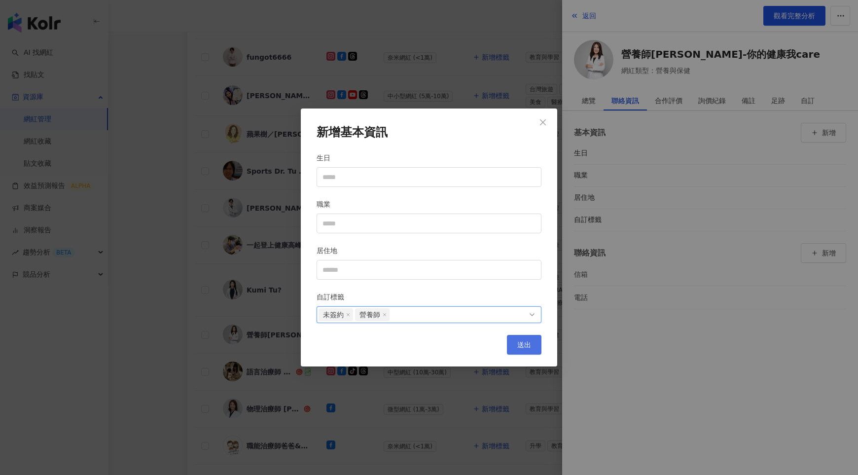
click at [524, 339] on button "送出" at bounding box center [524, 345] width 35 height 20
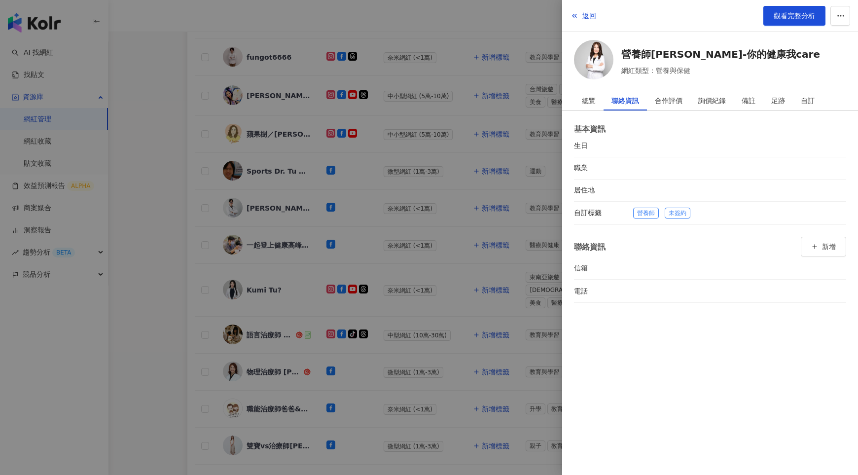
click at [495, 342] on div at bounding box center [429, 237] width 858 height 475
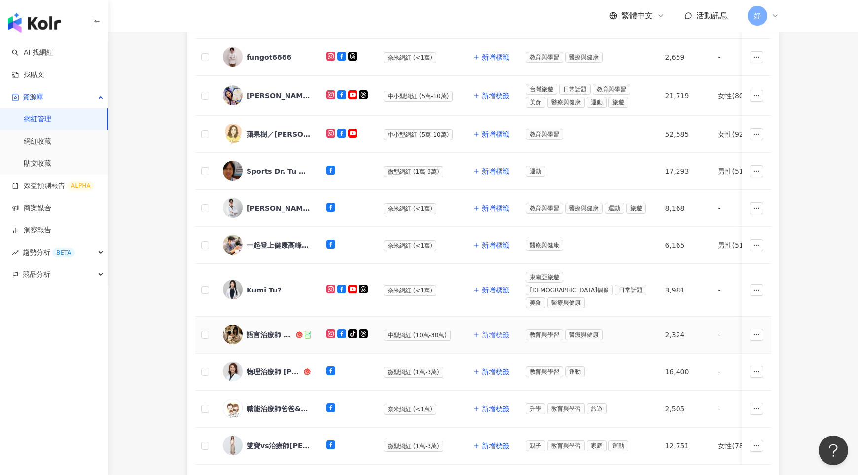
click at [493, 331] on span "新增標籤" at bounding box center [496, 335] width 28 height 8
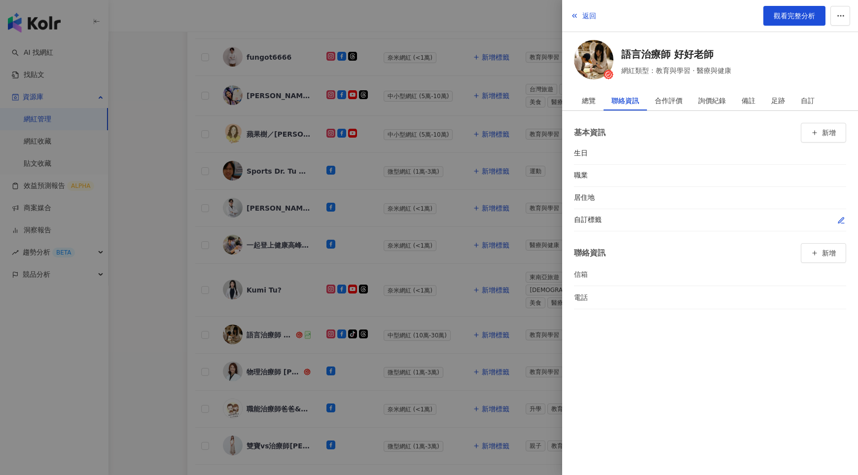
click at [838, 220] on icon "button" at bounding box center [842, 221] width 8 height 8
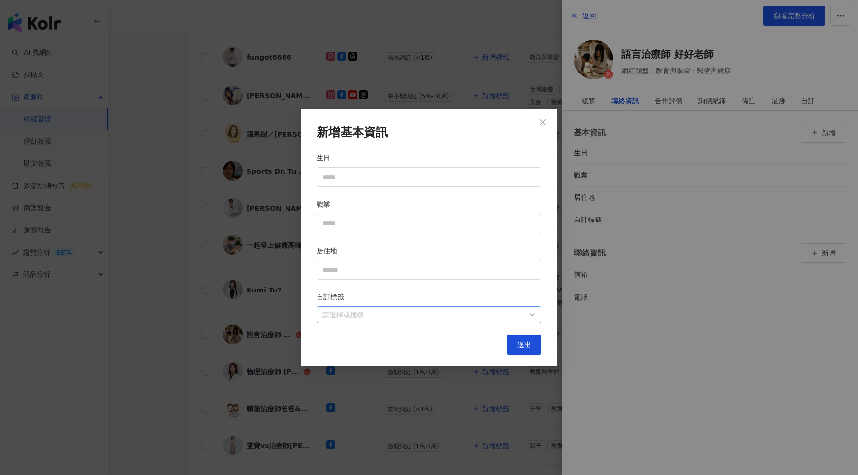
click at [523, 316] on div at bounding box center [424, 314] width 211 height 7
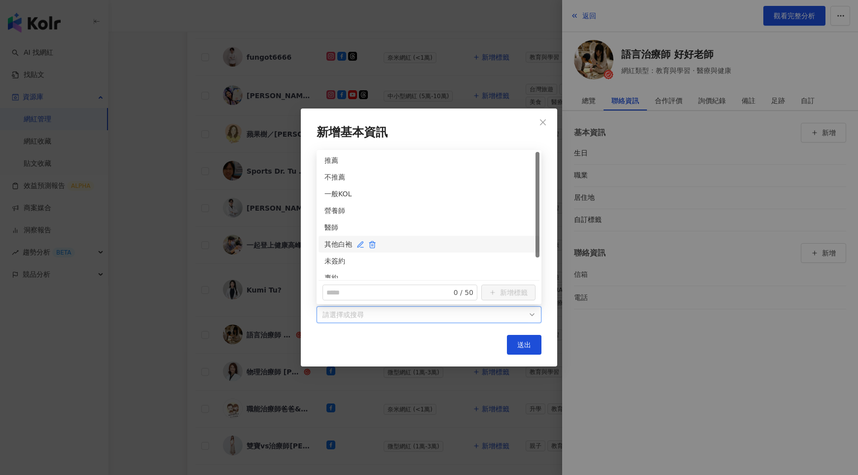
click at [334, 247] on div "其他白袍" at bounding box center [429, 244] width 209 height 11
click at [334, 260] on div "未簽約" at bounding box center [429, 261] width 209 height 11
click at [533, 342] on button "送出" at bounding box center [524, 345] width 35 height 20
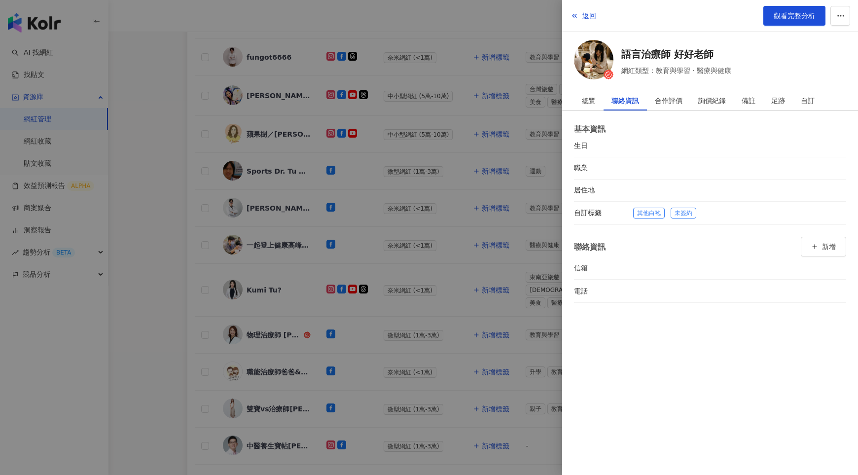
click at [476, 324] on div at bounding box center [429, 237] width 858 height 475
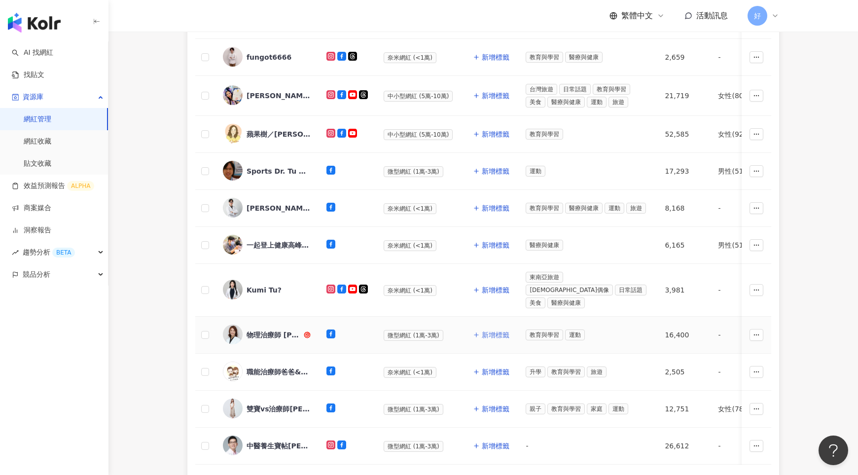
click at [485, 331] on span "新增標籤" at bounding box center [496, 335] width 28 height 8
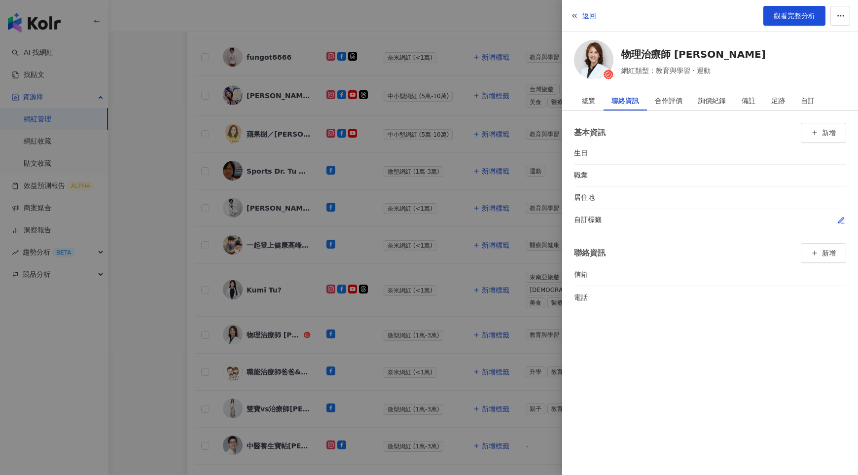
click at [841, 220] on icon "button" at bounding box center [841, 220] width 5 height 5
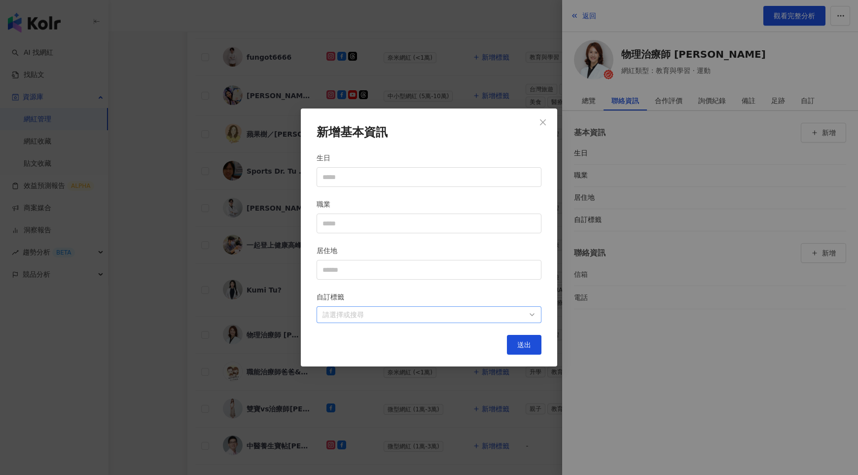
click at [473, 321] on div "請選擇或搜尋" at bounding box center [429, 314] width 225 height 17
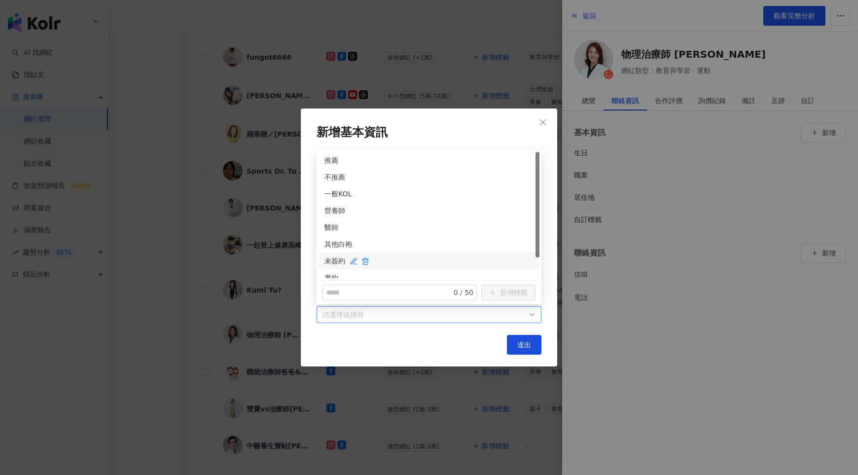
click at [332, 261] on div "未簽約" at bounding box center [429, 261] width 209 height 11
click at [330, 243] on div "其他白袍" at bounding box center [429, 244] width 209 height 11
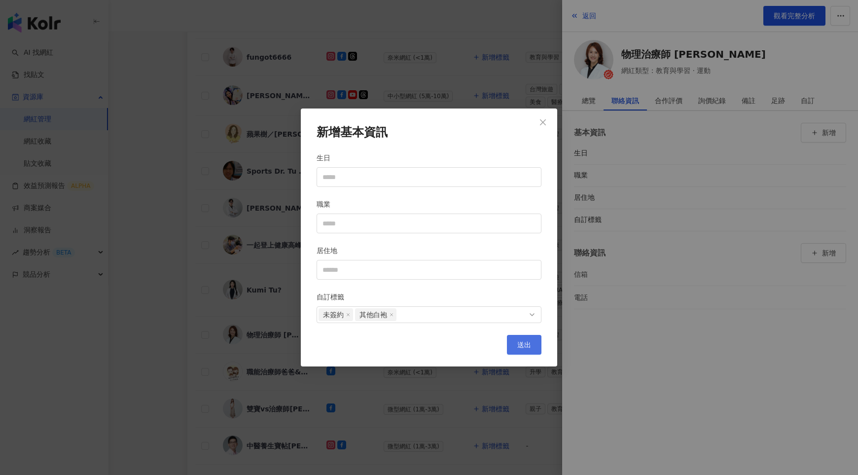
click at [519, 345] on span "送出" at bounding box center [524, 345] width 14 height 8
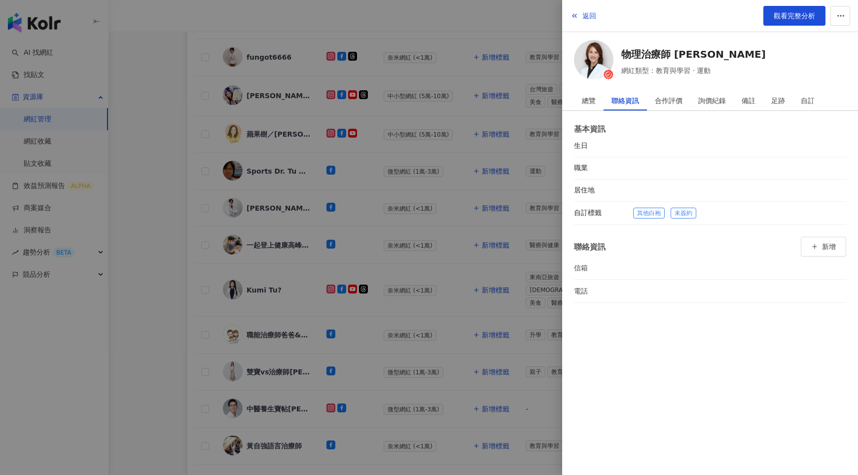
click at [486, 343] on div at bounding box center [429, 237] width 858 height 475
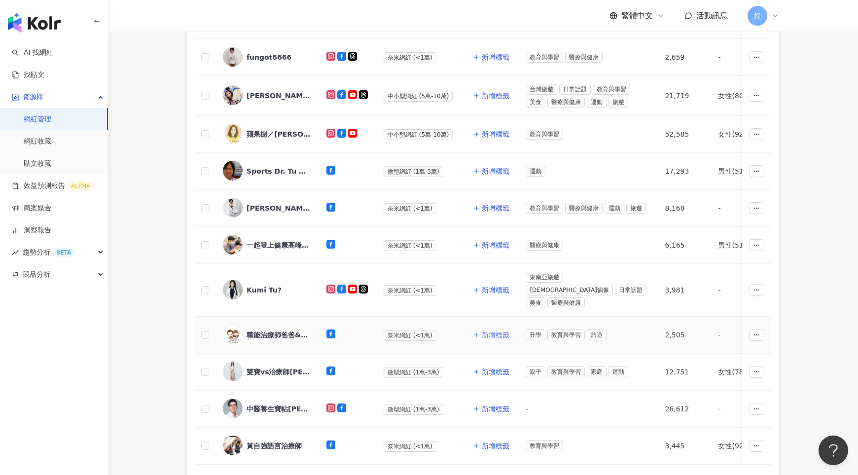
click at [489, 331] on span "新增標籤" at bounding box center [496, 335] width 28 height 8
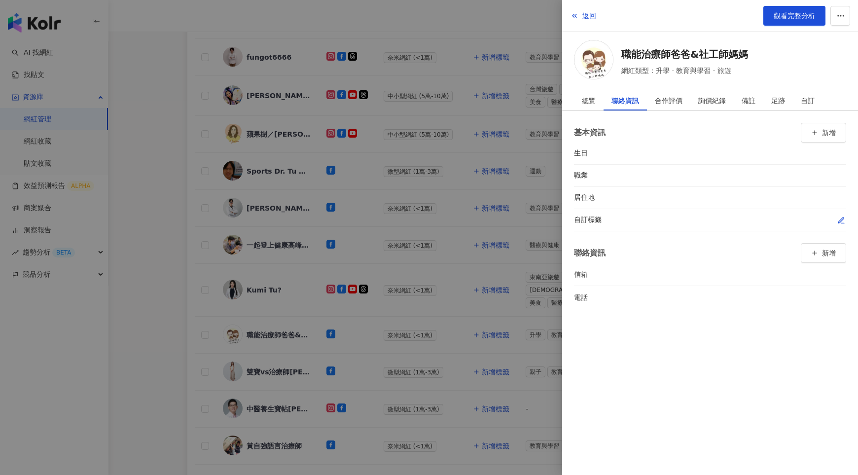
click at [839, 218] on icon "button" at bounding box center [842, 221] width 8 height 8
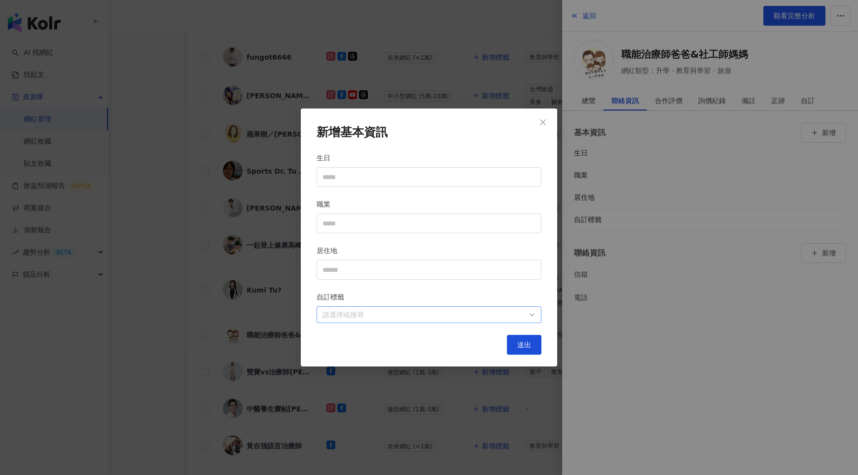
click at [523, 311] on div at bounding box center [424, 314] width 211 height 7
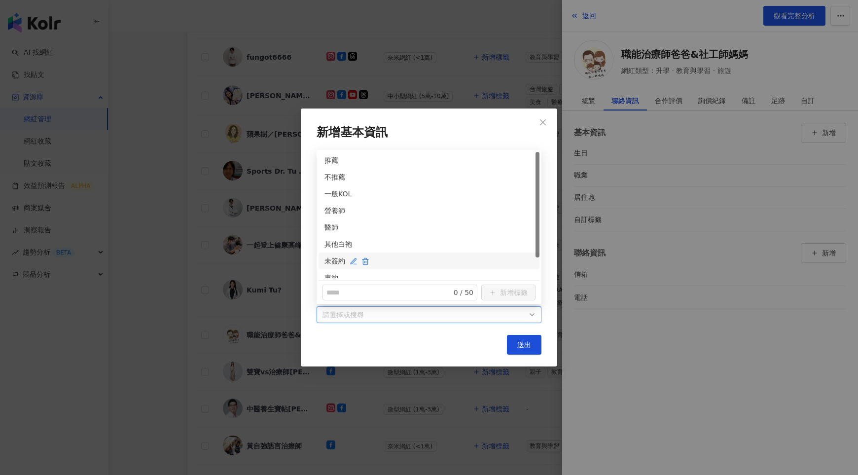
click at [335, 261] on div "未簽約" at bounding box center [429, 261] width 209 height 11
click at [334, 243] on div "其他白袍" at bounding box center [429, 244] width 209 height 11
click at [521, 341] on span "送出" at bounding box center [524, 345] width 14 height 8
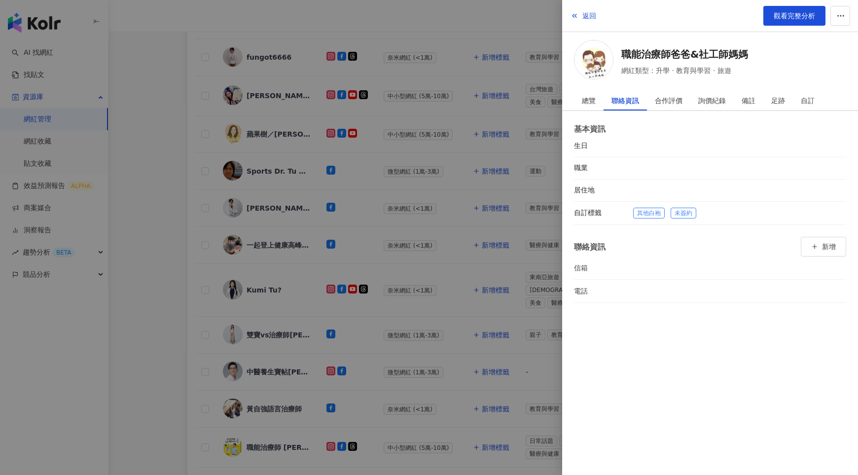
click at [443, 341] on div at bounding box center [429, 237] width 858 height 475
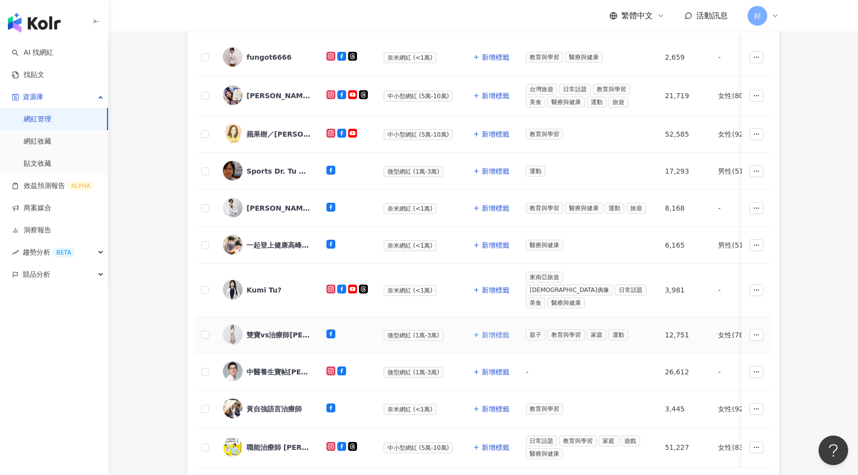
click at [490, 331] on span "新增標籤" at bounding box center [496, 335] width 28 height 8
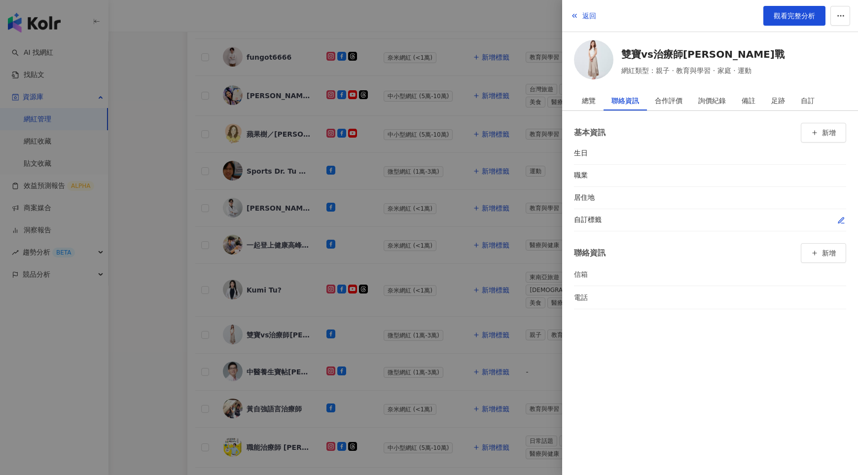
click at [845, 220] on icon "button" at bounding box center [842, 221] width 8 height 8
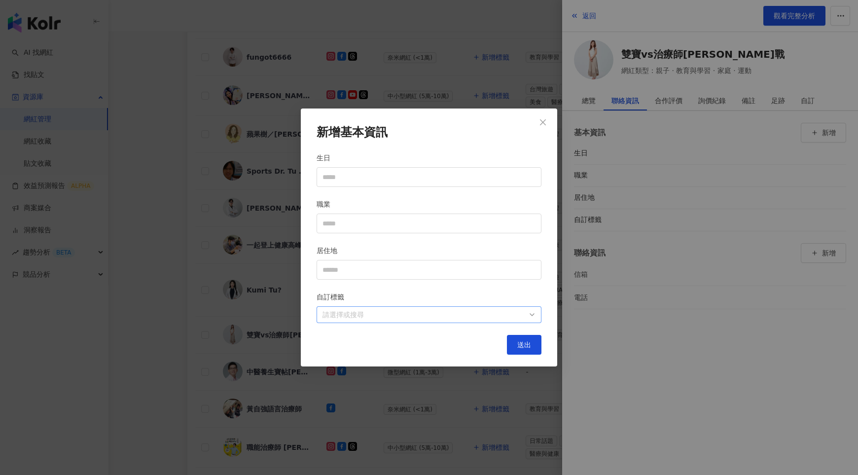
click at [509, 311] on div at bounding box center [424, 314] width 211 height 7
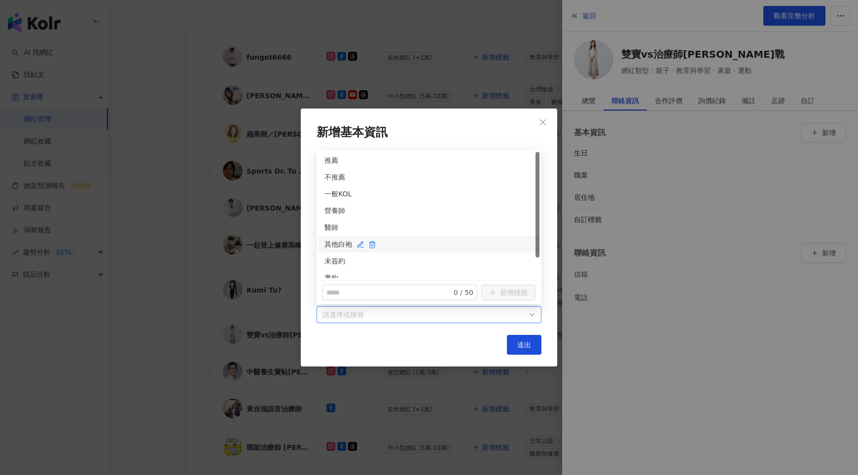
click at [333, 244] on div "其他白袍" at bounding box center [429, 244] width 209 height 11
click at [333, 252] on div "其他白袍" at bounding box center [429, 244] width 221 height 17
click at [334, 255] on div "未簽約" at bounding box center [429, 261] width 221 height 17
click at [341, 242] on div "其他白袍" at bounding box center [429, 244] width 209 height 11
click at [526, 346] on span "送出" at bounding box center [524, 345] width 14 height 8
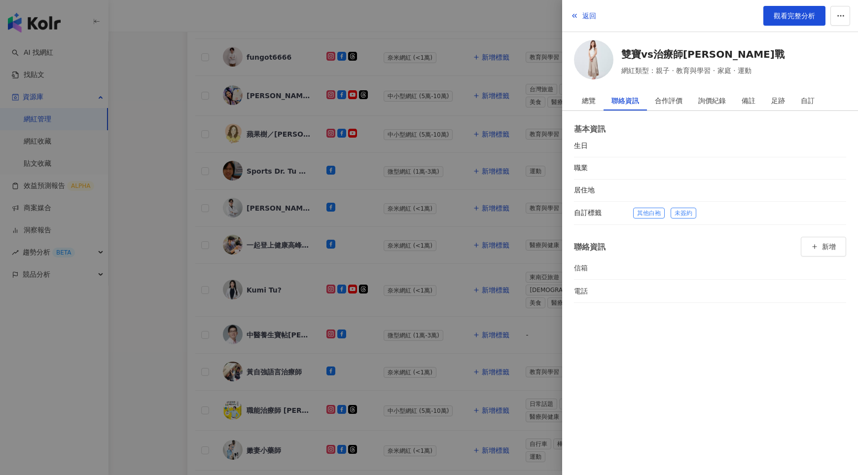
click at [483, 372] on div at bounding box center [429, 237] width 858 height 475
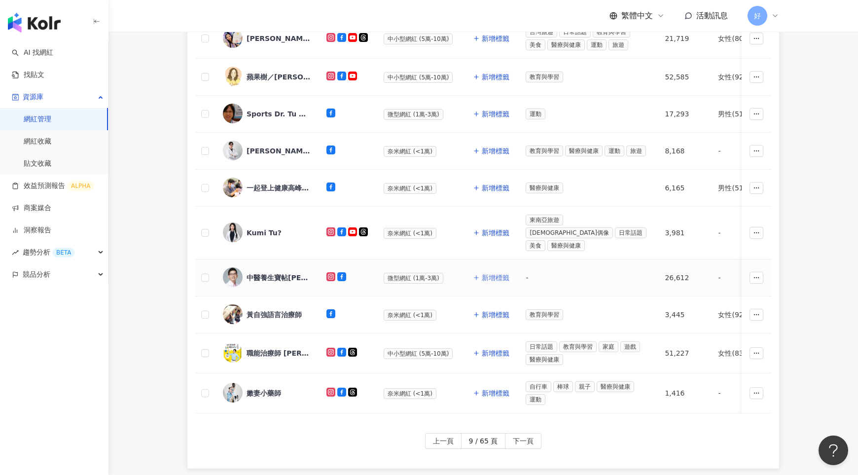
scroll to position [283, 0]
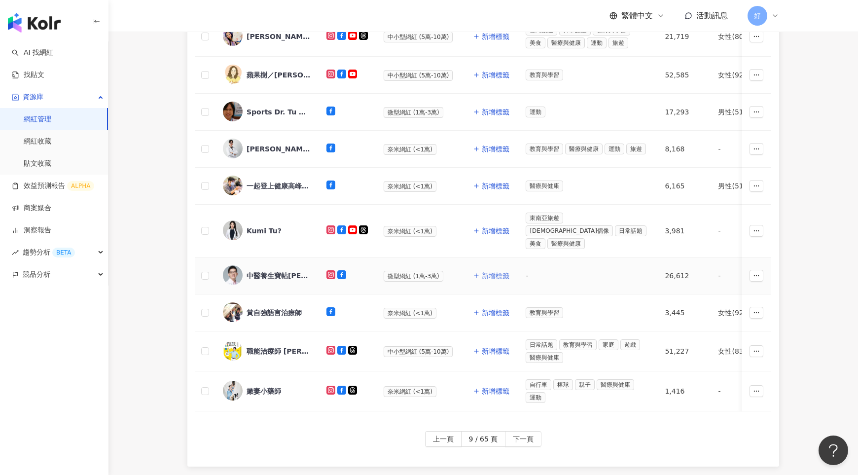
click at [487, 272] on span "新增標籤" at bounding box center [496, 276] width 28 height 8
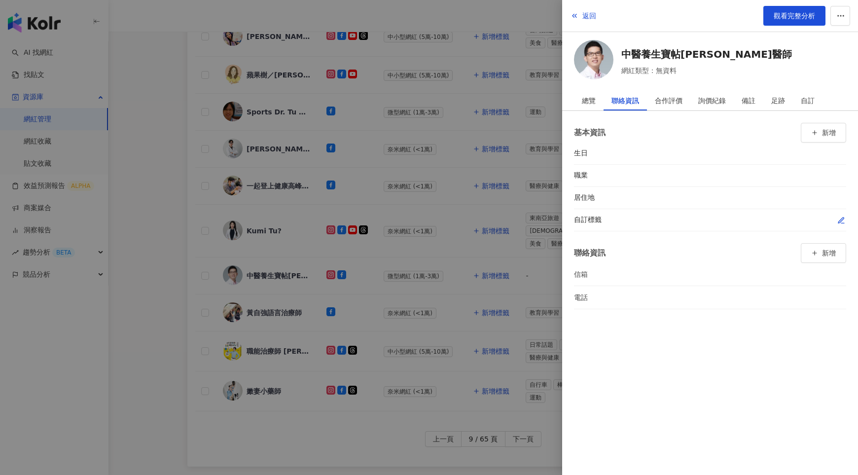
click at [842, 217] on icon "button" at bounding box center [842, 221] width 8 height 8
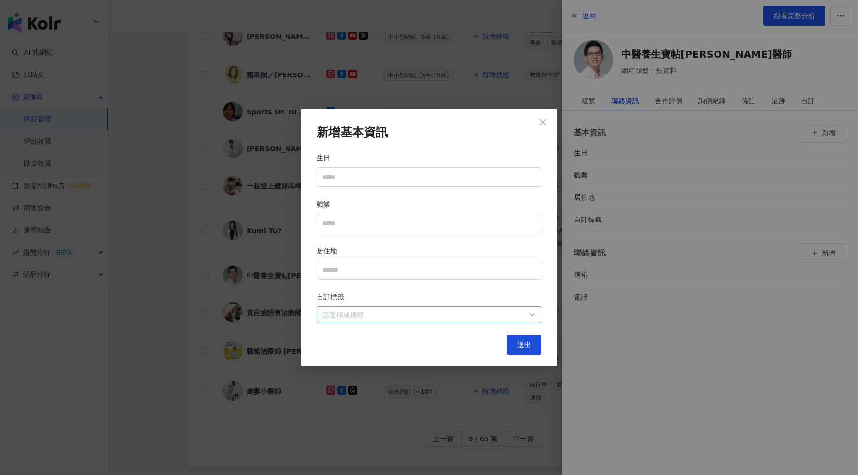
click at [470, 318] on div at bounding box center [424, 314] width 211 height 7
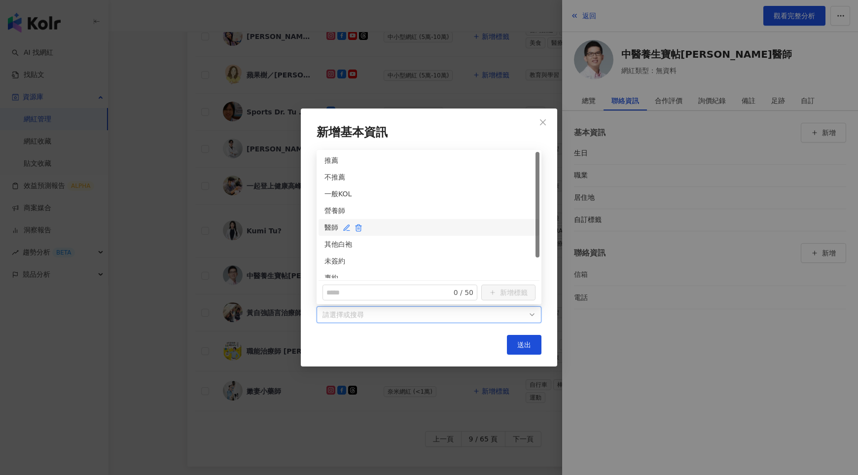
click at [329, 227] on div "醫師" at bounding box center [429, 227] width 209 height 11
click at [329, 256] on div "未簽約" at bounding box center [429, 261] width 209 height 11
click at [516, 341] on button "送出" at bounding box center [524, 345] width 35 height 20
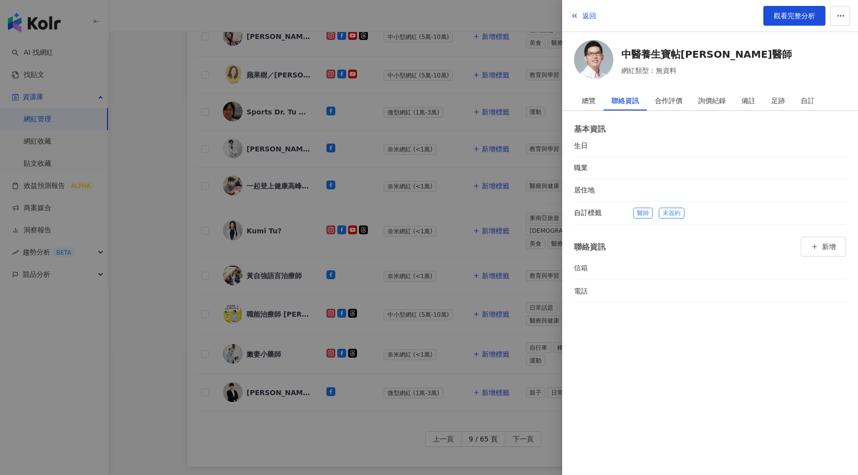
click at [496, 273] on div at bounding box center [429, 237] width 858 height 475
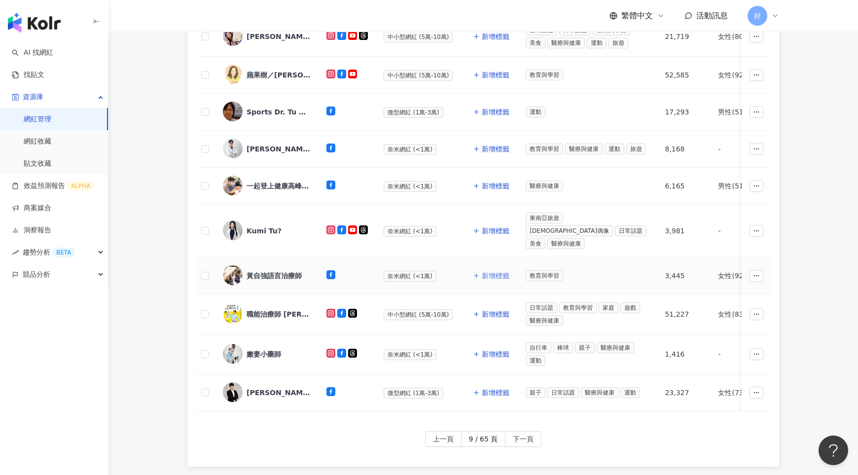
click at [496, 272] on span "新增標籤" at bounding box center [496, 276] width 28 height 8
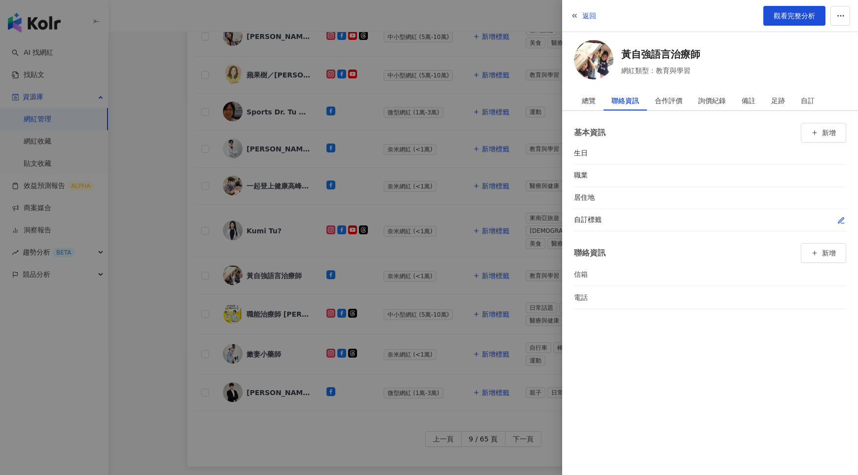
click at [837, 218] on button "button" at bounding box center [842, 220] width 10 height 10
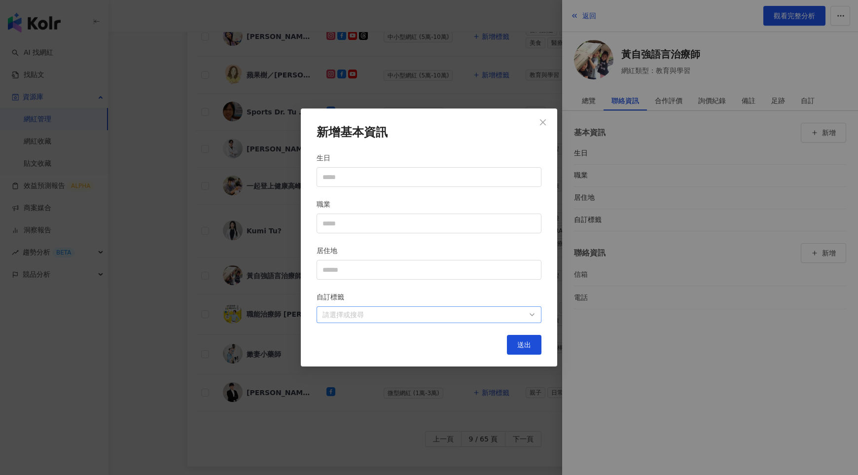
click at [516, 311] on div at bounding box center [424, 314] width 211 height 7
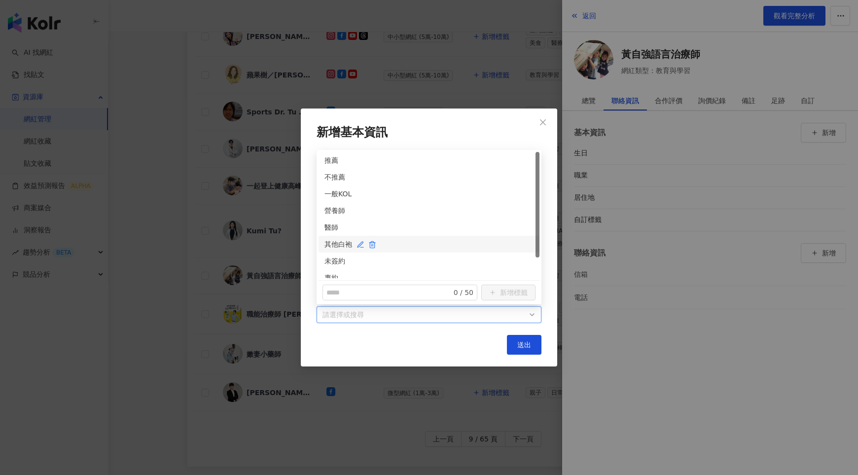
click at [329, 242] on div "其他白袍" at bounding box center [429, 244] width 209 height 11
click at [330, 254] on div "未簽約" at bounding box center [429, 261] width 221 height 17
click at [539, 344] on button "送出" at bounding box center [524, 345] width 35 height 20
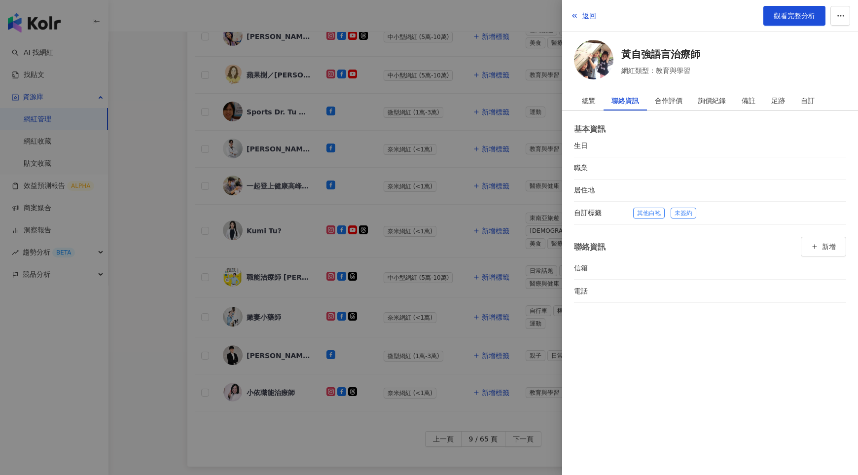
click at [428, 272] on div at bounding box center [429, 237] width 858 height 475
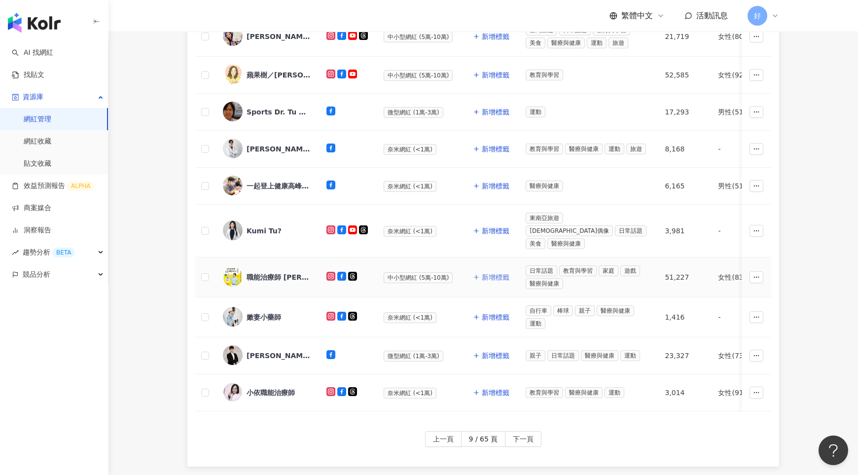
click at [486, 273] on span "新增標籤" at bounding box center [496, 277] width 28 height 8
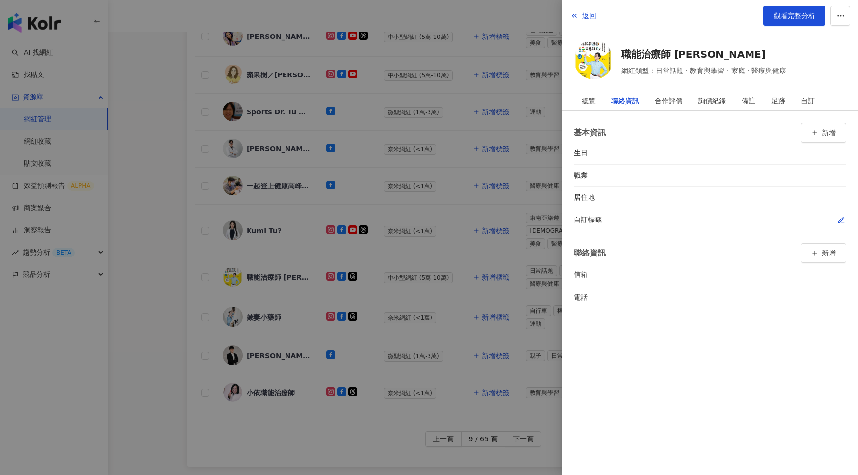
click at [839, 217] on icon "button" at bounding box center [842, 221] width 8 height 8
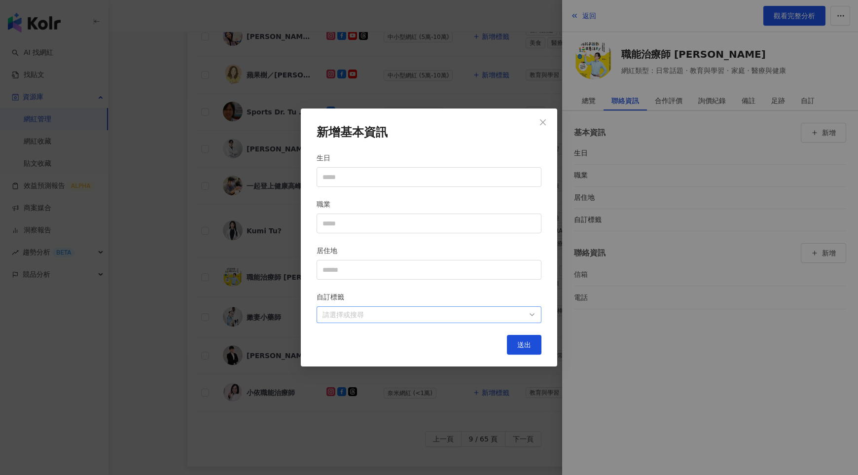
click at [524, 315] on div at bounding box center [424, 314] width 211 height 7
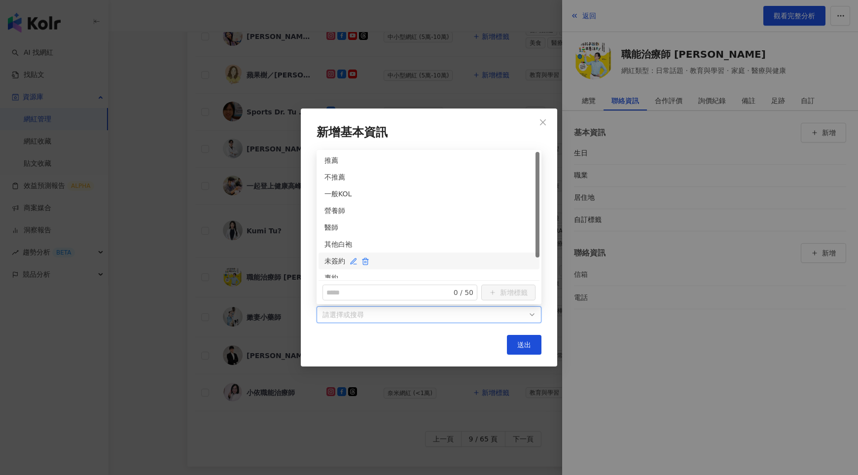
click at [329, 259] on div "未簽約" at bounding box center [429, 261] width 209 height 11
click at [329, 252] on div "其他白袍" at bounding box center [429, 244] width 221 height 17
click at [532, 349] on button "送出" at bounding box center [524, 345] width 35 height 20
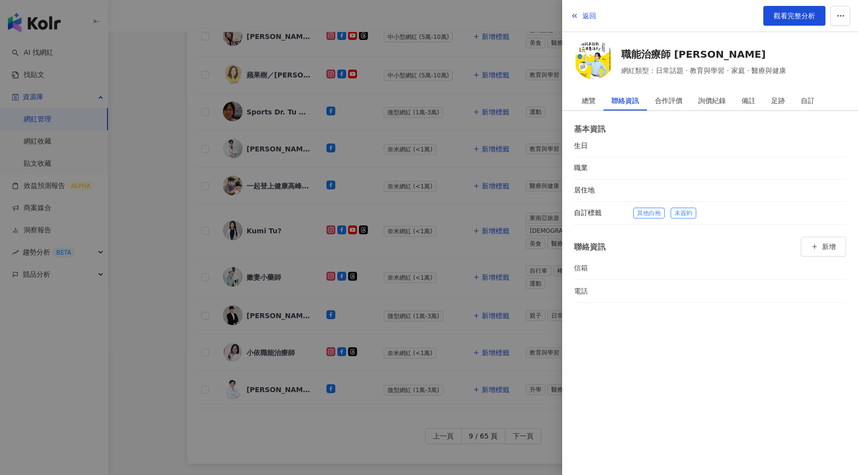
click at [458, 283] on div at bounding box center [429, 237] width 858 height 475
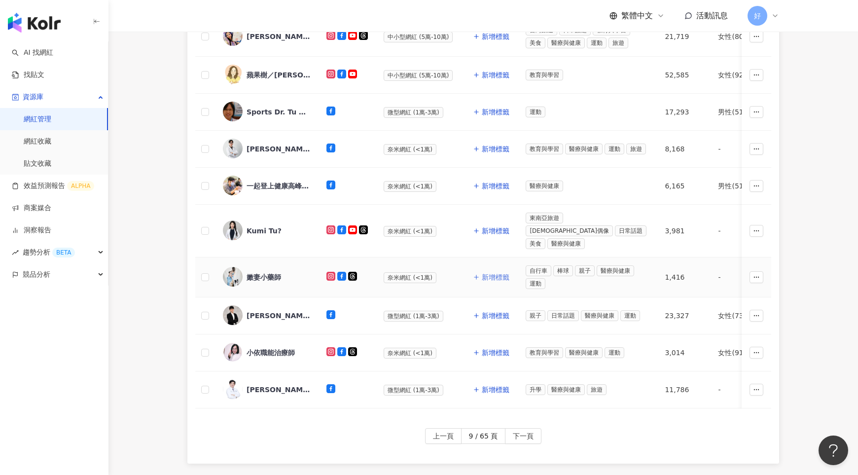
click at [499, 267] on button "新增標籤" at bounding box center [491, 277] width 37 height 20
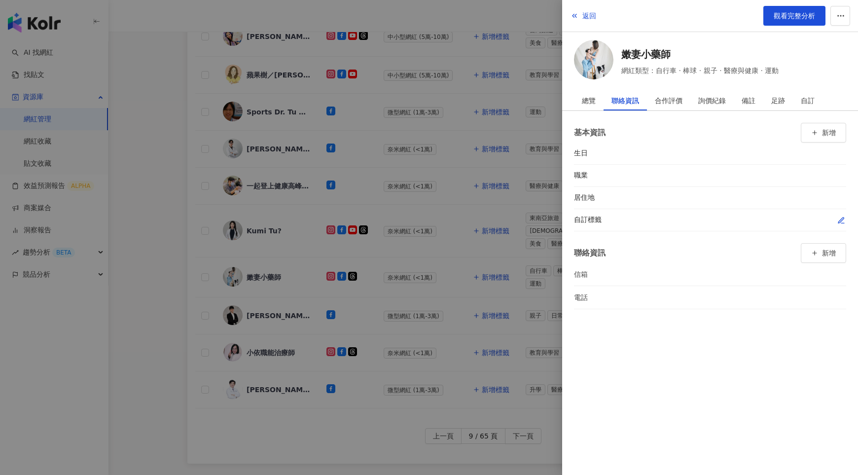
click at [842, 218] on icon "button" at bounding box center [842, 221] width 8 height 8
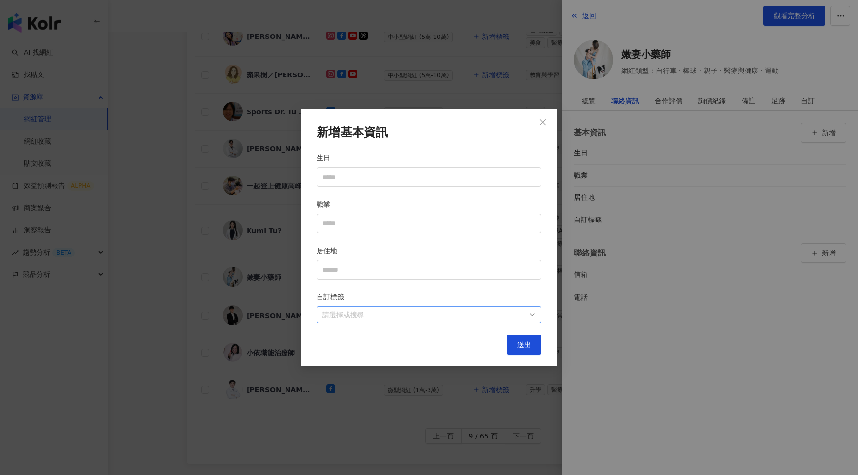
click at [495, 312] on div at bounding box center [424, 314] width 211 height 7
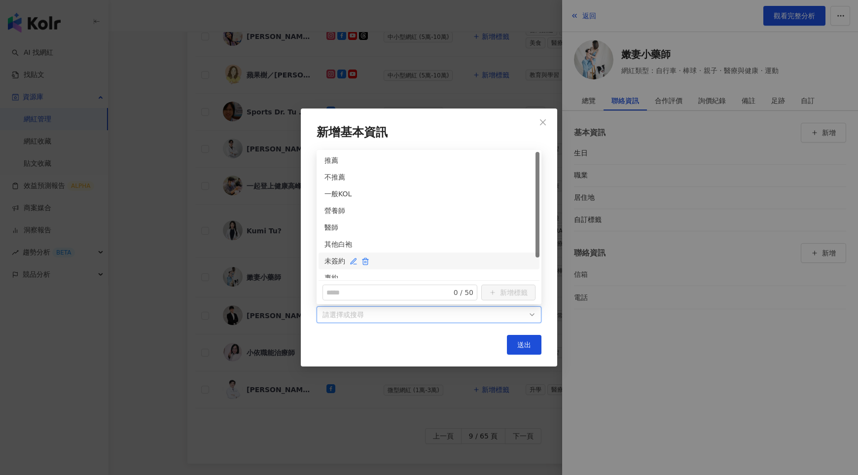
click at [339, 264] on div "未簽約" at bounding box center [429, 261] width 209 height 11
click at [332, 241] on div "其他白袍" at bounding box center [429, 244] width 209 height 11
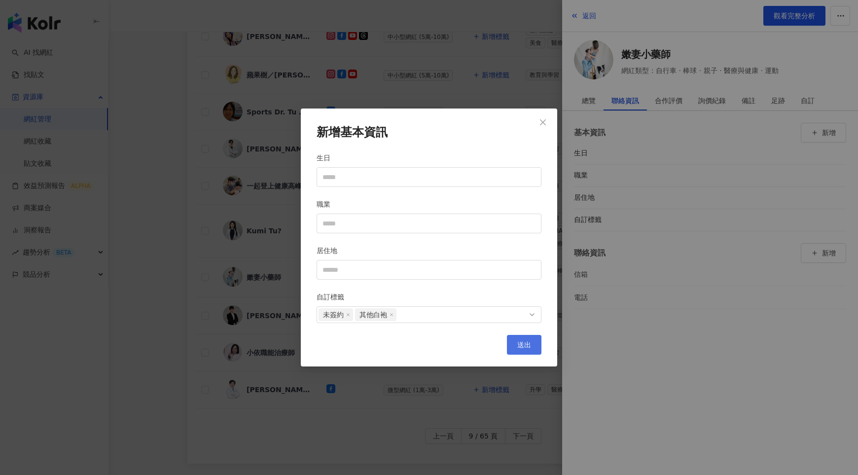
click at [518, 341] on span "送出" at bounding box center [524, 345] width 14 height 8
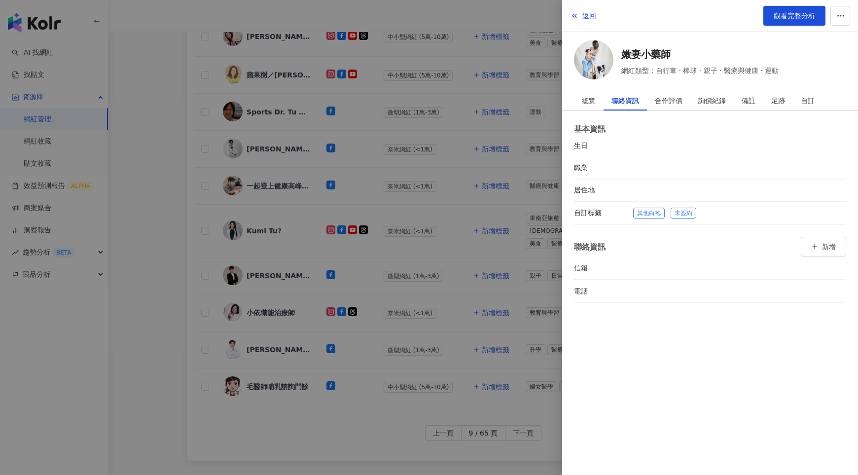
click at [460, 270] on div at bounding box center [429, 237] width 858 height 475
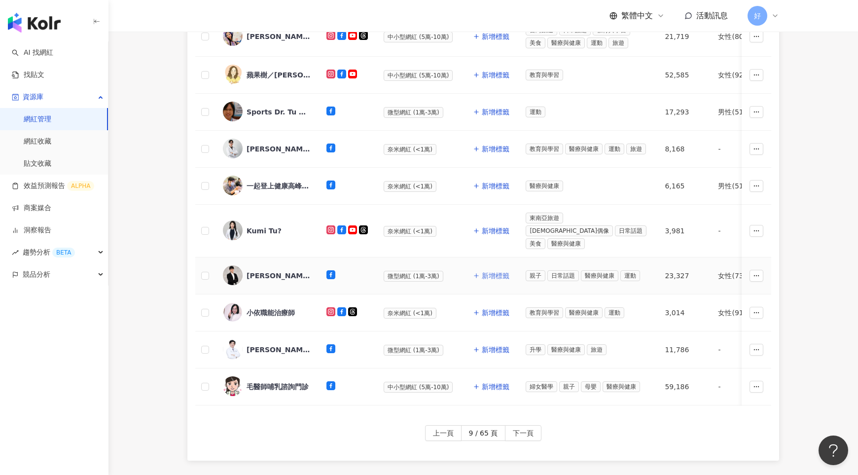
click at [489, 272] on span "新增標籤" at bounding box center [496, 276] width 28 height 8
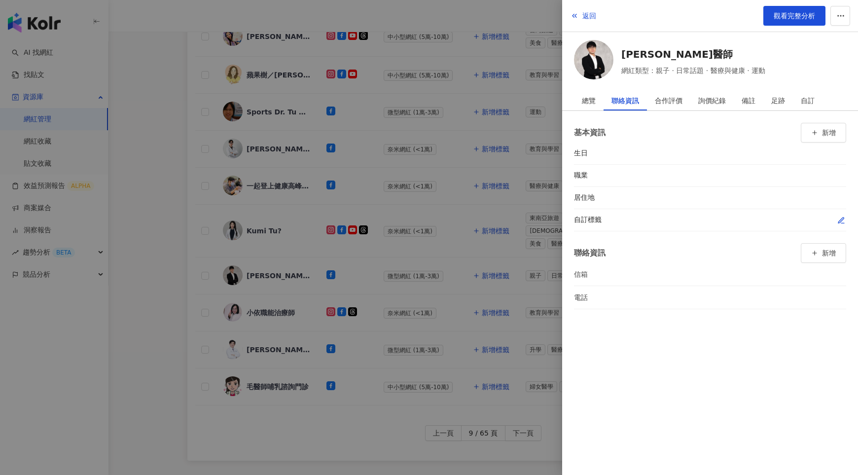
click at [841, 219] on icon "button" at bounding box center [842, 221] width 8 height 8
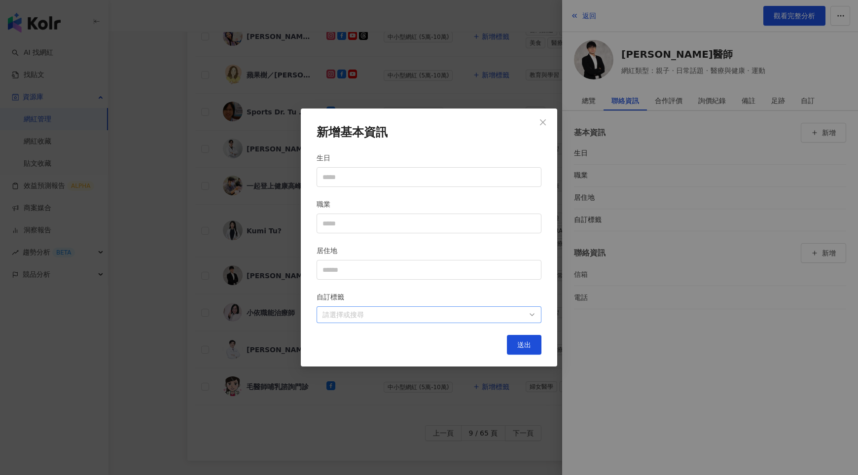
click at [459, 311] on div at bounding box center [424, 314] width 211 height 7
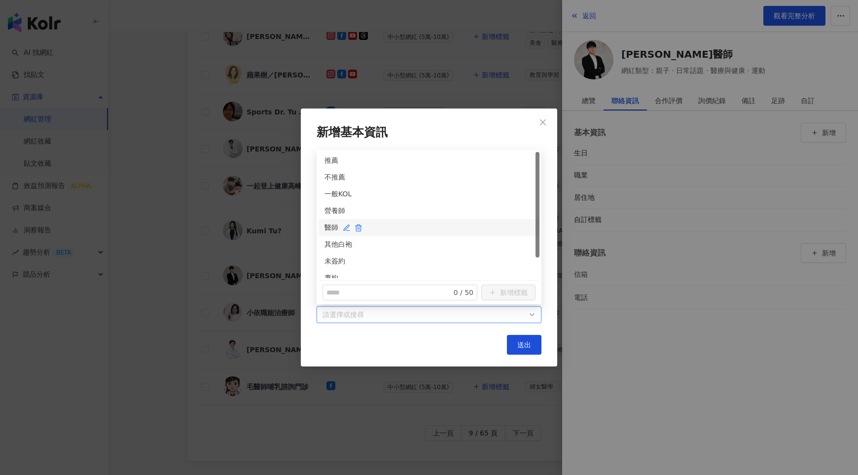
click at [332, 230] on div "醫師" at bounding box center [429, 227] width 209 height 11
click at [339, 247] on div "未簽約" at bounding box center [429, 243] width 209 height 11
click at [523, 346] on span "送出" at bounding box center [524, 345] width 14 height 8
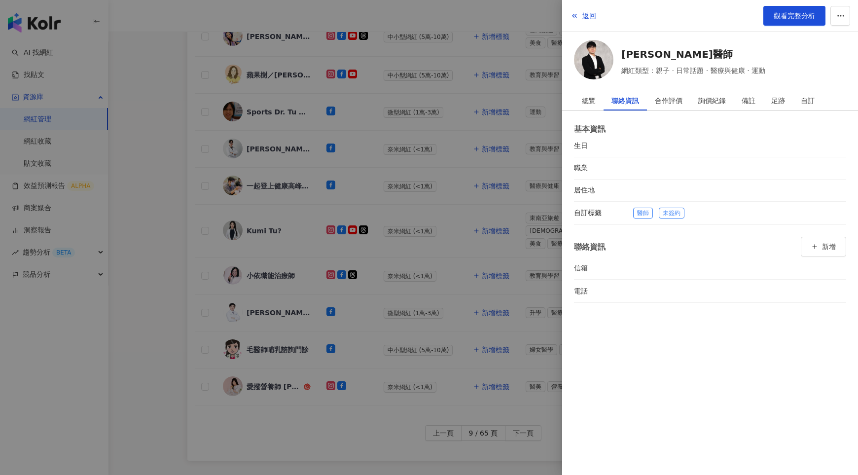
click at [464, 307] on div at bounding box center [429, 237] width 858 height 475
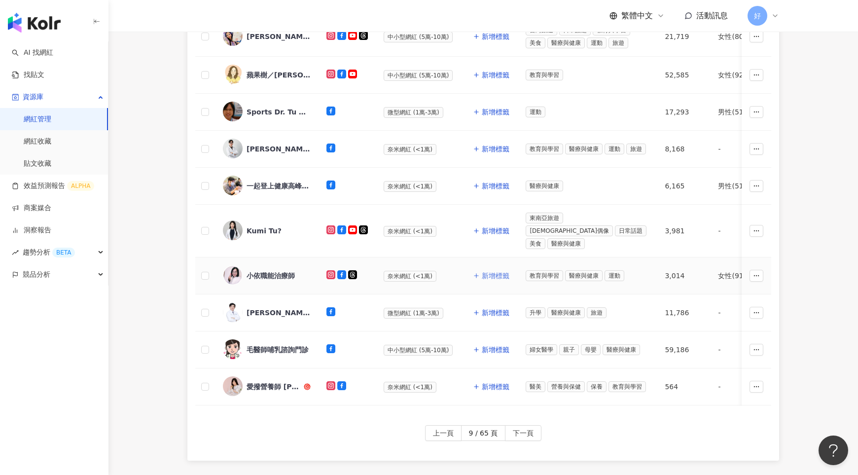
click at [494, 272] on span "新增標籤" at bounding box center [496, 276] width 28 height 8
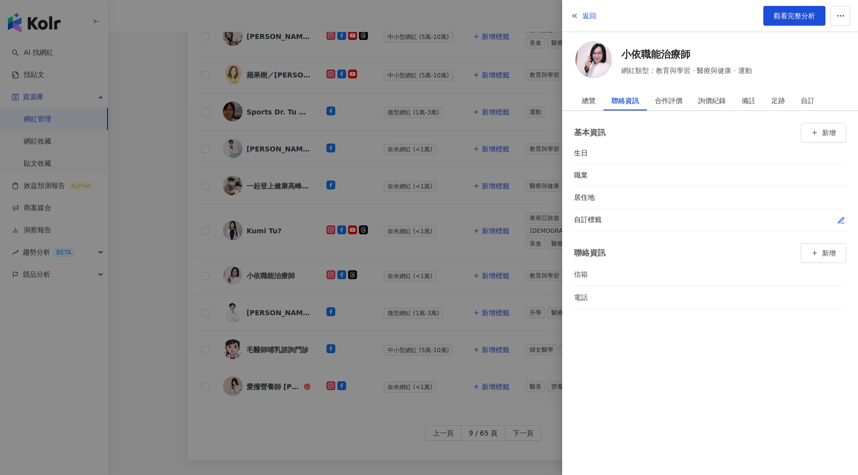
click at [837, 219] on button "button" at bounding box center [842, 220] width 10 height 10
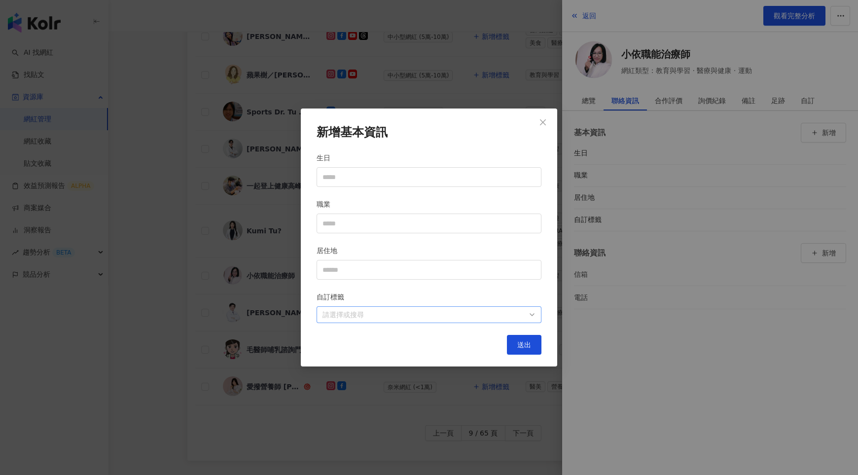
click at [486, 318] on div at bounding box center [424, 314] width 211 height 7
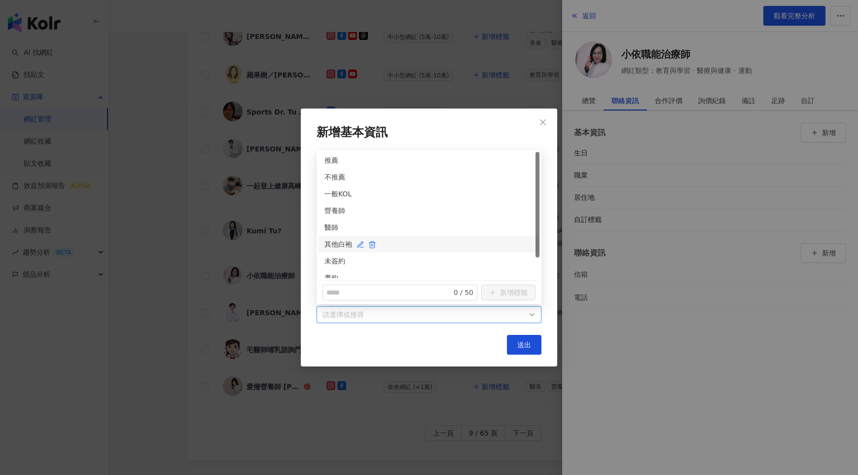
click at [332, 246] on div "其他白袍" at bounding box center [429, 244] width 209 height 11
click at [332, 258] on div "未簽約" at bounding box center [429, 261] width 209 height 11
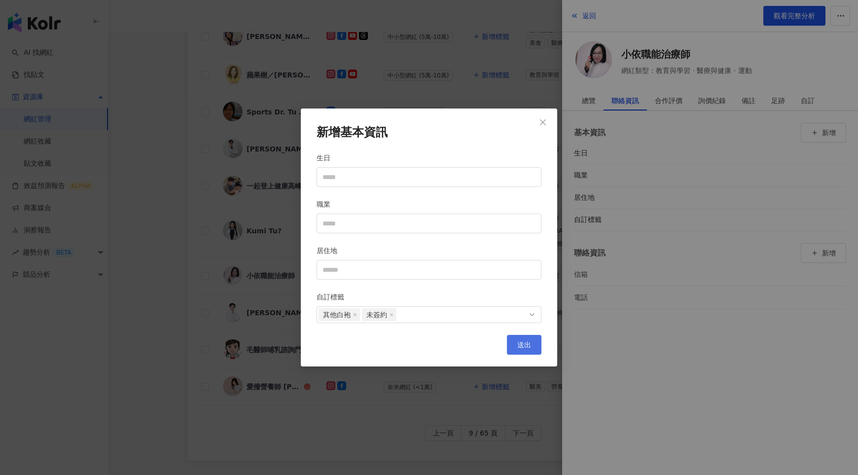
click at [513, 343] on button "送出" at bounding box center [524, 345] width 35 height 20
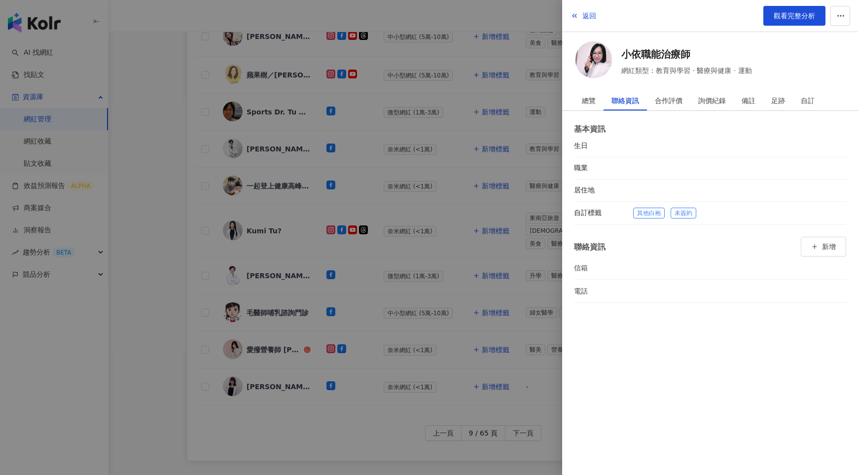
click at [476, 305] on div at bounding box center [429, 237] width 858 height 475
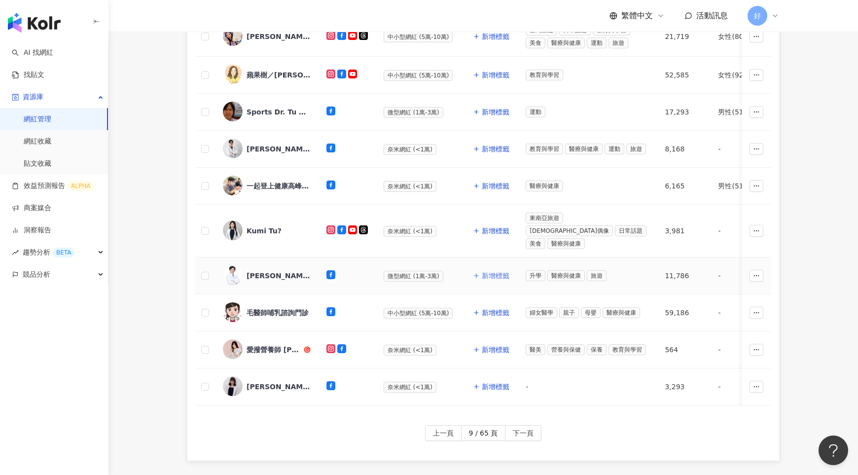
click at [490, 272] on span "新增標籤" at bounding box center [496, 276] width 28 height 8
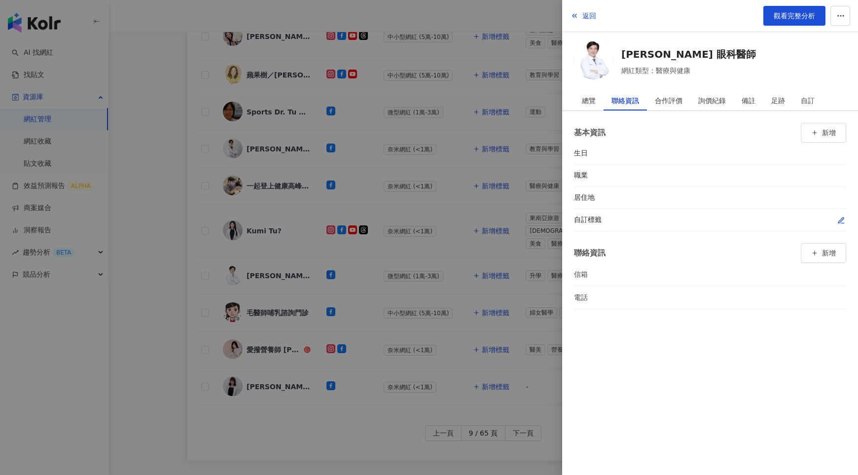
click at [840, 218] on icon "button" at bounding box center [842, 221] width 8 height 8
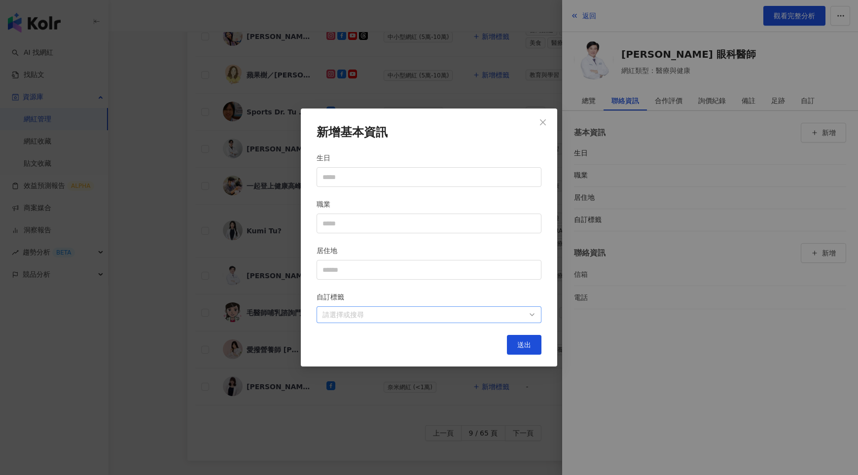
click at [518, 316] on div at bounding box center [424, 314] width 211 height 7
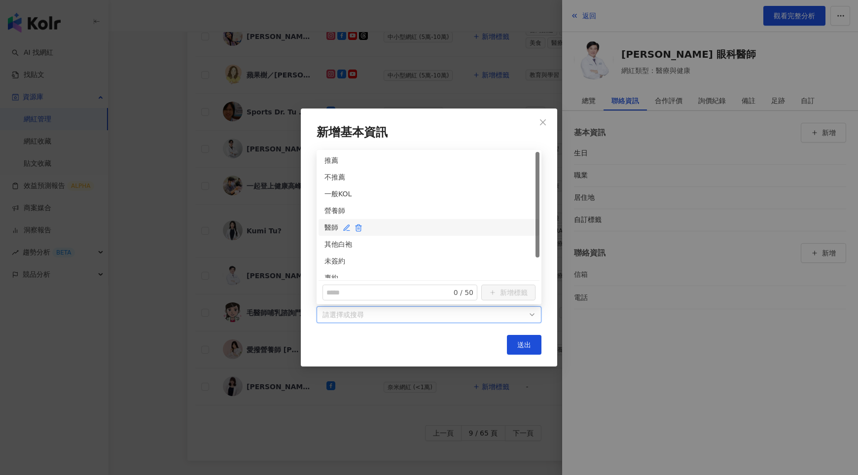
click at [330, 228] on div "醫師" at bounding box center [429, 227] width 209 height 11
click at [332, 221] on div "其他白袍" at bounding box center [429, 219] width 209 height 11
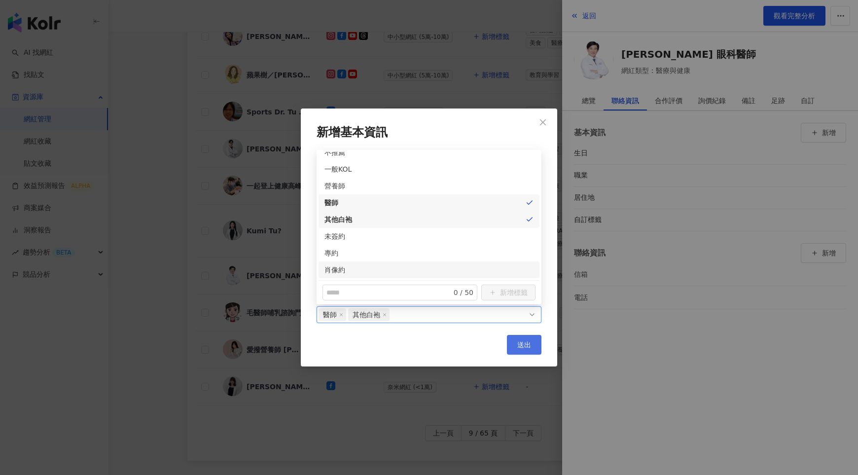
click at [525, 344] on span "送出" at bounding box center [524, 345] width 14 height 8
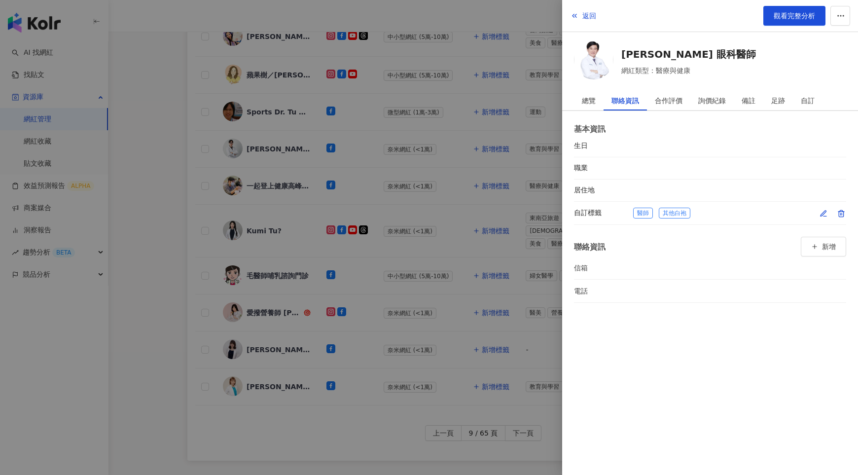
click at [821, 215] on icon "button" at bounding box center [824, 214] width 8 height 8
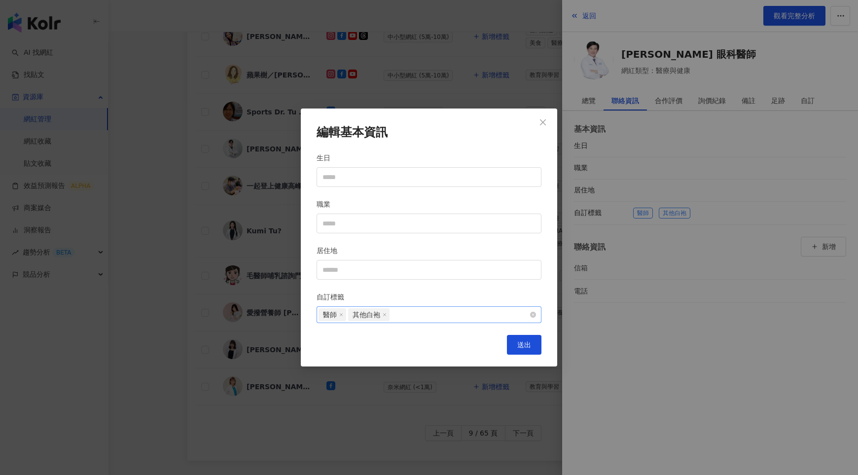
click at [384, 315] on line at bounding box center [385, 315] width 2 height 2
click at [471, 313] on div "醫師" at bounding box center [424, 314] width 211 height 15
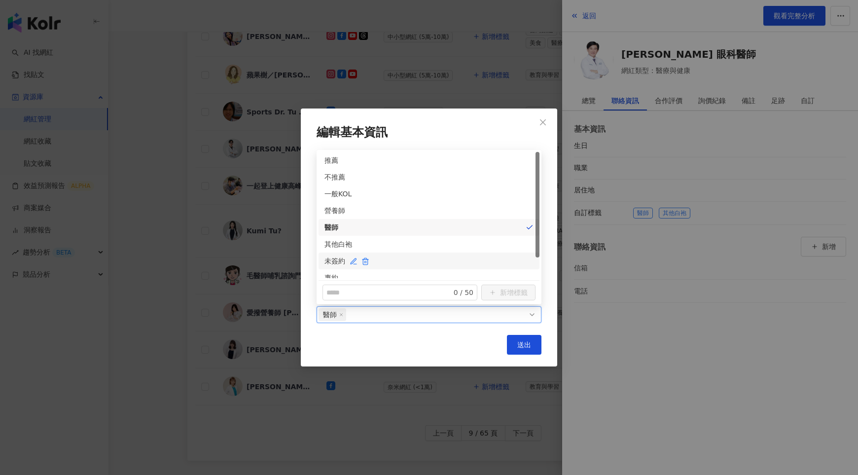
click at [340, 258] on div "未簽約" at bounding box center [429, 261] width 209 height 11
click at [532, 351] on button "送出" at bounding box center [524, 345] width 35 height 20
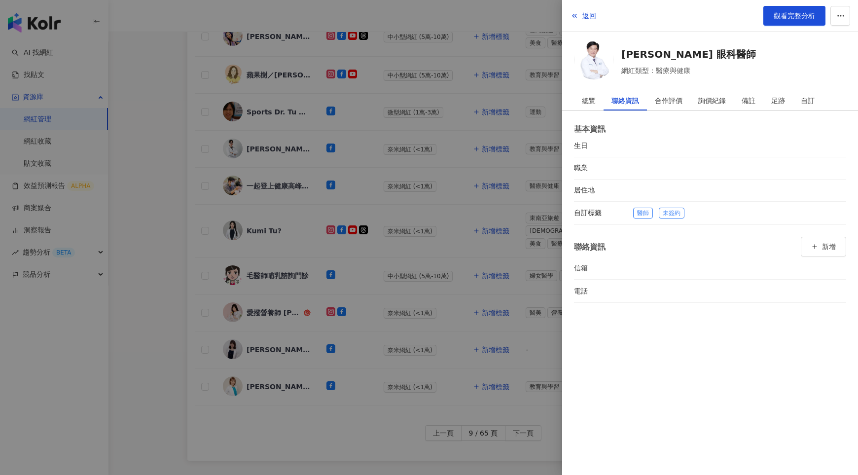
click at [504, 299] on div at bounding box center [429, 237] width 858 height 475
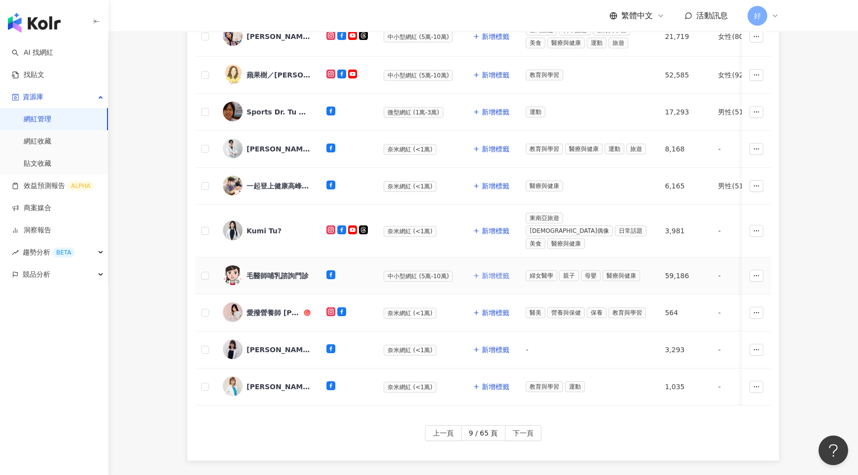
click at [493, 272] on span "新增標籤" at bounding box center [496, 276] width 28 height 8
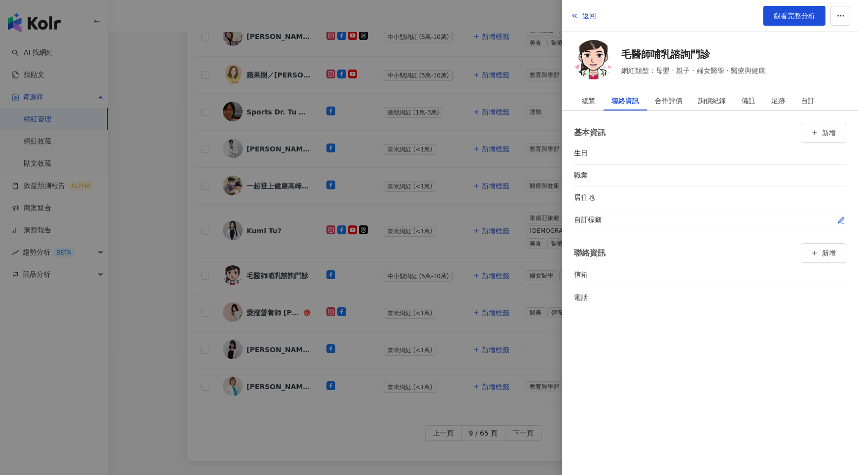
click at [839, 217] on icon "button" at bounding box center [842, 221] width 8 height 8
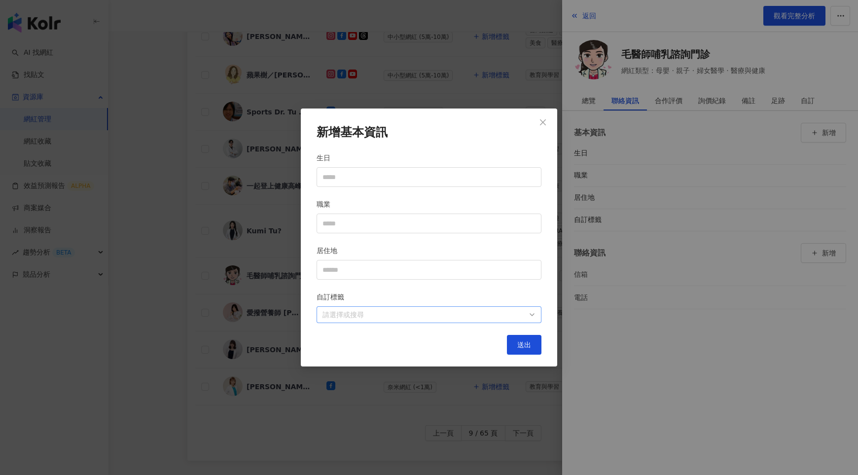
click at [530, 307] on div "請選擇或搜尋" at bounding box center [429, 314] width 225 height 17
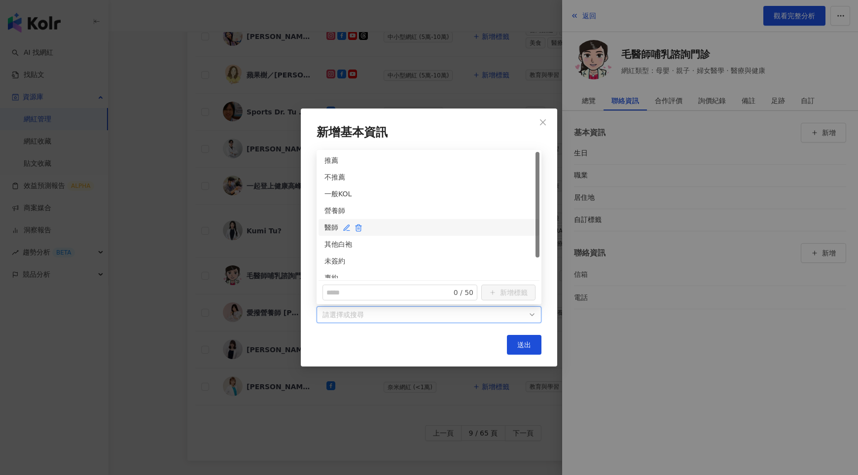
click at [333, 229] on div "醫師" at bounding box center [429, 227] width 209 height 11
click at [333, 261] on div "未簽約" at bounding box center [429, 261] width 209 height 11
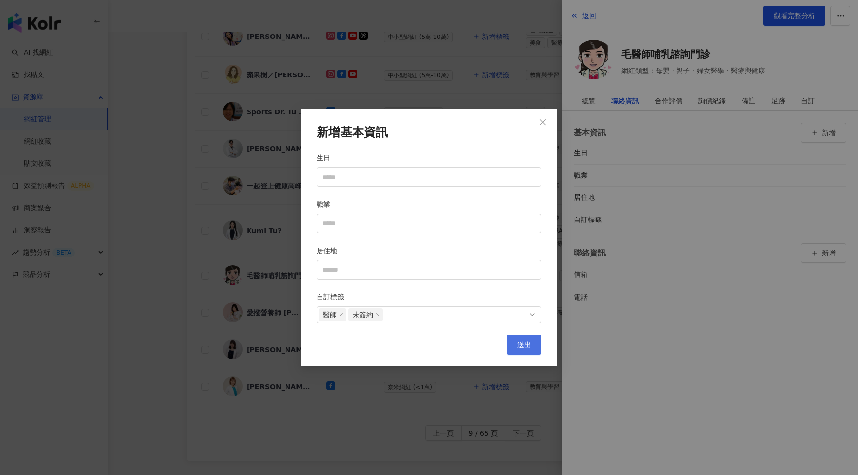
click at [518, 341] on span "送出" at bounding box center [524, 345] width 14 height 8
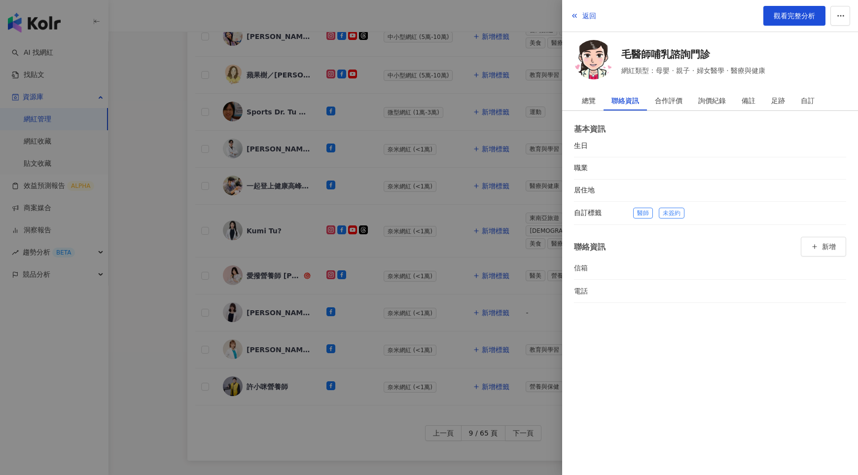
click at [457, 262] on div at bounding box center [429, 237] width 858 height 475
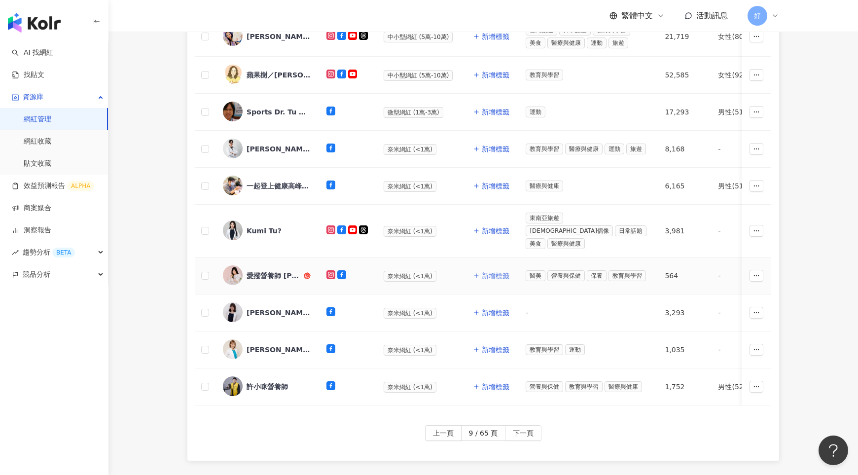
click at [491, 272] on span "新增標籤" at bounding box center [496, 276] width 28 height 8
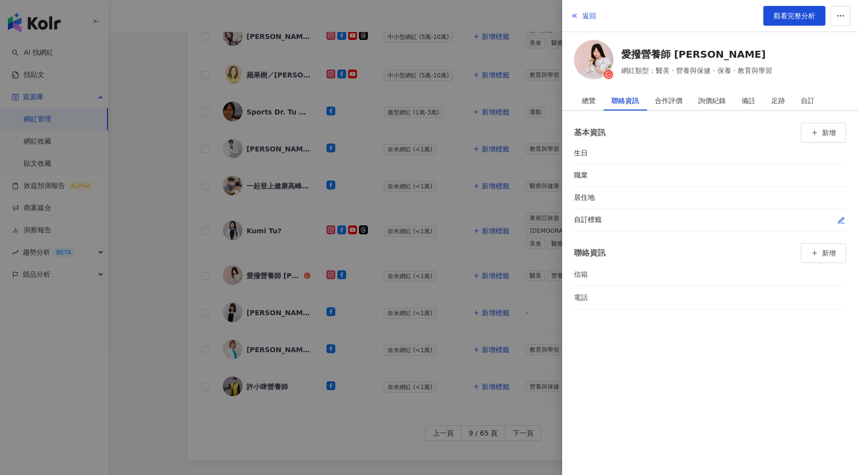
click at [839, 220] on icon "button" at bounding box center [841, 220] width 5 height 5
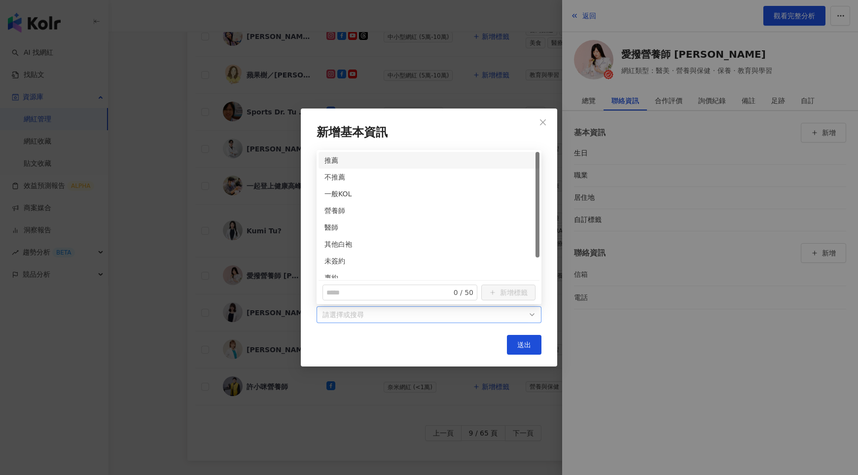
click at [510, 315] on div at bounding box center [424, 314] width 211 height 7
click at [334, 211] on div "營養師" at bounding box center [429, 210] width 209 height 11
click at [334, 259] on div "未簽約" at bounding box center [429, 261] width 209 height 11
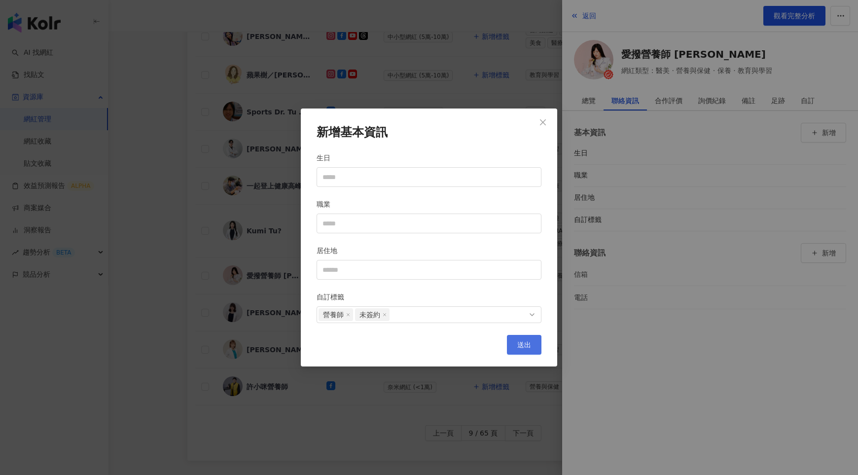
click at [525, 342] on span "送出" at bounding box center [524, 345] width 14 height 8
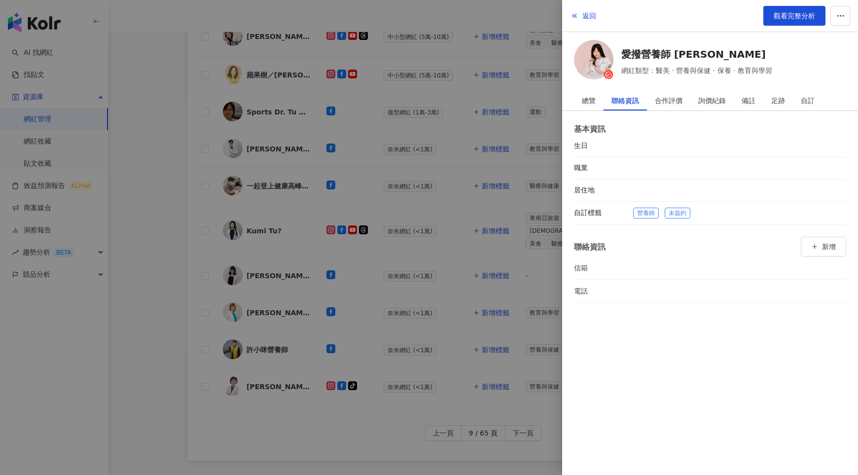
click at [477, 288] on div at bounding box center [429, 237] width 858 height 475
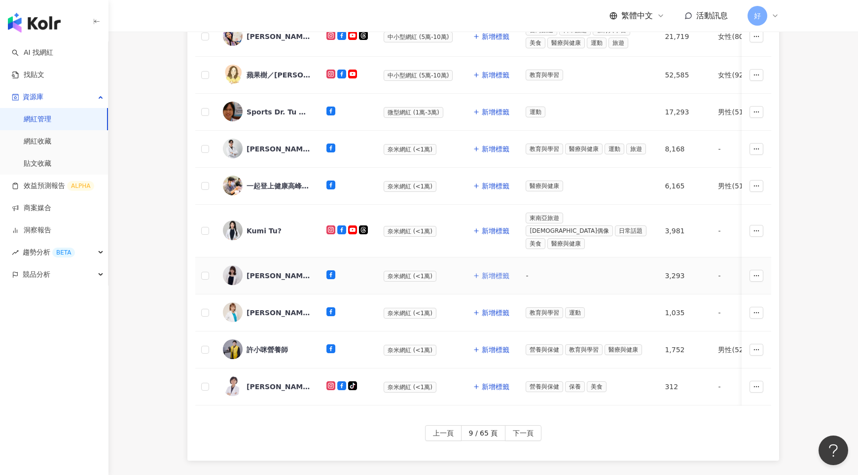
click at [487, 272] on span "新增標籤" at bounding box center [496, 276] width 28 height 8
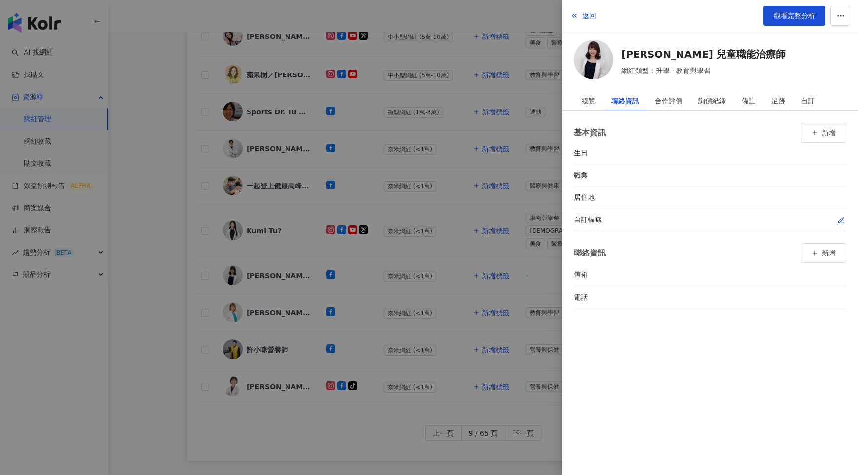
click at [842, 219] on icon "button" at bounding box center [841, 220] width 5 height 5
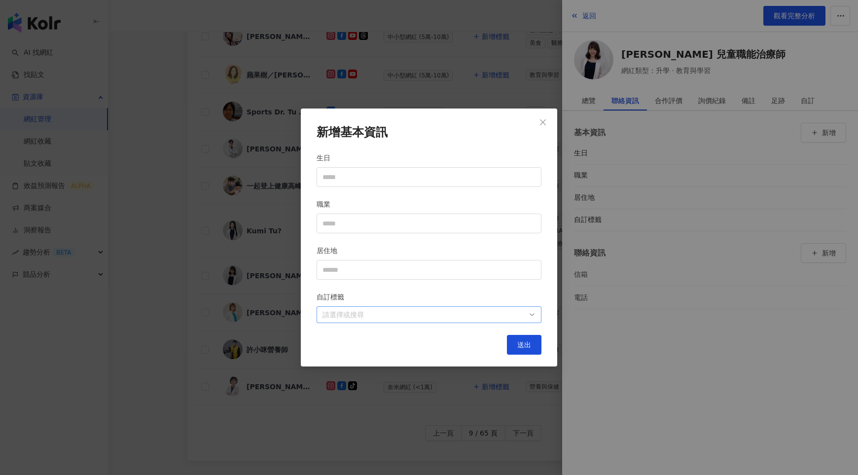
click at [512, 316] on div at bounding box center [424, 314] width 211 height 7
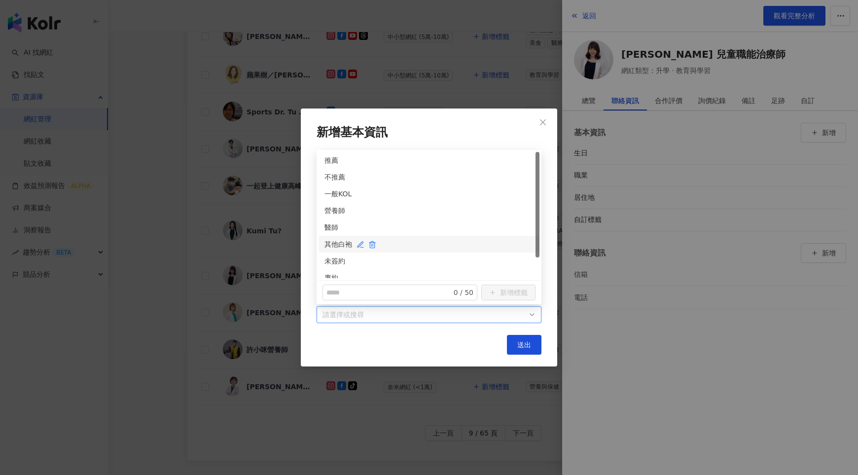
click at [331, 244] on div "其他白袍" at bounding box center [429, 244] width 209 height 11
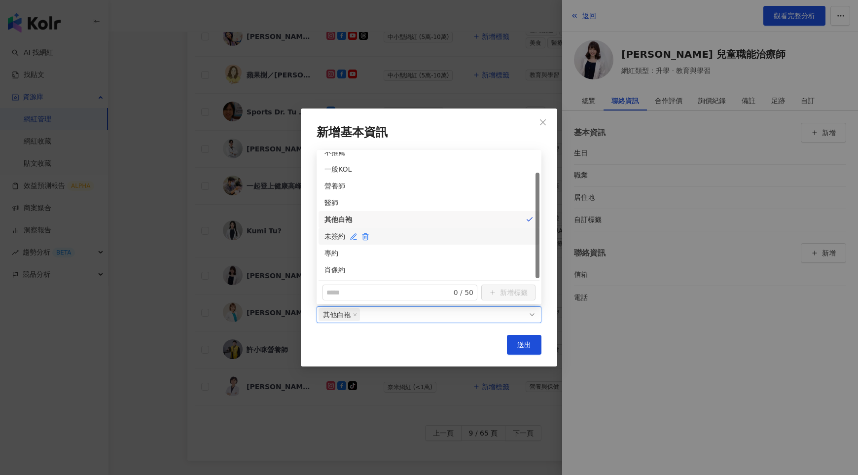
click at [331, 241] on div "未簽約" at bounding box center [429, 236] width 209 height 11
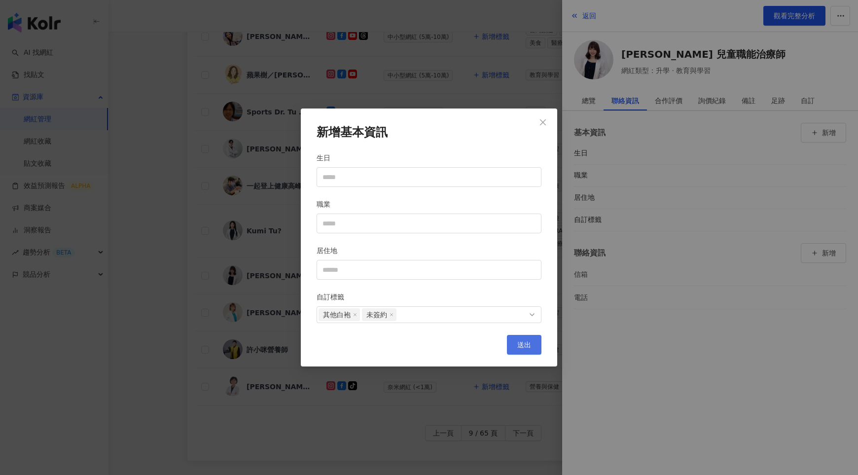
click at [522, 344] on span "送出" at bounding box center [524, 345] width 14 height 8
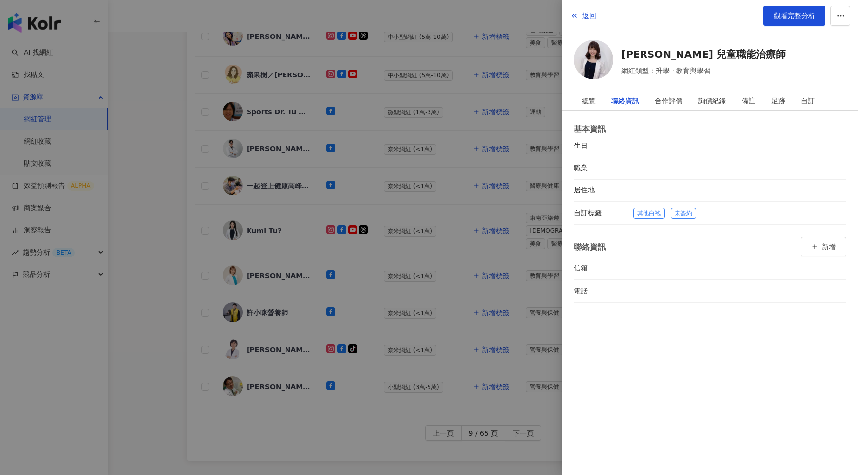
click at [464, 293] on div at bounding box center [429, 237] width 858 height 475
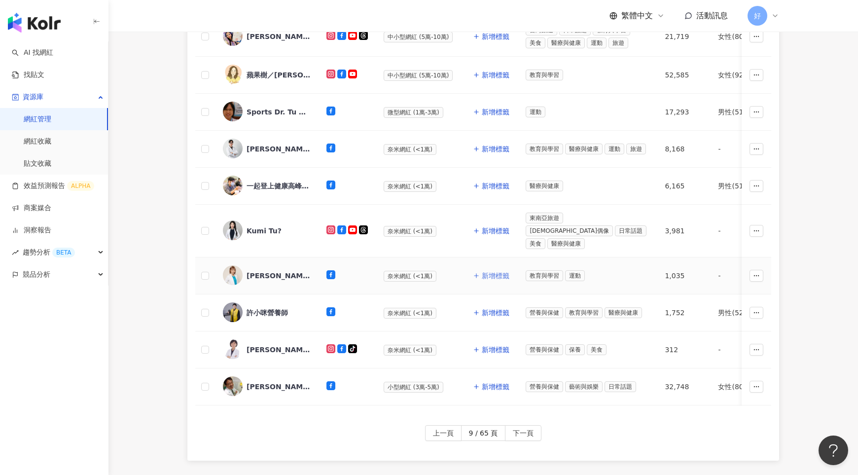
click at [487, 272] on span "新增標籤" at bounding box center [496, 276] width 28 height 8
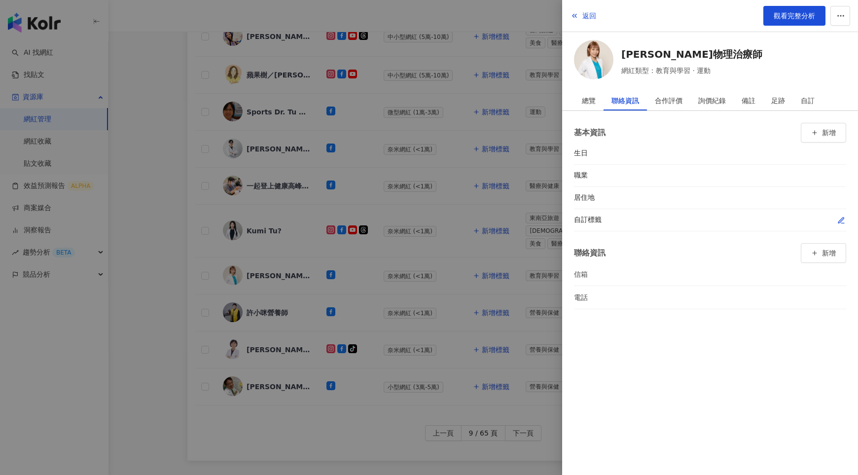
click at [841, 219] on icon "button" at bounding box center [842, 221] width 8 height 8
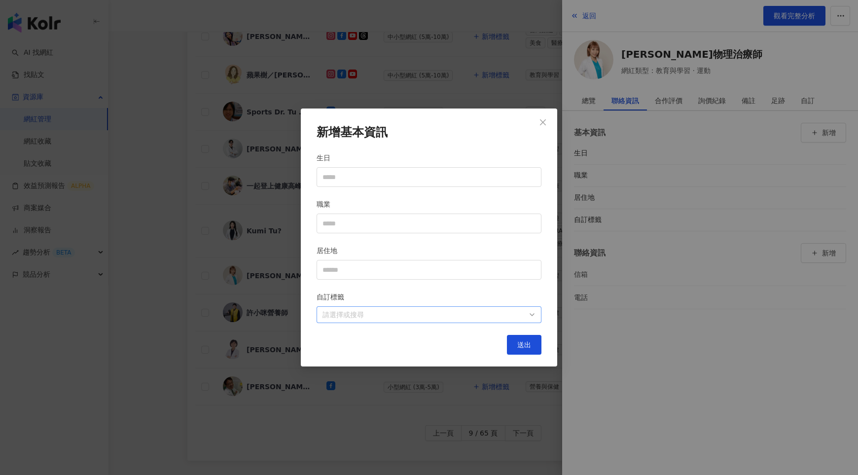
click at [506, 319] on div at bounding box center [424, 314] width 211 height 7
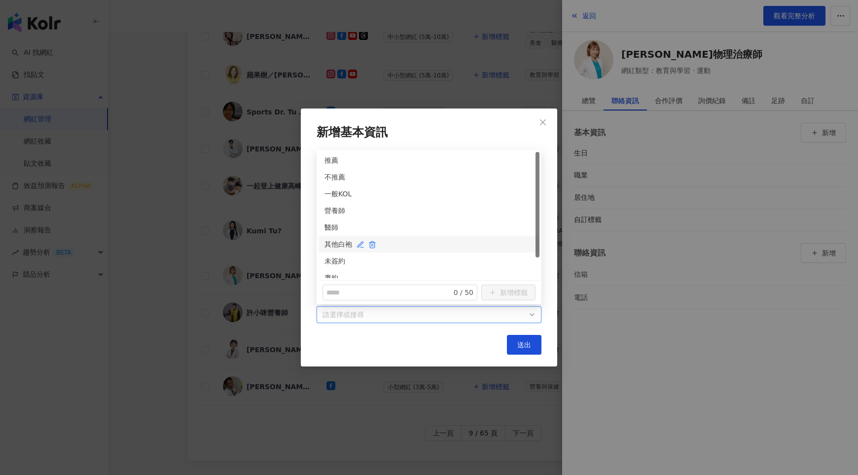
click at [329, 248] on div "其他白袍" at bounding box center [429, 244] width 209 height 11
click at [330, 260] on div "未簽約" at bounding box center [429, 261] width 209 height 11
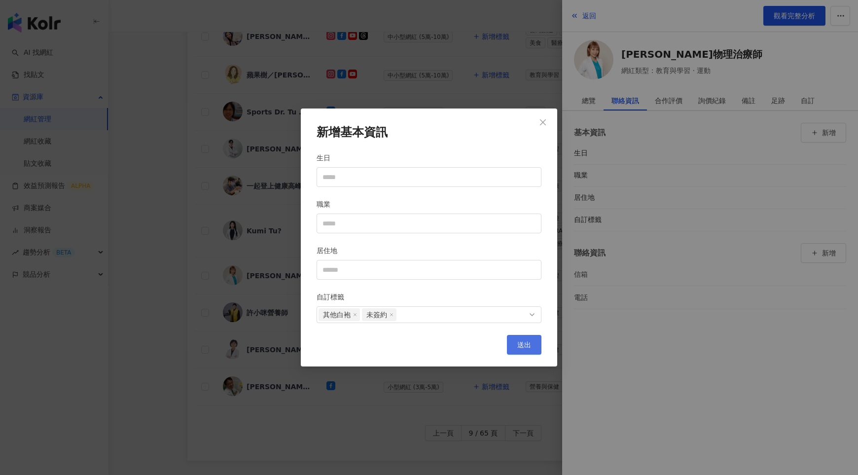
click at [518, 342] on span "送出" at bounding box center [524, 345] width 14 height 8
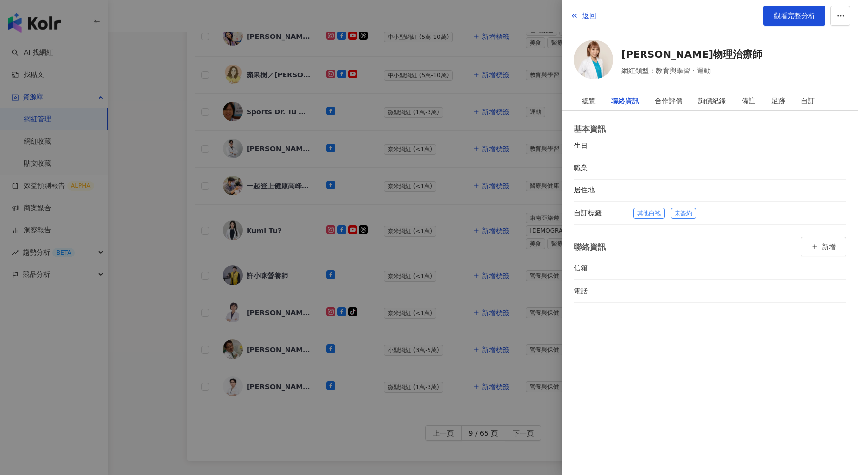
click at [488, 280] on div at bounding box center [429, 237] width 858 height 475
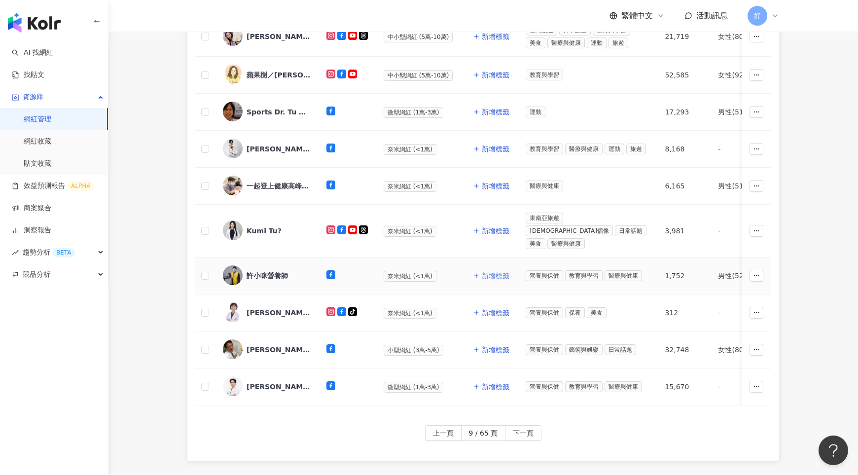
click at [489, 272] on span "新增標籤" at bounding box center [496, 276] width 28 height 8
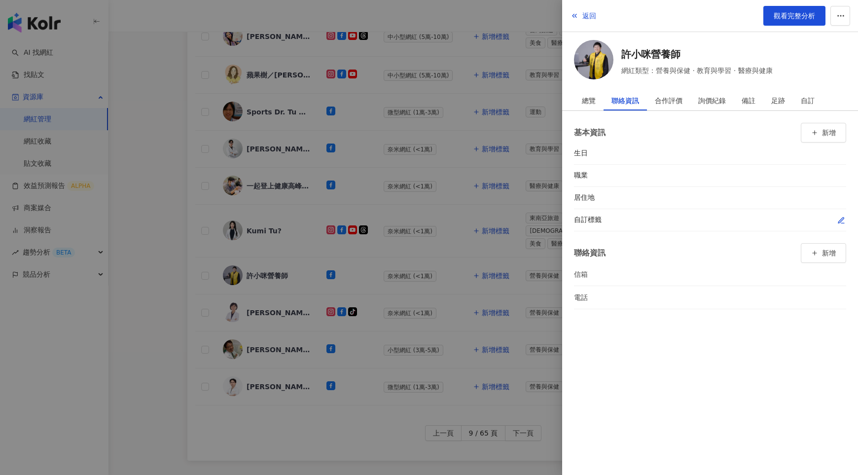
click at [838, 221] on icon "button" at bounding box center [842, 221] width 8 height 8
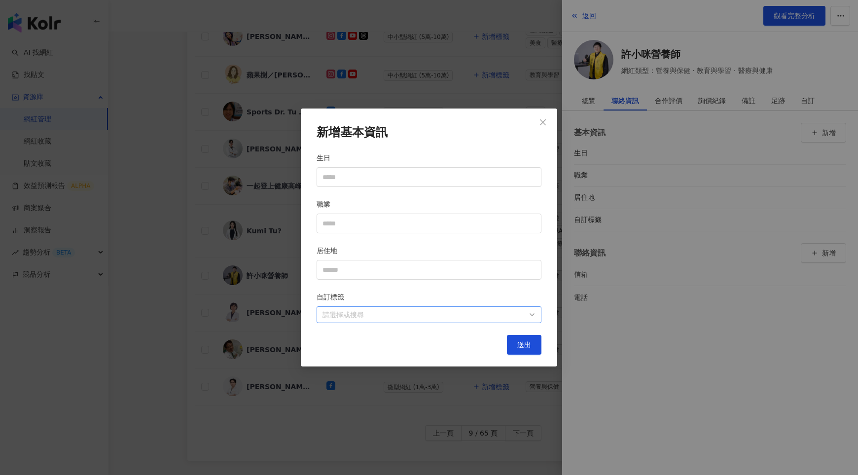
click at [516, 314] on div at bounding box center [424, 314] width 211 height 7
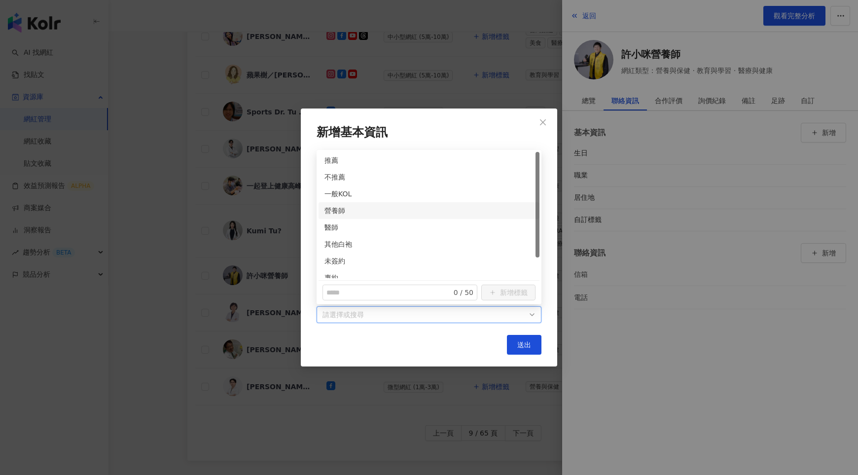
click at [334, 216] on div "營養師" at bounding box center [429, 210] width 221 height 17
click at [337, 263] on div "未簽約" at bounding box center [429, 261] width 209 height 11
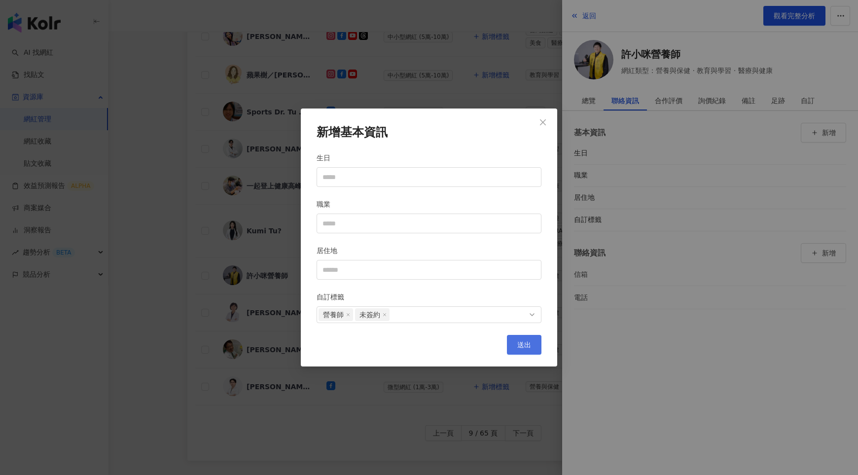
click at [518, 348] on button "送出" at bounding box center [524, 345] width 35 height 20
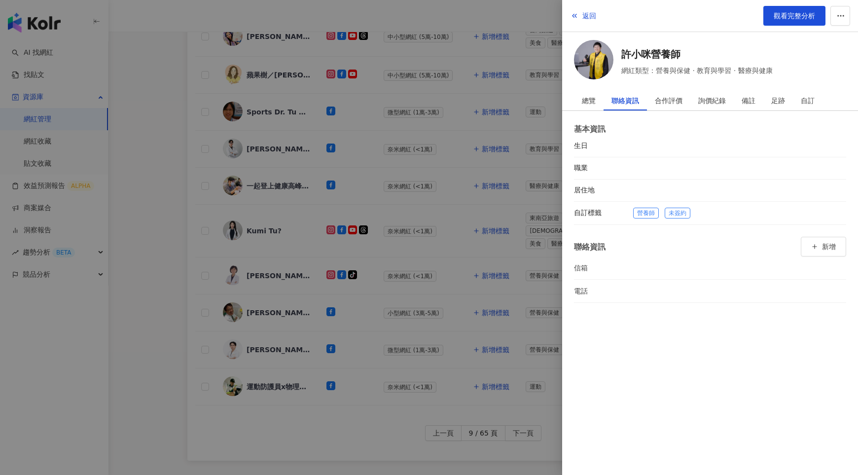
click at [490, 284] on div at bounding box center [429, 237] width 858 height 475
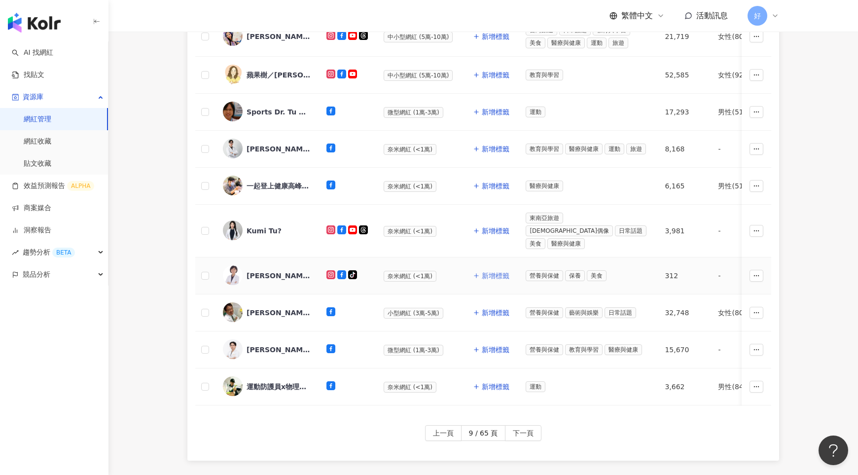
click at [490, 272] on span "新增標籤" at bounding box center [496, 276] width 28 height 8
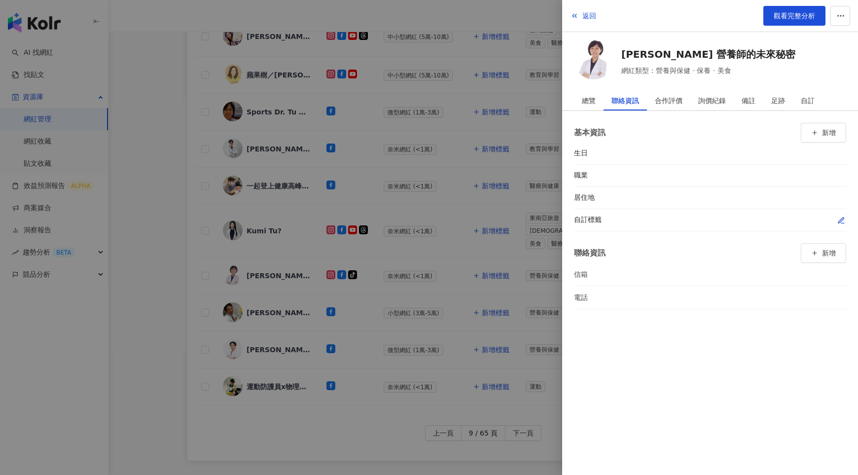
click at [840, 222] on icon "button" at bounding box center [842, 221] width 8 height 8
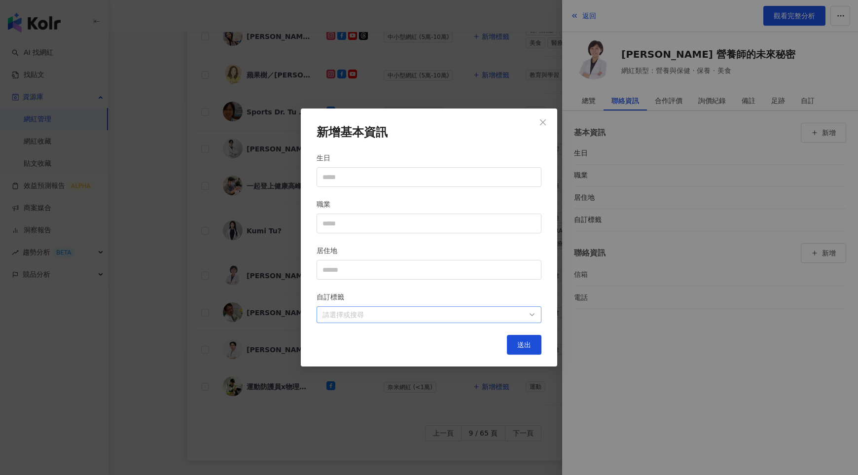
click at [486, 316] on div at bounding box center [424, 314] width 211 height 7
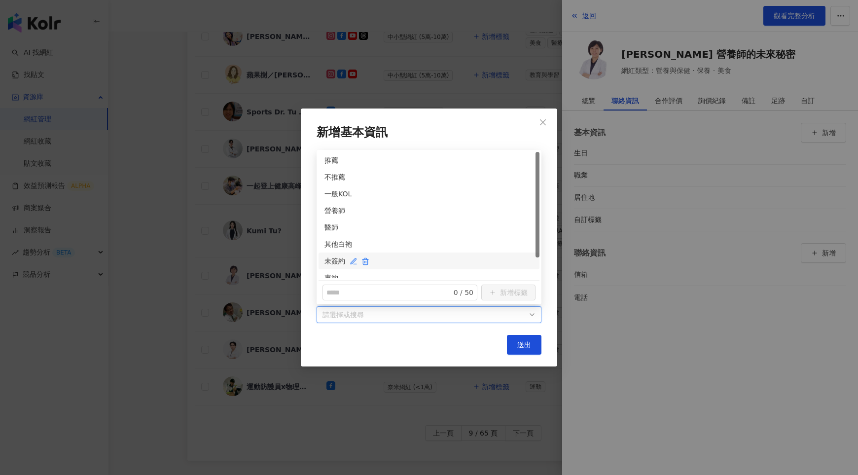
click at [328, 258] on div "未簽約" at bounding box center [429, 261] width 209 height 11
click at [329, 212] on div "營養師" at bounding box center [429, 210] width 209 height 11
click at [524, 346] on span "送出" at bounding box center [524, 345] width 14 height 8
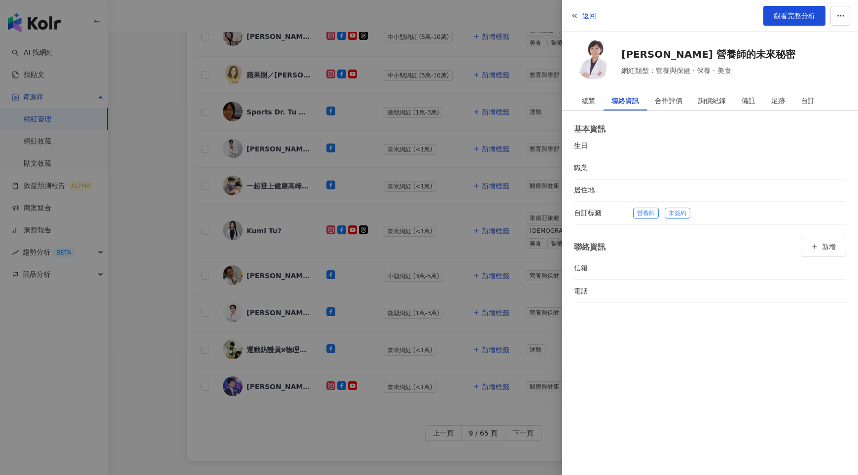
click at [451, 260] on div at bounding box center [429, 237] width 858 height 475
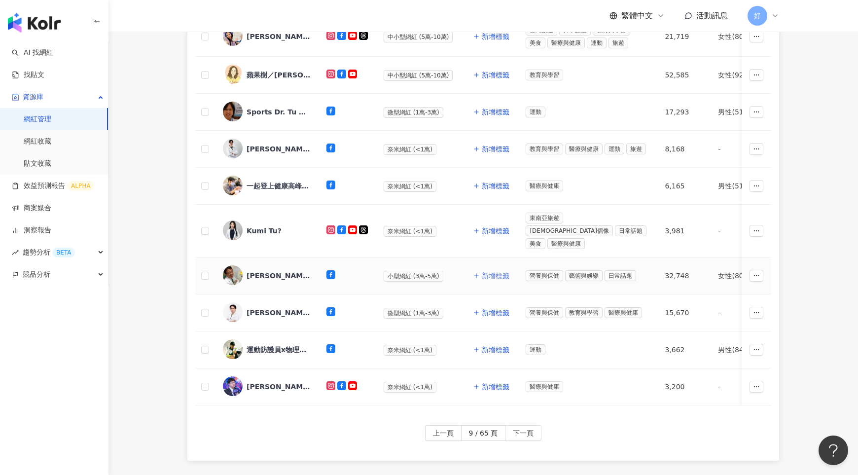
click at [484, 272] on span "新增標籤" at bounding box center [496, 276] width 28 height 8
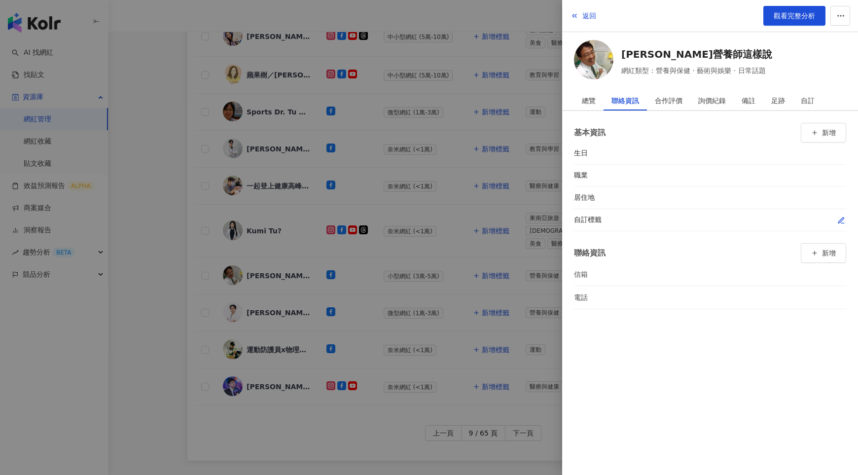
click at [842, 221] on icon "button" at bounding box center [842, 221] width 8 height 8
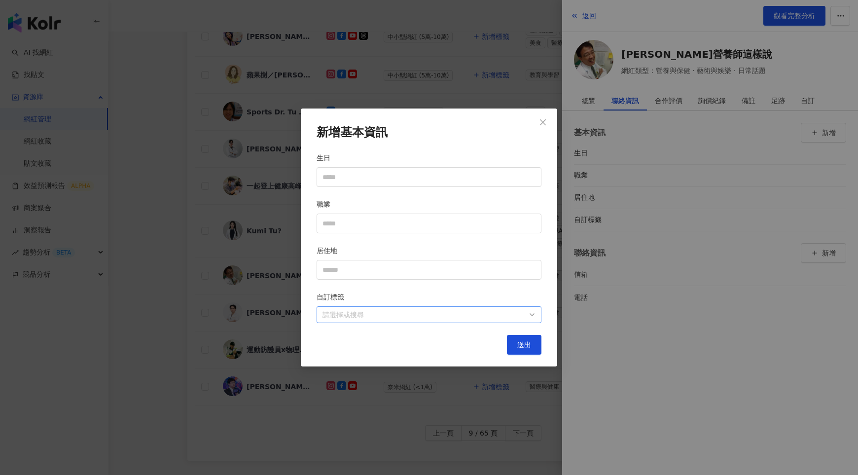
click at [509, 314] on div at bounding box center [424, 314] width 211 height 7
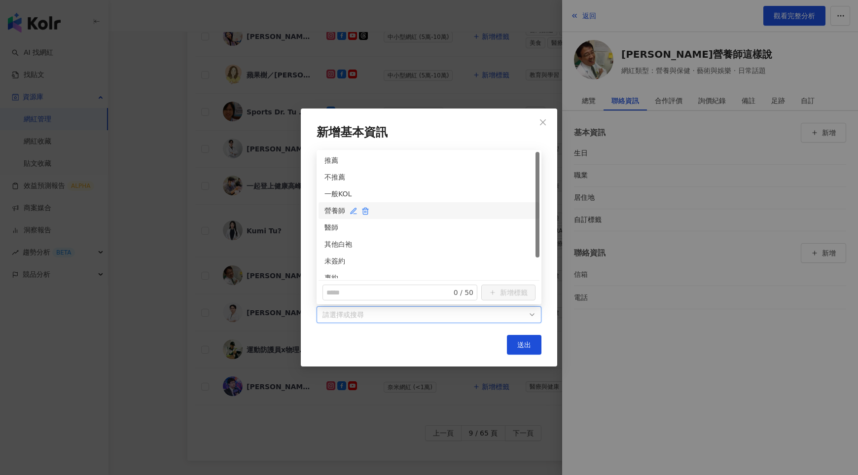
click at [331, 210] on div "營養師" at bounding box center [429, 210] width 209 height 11
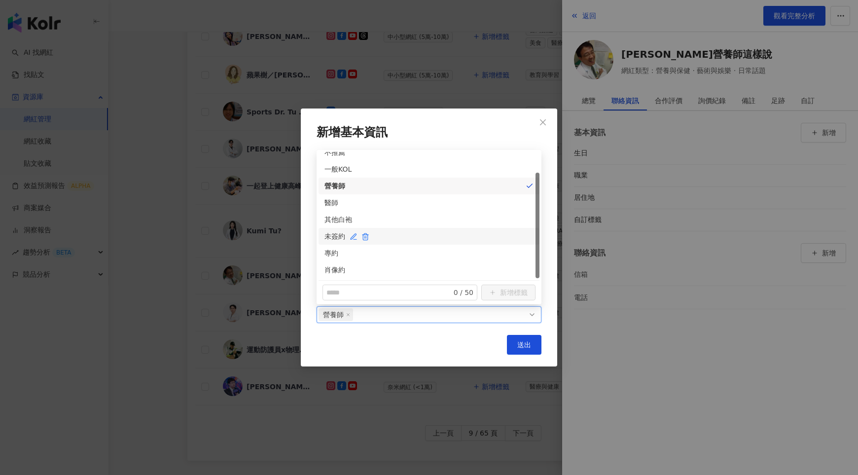
click at [337, 241] on div "未簽約" at bounding box center [429, 236] width 209 height 11
click at [524, 342] on span "送出" at bounding box center [524, 345] width 14 height 8
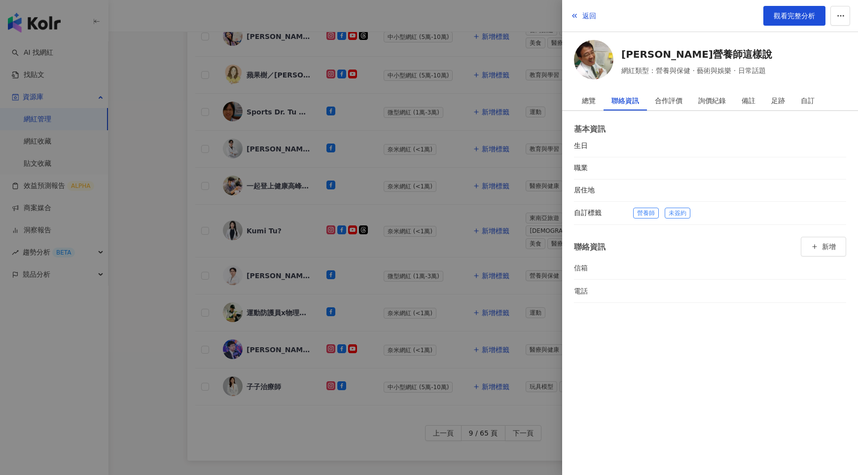
click at [431, 300] on div at bounding box center [429, 237] width 858 height 475
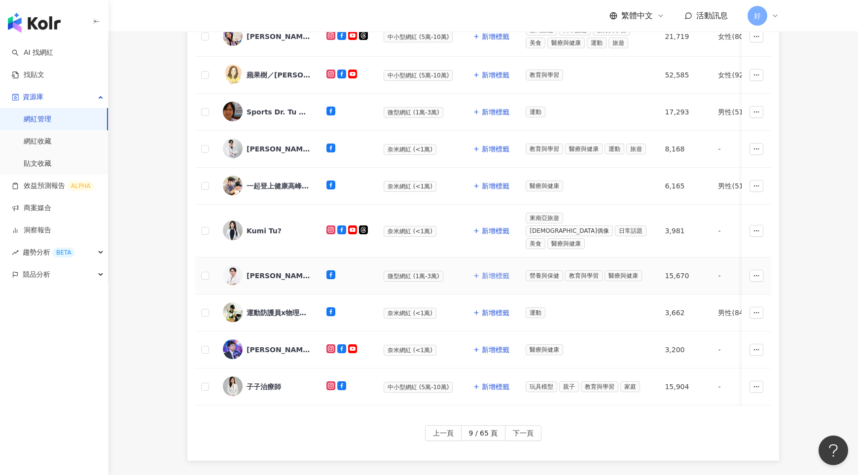
click at [492, 272] on span "新增標籤" at bounding box center [496, 276] width 28 height 8
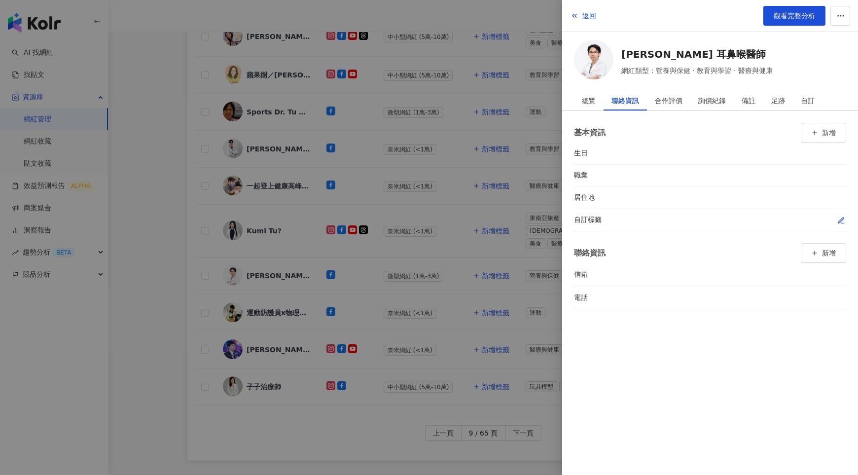
click at [839, 217] on icon "button" at bounding box center [842, 221] width 8 height 8
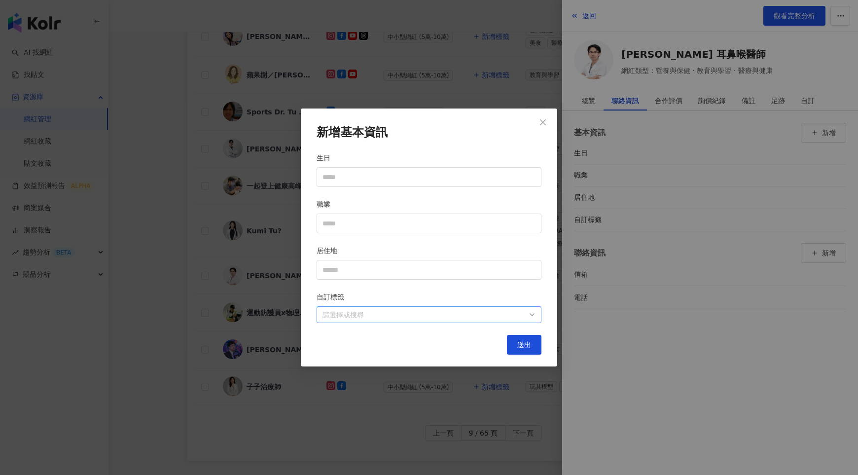
click at [497, 321] on div "請選擇或搜尋" at bounding box center [429, 314] width 225 height 17
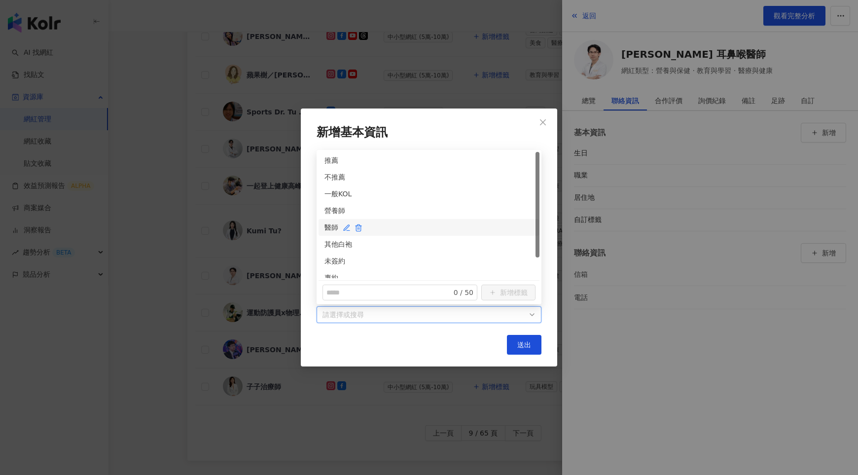
click at [332, 224] on div "醫師" at bounding box center [429, 227] width 209 height 11
click at [332, 257] on div "未簽約" at bounding box center [429, 261] width 209 height 11
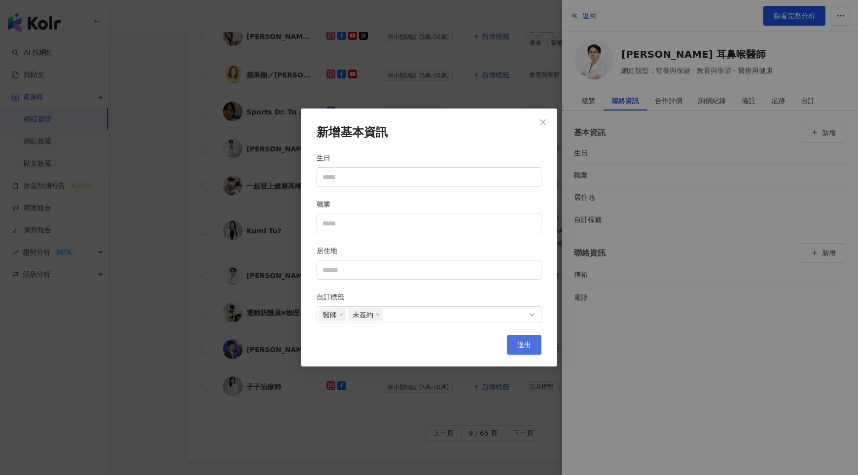
click at [516, 346] on button "送出" at bounding box center [524, 345] width 35 height 20
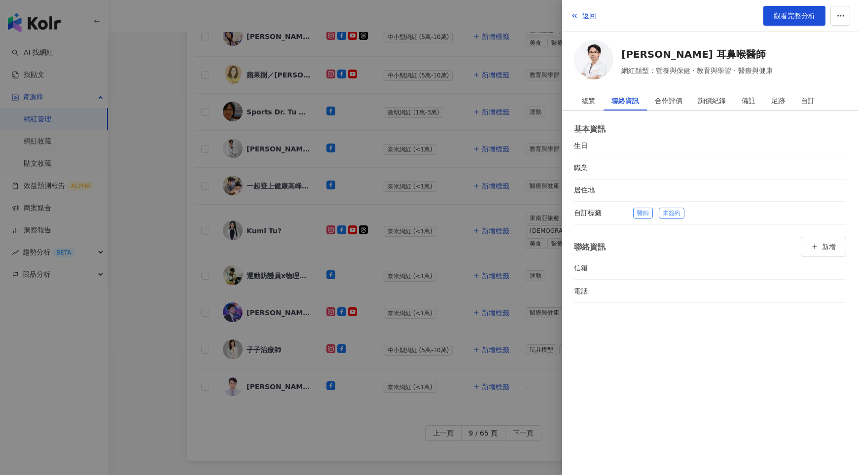
click at [419, 263] on div at bounding box center [429, 237] width 858 height 475
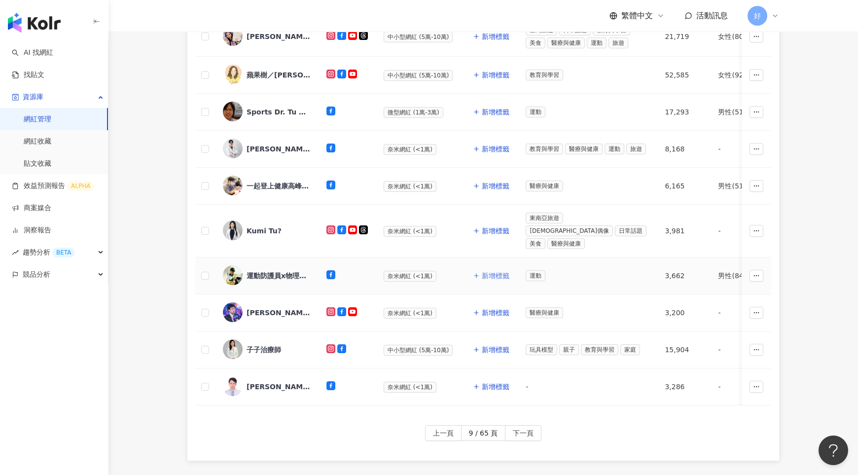
click at [497, 272] on span "新增標籤" at bounding box center [496, 276] width 28 height 8
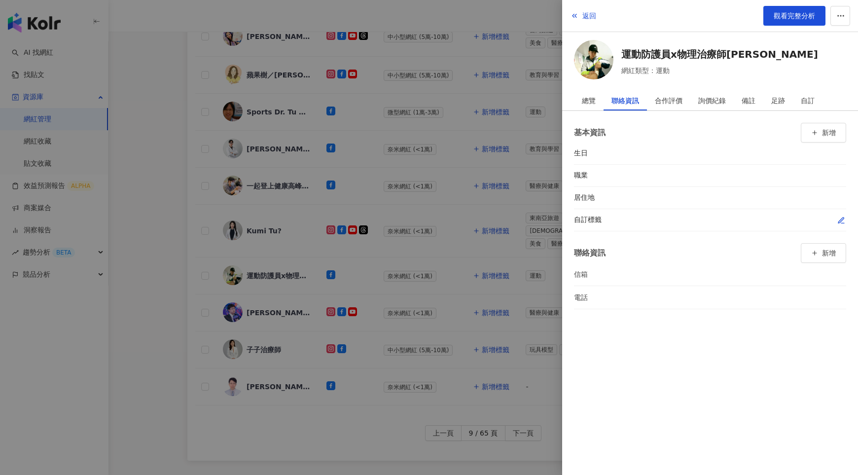
click at [840, 217] on icon "button" at bounding box center [842, 221] width 8 height 8
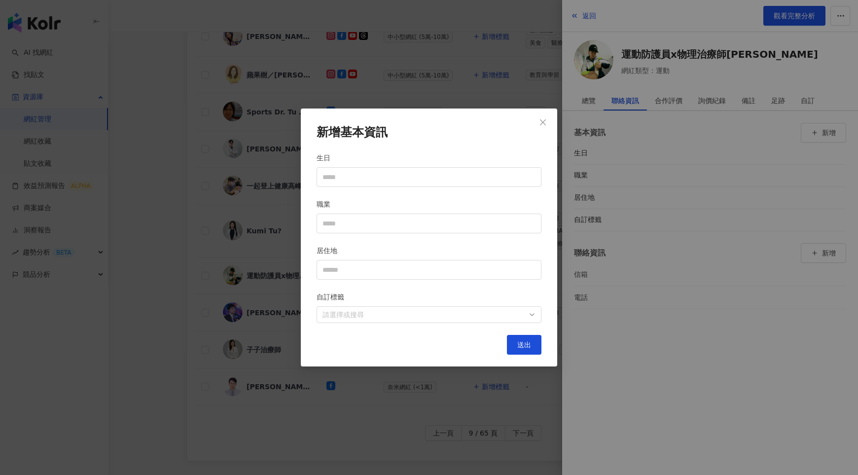
click at [498, 323] on div "新增基本資訊 生日 職業 居住地 自訂標籤 請選擇或搜尋 送出" at bounding box center [429, 238] width 256 height 258
click at [504, 316] on div at bounding box center [424, 314] width 211 height 7
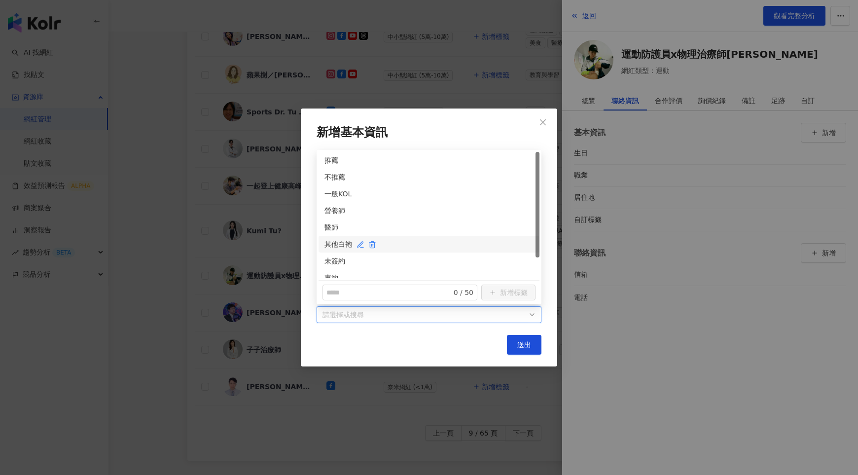
click at [335, 243] on div "其他白袍" at bounding box center [429, 244] width 209 height 11
click at [335, 259] on div "未簽約" at bounding box center [429, 261] width 209 height 11
click at [525, 344] on span "送出" at bounding box center [524, 345] width 14 height 8
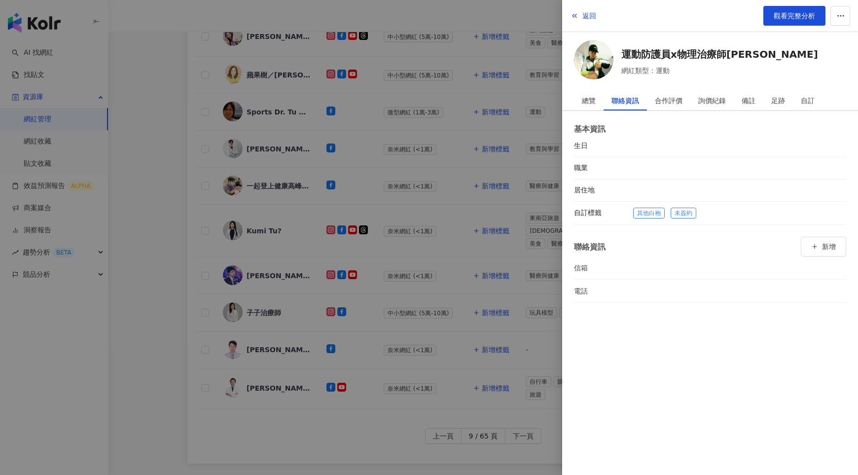
click at [489, 295] on div at bounding box center [429, 237] width 858 height 475
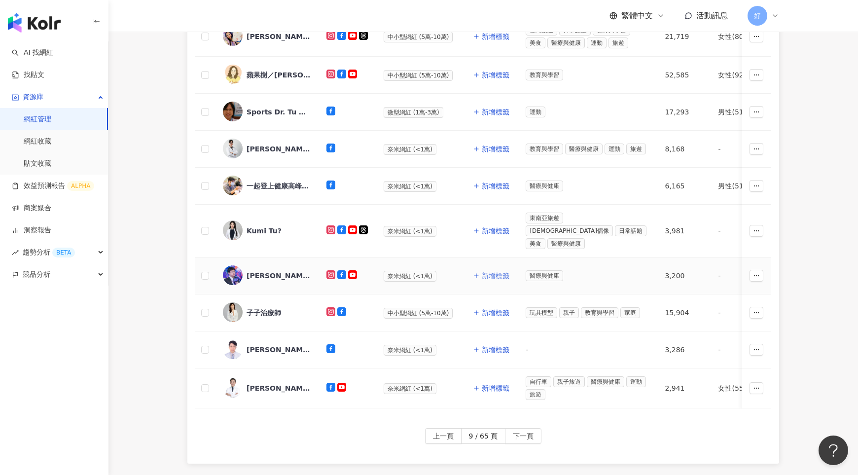
click at [488, 266] on button "新增標籤" at bounding box center [491, 276] width 37 height 20
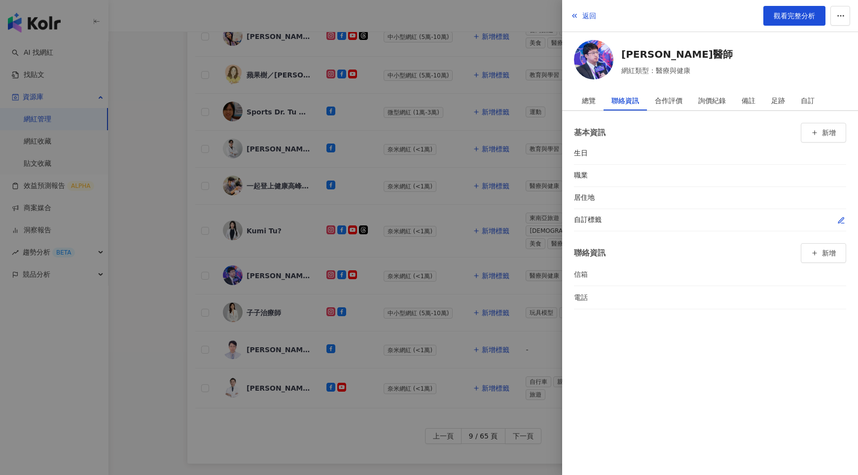
click at [842, 217] on icon "button" at bounding box center [842, 221] width 8 height 8
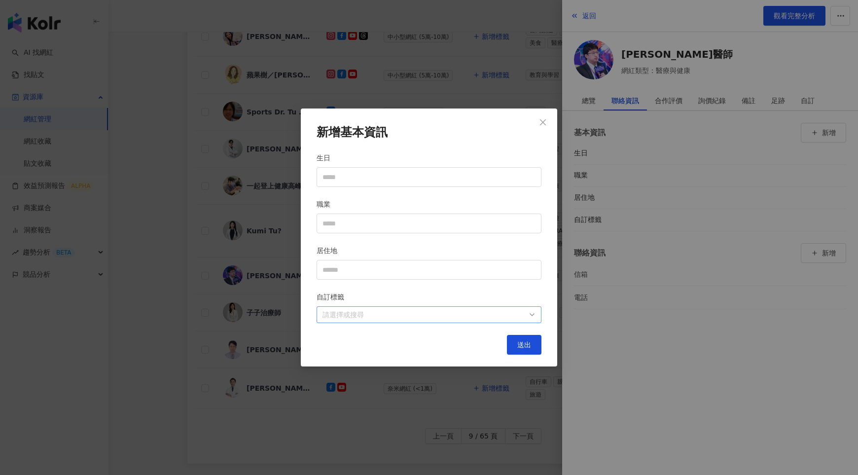
click at [526, 315] on div at bounding box center [424, 314] width 211 height 7
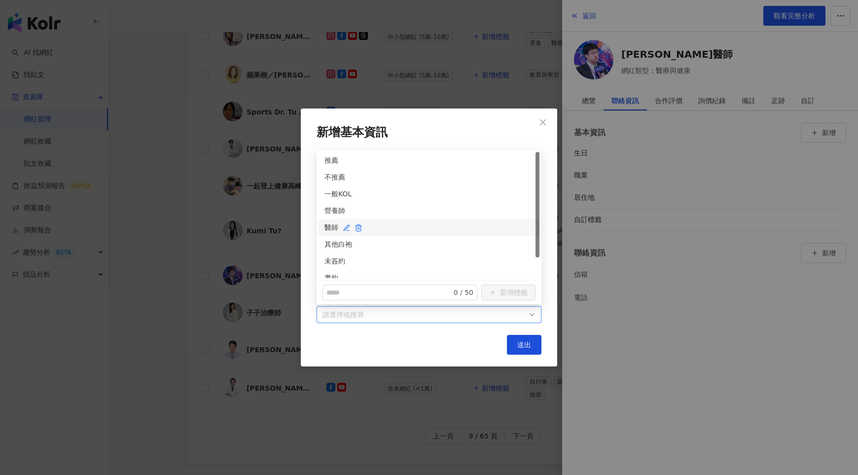
click at [330, 226] on div "醫師" at bounding box center [429, 227] width 209 height 11
click at [329, 236] on div "未簽約" at bounding box center [429, 236] width 209 height 11
click at [521, 343] on span "送出" at bounding box center [524, 345] width 14 height 8
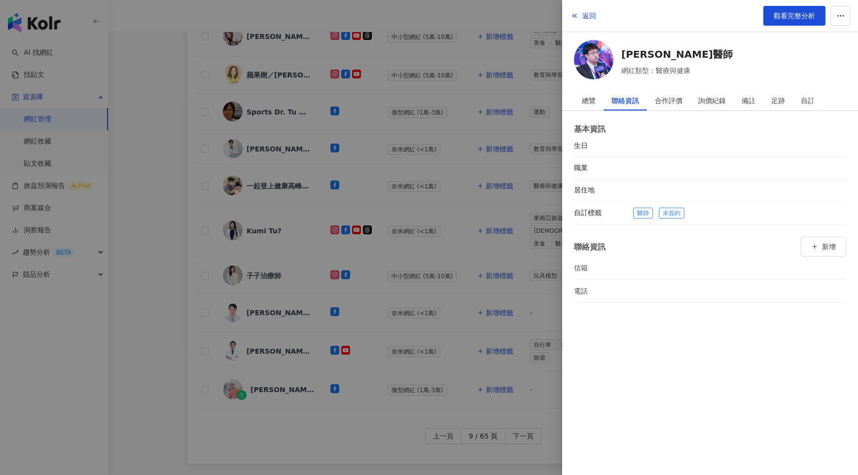
click at [481, 270] on div at bounding box center [429, 237] width 858 height 475
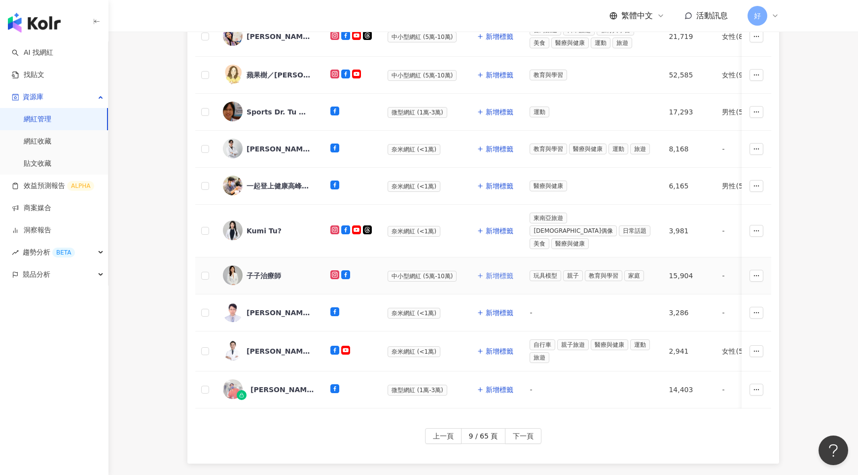
click at [489, 272] on span "新增標籤" at bounding box center [500, 276] width 28 height 8
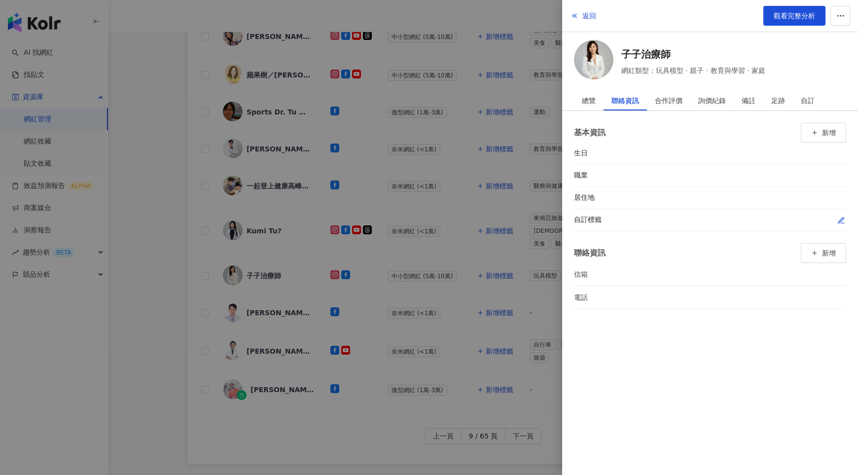
click at [841, 219] on icon "button" at bounding box center [842, 221] width 8 height 8
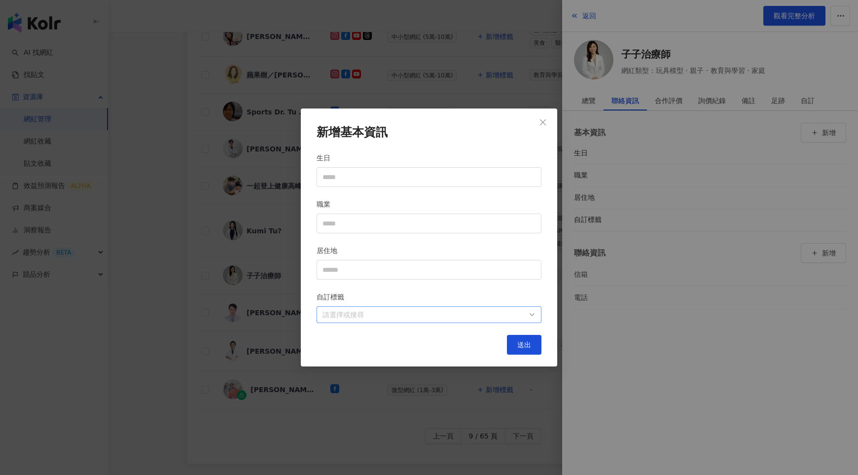
click at [526, 313] on div at bounding box center [424, 314] width 211 height 7
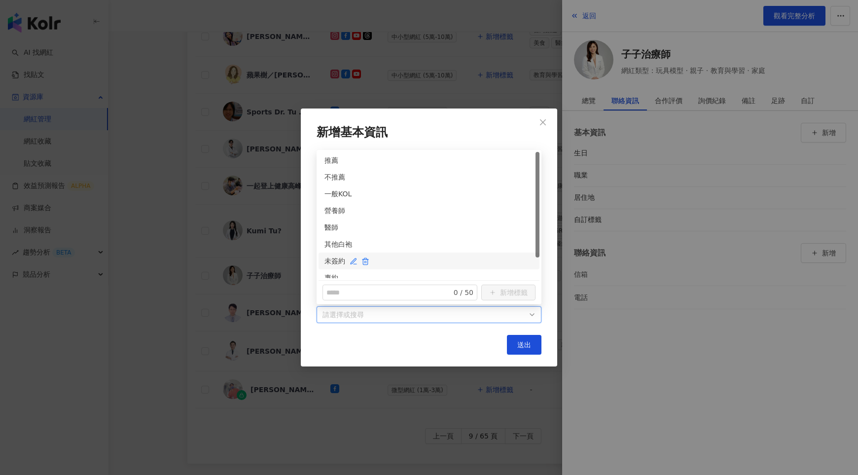
click at [333, 261] on div "未簽約" at bounding box center [429, 261] width 209 height 11
click at [331, 248] on div "其他白袍" at bounding box center [429, 244] width 209 height 11
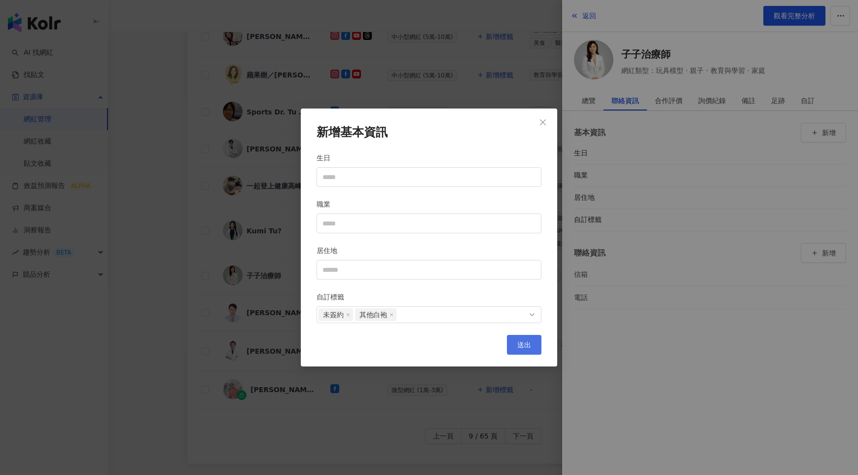
click at [527, 343] on span "送出" at bounding box center [524, 345] width 14 height 8
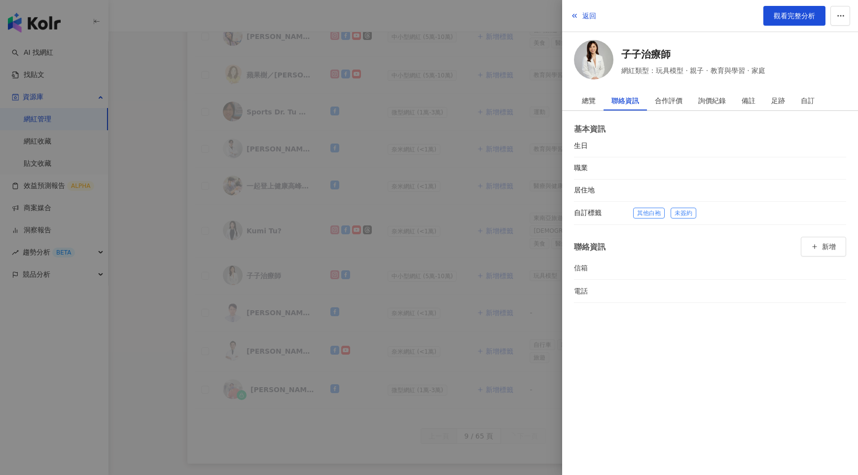
click at [473, 293] on div at bounding box center [429, 237] width 858 height 475
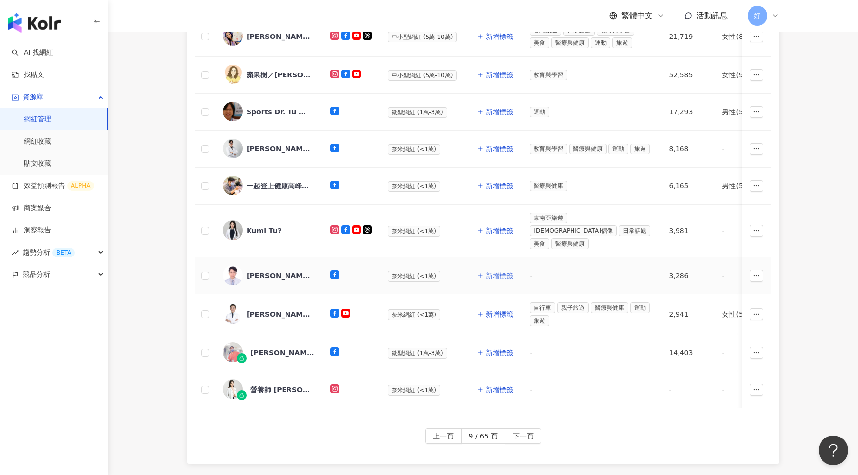
click at [500, 272] on span "新增標籤" at bounding box center [500, 276] width 28 height 8
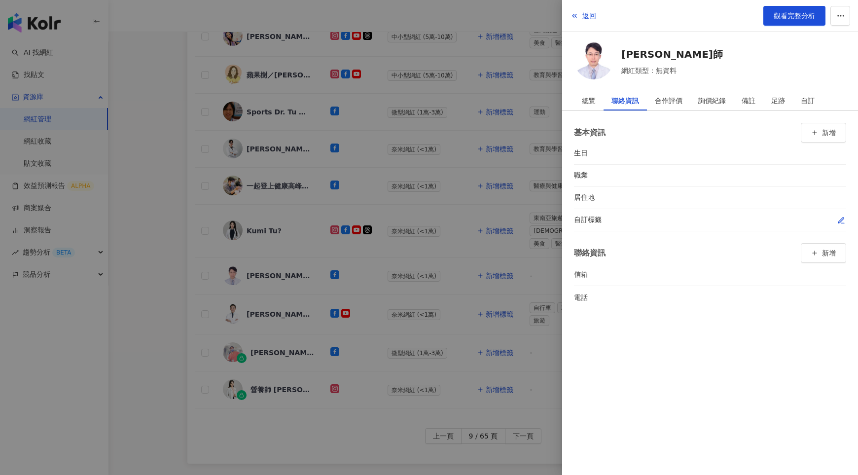
click at [838, 219] on icon "button" at bounding box center [842, 221] width 8 height 8
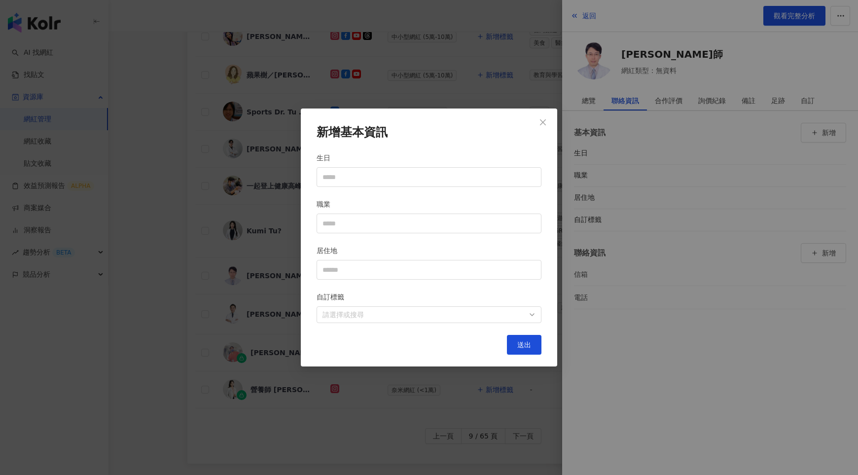
click at [453, 322] on div "新增基本資訊 生日 職業 居住地 自訂標籤 請選擇或搜尋 送出" at bounding box center [429, 238] width 256 height 258
click at [464, 317] on div at bounding box center [424, 314] width 211 height 7
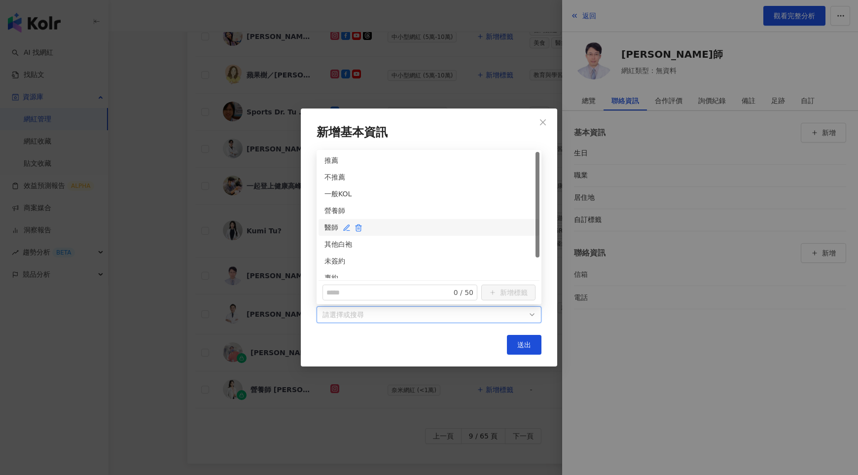
click at [330, 224] on div "醫師" at bounding box center [429, 227] width 209 height 11
click at [331, 256] on div "未簽約" at bounding box center [429, 261] width 209 height 11
click at [519, 341] on span "送出" at bounding box center [524, 345] width 14 height 8
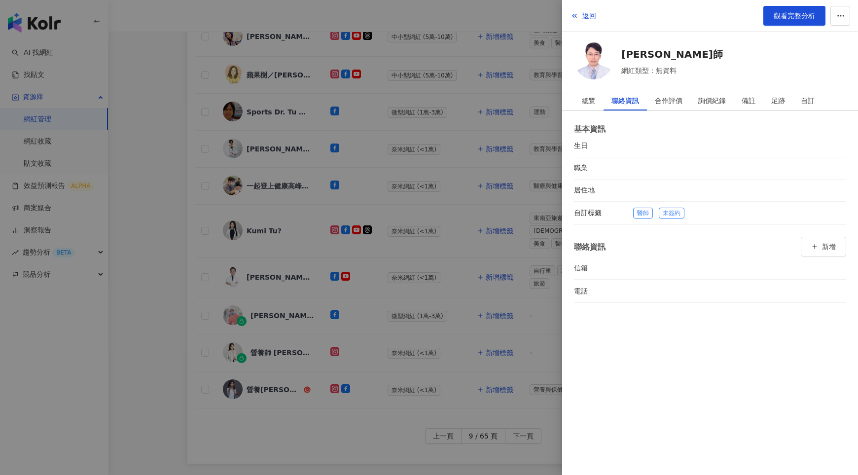
click at [464, 275] on div at bounding box center [429, 237] width 858 height 475
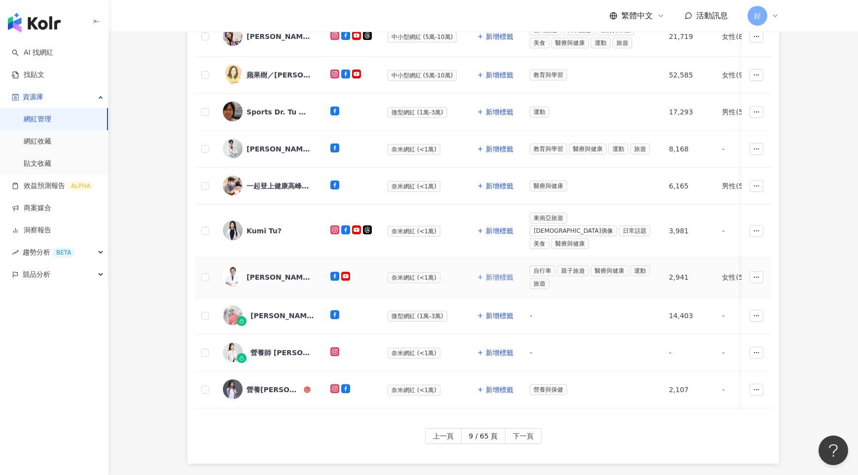
click at [496, 273] on span "新增標籤" at bounding box center [500, 277] width 28 height 8
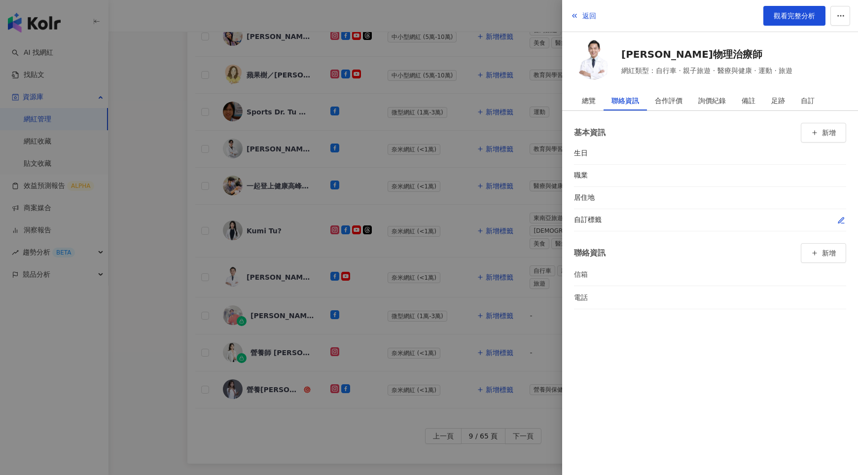
click at [842, 217] on icon "button" at bounding box center [842, 221] width 8 height 8
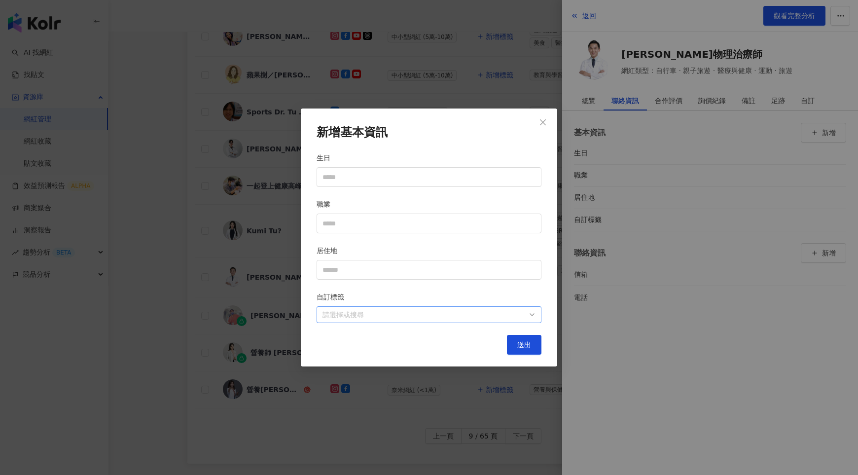
click at [530, 317] on div "請選擇或搜尋" at bounding box center [429, 314] width 225 height 17
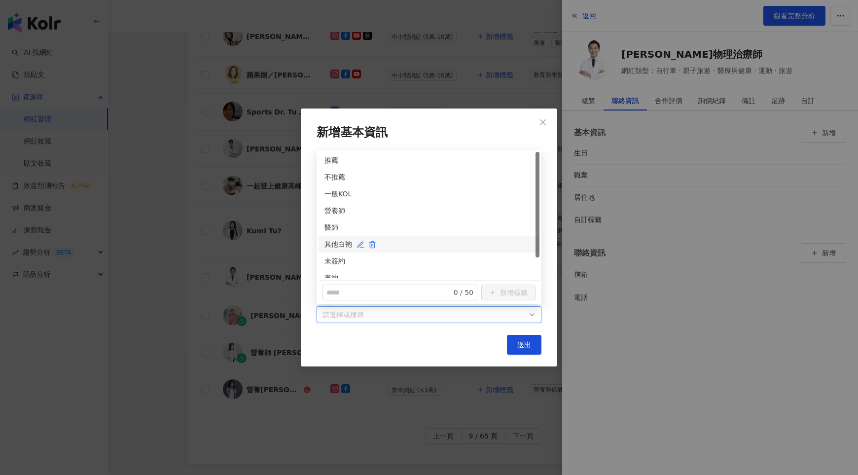
click at [341, 240] on div "其他白袍" at bounding box center [429, 244] width 209 height 11
click at [340, 258] on div "未簽約" at bounding box center [429, 261] width 209 height 11
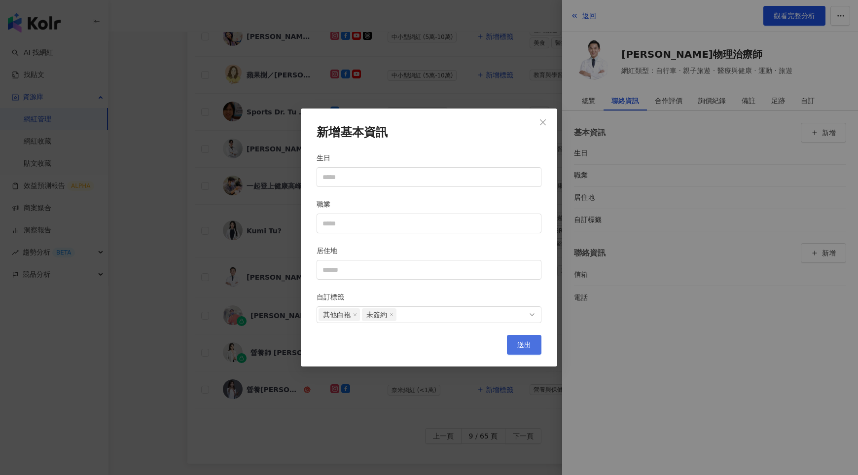
click at [524, 341] on span "送出" at bounding box center [524, 345] width 14 height 8
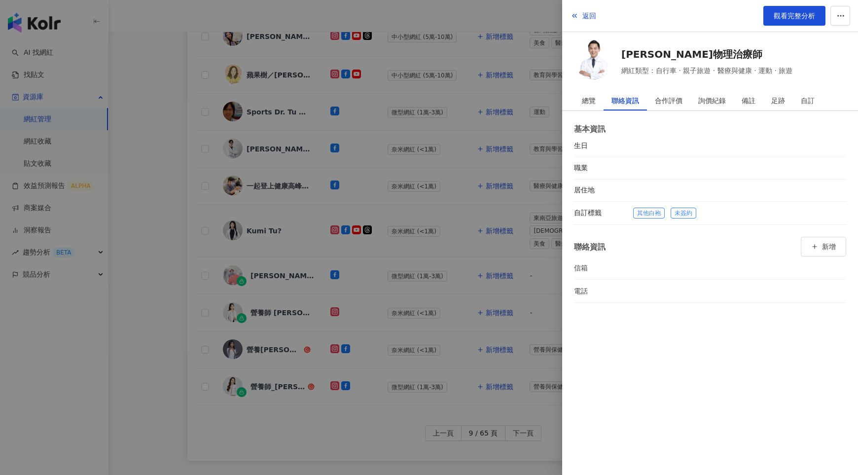
click at [453, 263] on div at bounding box center [429, 237] width 858 height 475
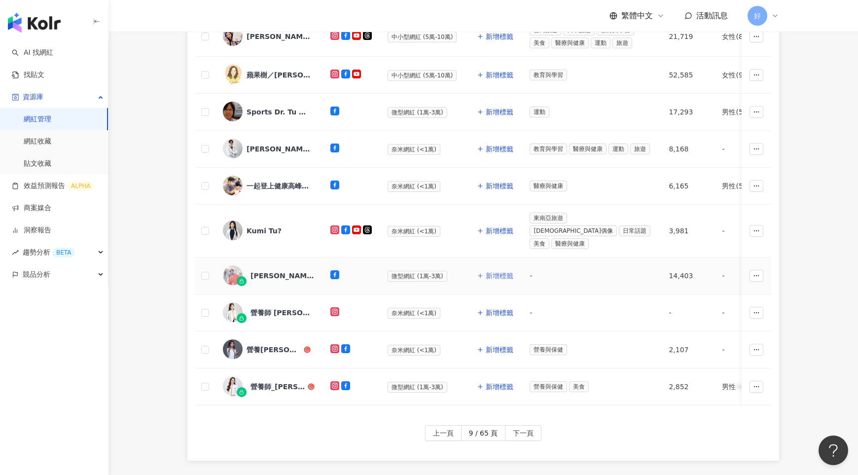
click at [498, 272] on span "新增標籤" at bounding box center [500, 276] width 28 height 8
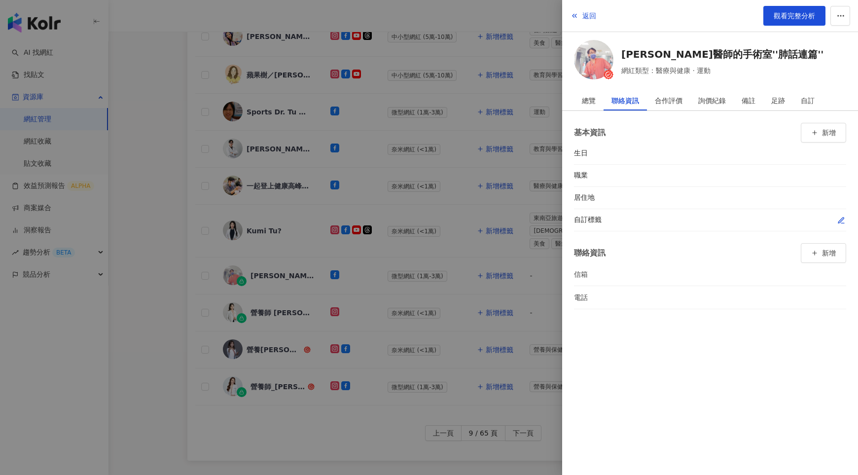
click at [842, 223] on icon "button" at bounding box center [843, 223] width 3 height 0
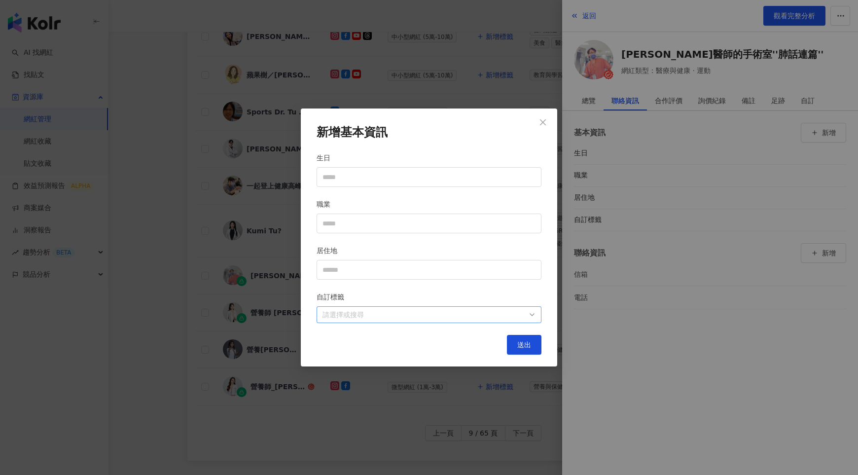
click at [512, 316] on div at bounding box center [424, 314] width 211 height 7
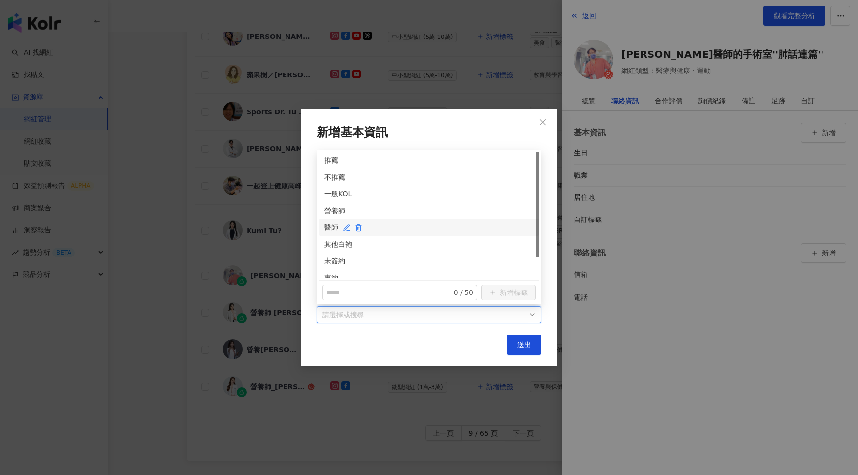
click at [331, 228] on div "醫師" at bounding box center [429, 227] width 209 height 11
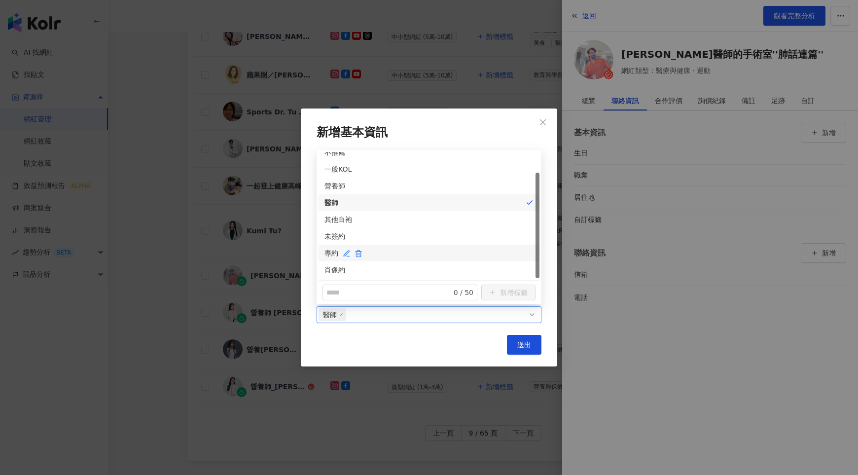
click at [334, 250] on div "專約" at bounding box center [429, 253] width 209 height 11
click at [507, 341] on button "送出" at bounding box center [524, 345] width 35 height 20
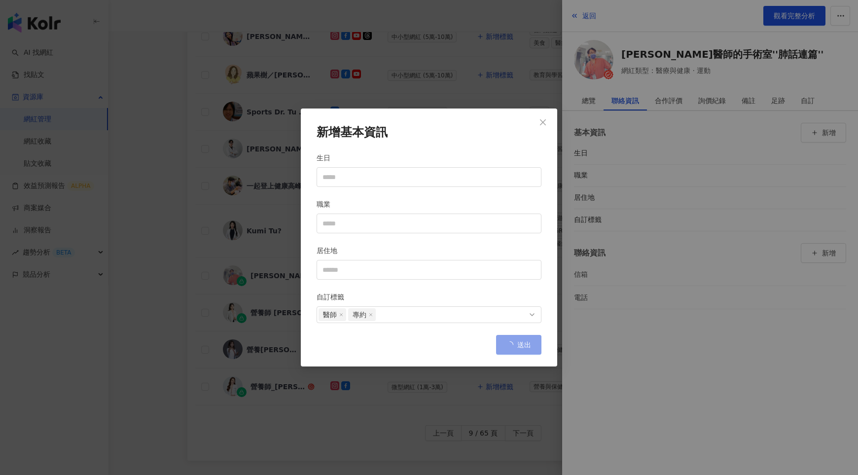
click at [517, 343] on button "送出" at bounding box center [518, 345] width 45 height 20
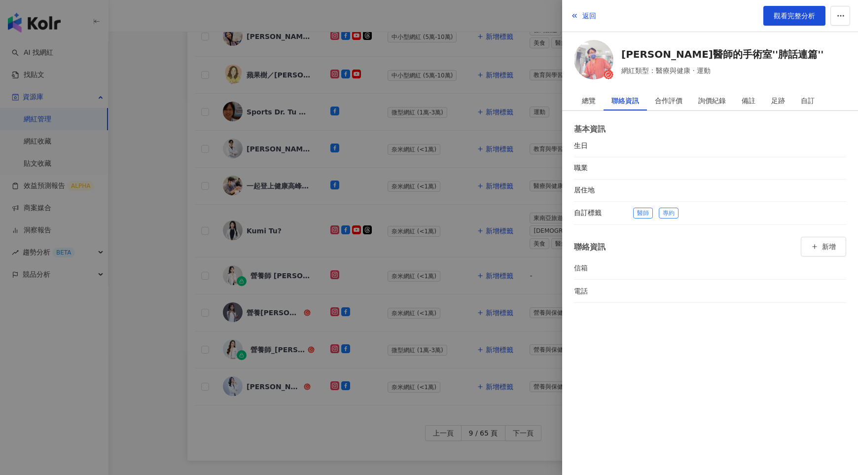
click at [493, 263] on div at bounding box center [429, 237] width 858 height 475
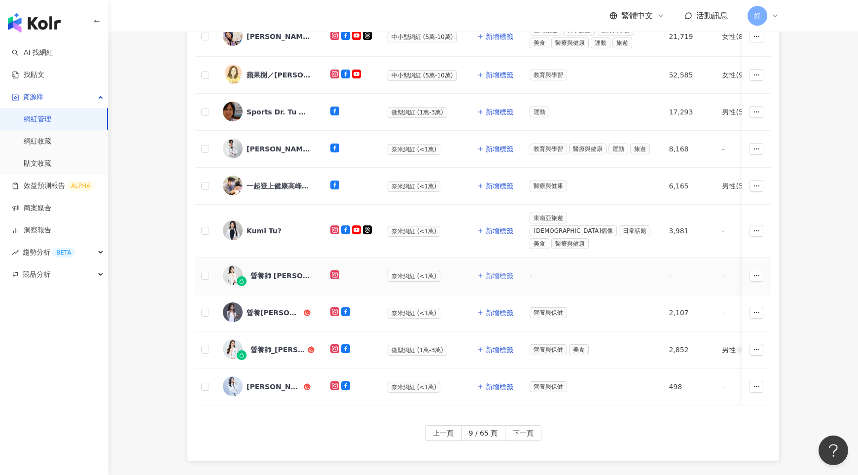
click at [495, 272] on span "新增標籤" at bounding box center [500, 276] width 28 height 8
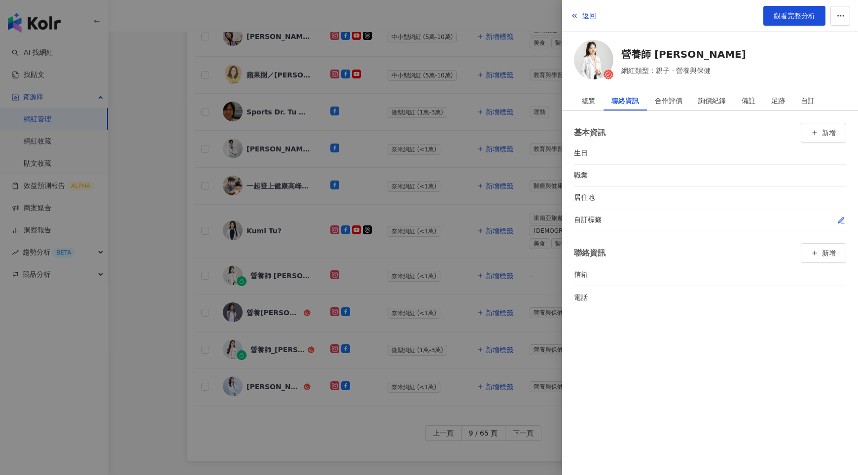
click at [839, 219] on icon "button" at bounding box center [842, 221] width 8 height 8
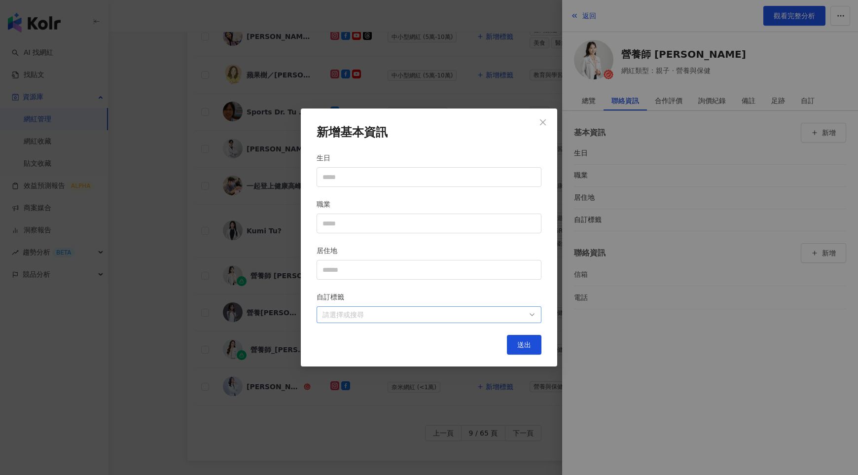
click at [476, 316] on div at bounding box center [424, 314] width 211 height 7
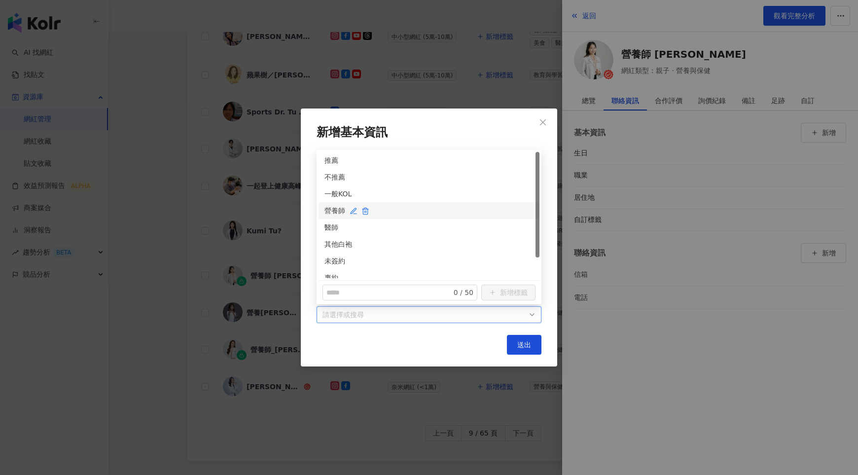
click at [331, 211] on div "營養師" at bounding box center [429, 210] width 209 height 11
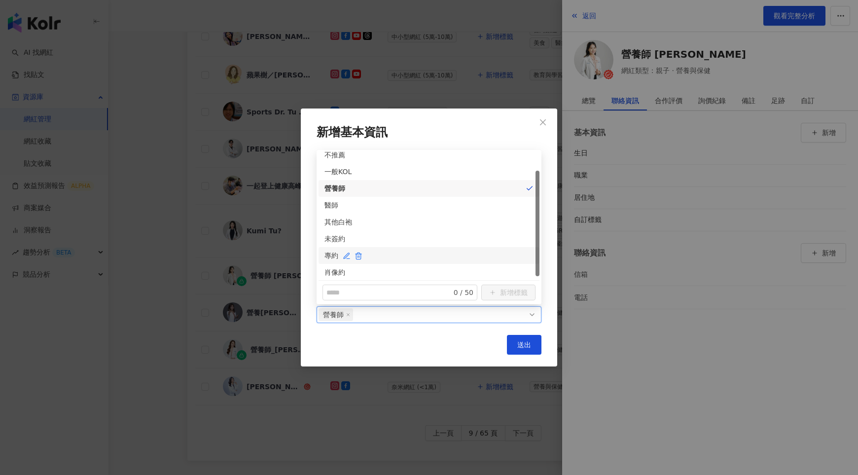
click at [330, 254] on div "專約" at bounding box center [429, 255] width 209 height 11
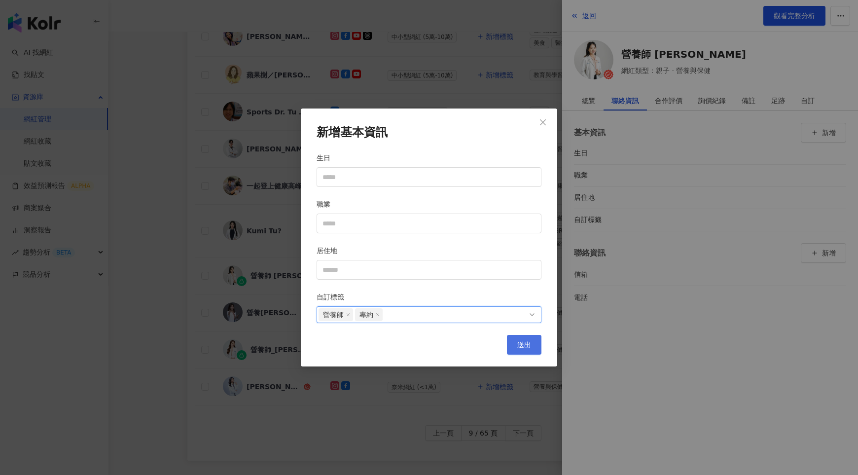
click at [520, 344] on span "送出" at bounding box center [524, 345] width 14 height 8
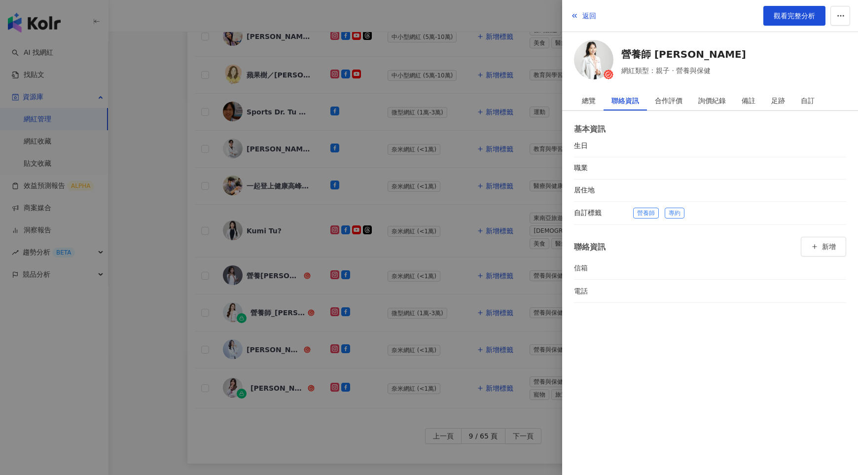
click at [497, 264] on div at bounding box center [429, 237] width 858 height 475
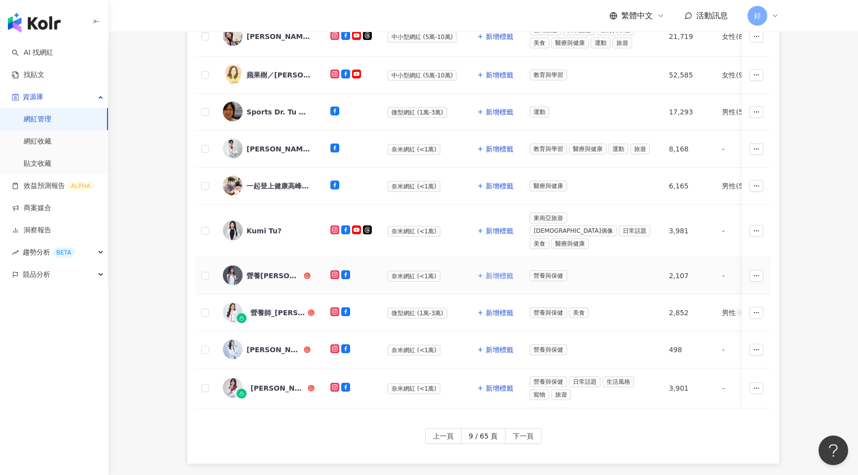
click at [495, 272] on span "新增標籤" at bounding box center [500, 276] width 28 height 8
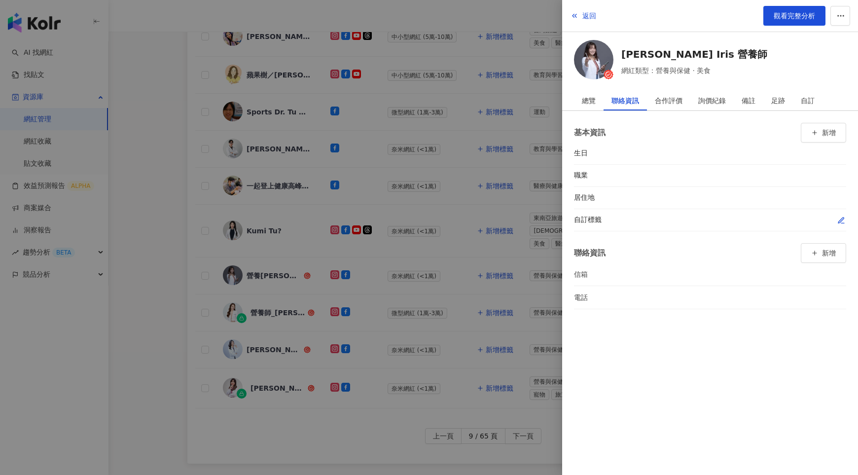
click at [836, 220] on div at bounding box center [739, 220] width 213 height 10
click at [842, 218] on icon "button" at bounding box center [841, 220] width 5 height 5
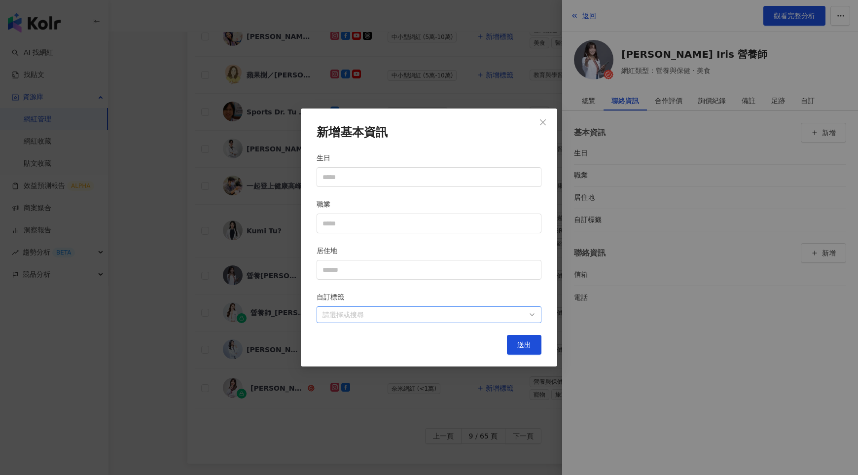
click at [502, 316] on div at bounding box center [424, 314] width 211 height 7
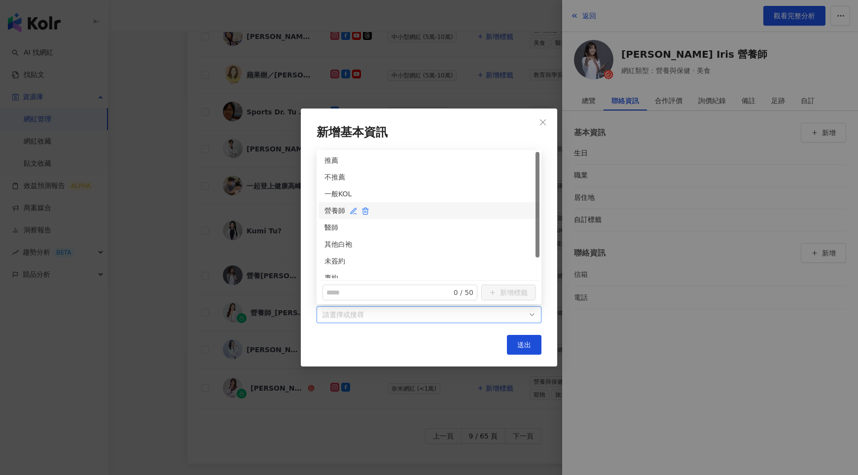
click at [328, 213] on div "營養師" at bounding box center [429, 210] width 209 height 11
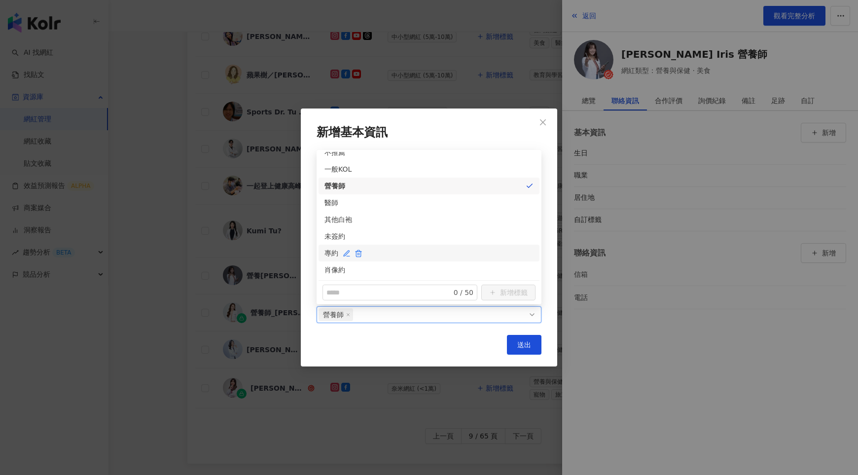
click at [329, 254] on div "專約" at bounding box center [429, 253] width 209 height 11
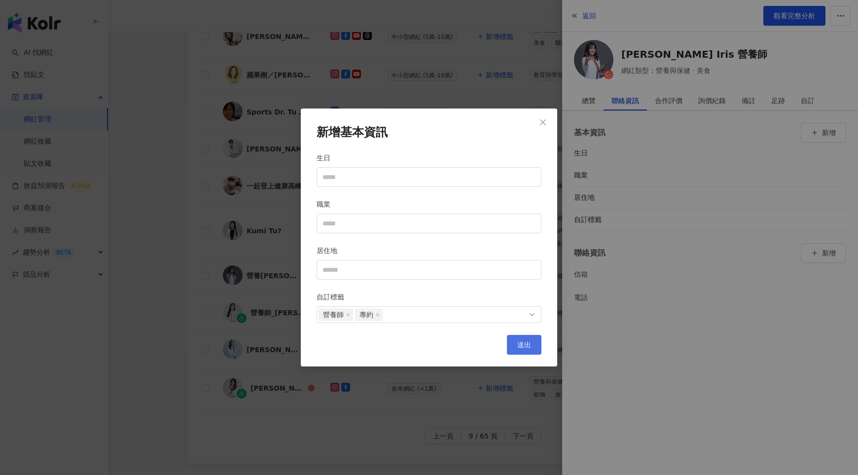
click at [521, 344] on span "送出" at bounding box center [524, 345] width 14 height 8
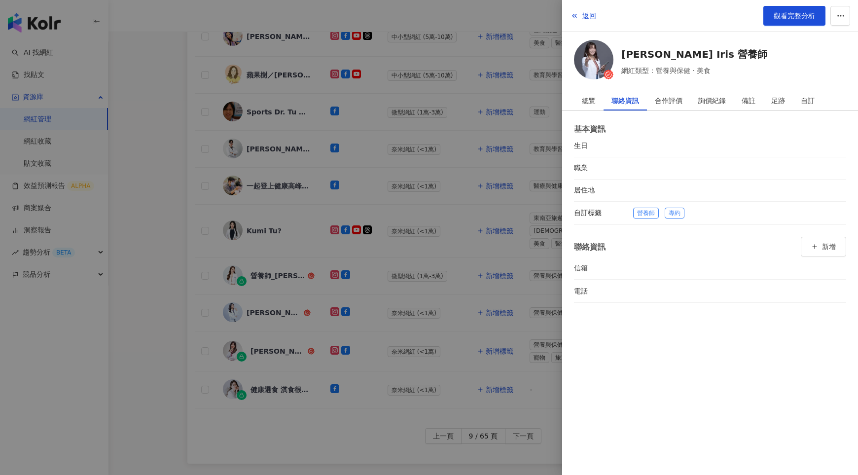
click at [487, 259] on div at bounding box center [429, 237] width 858 height 475
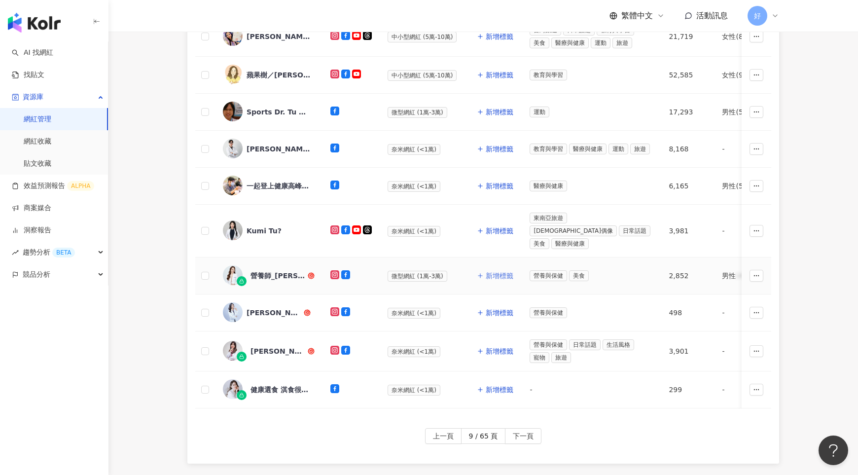
click at [494, 272] on span "新增標籤" at bounding box center [500, 276] width 28 height 8
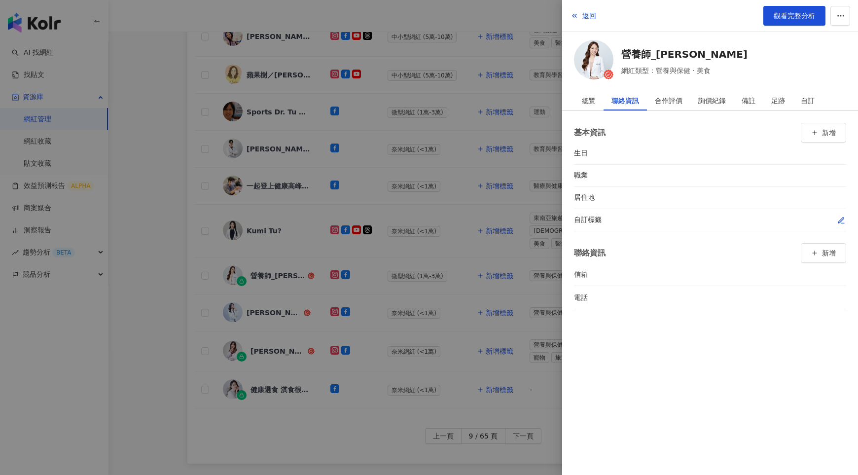
click at [839, 219] on icon "button" at bounding box center [842, 221] width 8 height 8
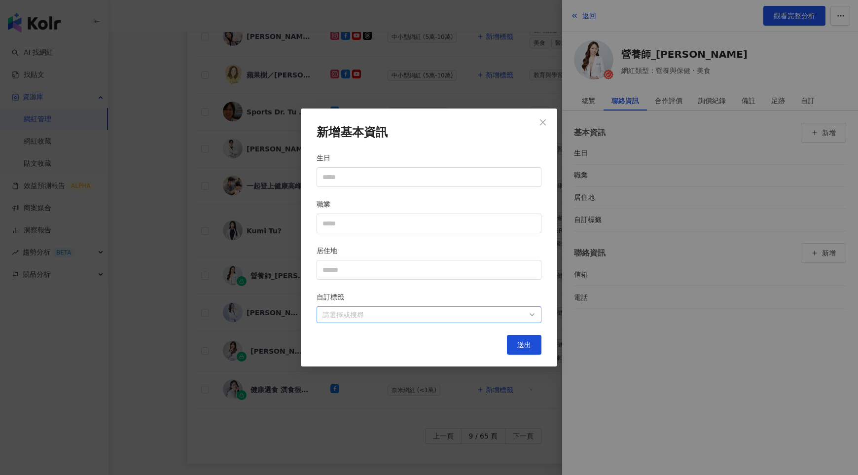
click at [496, 313] on div at bounding box center [424, 314] width 211 height 7
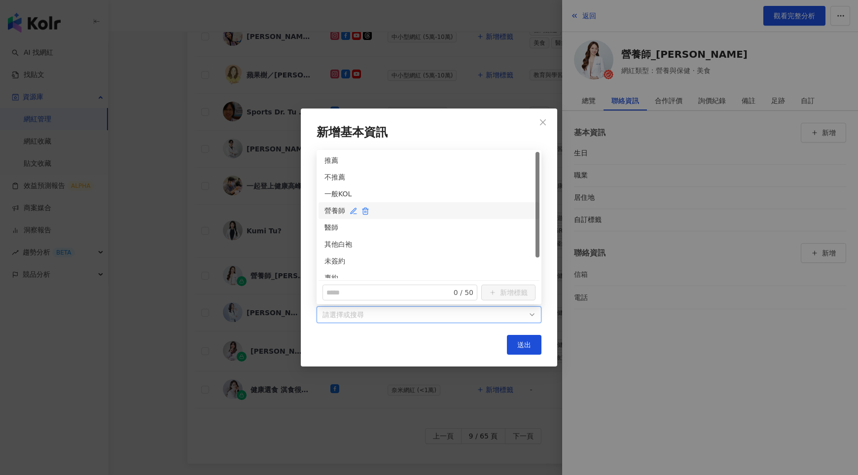
click at [330, 212] on div "營養師" at bounding box center [429, 210] width 209 height 11
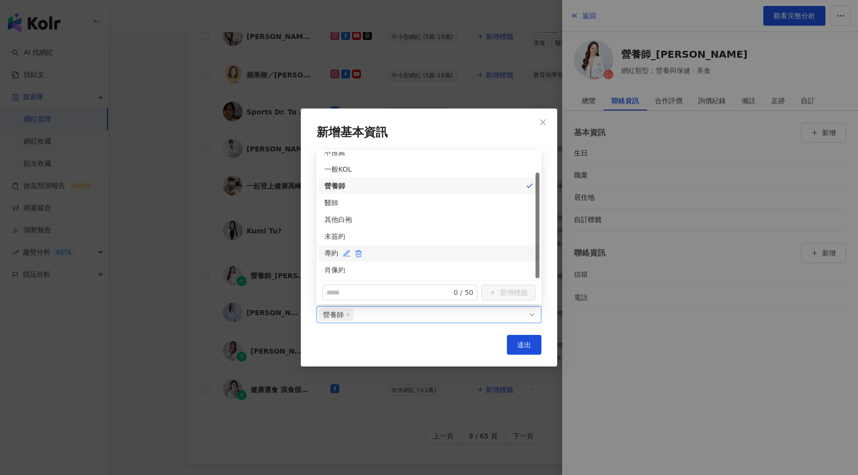
click at [328, 255] on div "專約" at bounding box center [429, 253] width 209 height 11
click at [514, 340] on button "送出" at bounding box center [524, 345] width 35 height 20
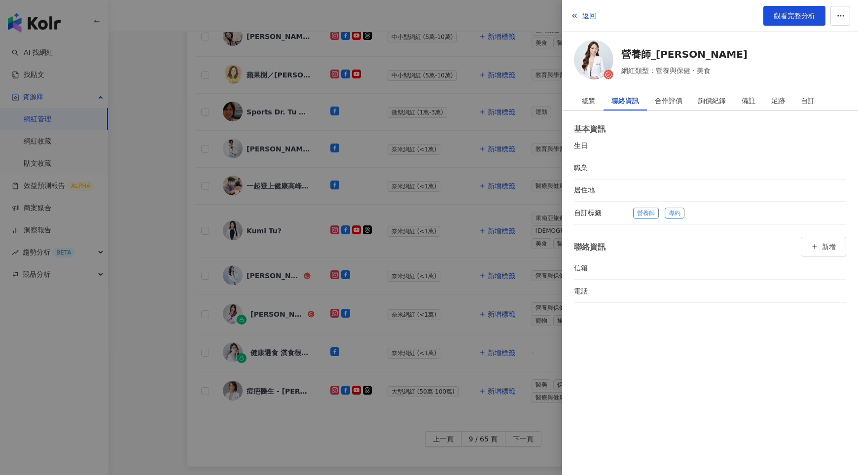
click at [495, 282] on div at bounding box center [429, 237] width 858 height 475
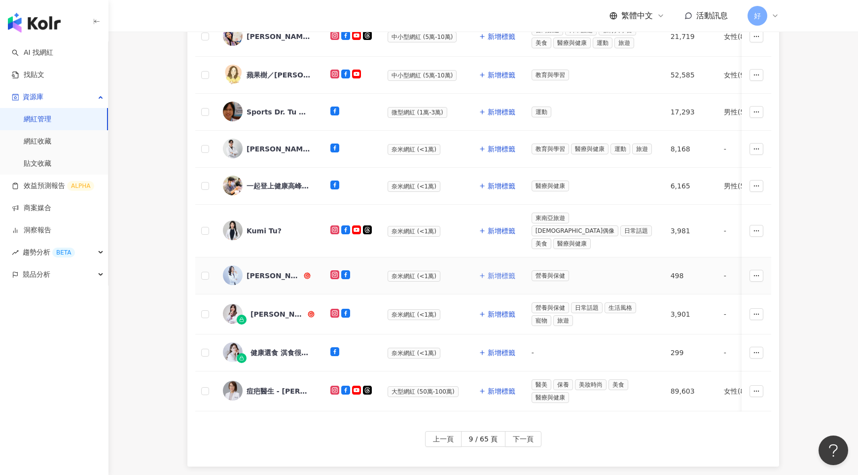
click at [496, 272] on span "新增標籤" at bounding box center [502, 276] width 28 height 8
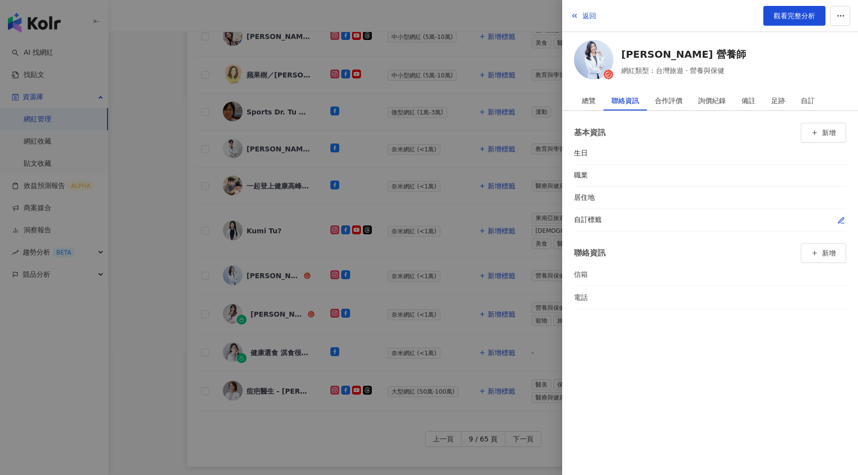
click at [840, 219] on icon "button" at bounding box center [841, 220] width 5 height 5
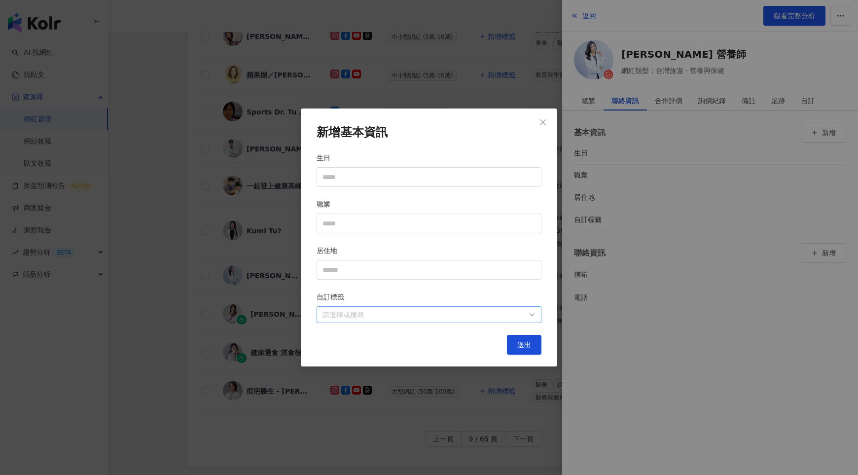
click at [514, 311] on div at bounding box center [424, 314] width 211 height 7
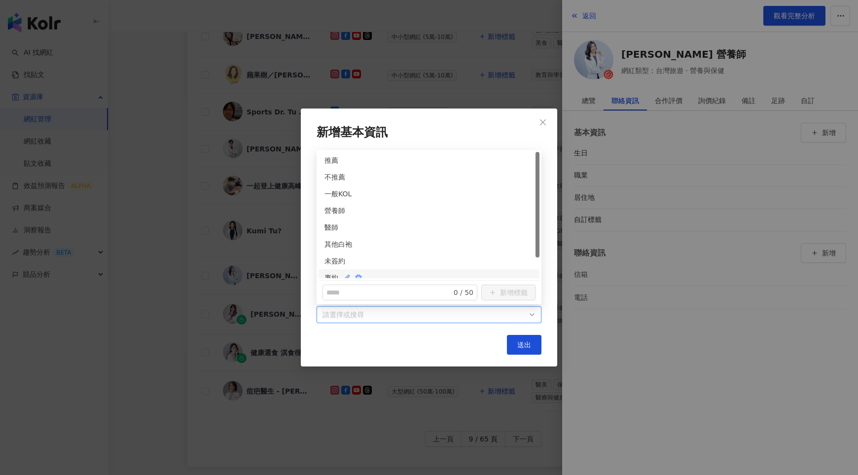
click at [330, 273] on div "專約" at bounding box center [429, 277] width 209 height 11
click at [330, 211] on div "營養師" at bounding box center [429, 210] width 209 height 11
click at [533, 347] on button "送出" at bounding box center [524, 345] width 35 height 20
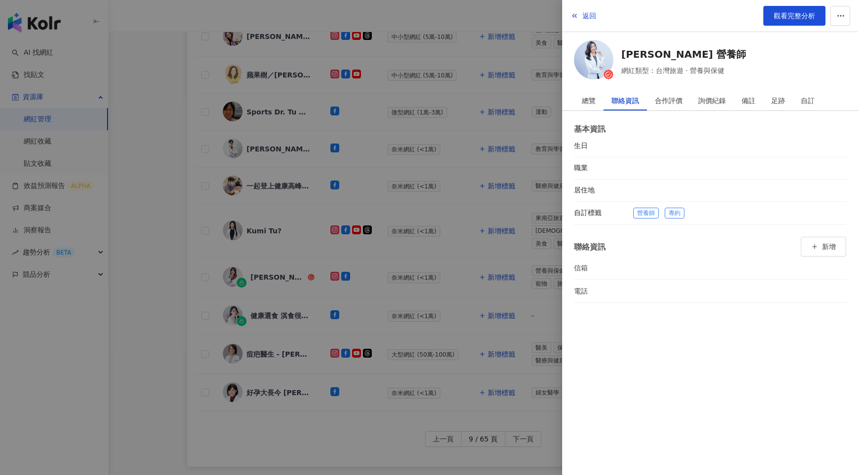
click at [464, 281] on div at bounding box center [429, 237] width 858 height 475
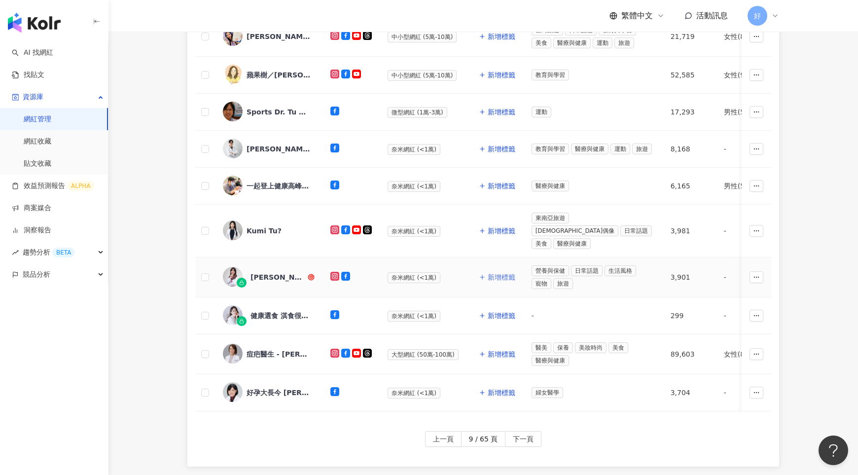
click at [494, 273] on span "新增標籤" at bounding box center [502, 277] width 28 height 8
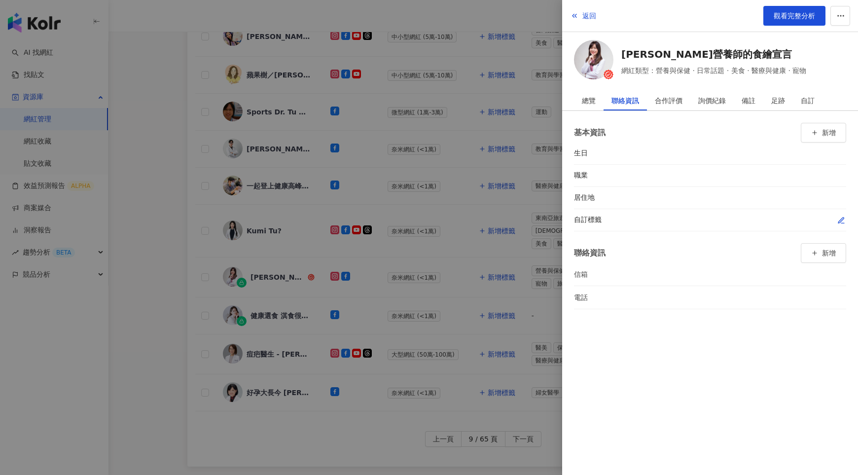
click at [840, 222] on icon "button" at bounding box center [842, 221] width 8 height 8
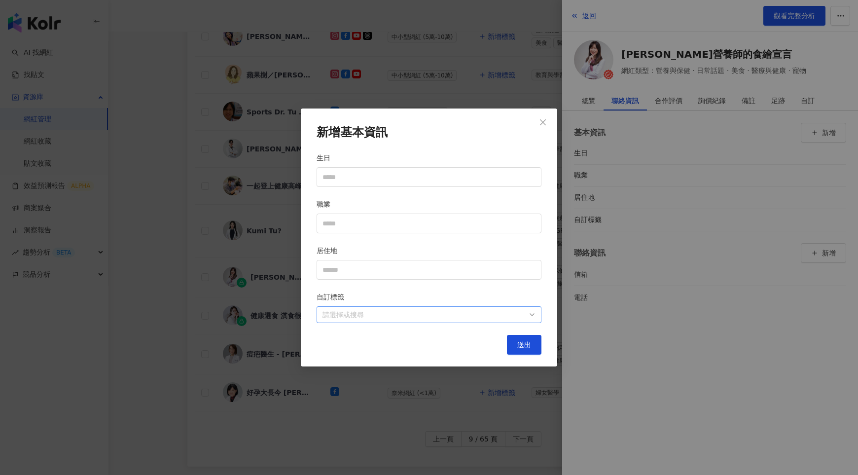
click at [516, 318] on div at bounding box center [424, 314] width 211 height 7
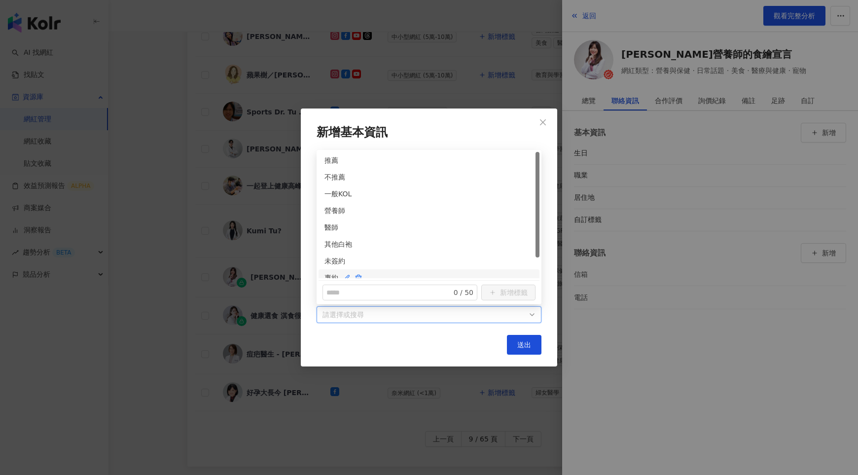
click at [328, 272] on div "專約" at bounding box center [429, 277] width 209 height 11
click at [330, 214] on div "營養師" at bounding box center [429, 210] width 209 height 11
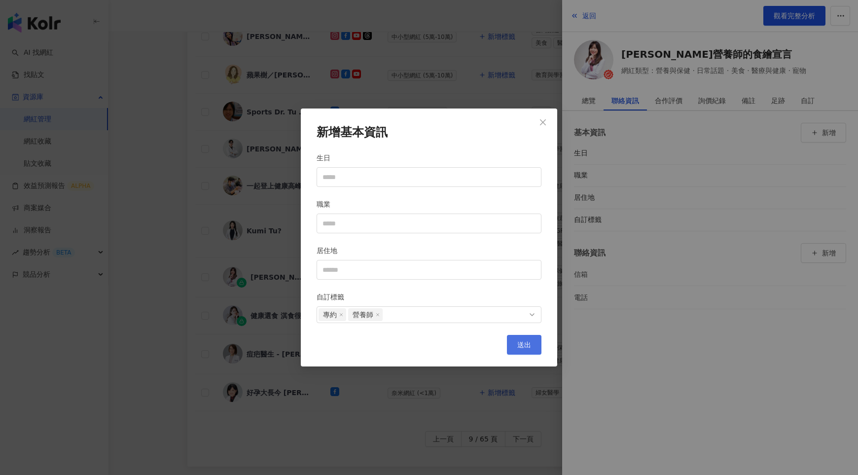
click at [528, 346] on span "送出" at bounding box center [524, 345] width 14 height 8
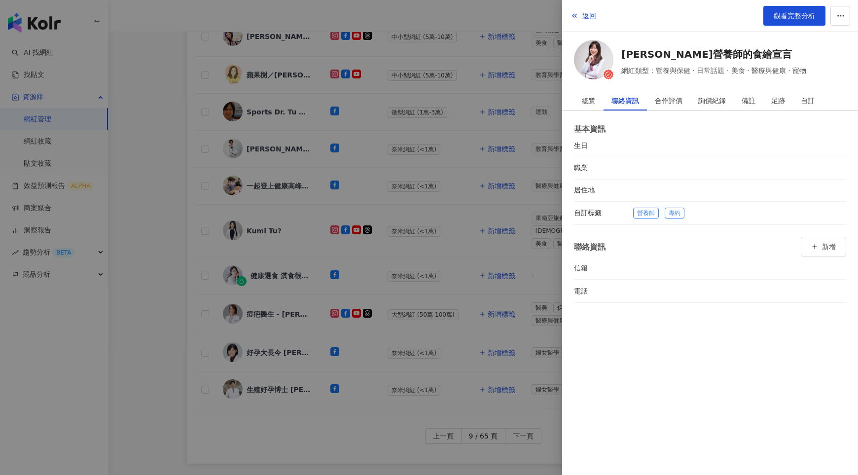
click at [504, 280] on div at bounding box center [429, 237] width 858 height 475
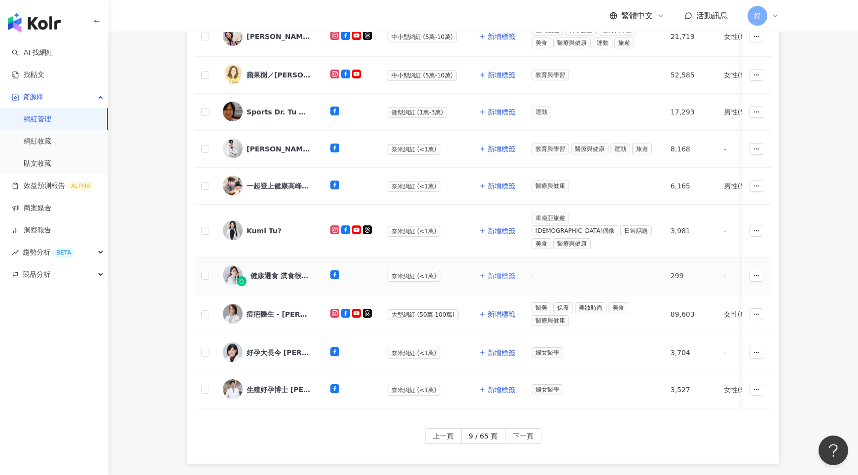
click at [499, 272] on span "新增標籤" at bounding box center [502, 276] width 28 height 8
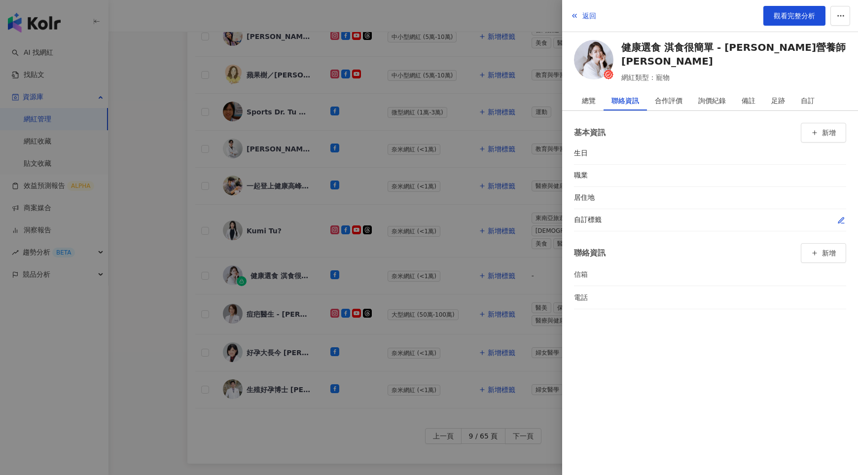
click at [837, 222] on button "button" at bounding box center [842, 220] width 10 height 10
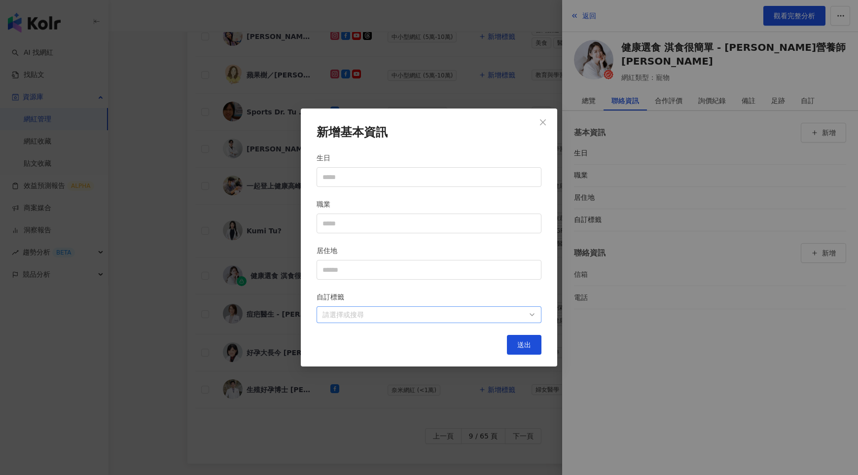
click at [385, 315] on div at bounding box center [424, 314] width 211 height 7
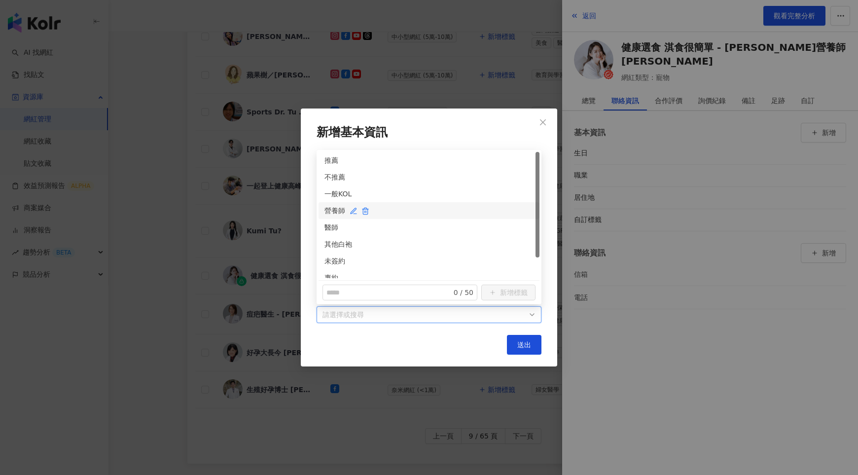
click at [331, 212] on div "營養師" at bounding box center [429, 210] width 209 height 11
click at [330, 257] on div "未簽約" at bounding box center [429, 261] width 209 height 11
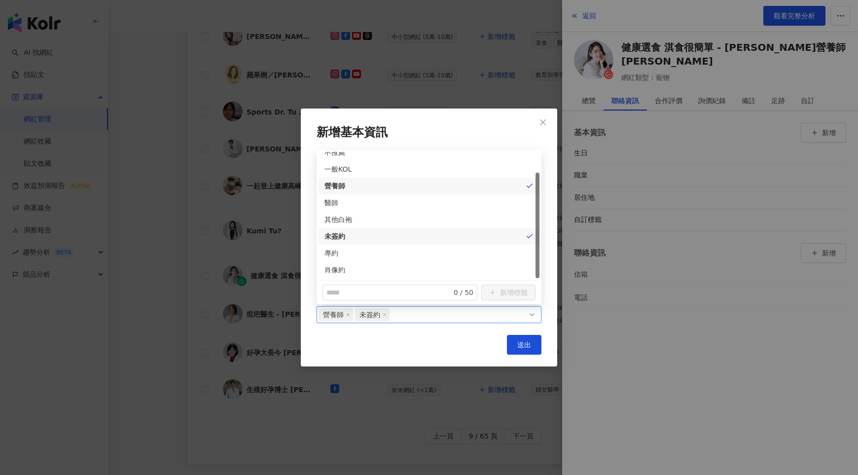
drag, startPoint x: 346, startPoint y: 236, endPoint x: 324, endPoint y: 233, distance: 23.0
click at [324, 233] on div "未簽約" at bounding box center [429, 236] width 221 height 17
click at [335, 253] on div "專約" at bounding box center [429, 253] width 209 height 11
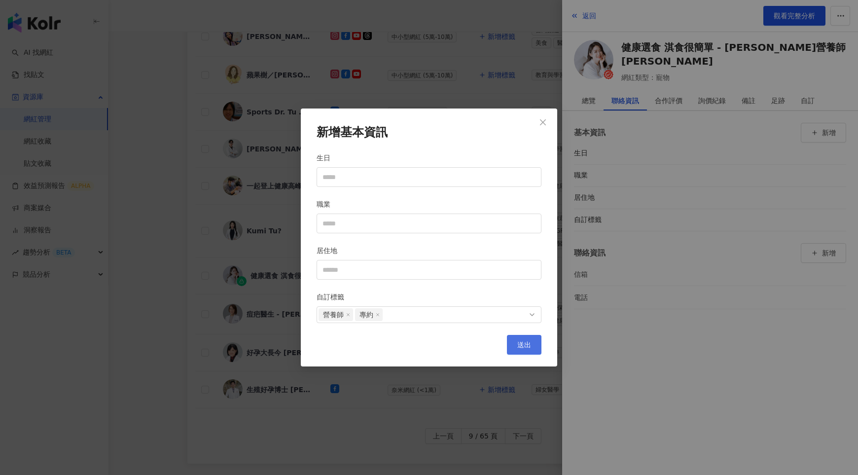
click at [524, 342] on span "送出" at bounding box center [524, 345] width 14 height 8
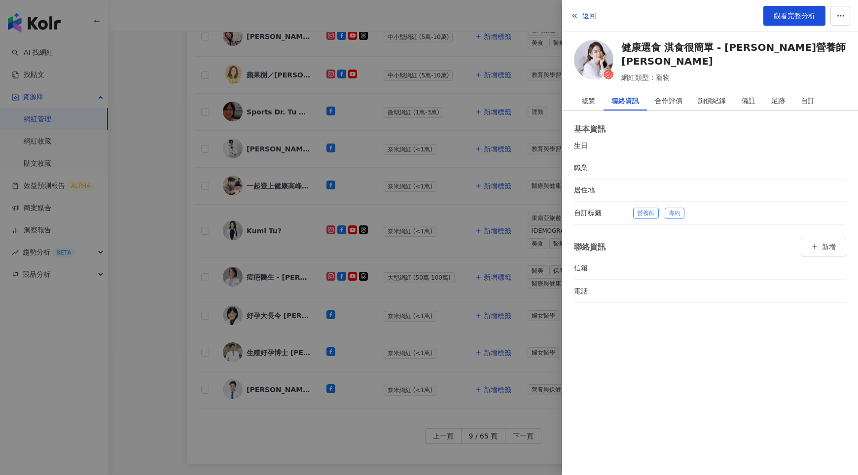
click at [452, 272] on div at bounding box center [429, 237] width 858 height 475
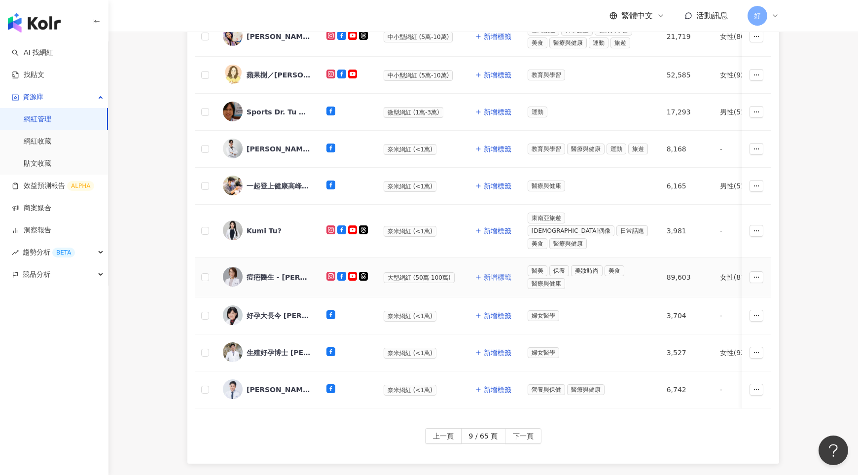
click at [490, 273] on span "新增標籤" at bounding box center [498, 277] width 28 height 8
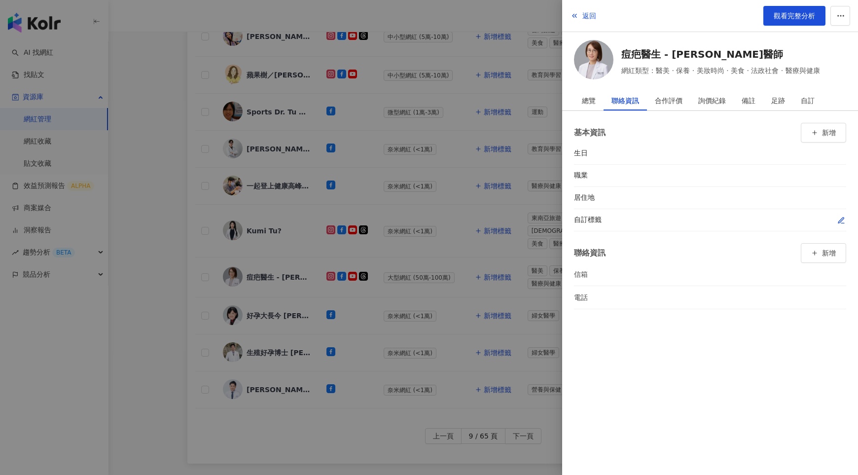
click at [838, 220] on icon "button" at bounding box center [842, 221] width 8 height 8
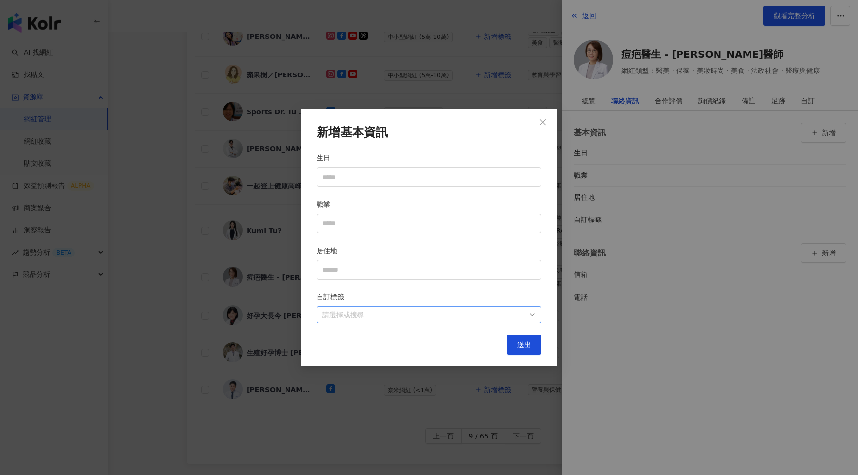
click at [513, 317] on div at bounding box center [424, 314] width 211 height 7
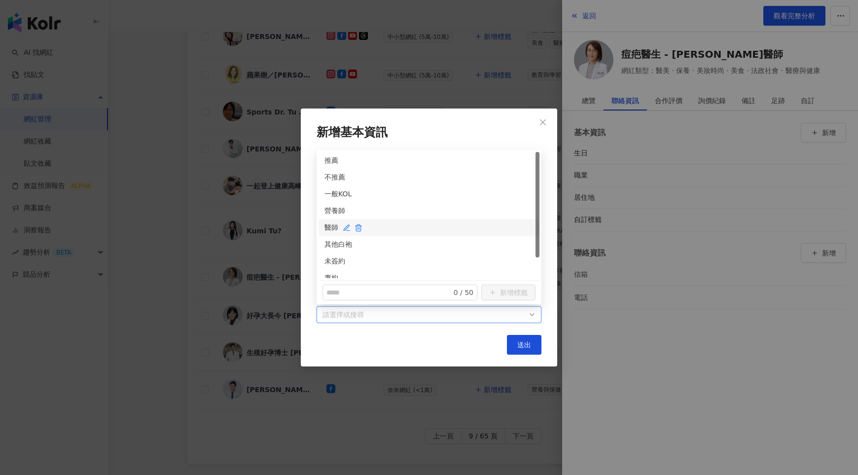
click at [332, 223] on div "醫師" at bounding box center [429, 227] width 209 height 11
click at [330, 234] on div "未簽約" at bounding box center [429, 236] width 209 height 11
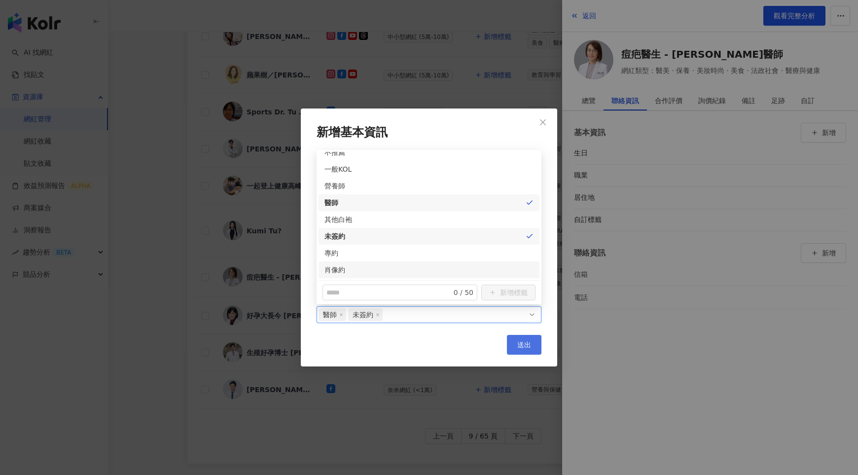
click at [520, 344] on span "送出" at bounding box center [524, 345] width 14 height 8
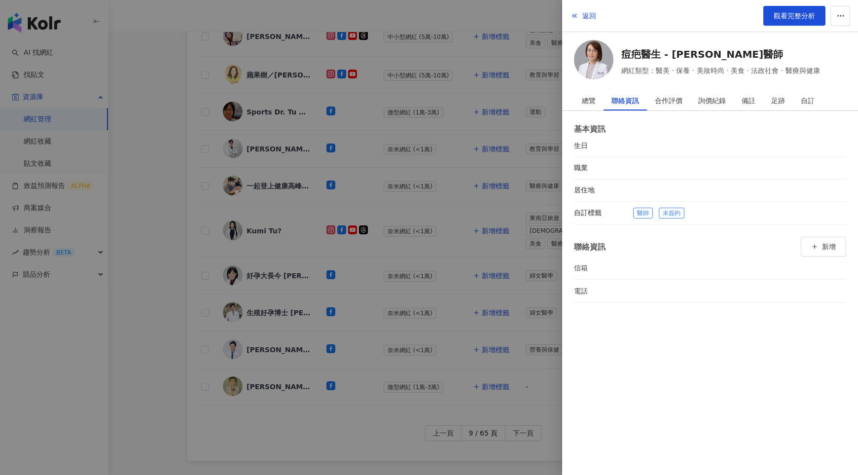
click at [484, 298] on div at bounding box center [429, 237] width 858 height 475
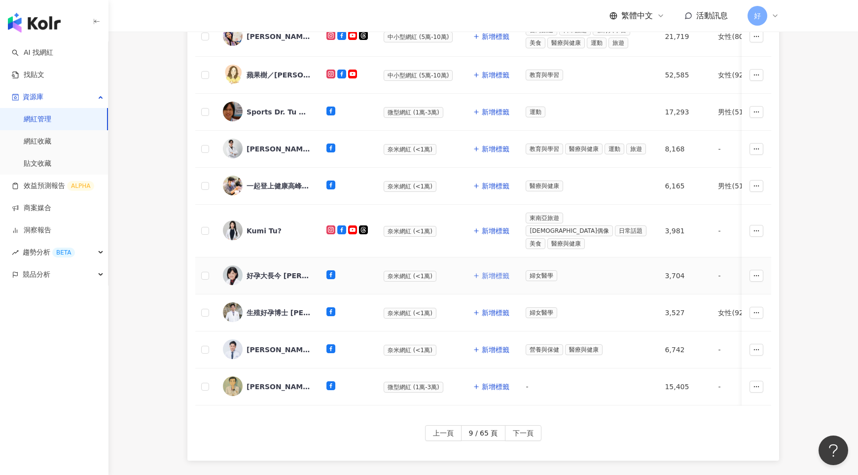
click at [483, 272] on span "新增標籤" at bounding box center [496, 276] width 28 height 8
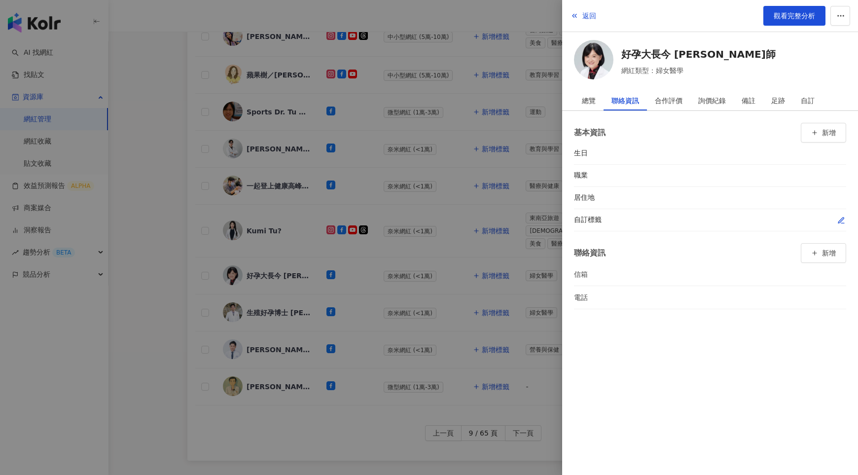
click at [837, 215] on button "button" at bounding box center [842, 220] width 10 height 10
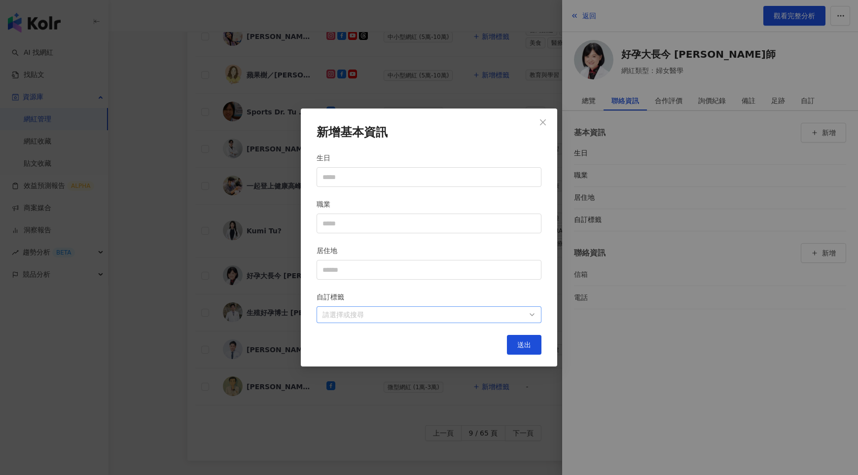
click at [522, 311] on div at bounding box center [424, 314] width 211 height 7
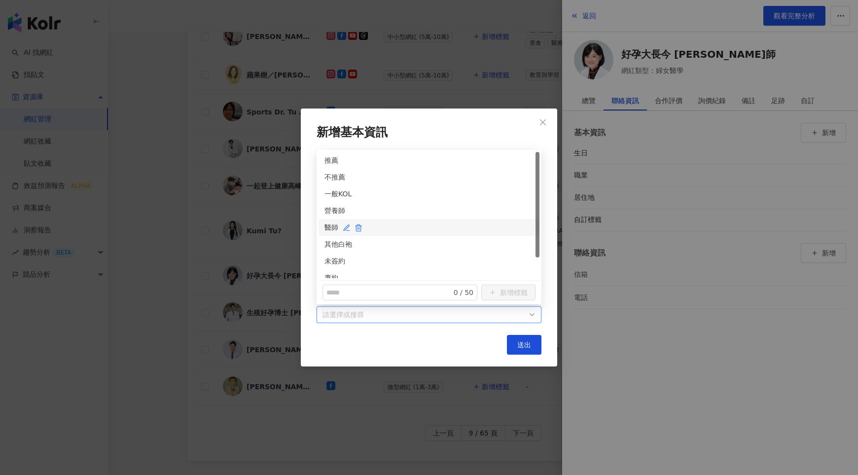
click at [330, 224] on div "醫師" at bounding box center [429, 227] width 209 height 11
click at [329, 237] on div "未簽約" at bounding box center [429, 236] width 209 height 11
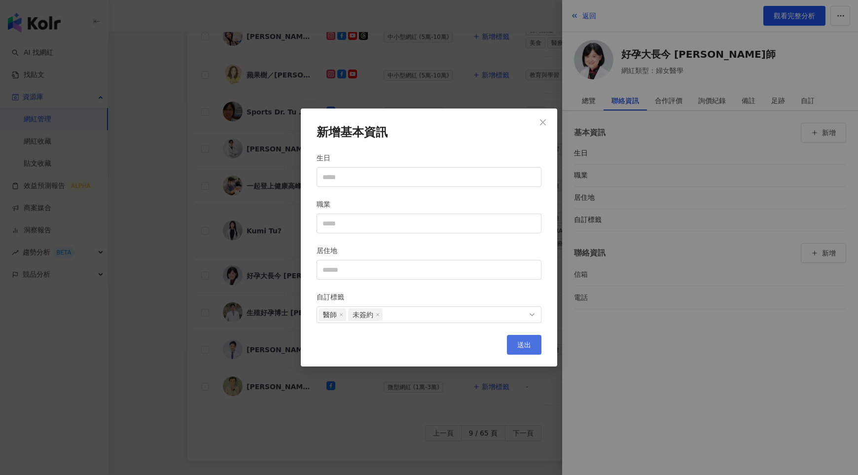
click at [515, 342] on button "送出" at bounding box center [524, 345] width 35 height 20
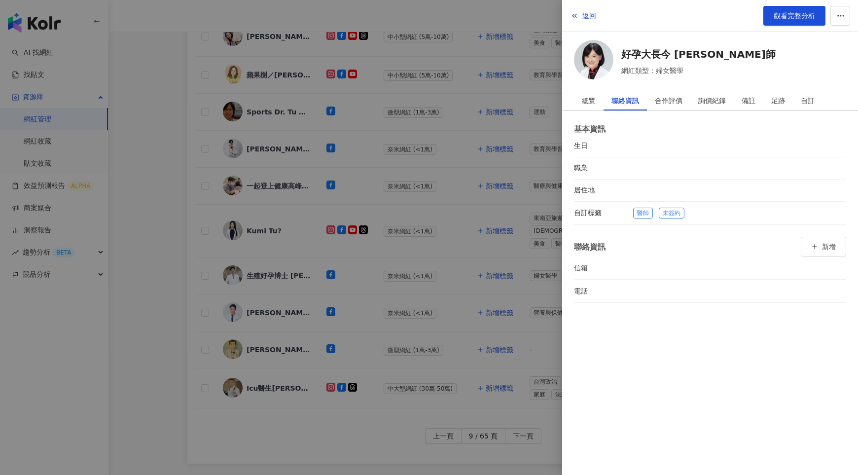
click at [406, 297] on div at bounding box center [429, 237] width 858 height 475
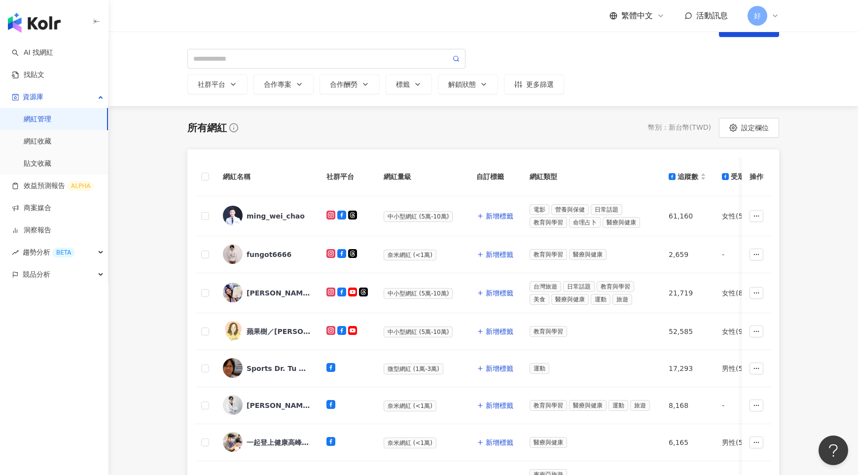
scroll to position [0, 0]
